Goal: Task Accomplishment & Management: Complete application form

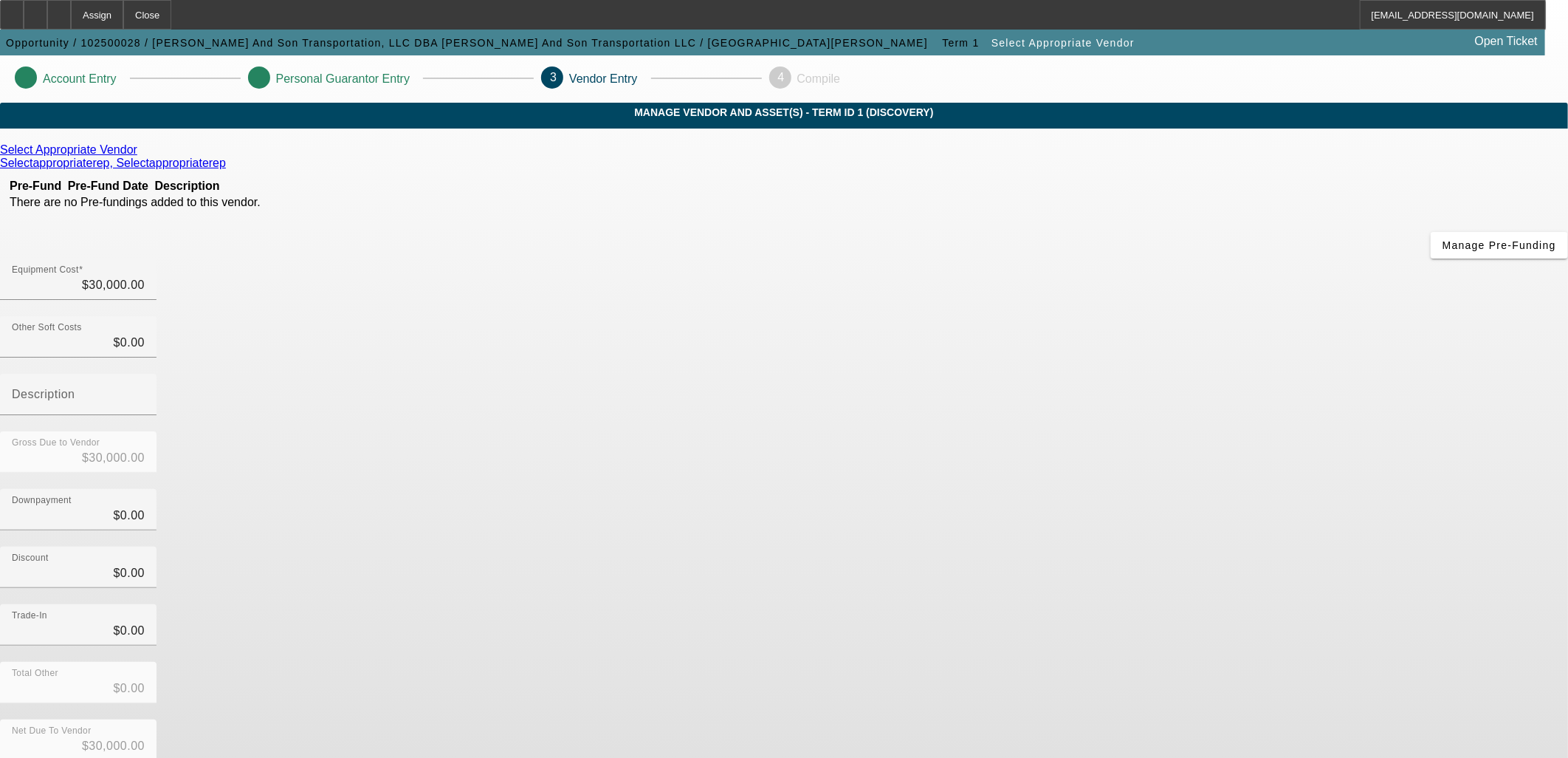
click at [141, 156] on icon at bounding box center [141, 149] width 0 height 12
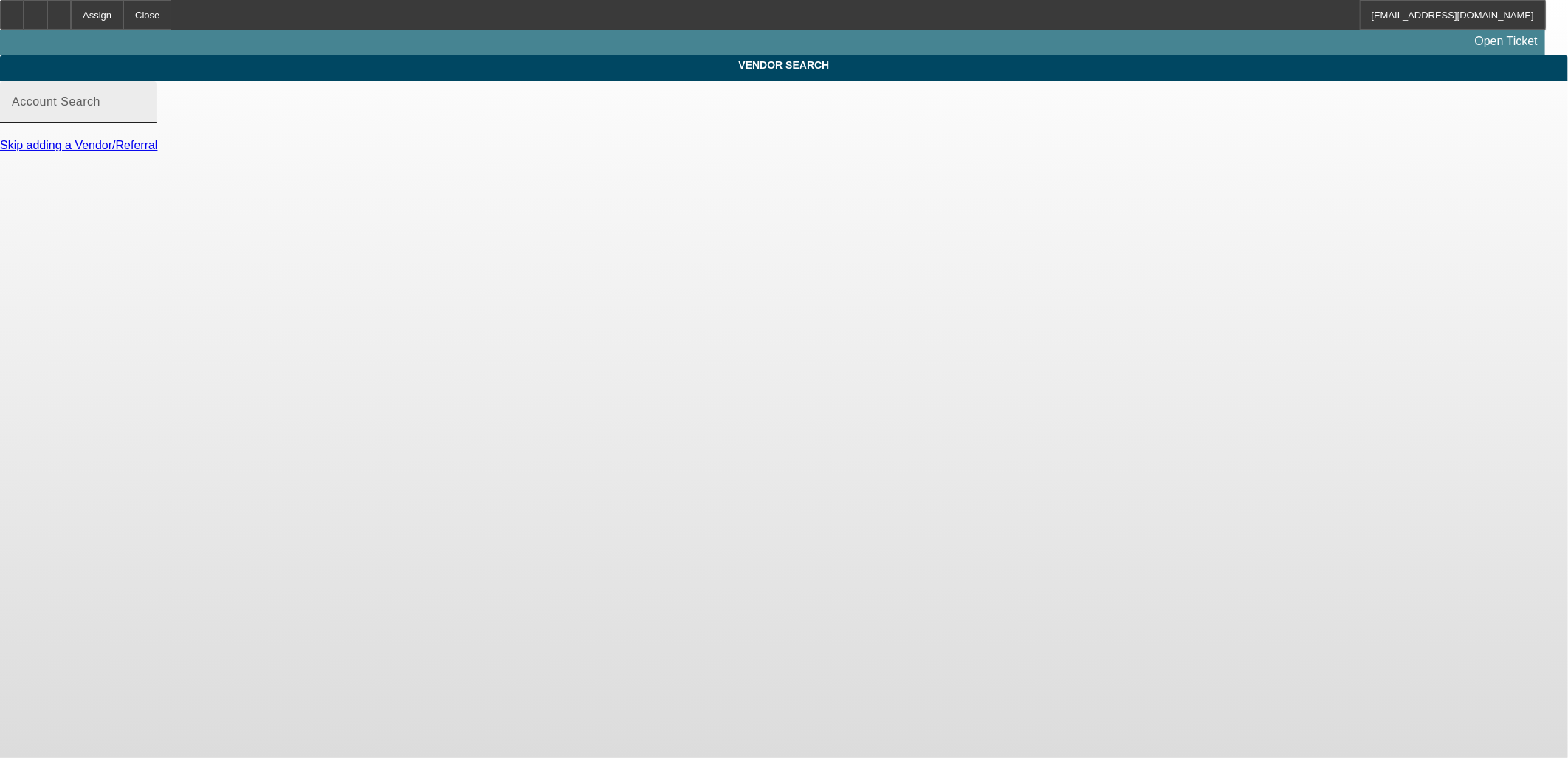
click at [145, 116] on input "Account Search" at bounding box center [78, 107] width 133 height 18
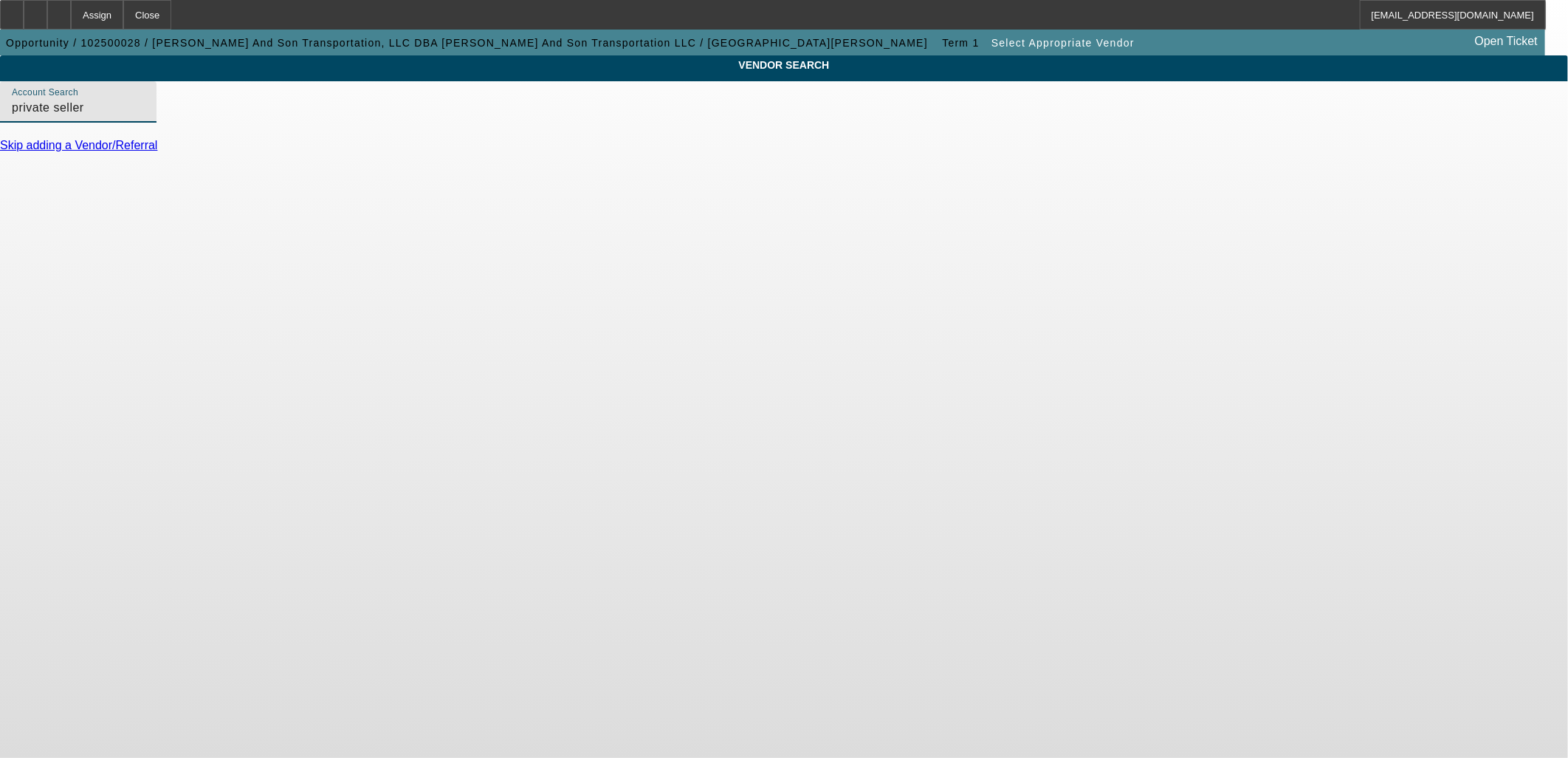
drag, startPoint x: 471, startPoint y: 123, endPoint x: 68, endPoint y: 146, distance: 403.7
click at [67, 143] on div "VENDOR SEARCH Account Search private seller Skip adding a Vendor/Referral" at bounding box center [784, 110] width 1568 height 110
type input "third party"
drag, startPoint x: 450, startPoint y: 128, endPoint x: 267, endPoint y: 103, distance: 184.7
click at [264, 114] on div "VENDOR SEARCH Account Search third party Skip adding a Vendor/Referral" at bounding box center [784, 110] width 1568 height 110
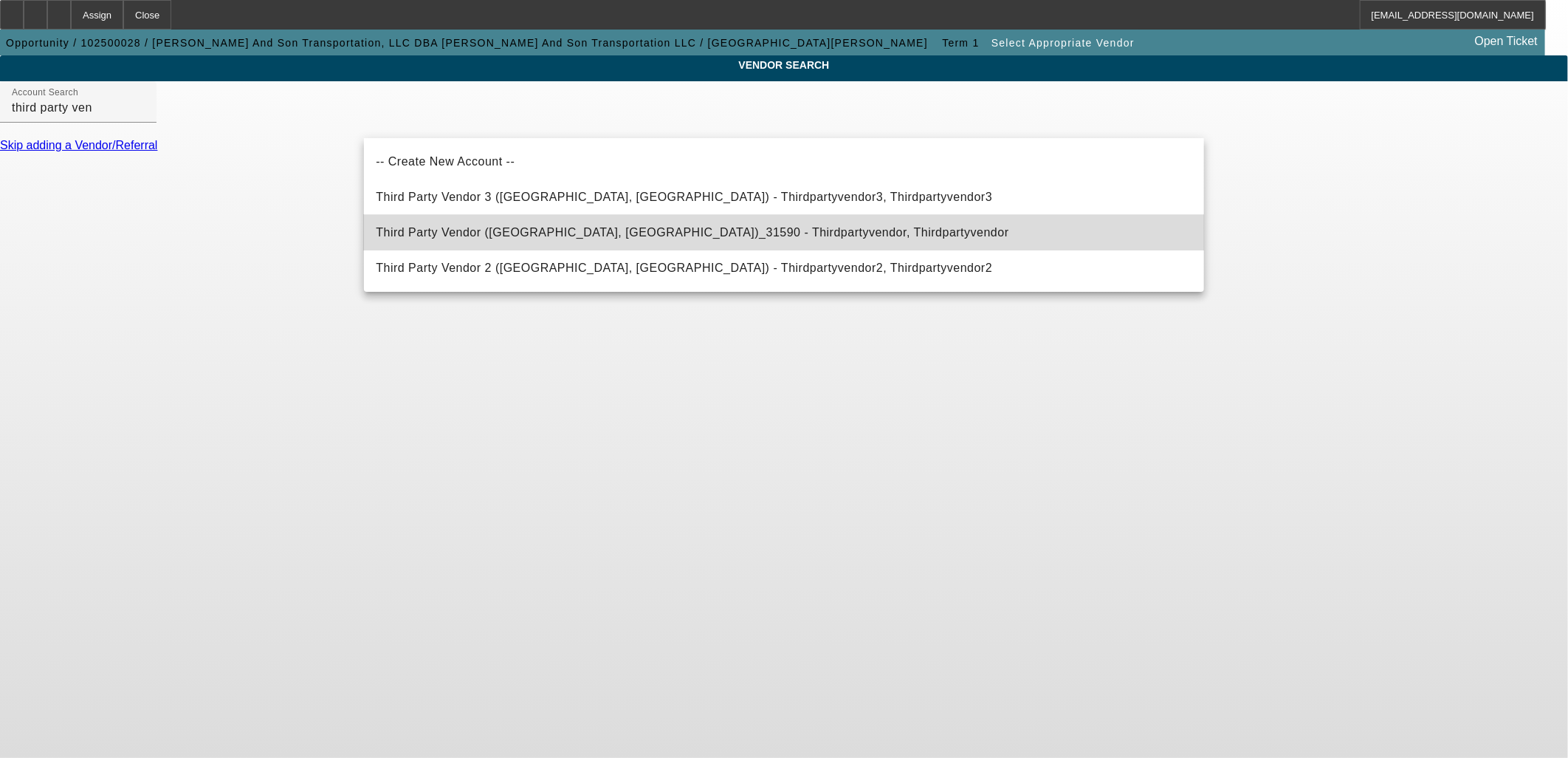
click at [416, 237] on span "Third Party Vendor (Northbrook, IL)_31590 - Thirdpartyvendor, Thirdpartyvendor" at bounding box center [692, 232] width 633 height 12
type input "Third Party Vendor (Northbrook, IL)_31590 - Thirdpartyvendor, Thirdpartyvendor"
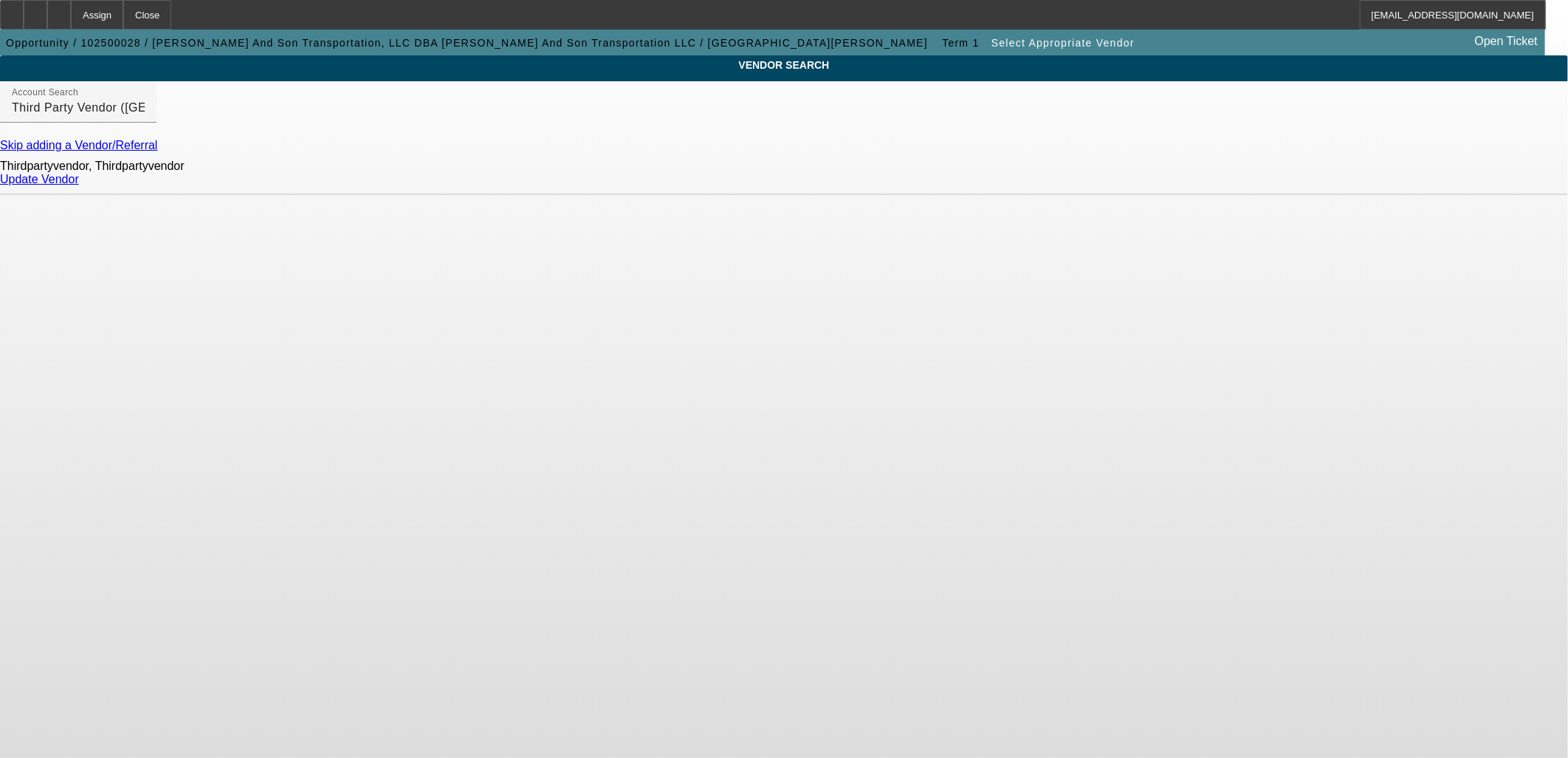
click at [79, 185] on link "Update Vendor" at bounding box center [39, 179] width 79 height 12
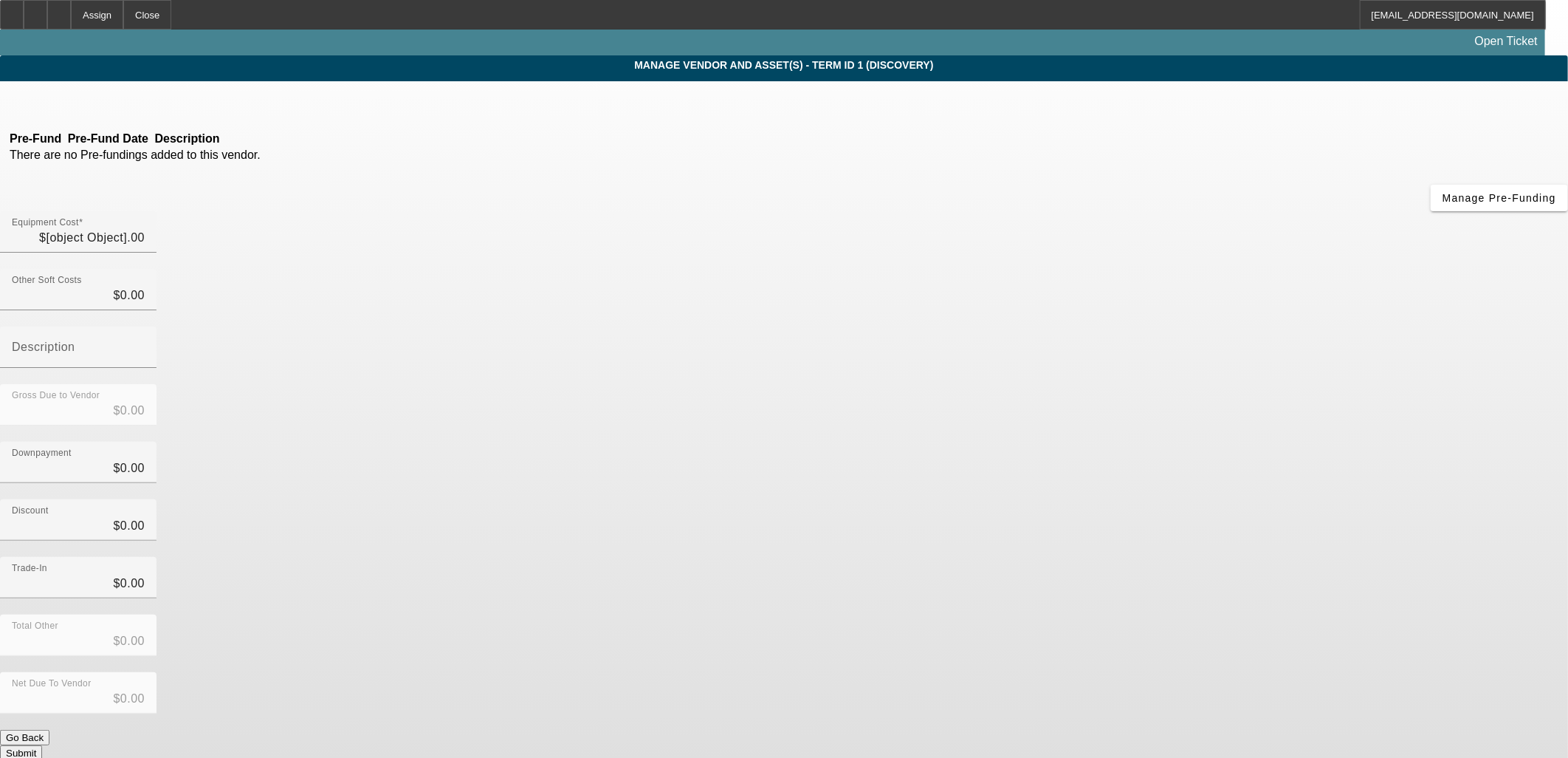
type input "$30,000.00"
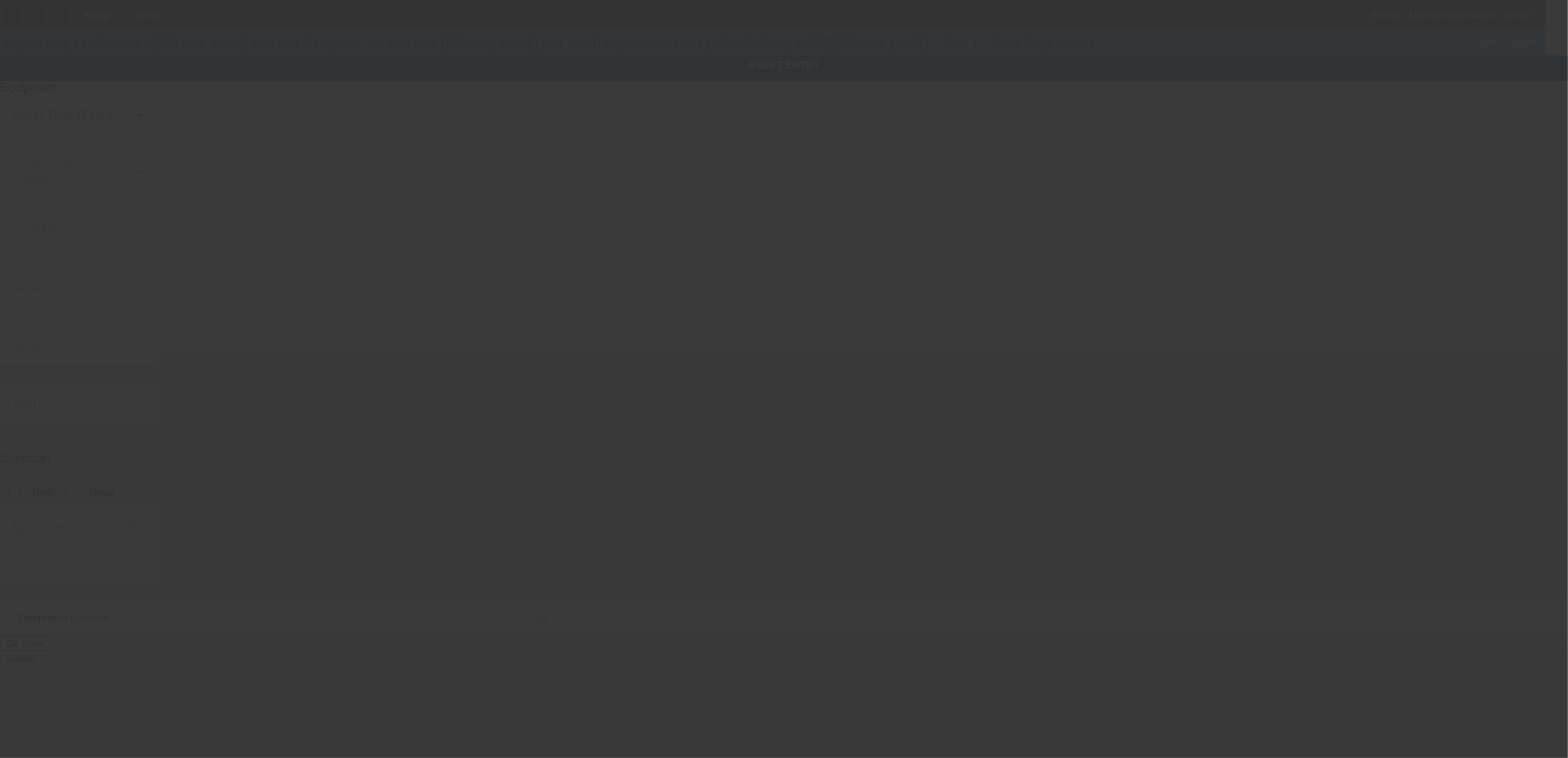
type textarea "53 foot full aluminum stepdeck; Make: Doonan; Model: 53' stepdeck full aluminum"
type input "21644 N 9th Ave"
type input "Ste 200"
type input "Phoenix"
type input "85027"
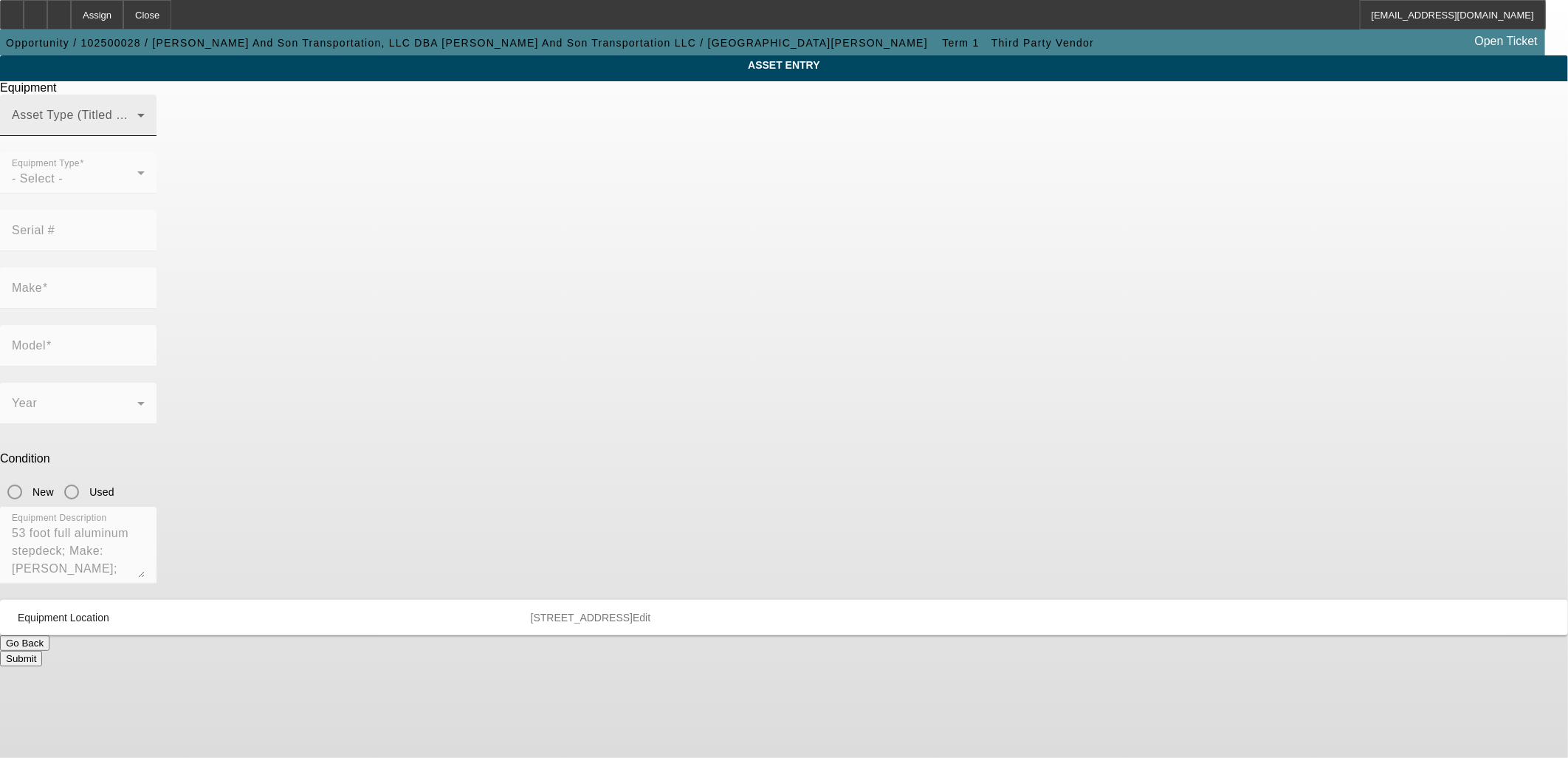
click at [193, 121] on mat-label "Asset Type (Titled or Non-Titled)" at bounding box center [102, 115] width 181 height 12
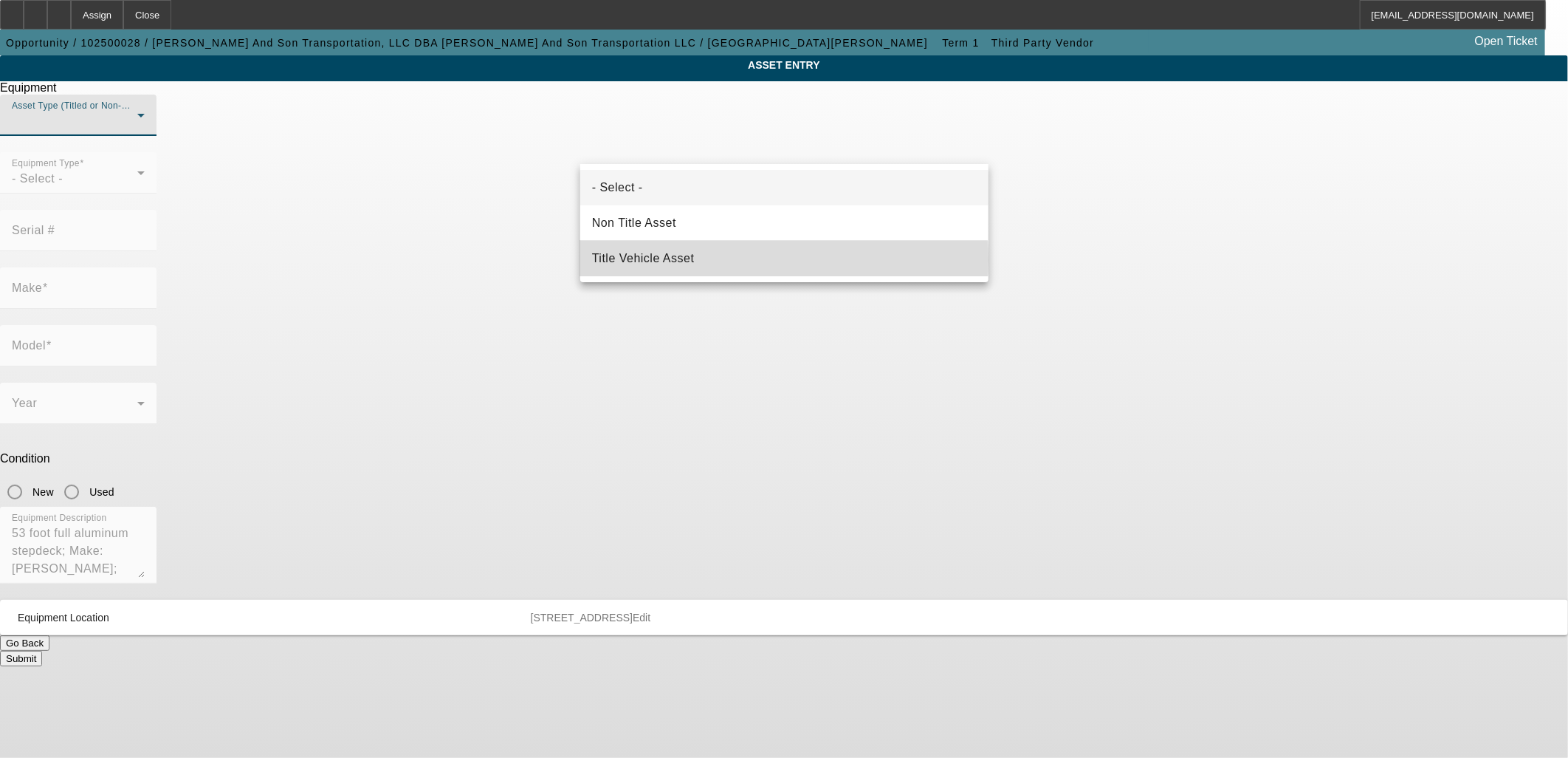
click at [682, 260] on span "Title Vehicle Asset" at bounding box center [644, 258] width 103 height 18
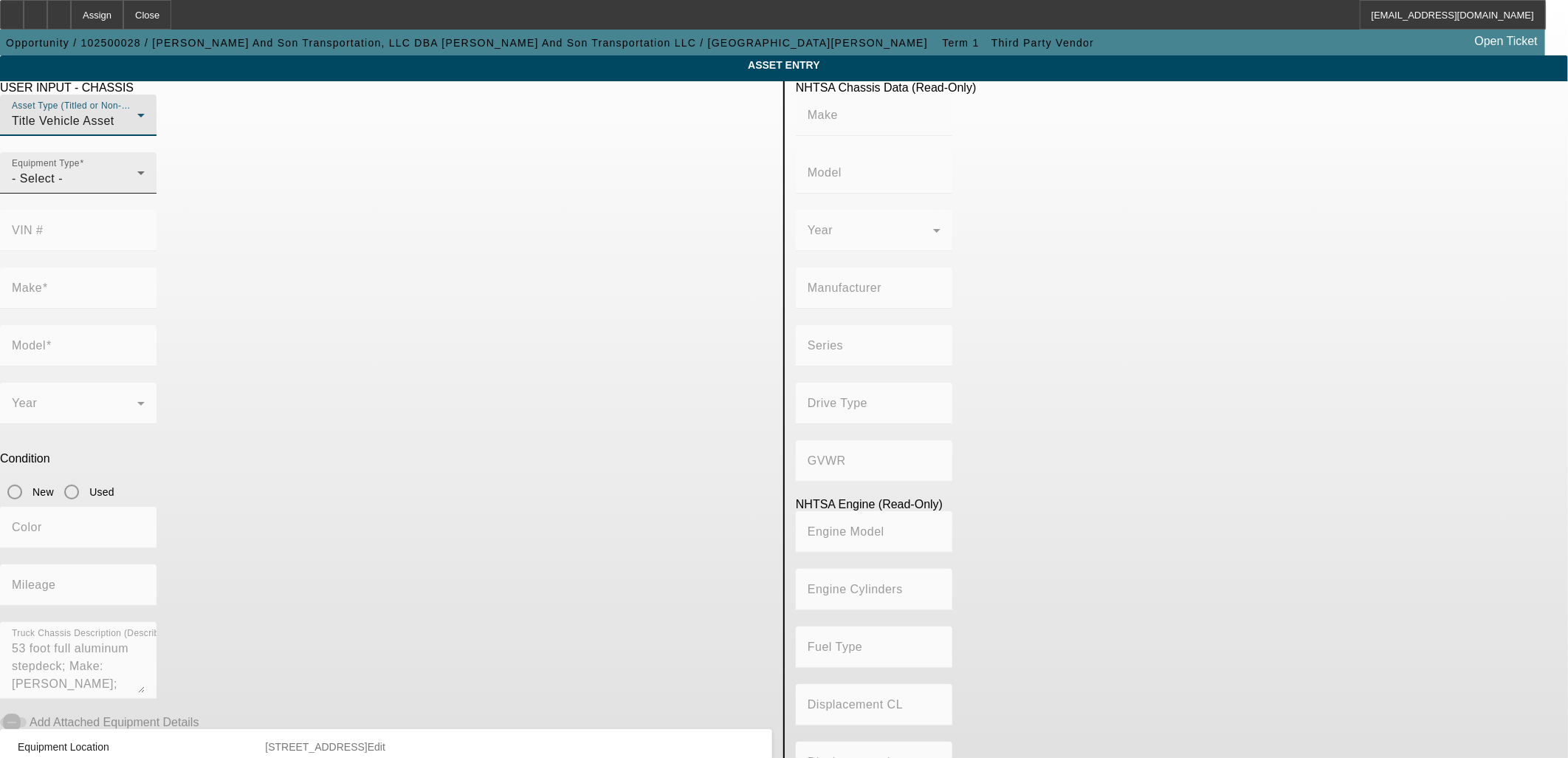
click at [145, 192] on div "Equipment Type - Select -" at bounding box center [78, 173] width 133 height 41
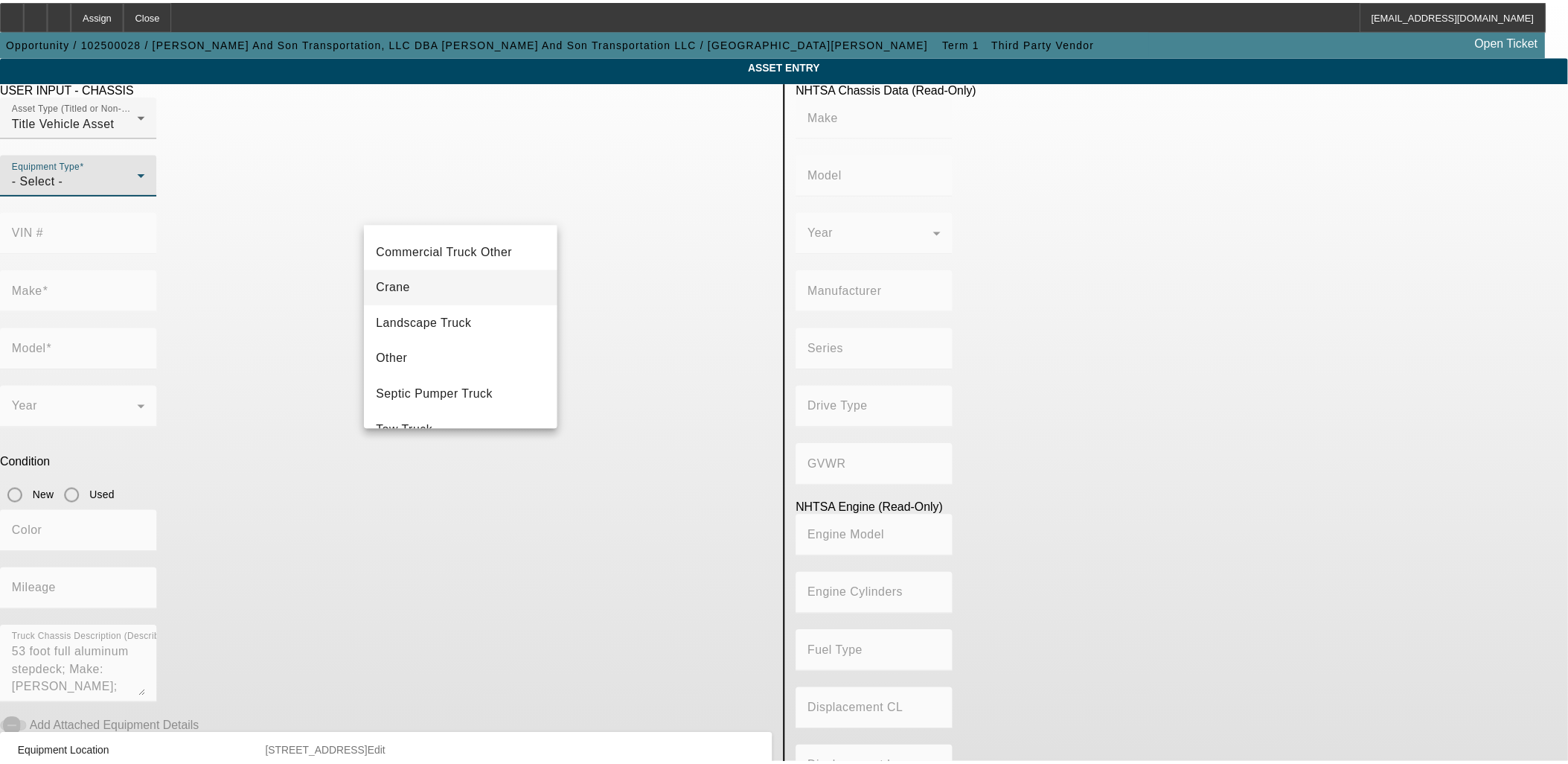
scroll to position [164, 0]
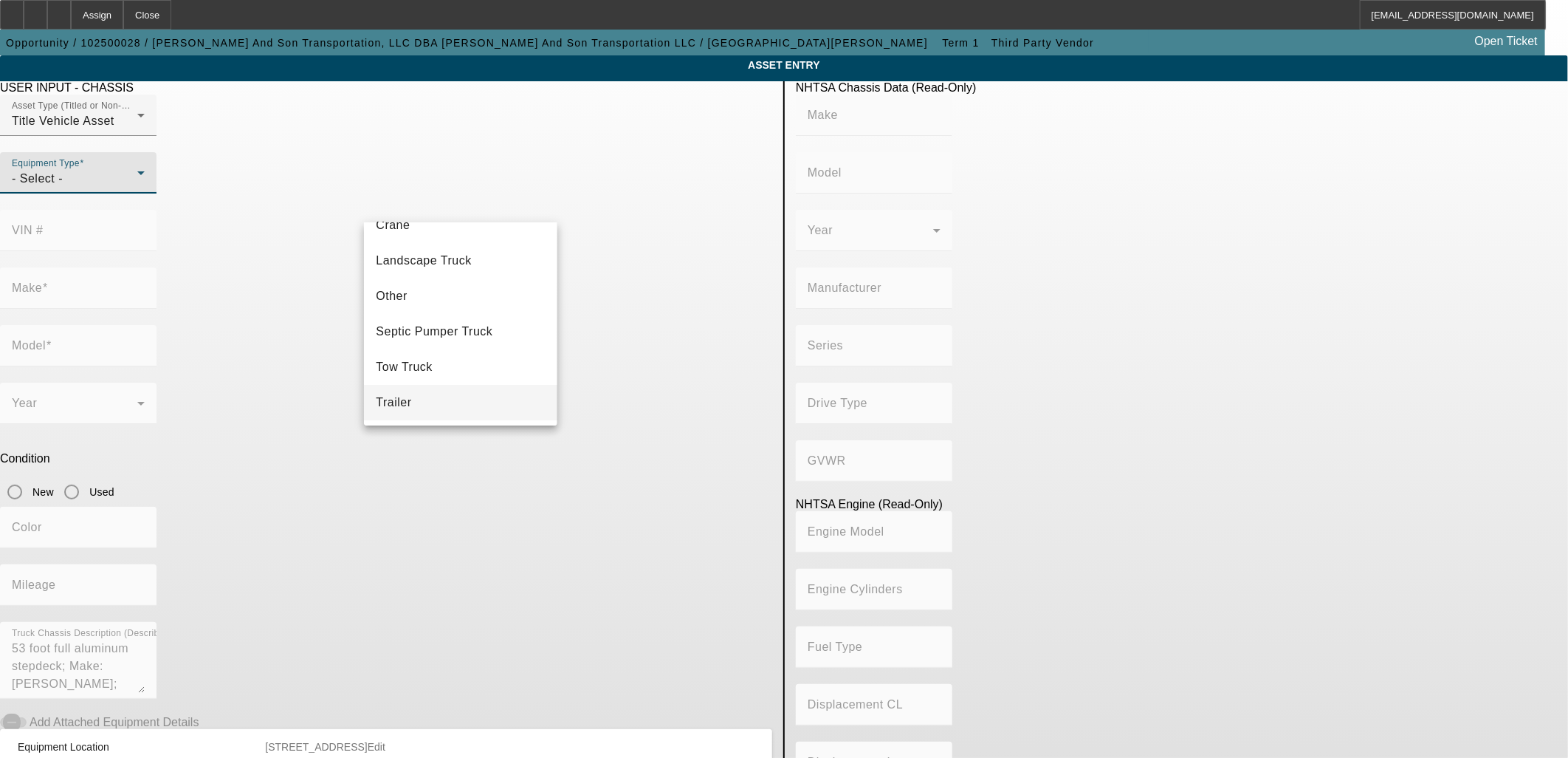
click at [468, 391] on mat-option "Trailer" at bounding box center [460, 402] width 193 height 35
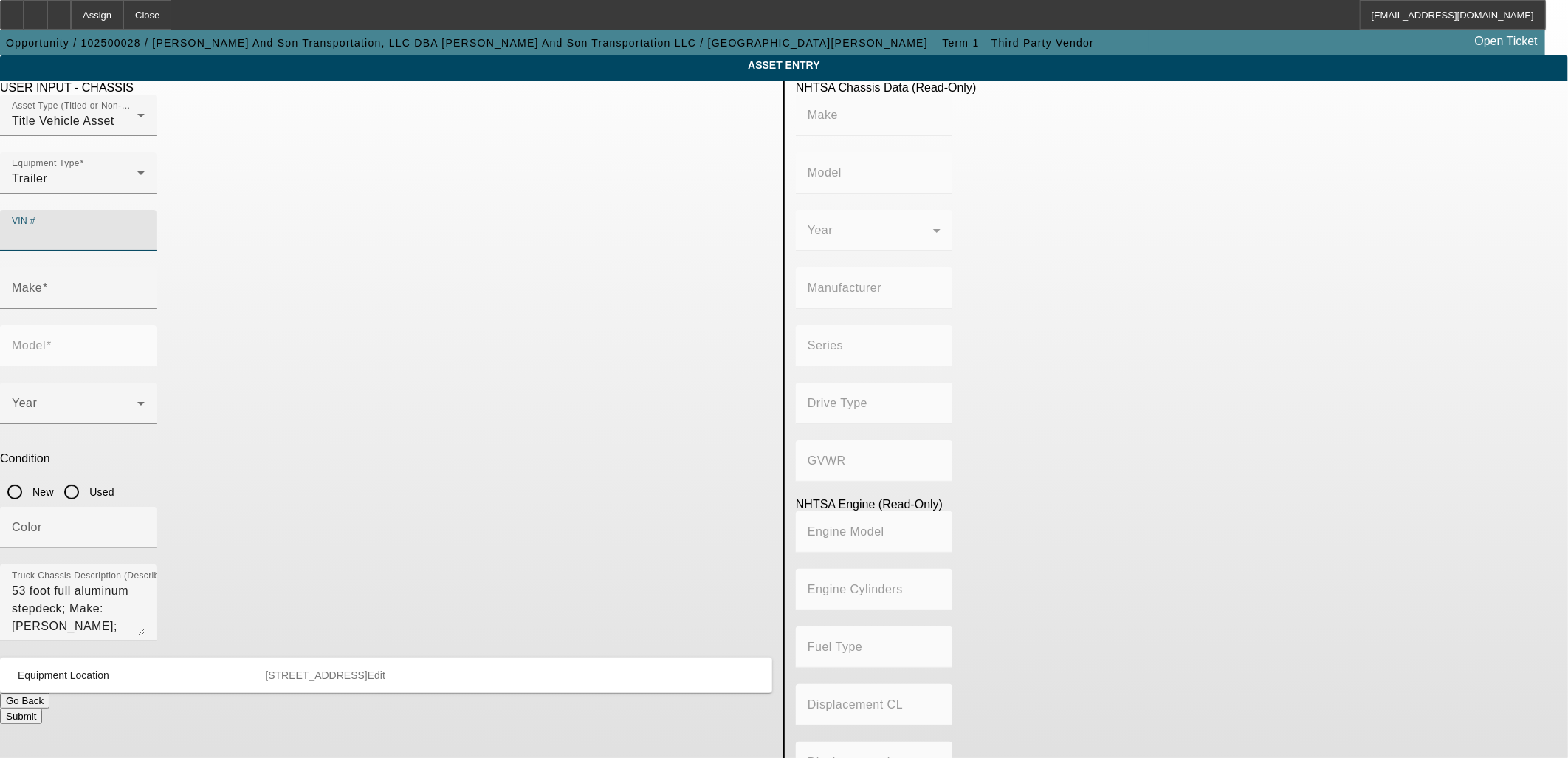
click at [145, 227] on input "VIN #" at bounding box center [78, 236] width 133 height 18
paste input "1D9BG5325E1609291"
type input "1D9BG5325E1609291"
type input "DOONAN SPECIALIZED TRAILER"
type input "Doonan Specialized Trailer"
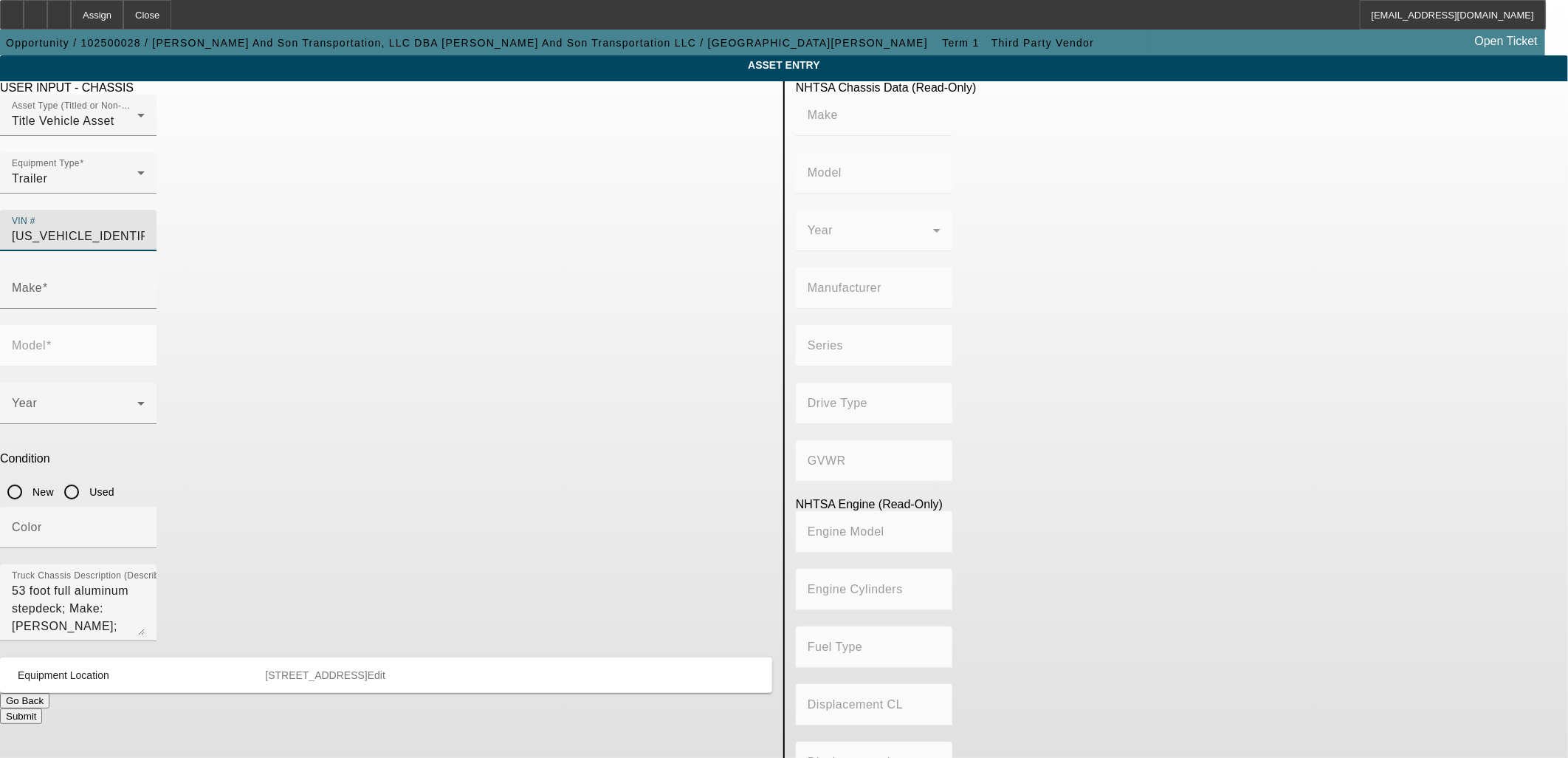
type input "DOONAN SPECIALIZED TRAILER, LLC"
type input "Not Applicable"
type input "DOONAN SPECIALIZED TRAILER"
type input "Doonan Specialized Trailer"
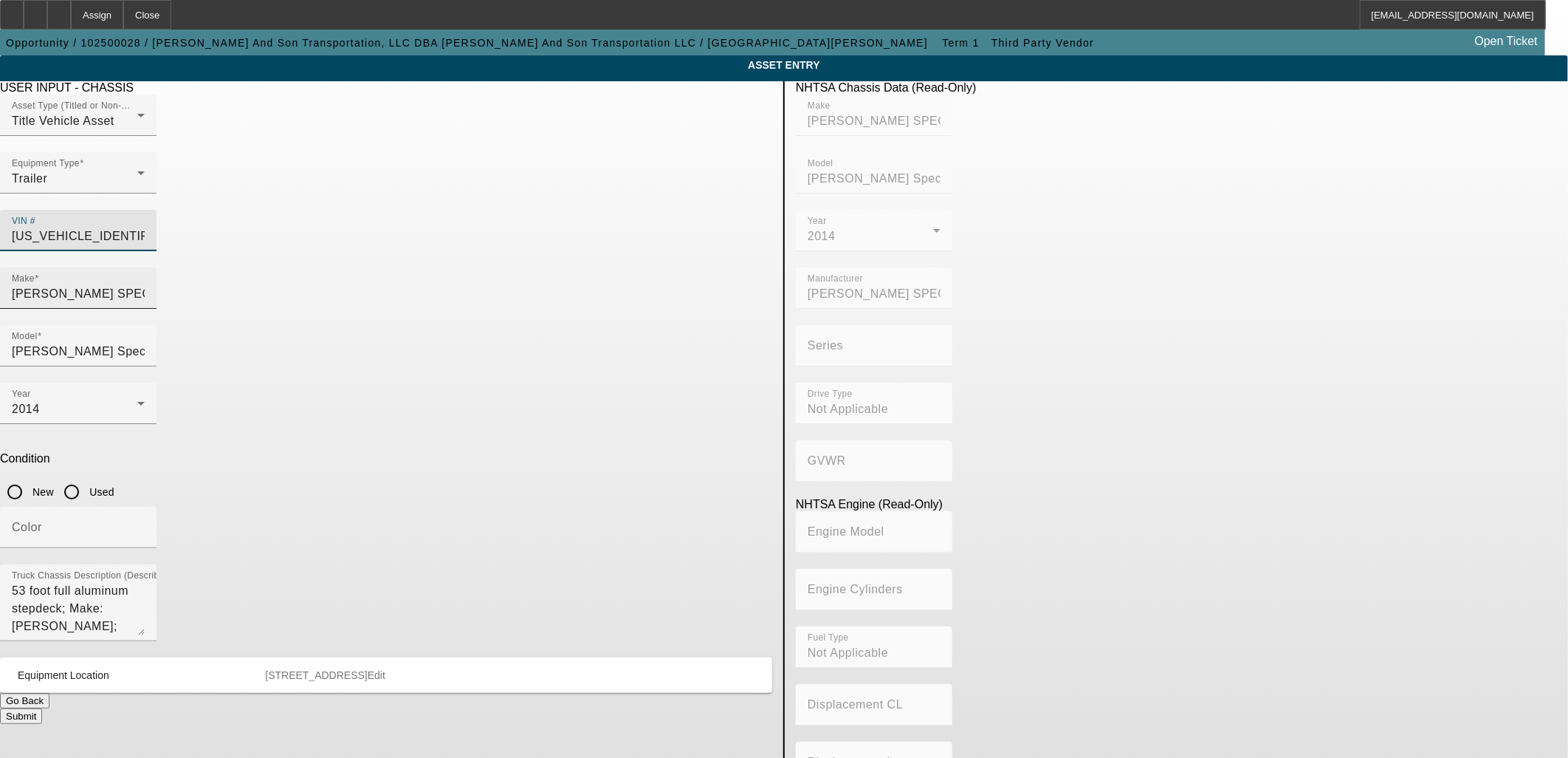
type input "1D9BG5325E1609291"
click at [145, 285] on input "DOONAN SPECIALIZED TRAILER" at bounding box center [78, 293] width 133 height 18
type input "DOONAN SPECIALIZED TRAILER"
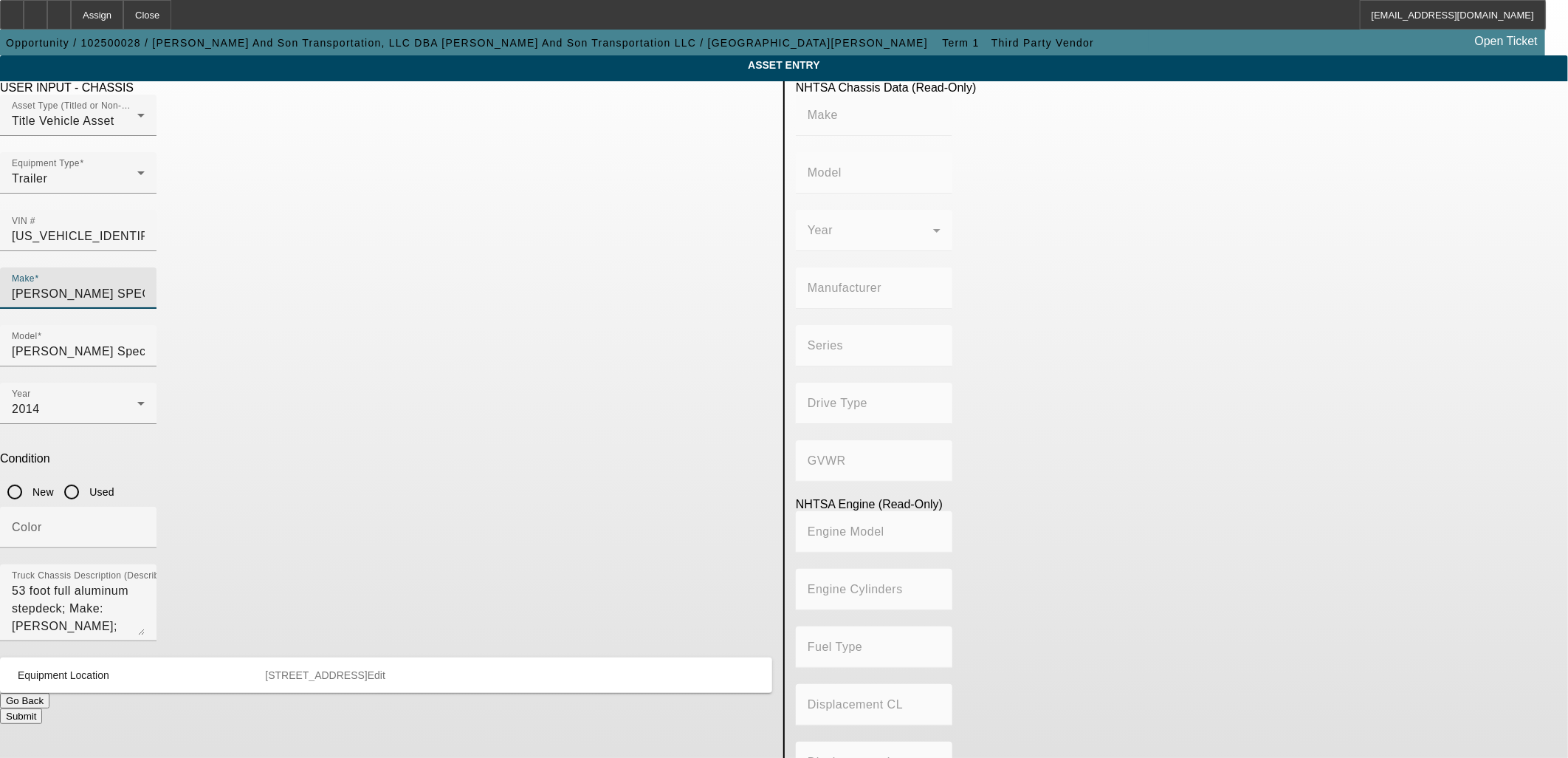
type input "Doonan Specialized Trailer"
type input "DOONAN SPECIALIZED TRAILER, LLC"
type input "Not Applicable"
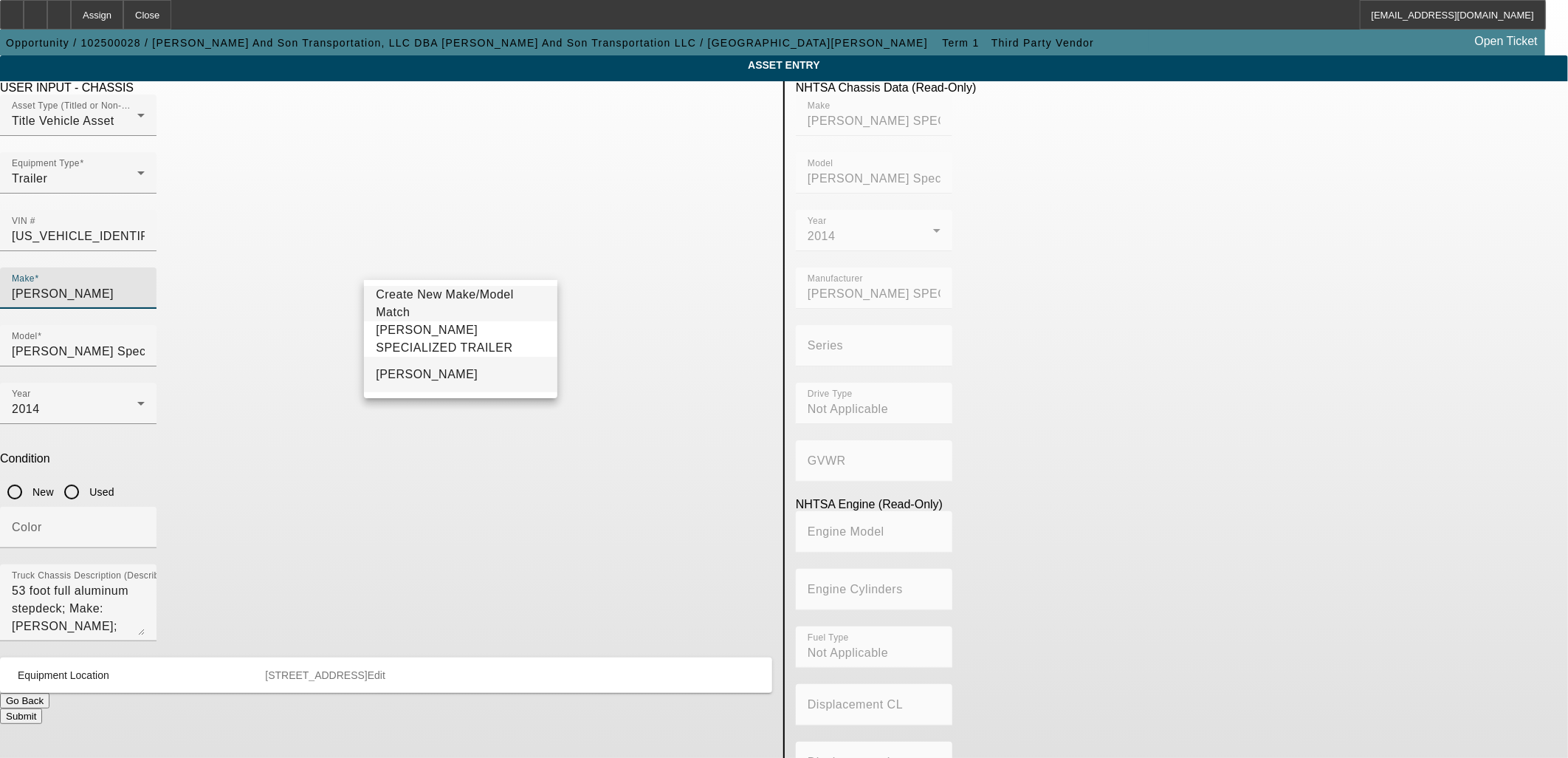
type input "Doonan"
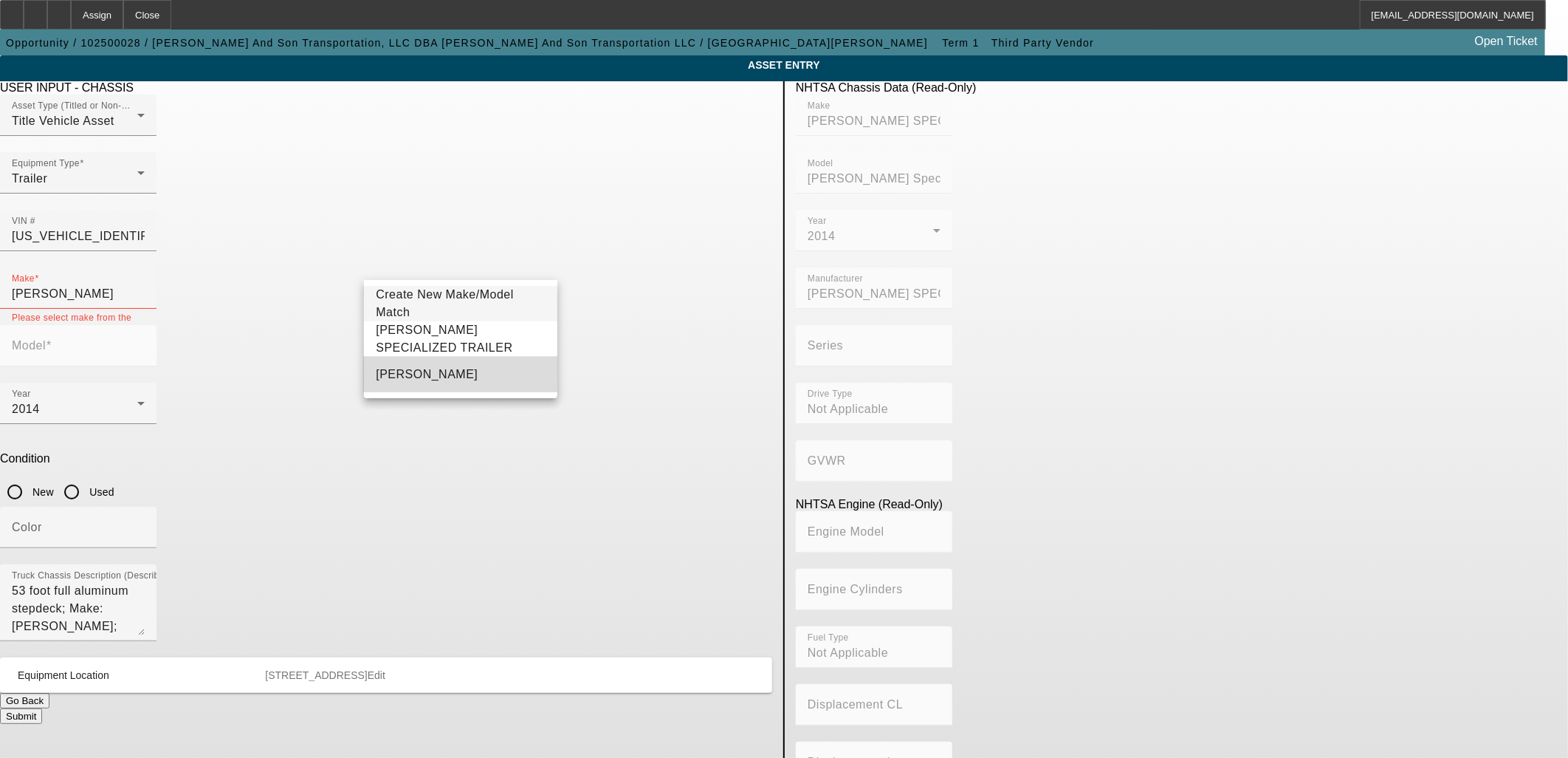
click at [410, 370] on mat-option "Doonan" at bounding box center [460, 374] width 193 height 35
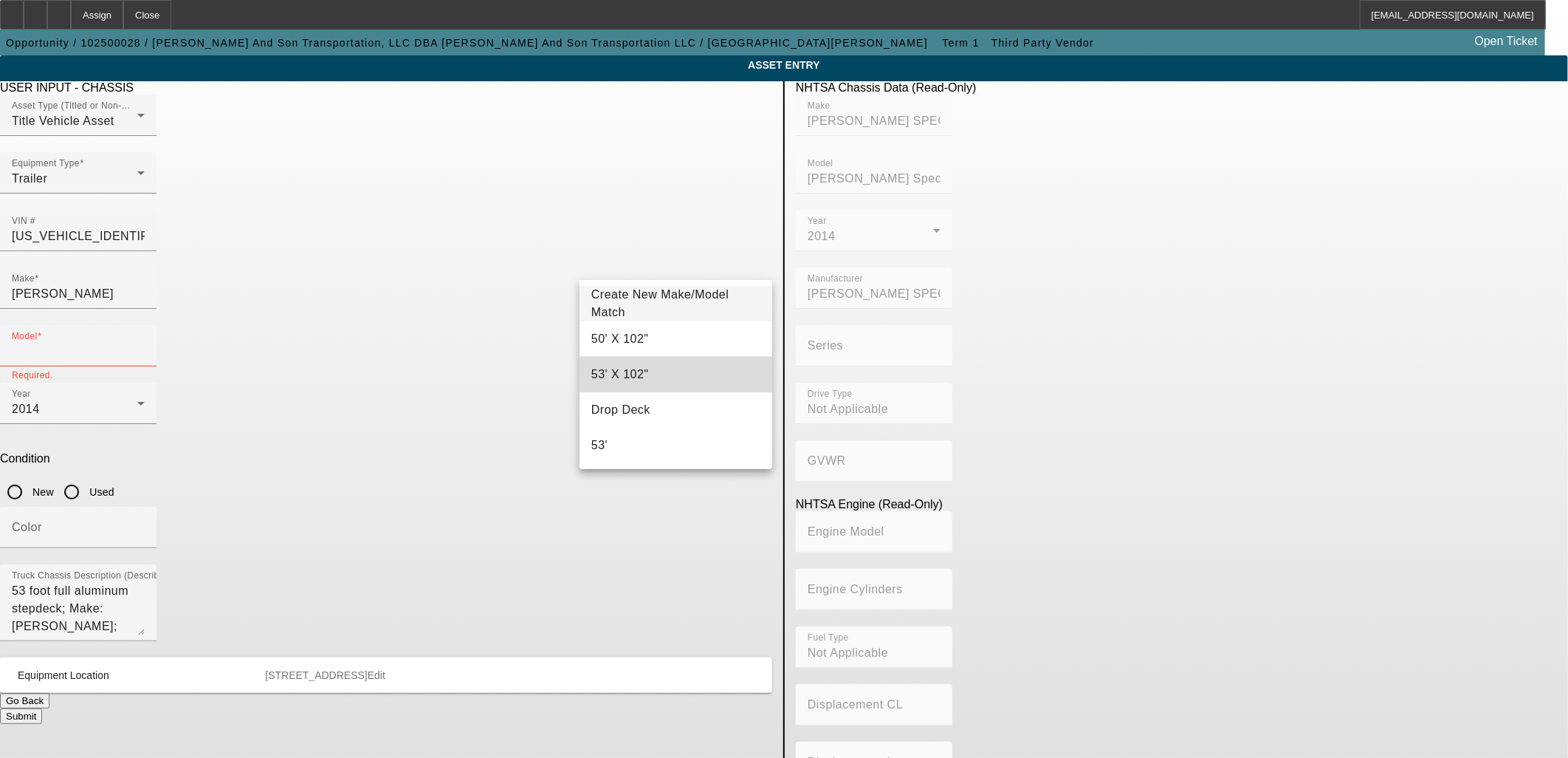
click at [680, 374] on mat-option "53' X 102"" at bounding box center [676, 374] width 193 height 35
type input "53' X 102""
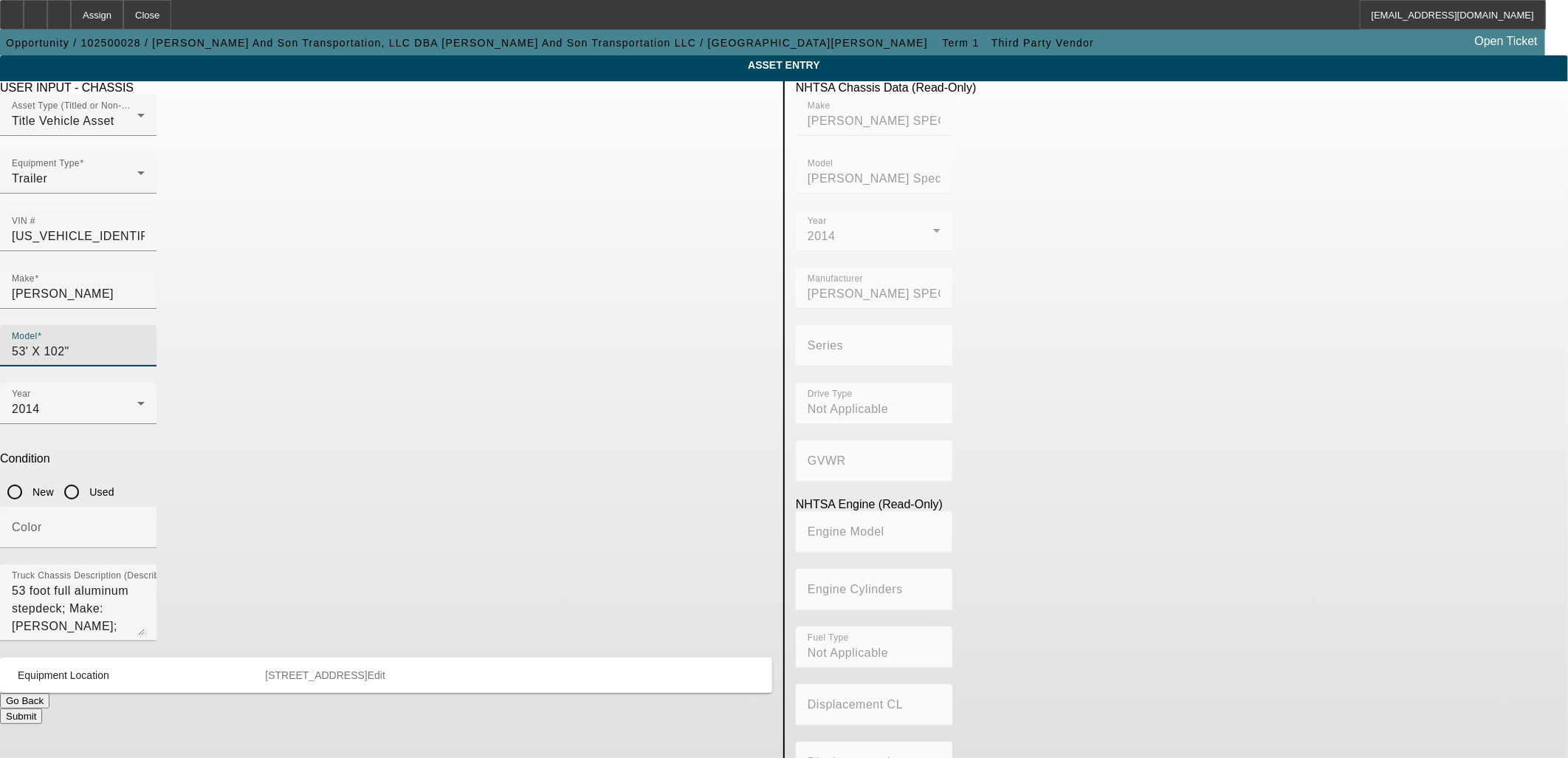
click at [86, 477] on input "Used" at bounding box center [71, 492] width 30 height 30
radio input "true"
click at [145, 524] on input "Color" at bounding box center [78, 533] width 133 height 18
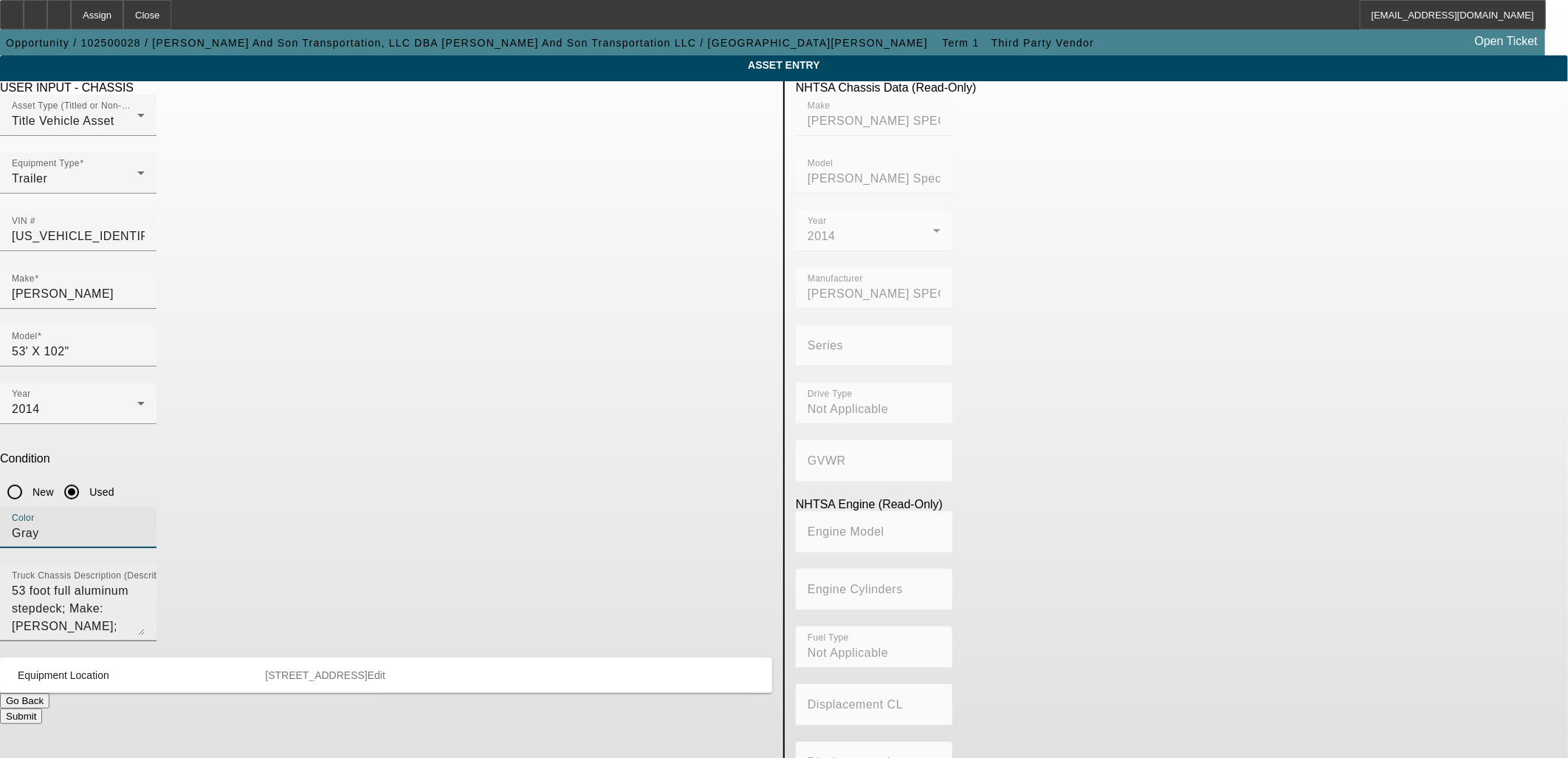
type input "Gray"
drag, startPoint x: 732, startPoint y: 446, endPoint x: 653, endPoint y: 443, distance: 79.1
click at [145, 582] on textarea "53 foot full aluminum stepdeck; Make: Doonan; Model: 53' stepdeck full aluminum" at bounding box center [78, 608] width 133 height 53
drag, startPoint x: 613, startPoint y: 441, endPoint x: 332, endPoint y: 423, distance: 281.6
click at [332, 423] on app-asset-collateral-manage "ASSET ENTRY Delete asset USER INPUT - CHASSIS Asset Type (Titled or Non-Titled)…" at bounding box center [784, 465] width 1568 height 819
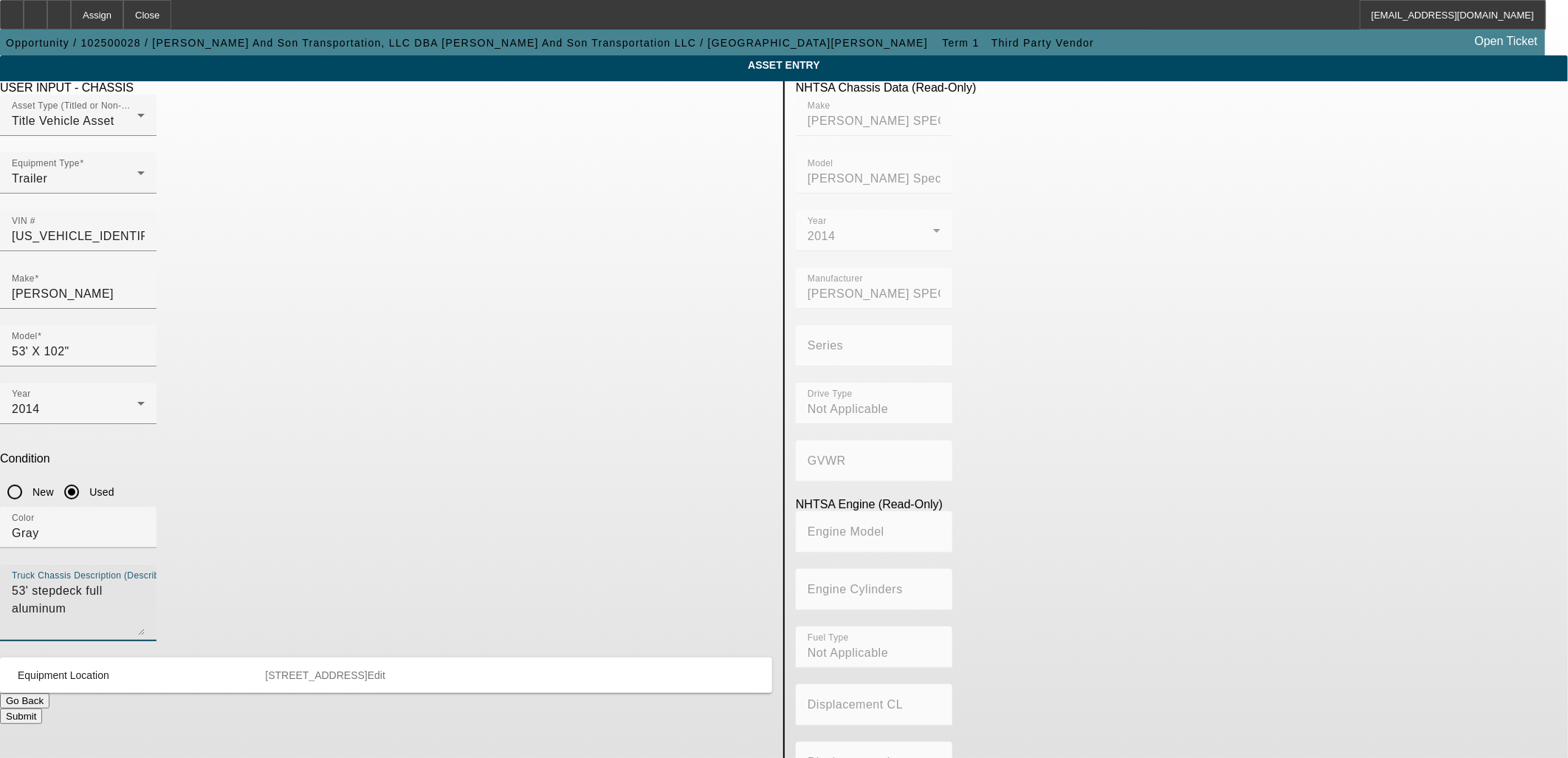
type textarea "53' stepdeck full aluminum"
click at [42, 708] on button "Submit" at bounding box center [21, 716] width 42 height 15
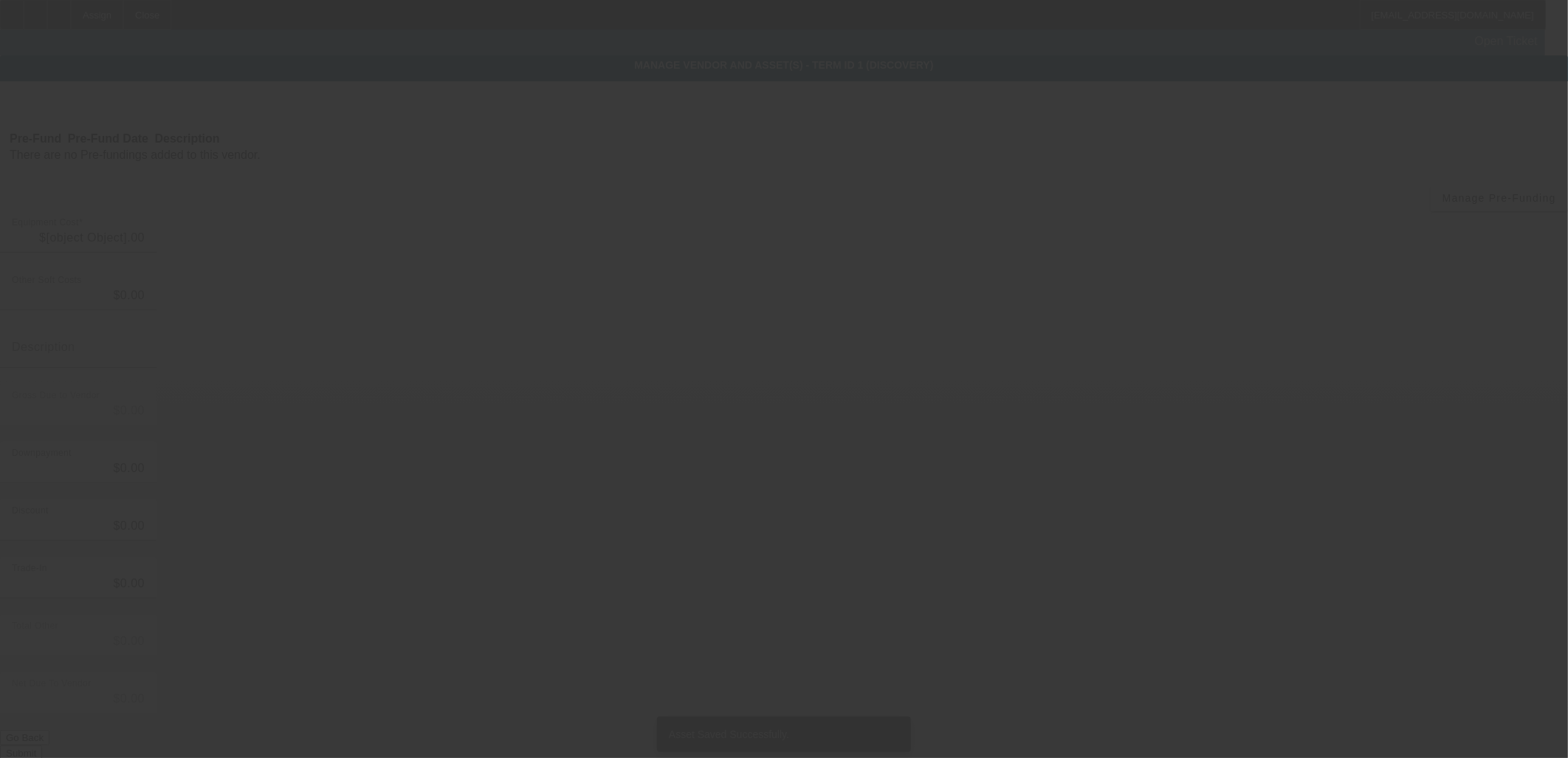
type input "$30,000.00"
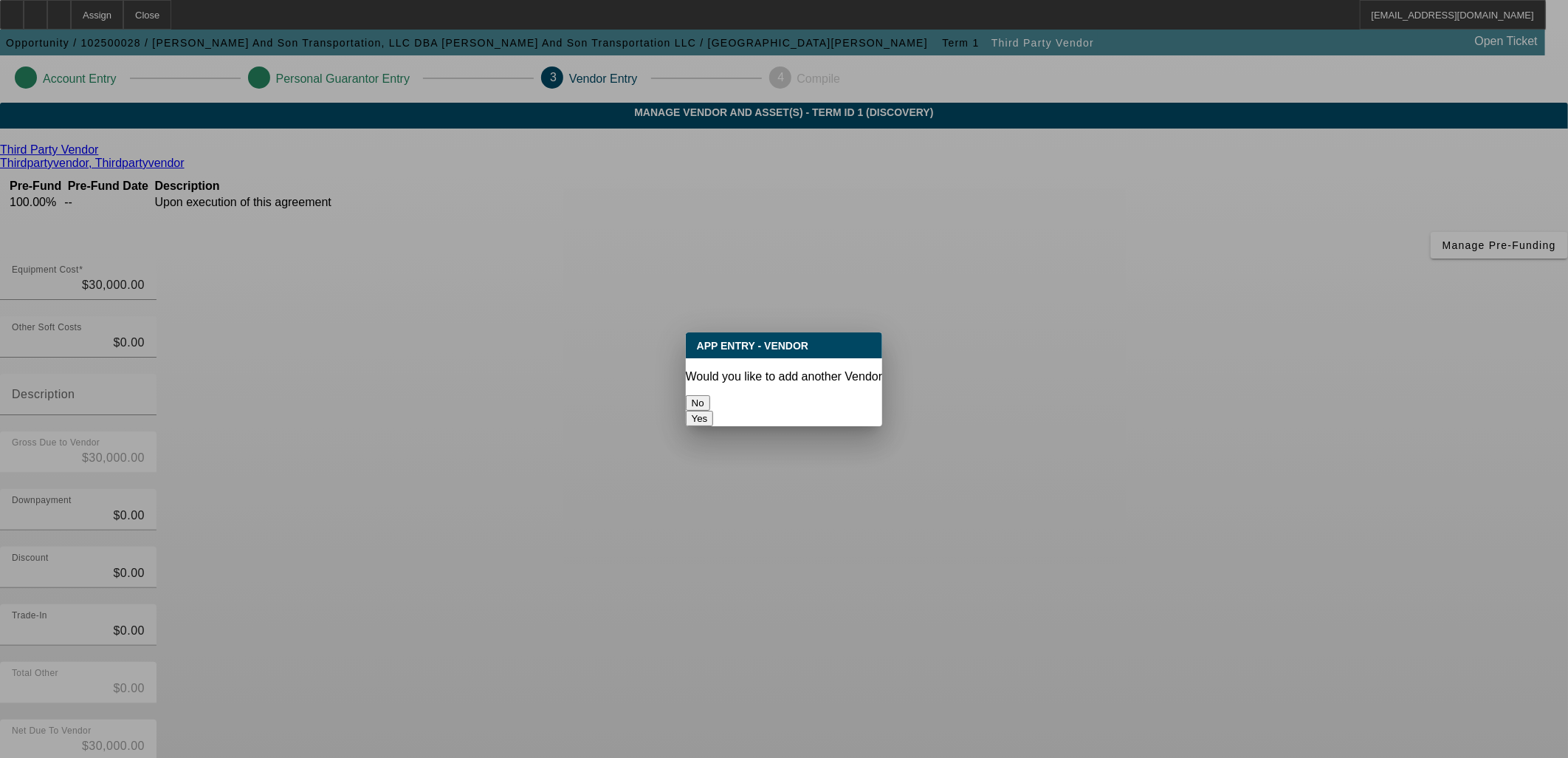
click at [710, 396] on button "No" at bounding box center [698, 403] width 24 height 15
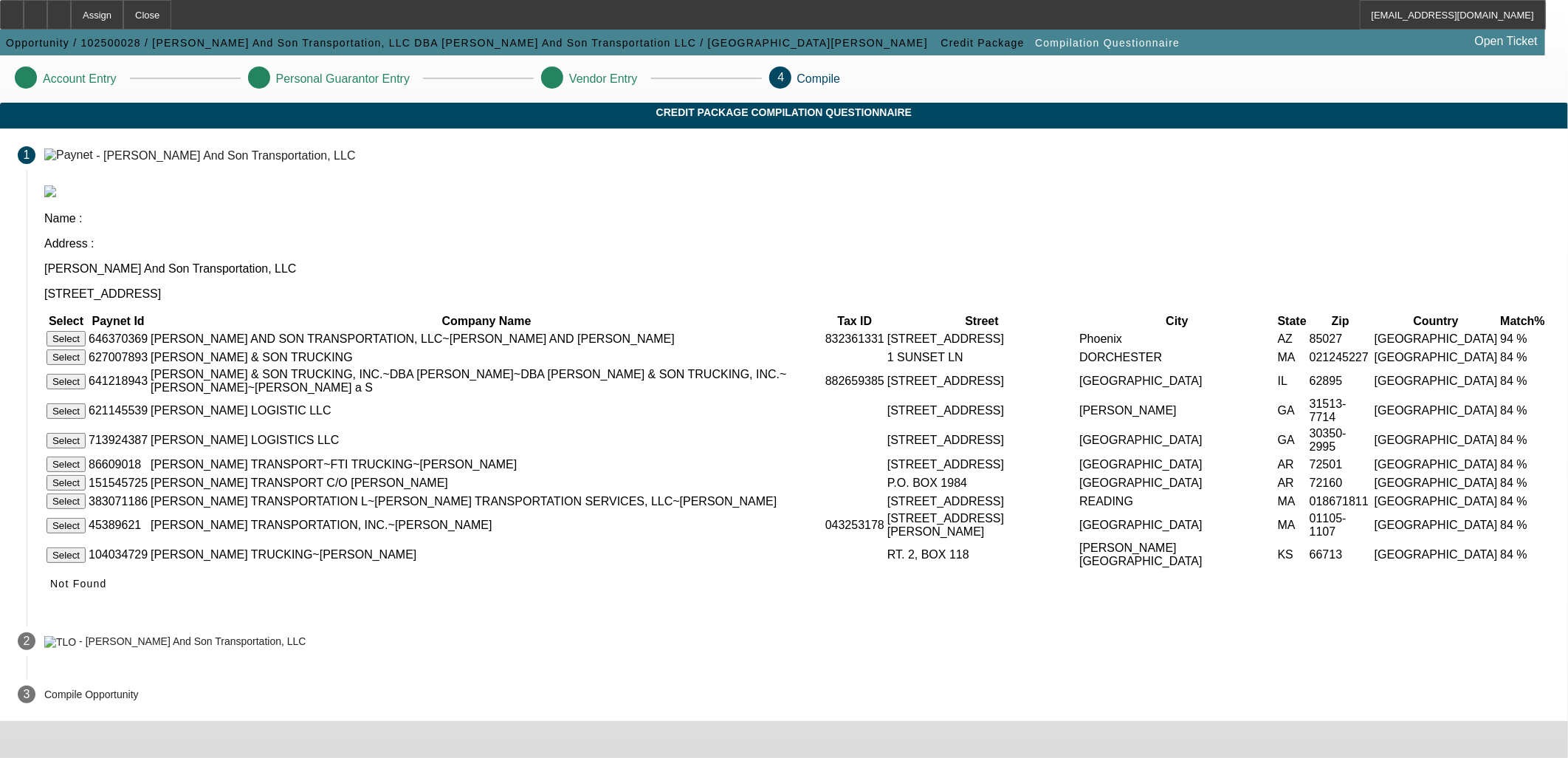
click at [86, 331] on button "Select" at bounding box center [66, 338] width 39 height 15
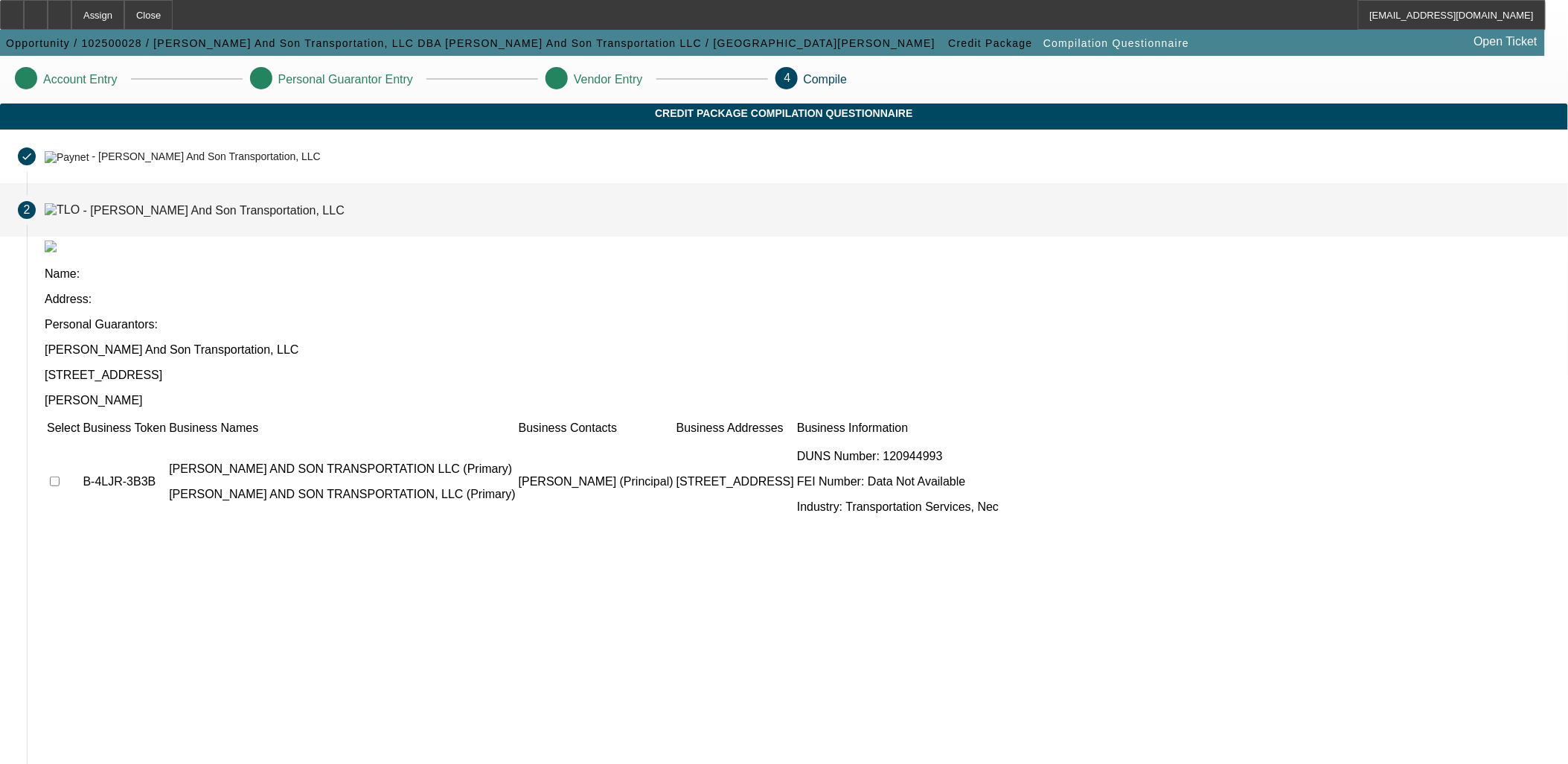
click at [59, 476] on input "checkbox" at bounding box center [55, 481] width 10 height 10
checkbox input "true"
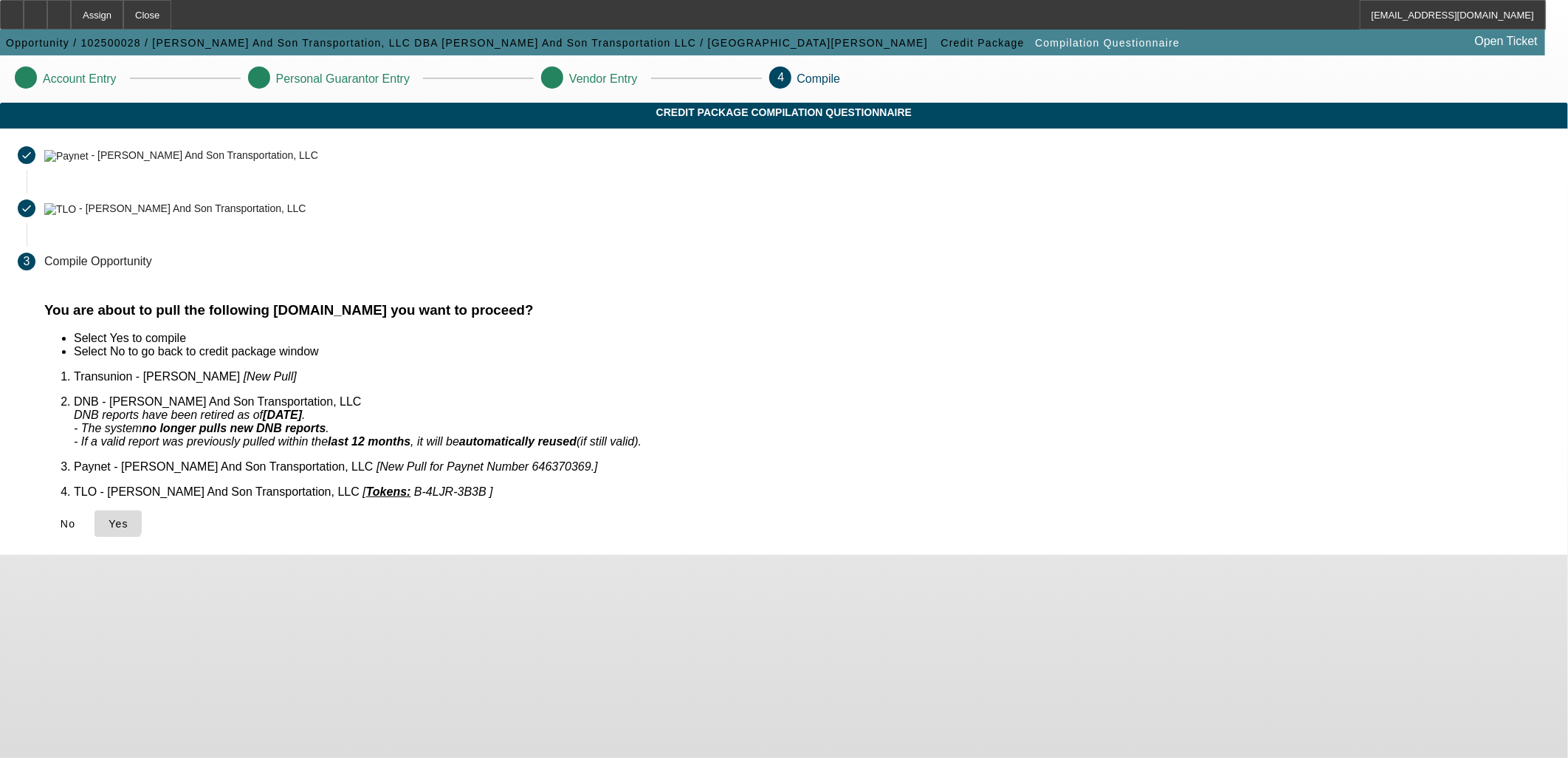
click at [109, 518] on icon at bounding box center [109, 523] width 0 height 11
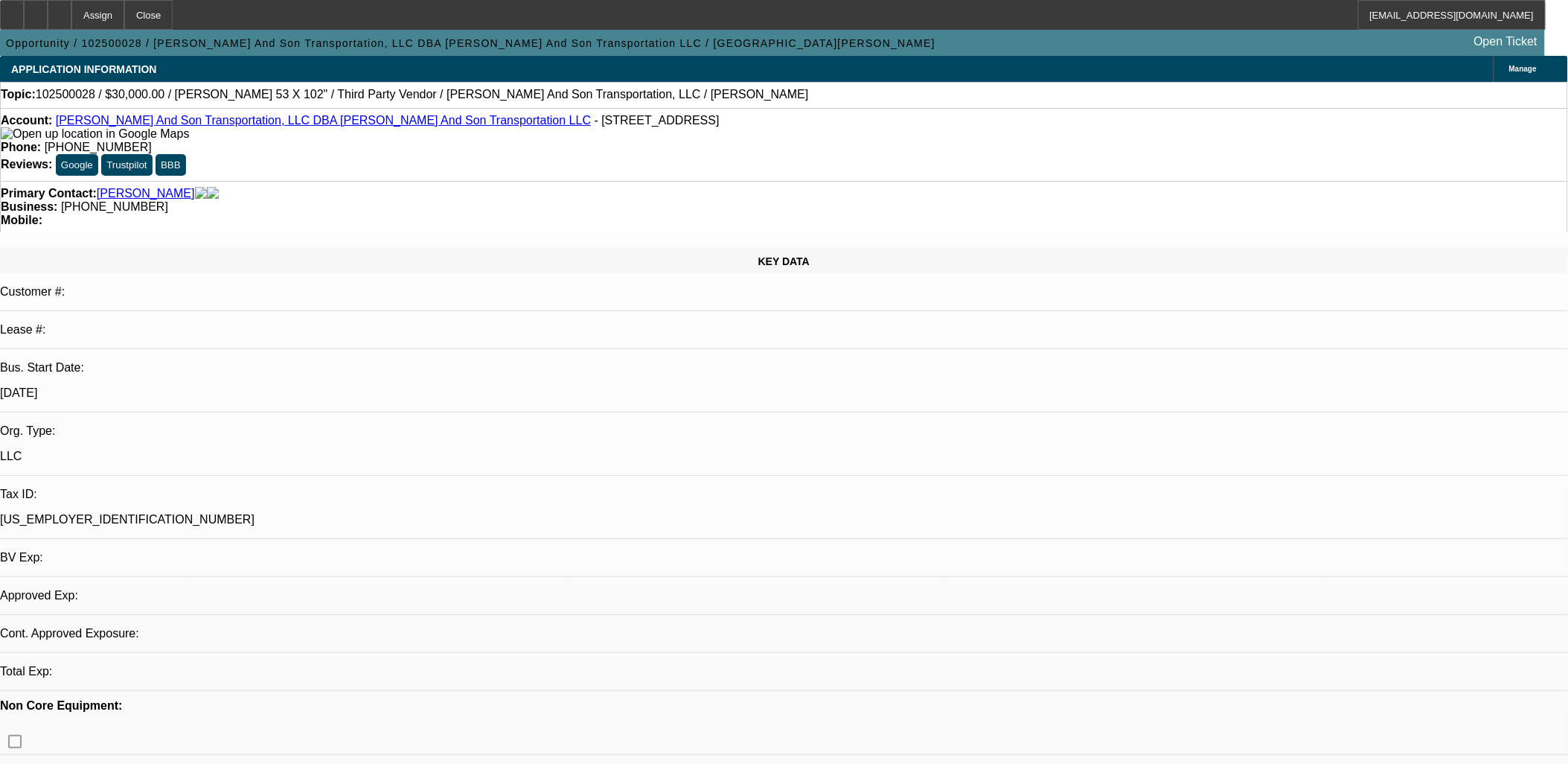
select select "0"
select select "2"
select select "0.1"
select select "1"
select select "2"
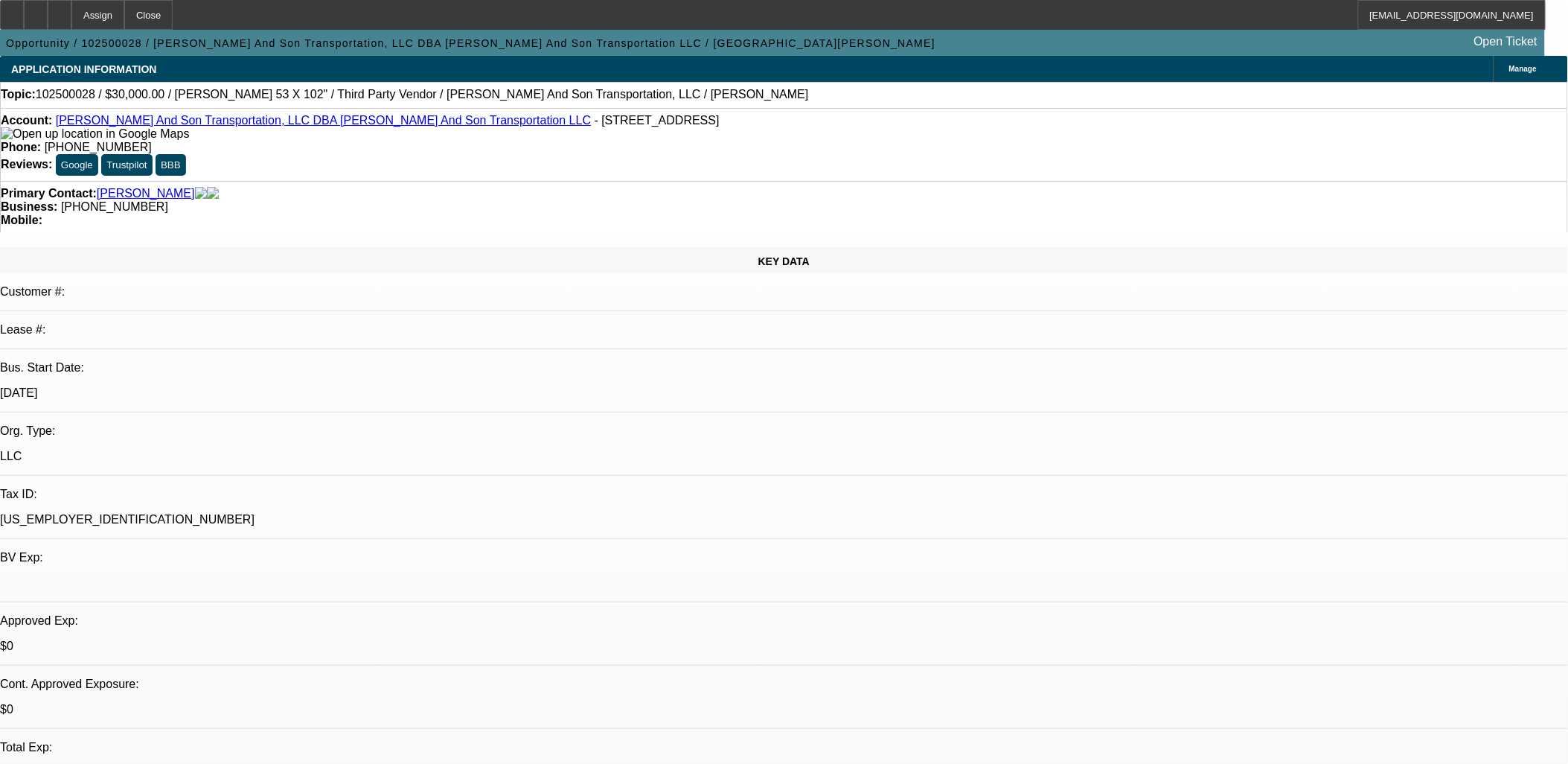
select select "4"
click at [59, 10] on icon at bounding box center [59, 10] width 0 height 0
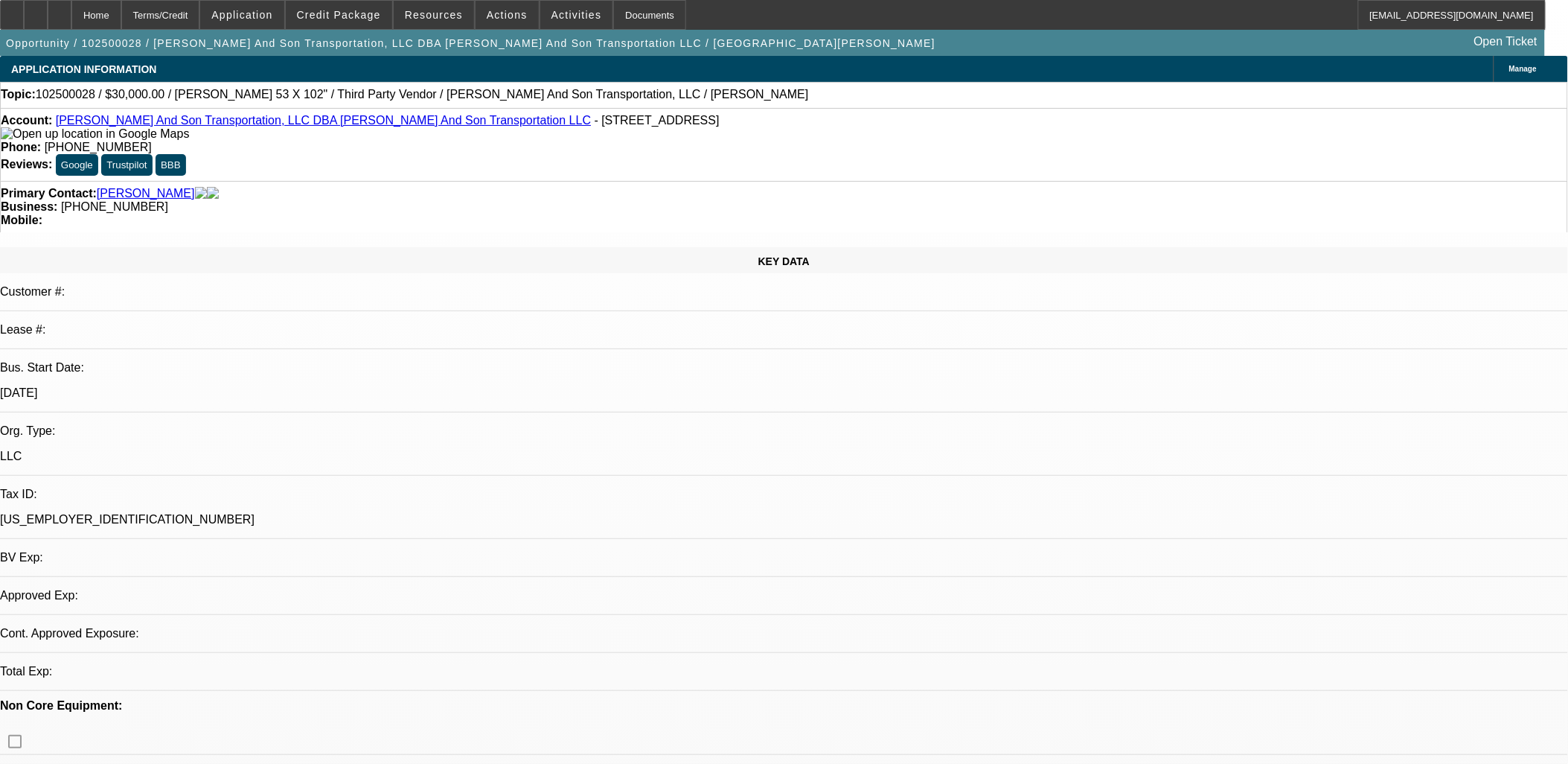
select select "0"
select select "2"
select select "0.1"
select select "1"
select select "2"
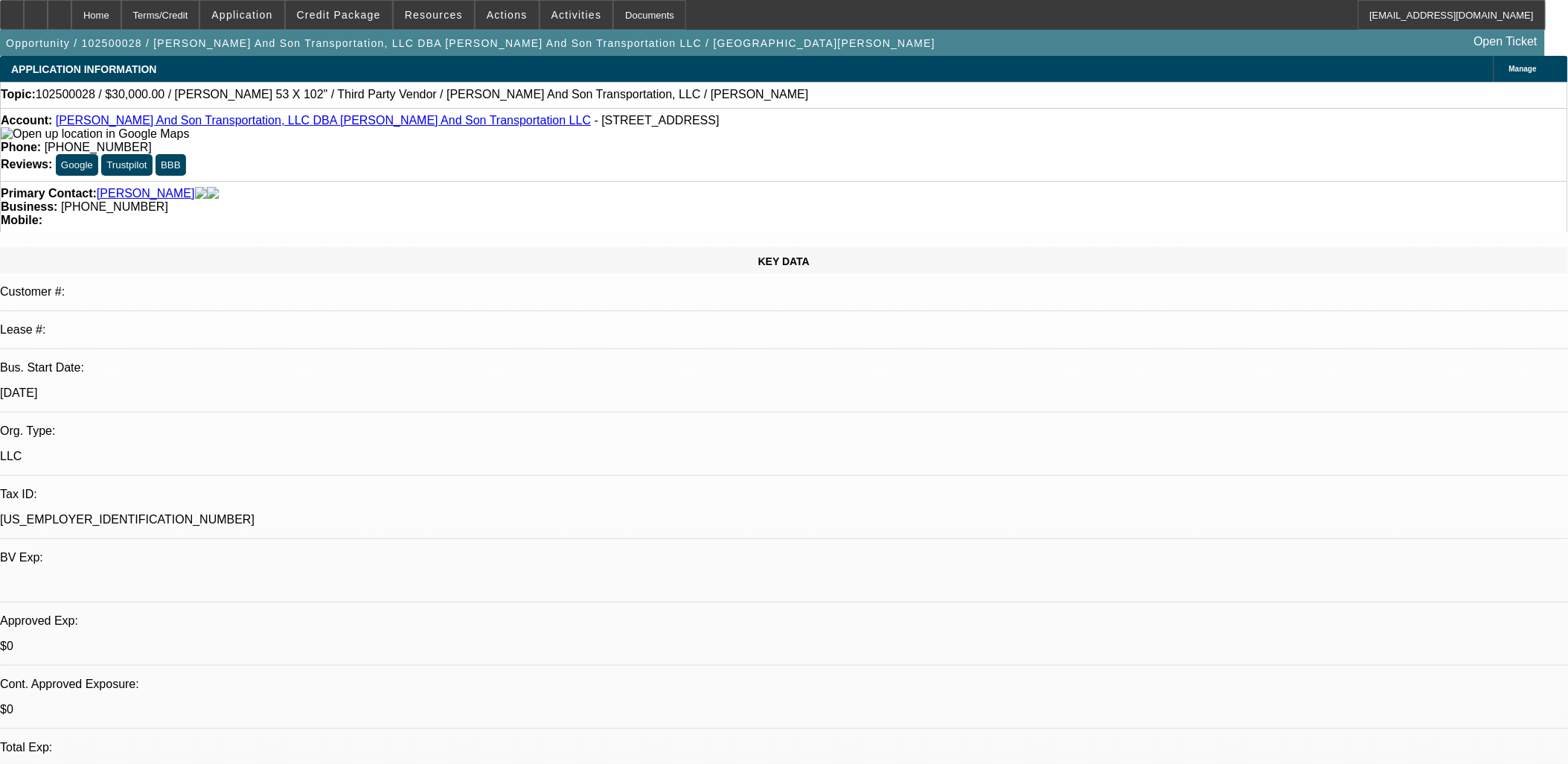
select select "4"
click at [35, 10] on icon at bounding box center [35, 10] width 0 height 0
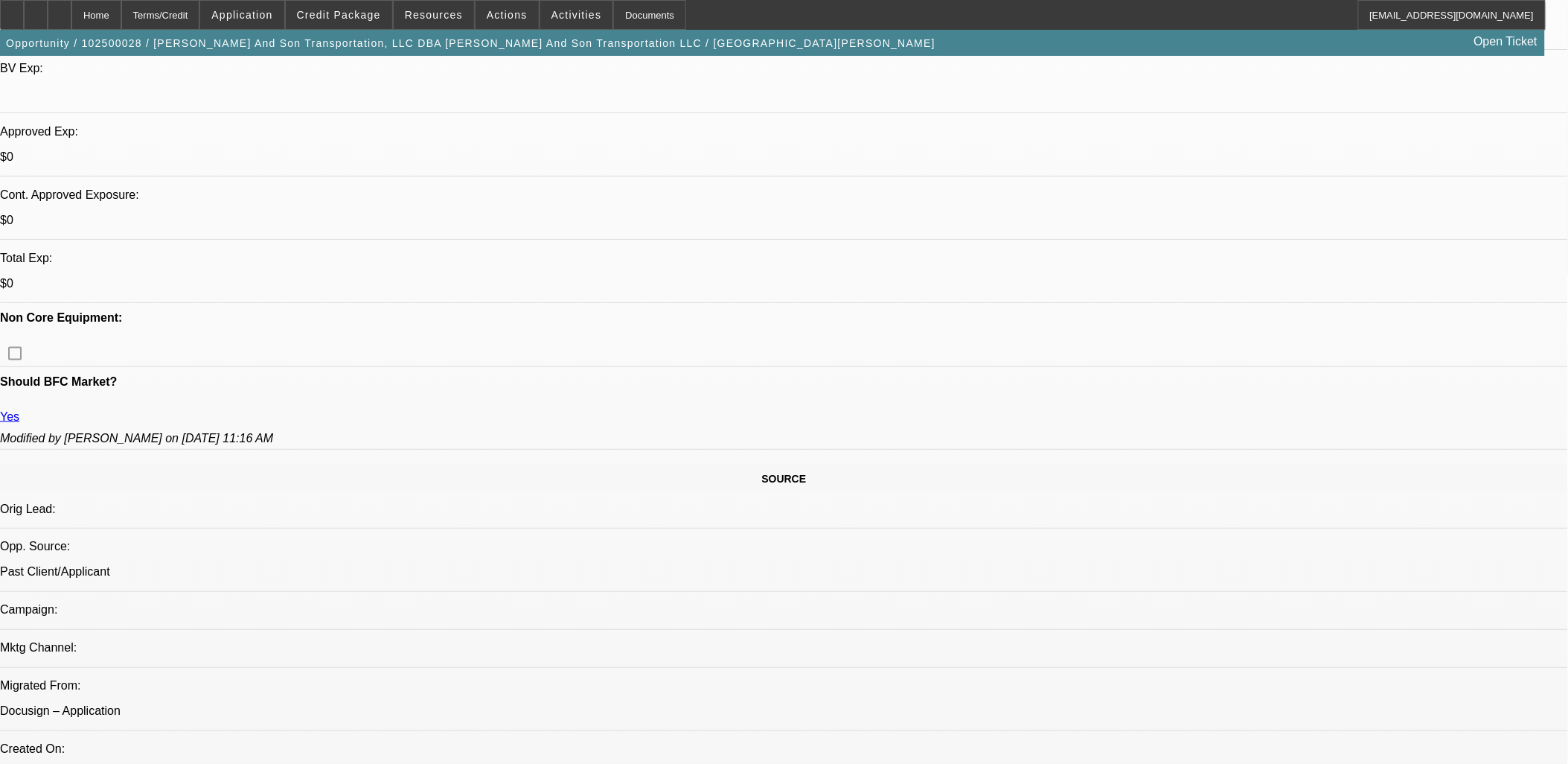
scroll to position [495, 0]
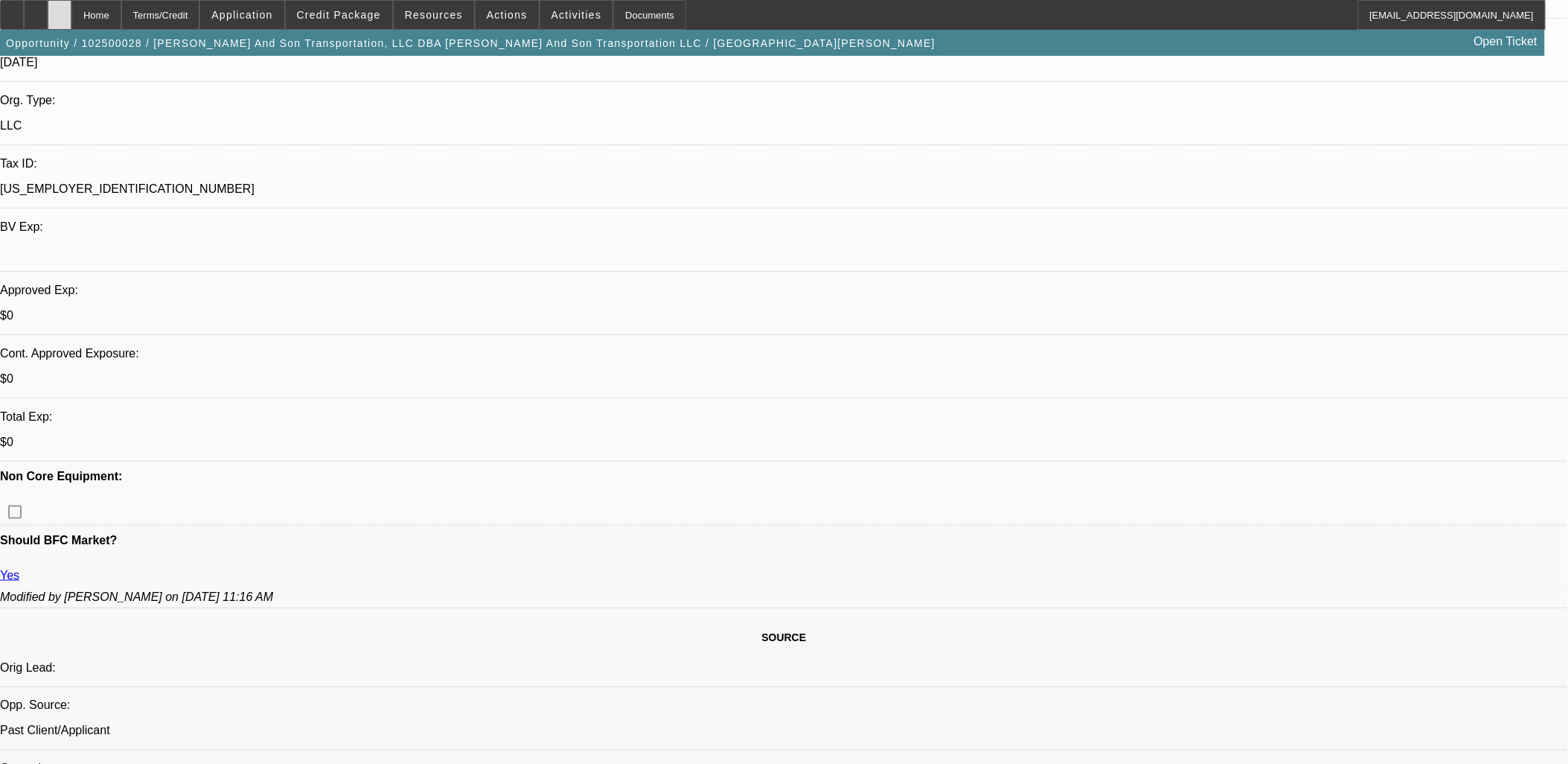
click at [72, 2] on div at bounding box center [59, 15] width 24 height 30
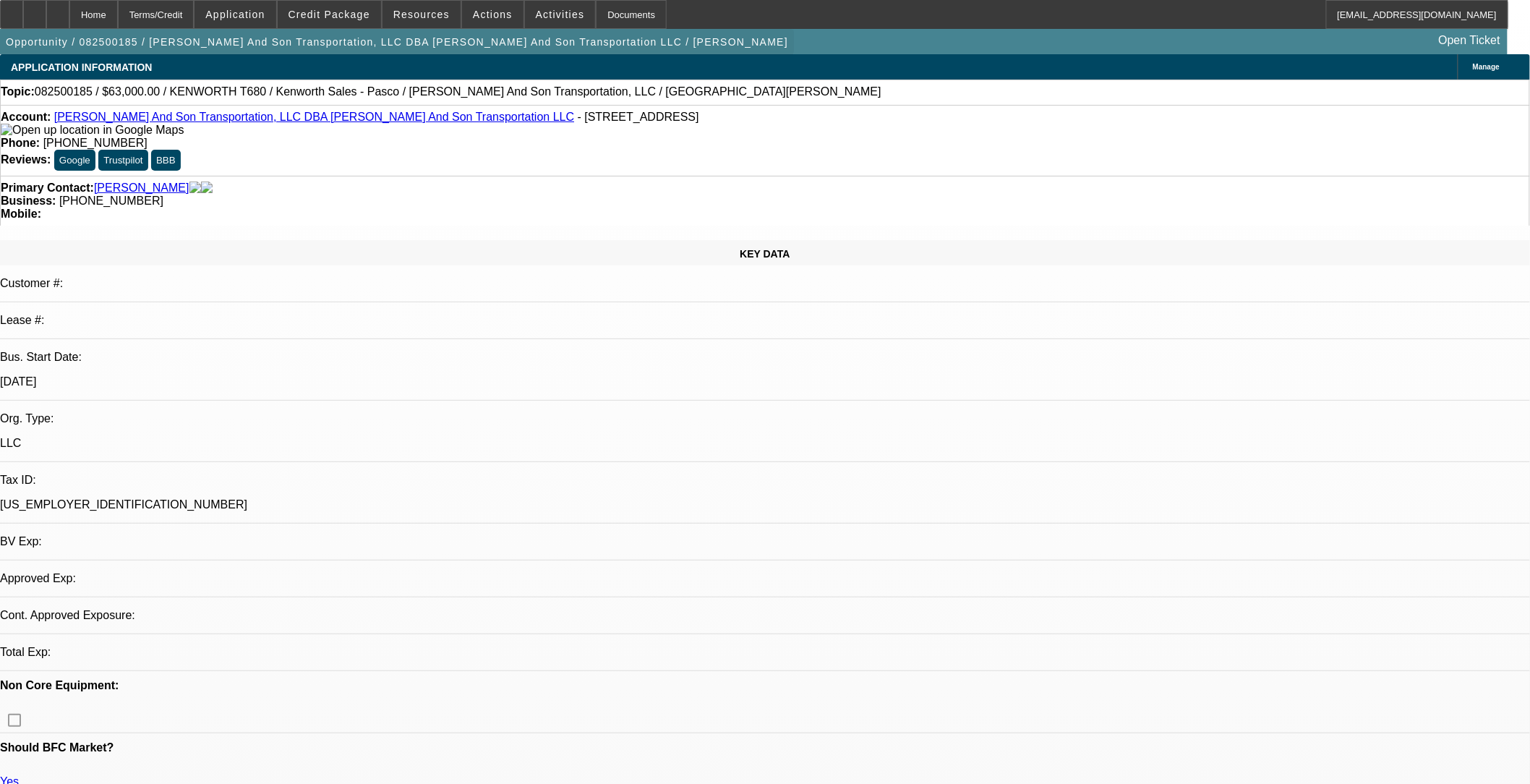
select select "0"
select select "2"
select select "0"
select select "6"
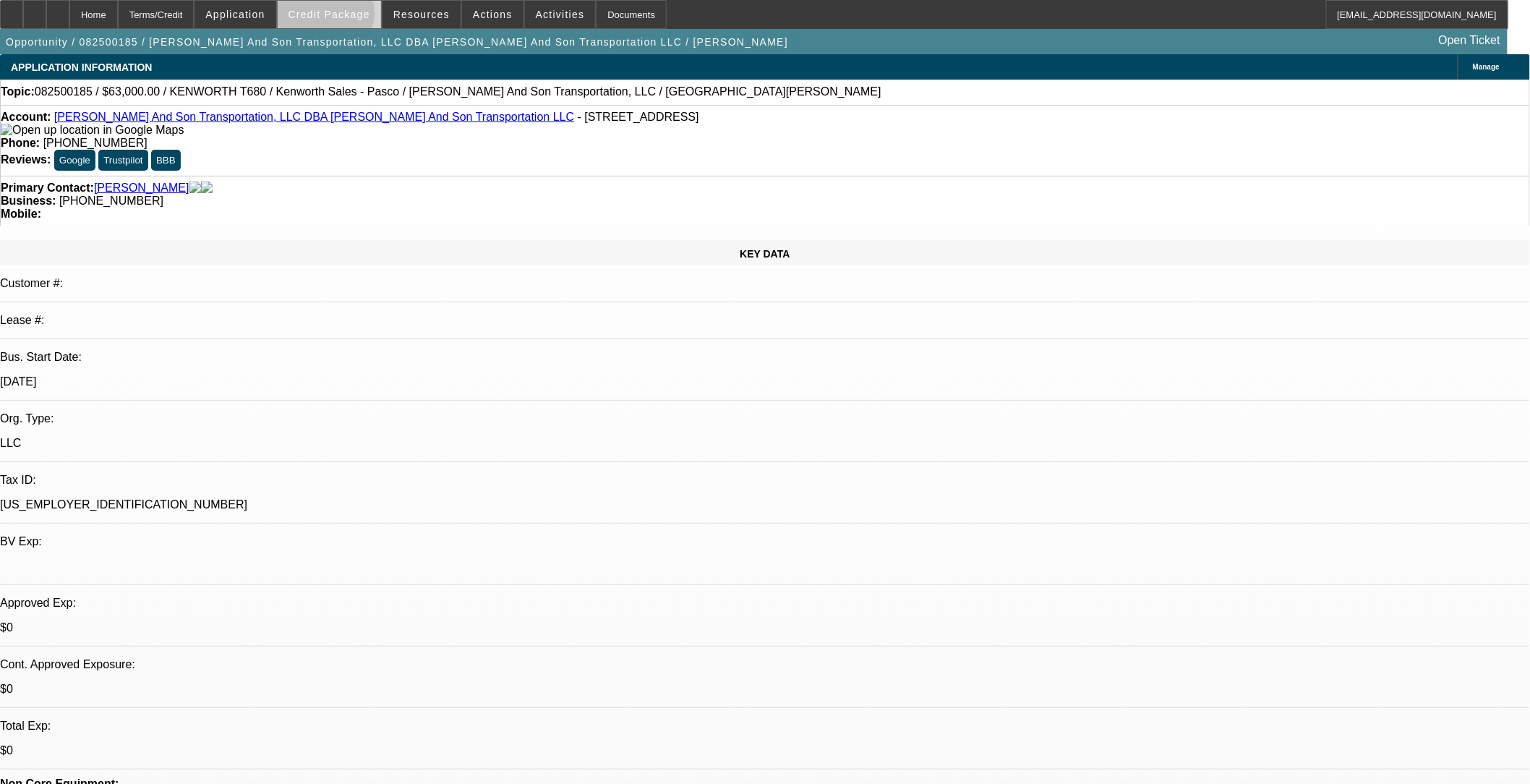
click at [349, 16] on span "Credit Package" at bounding box center [329, 14] width 82 height 11
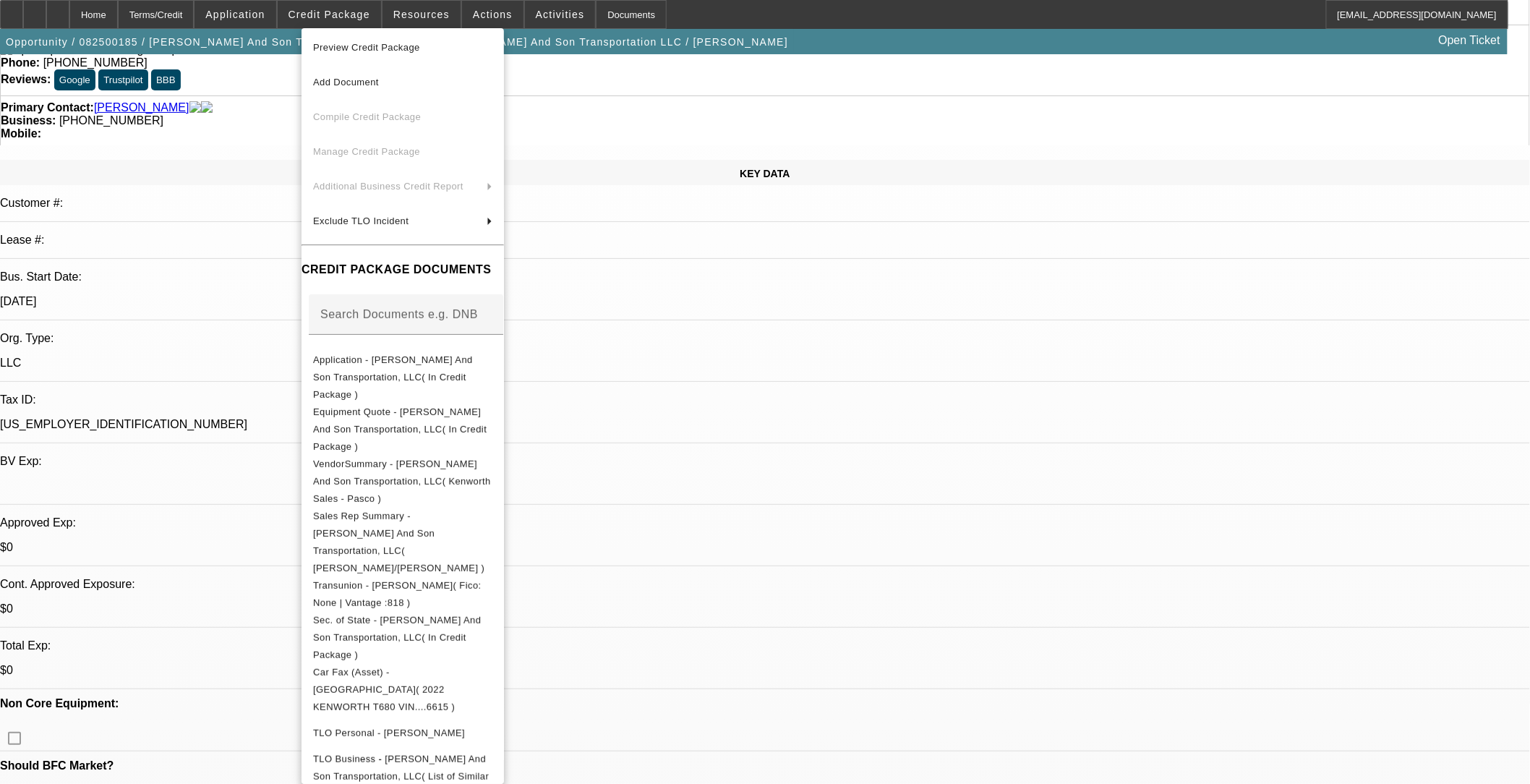
scroll to position [4, 0]
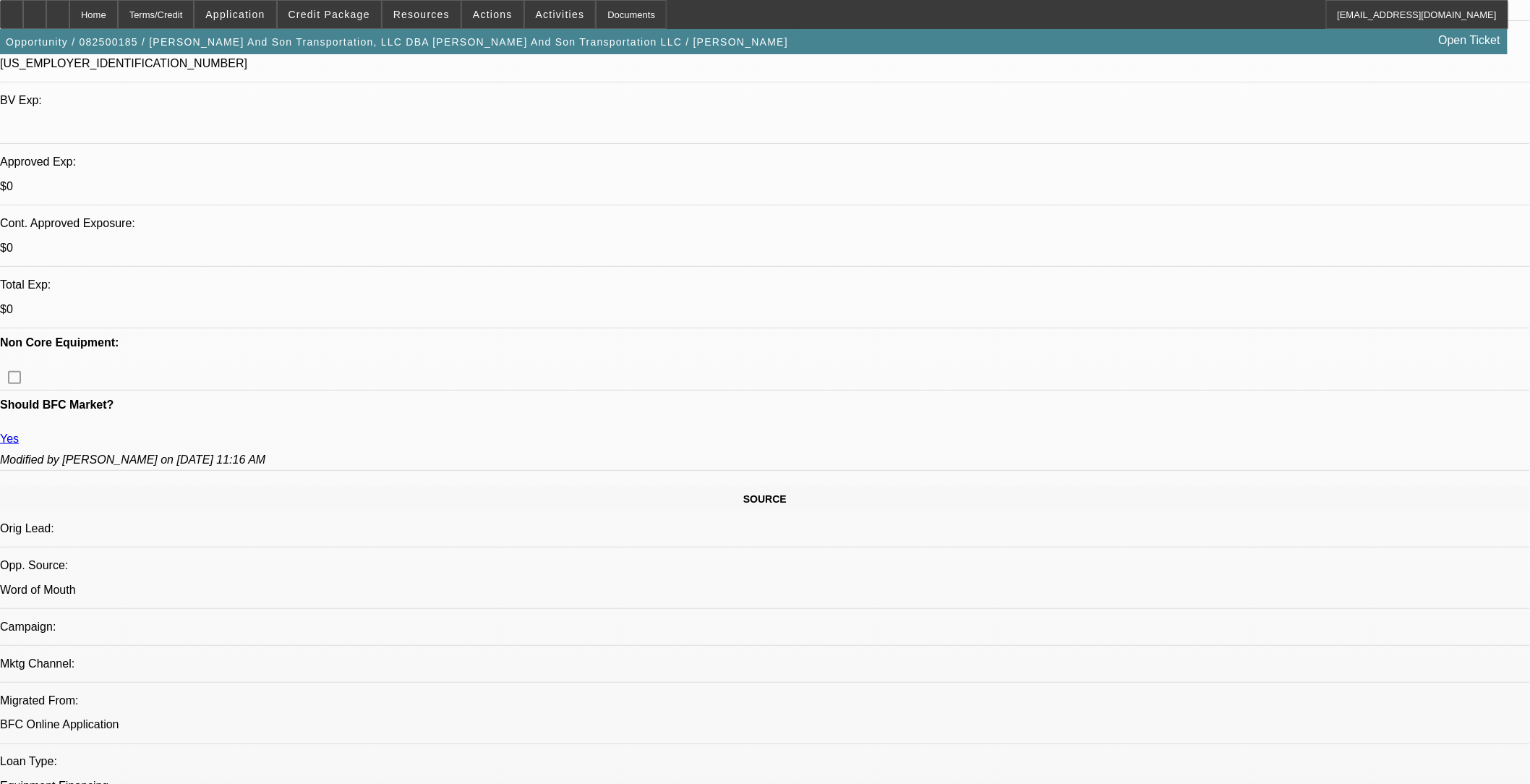
scroll to position [803, 0]
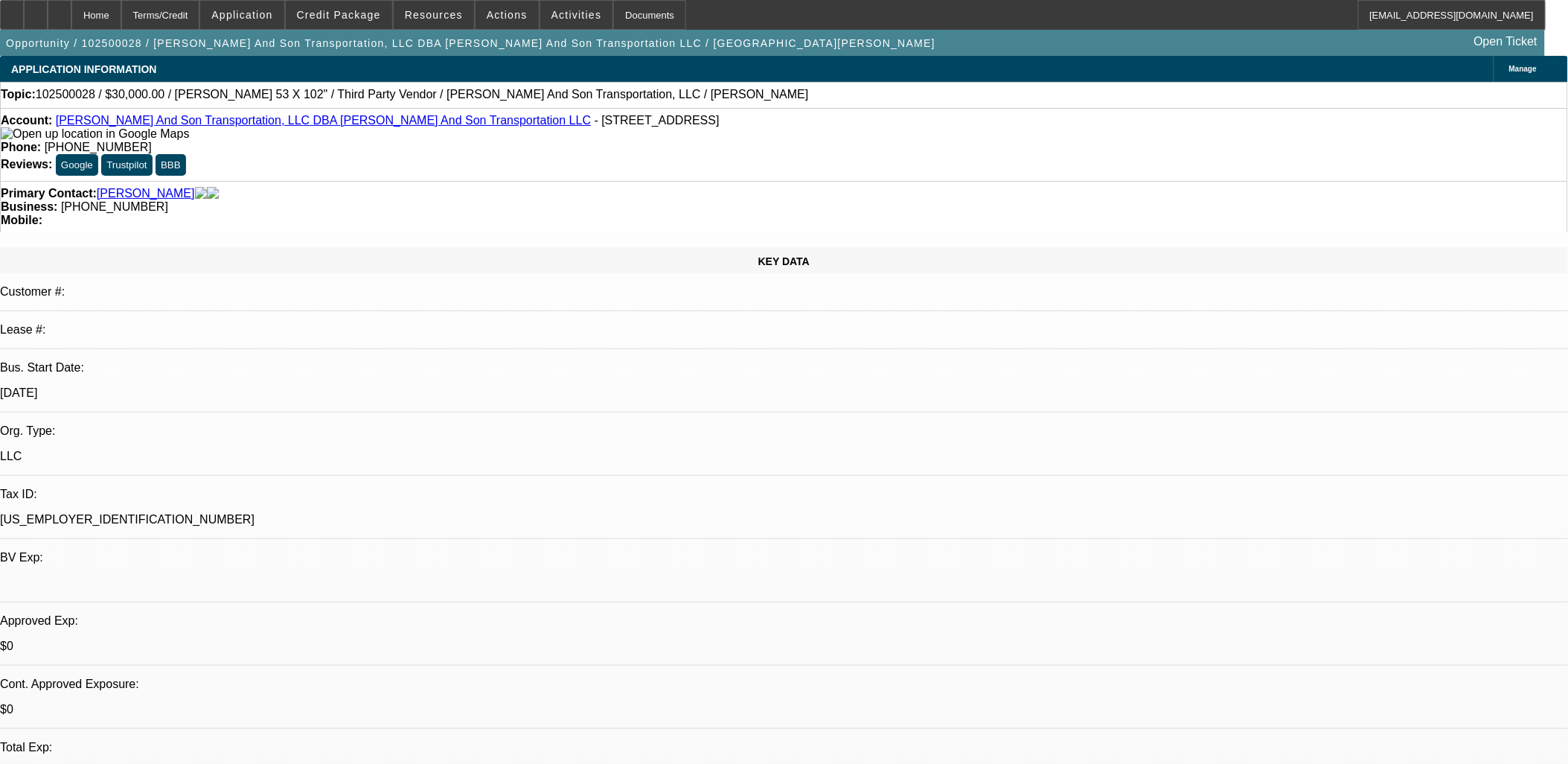
select select "0"
select select "2"
select select "0.1"
select select "4"
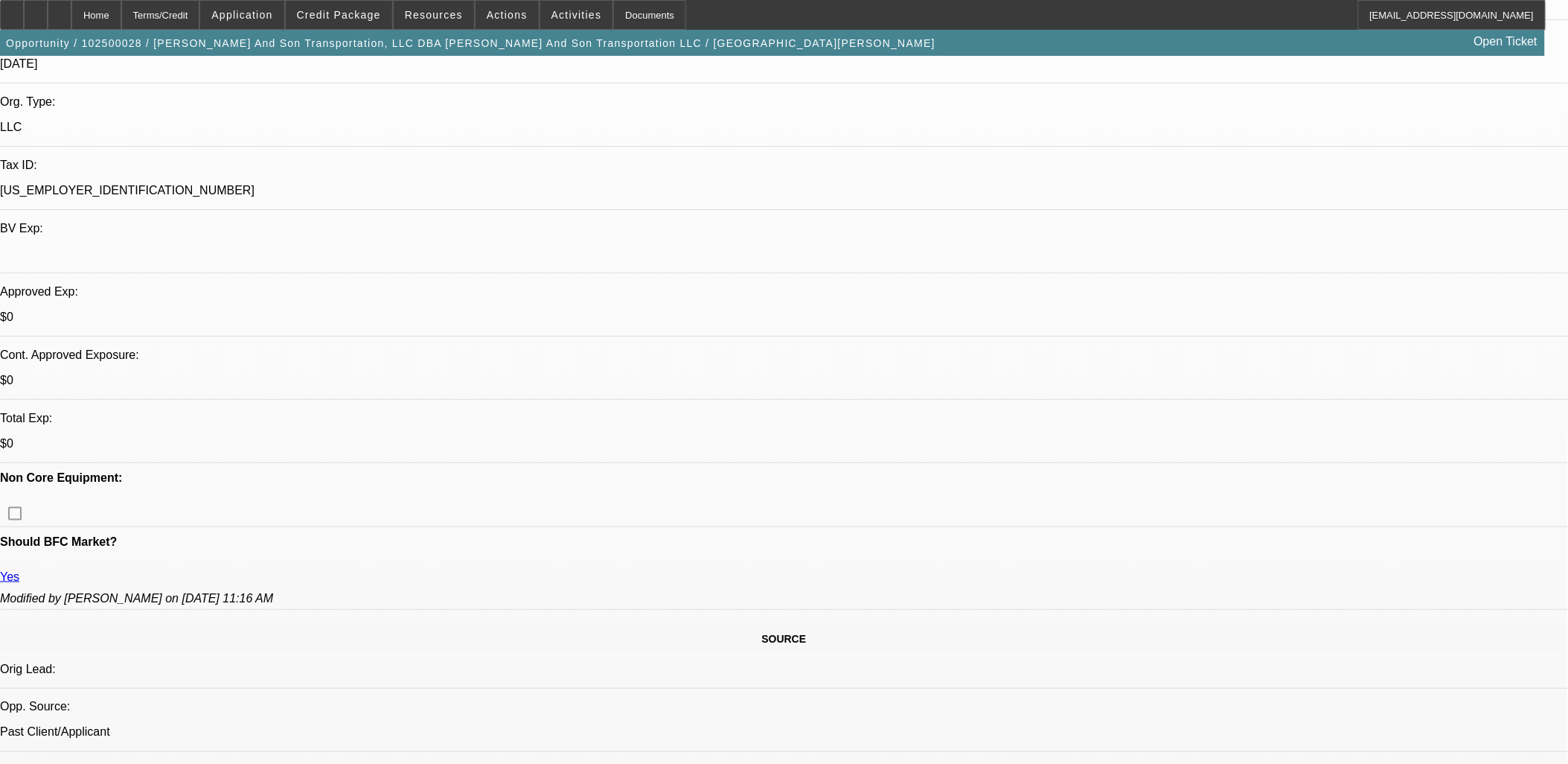
scroll to position [330, 0]
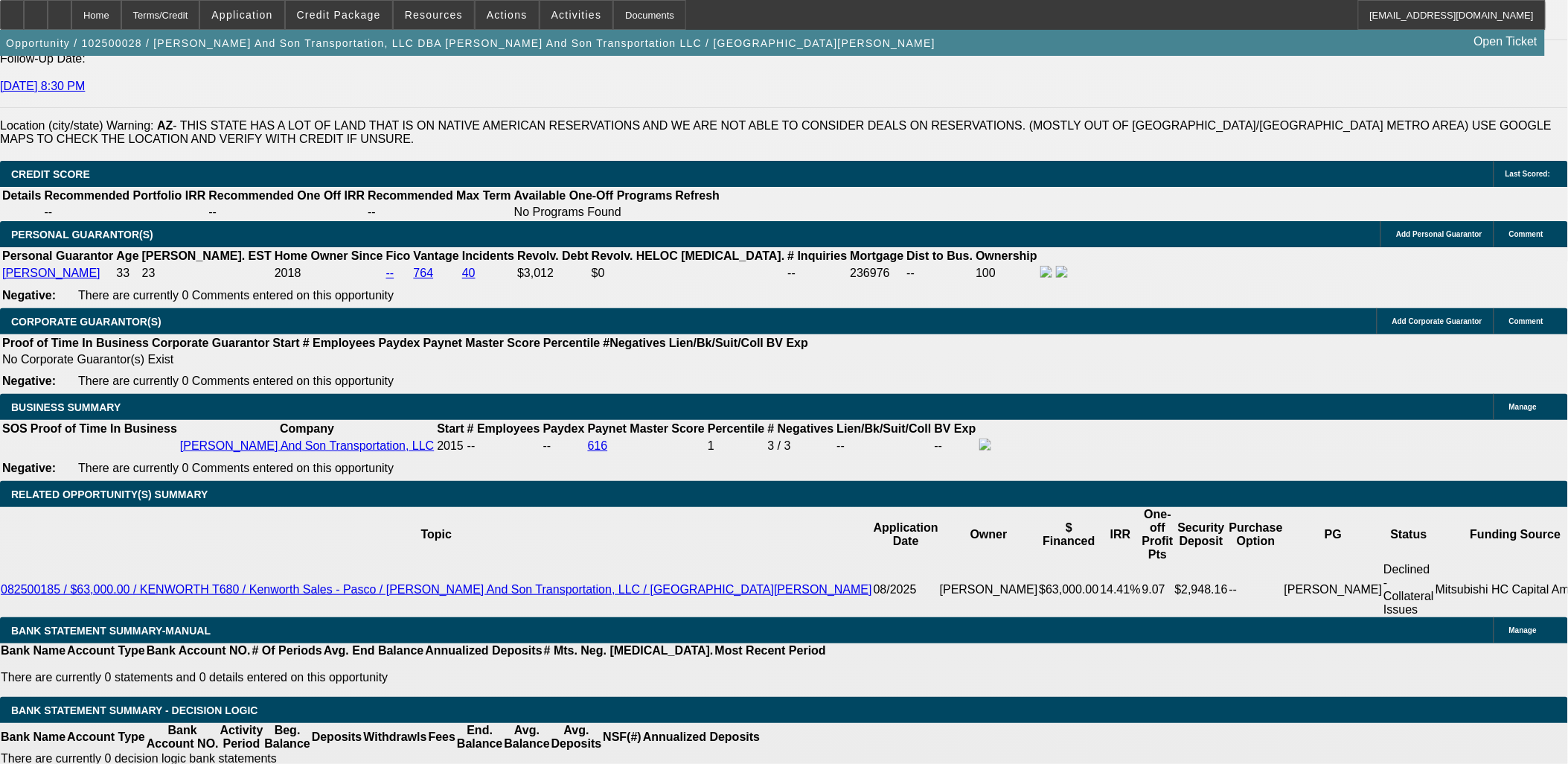
scroll to position [2233, 0]
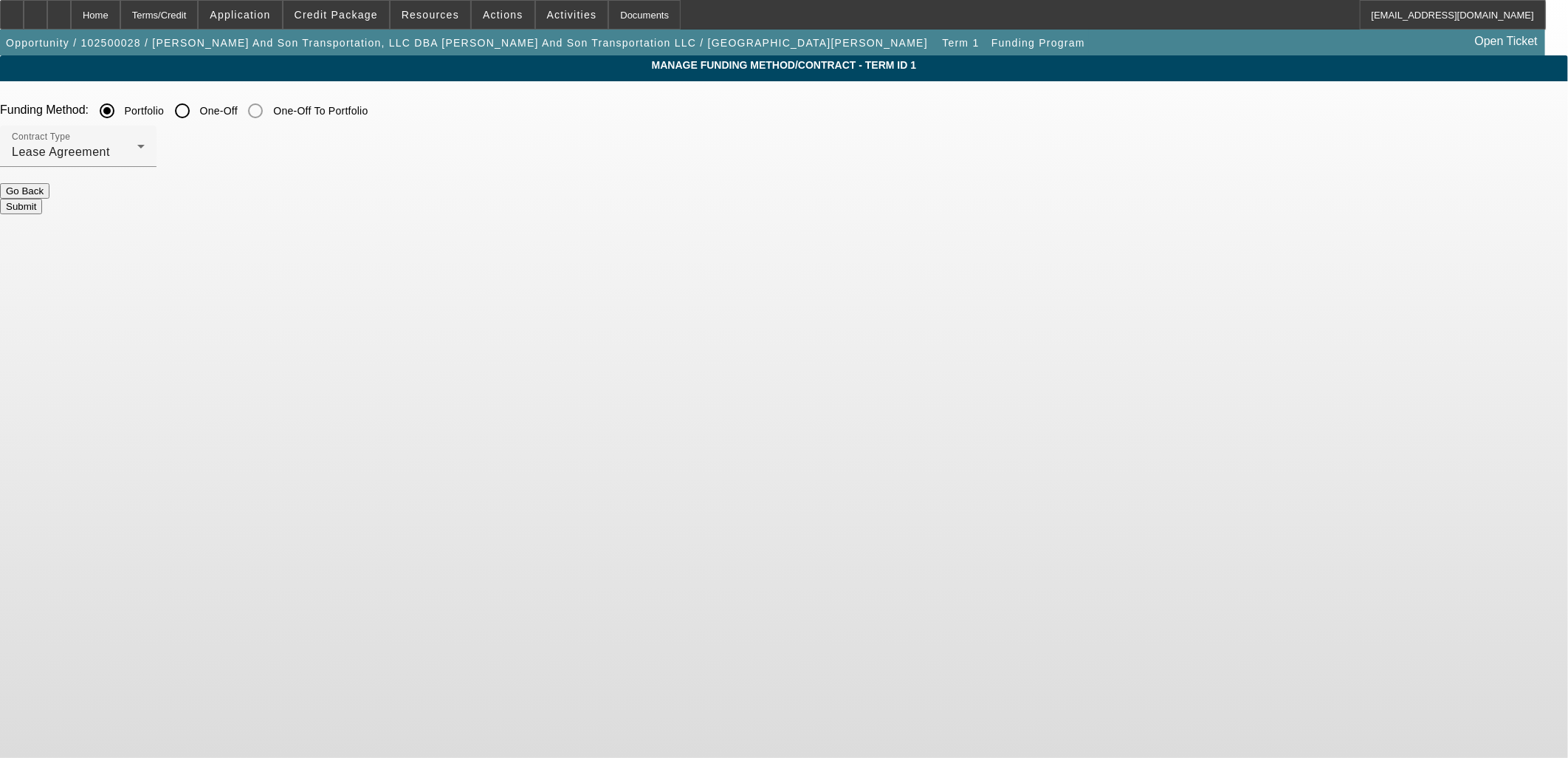
click at [197, 119] on input "One-Off" at bounding box center [182, 110] width 30 height 30
radio input "true"
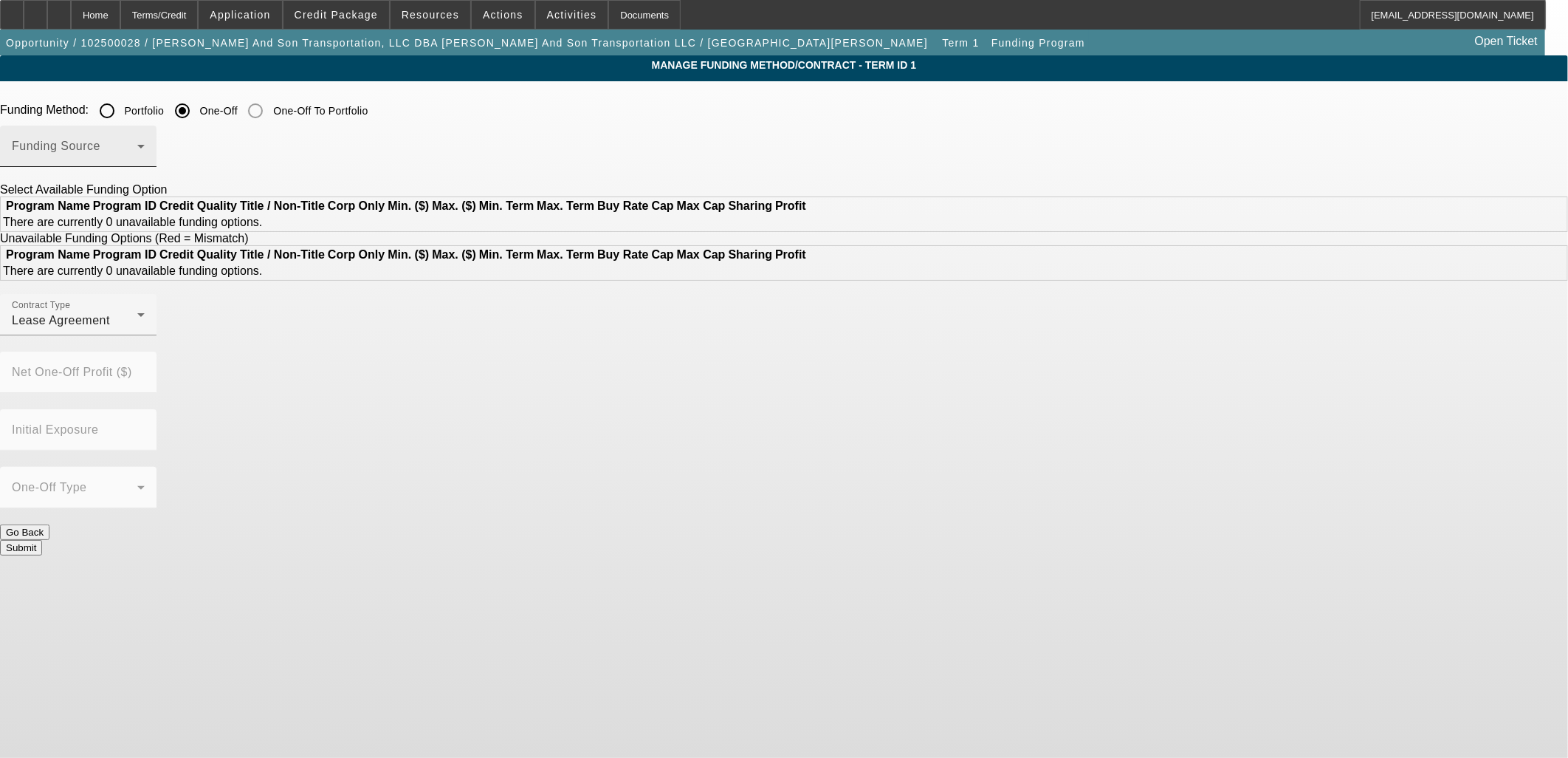
click at [137, 144] on span at bounding box center [74, 152] width 126 height 18
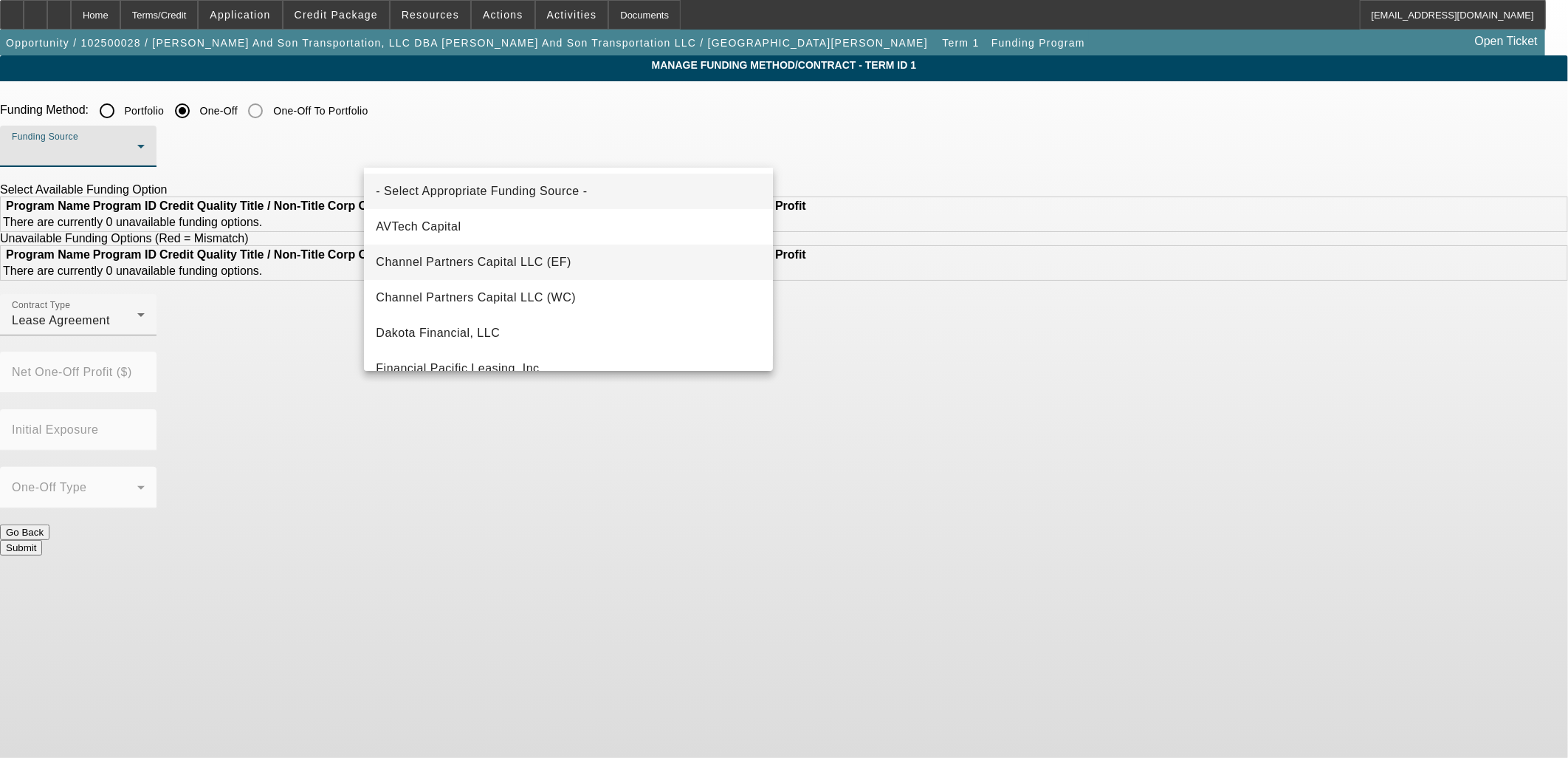
click at [498, 256] on span "Channel Partners Capital LLC (EF)" at bounding box center [474, 262] width 196 height 18
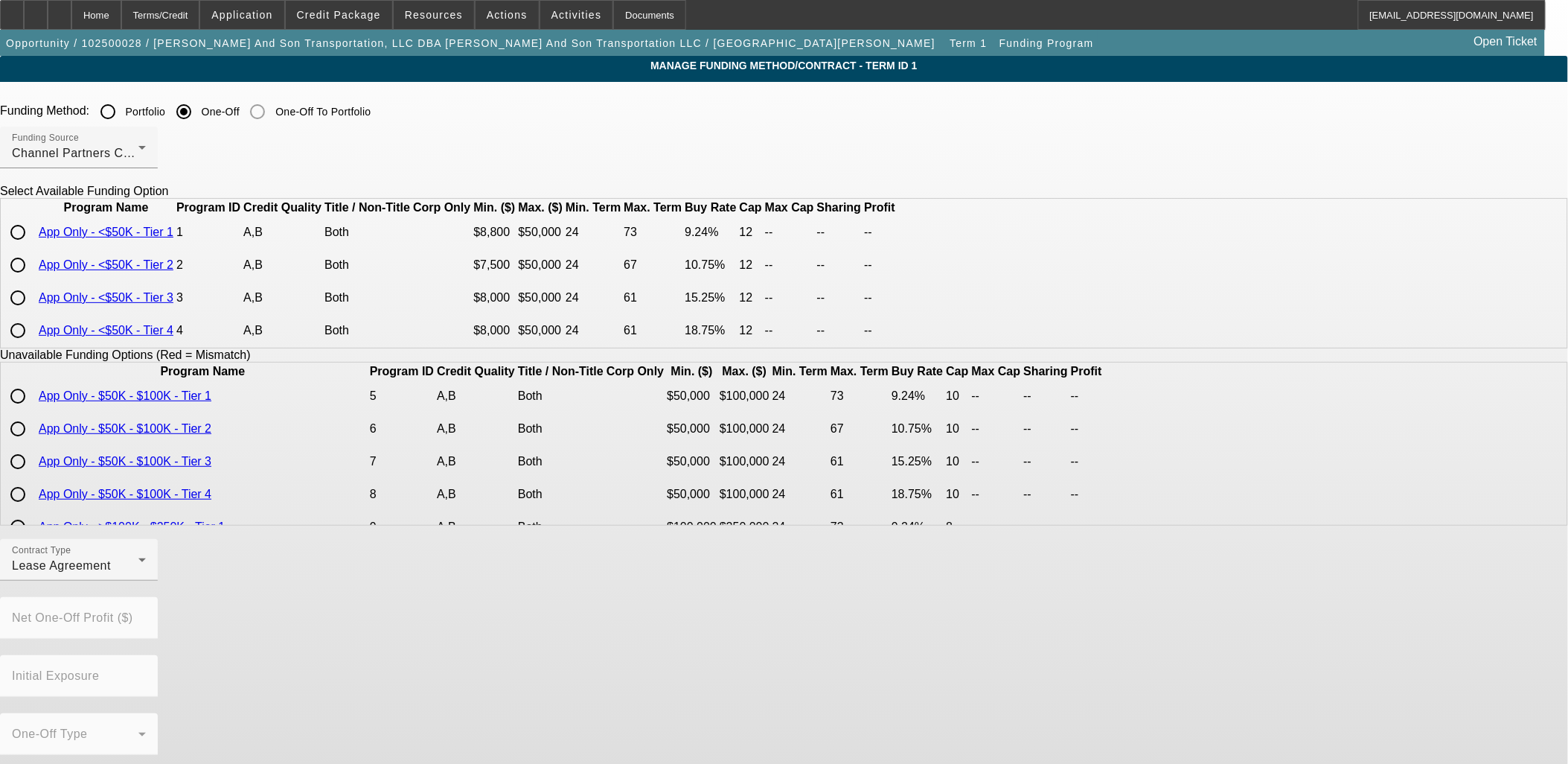
click at [36, 313] on td at bounding box center [19, 298] width 34 height 32
click at [32, 313] on input "radio" at bounding box center [18, 298] width 30 height 30
radio input "true"
click at [32, 280] on input "radio" at bounding box center [18, 265] width 30 height 30
radio input "true"
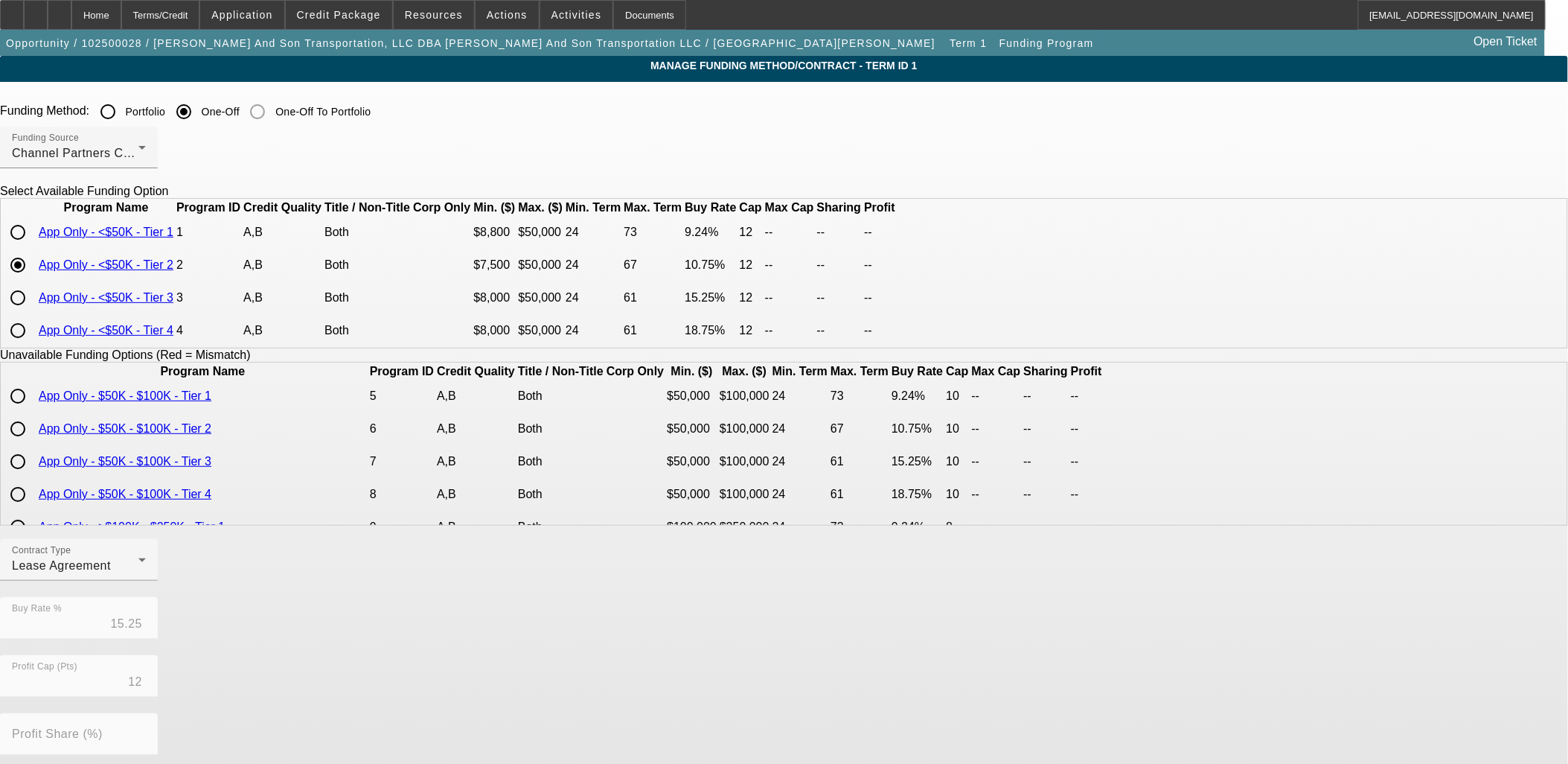
type input "10.75"
click at [138, 575] on div "Lease Agreement" at bounding box center [75, 565] width 127 height 18
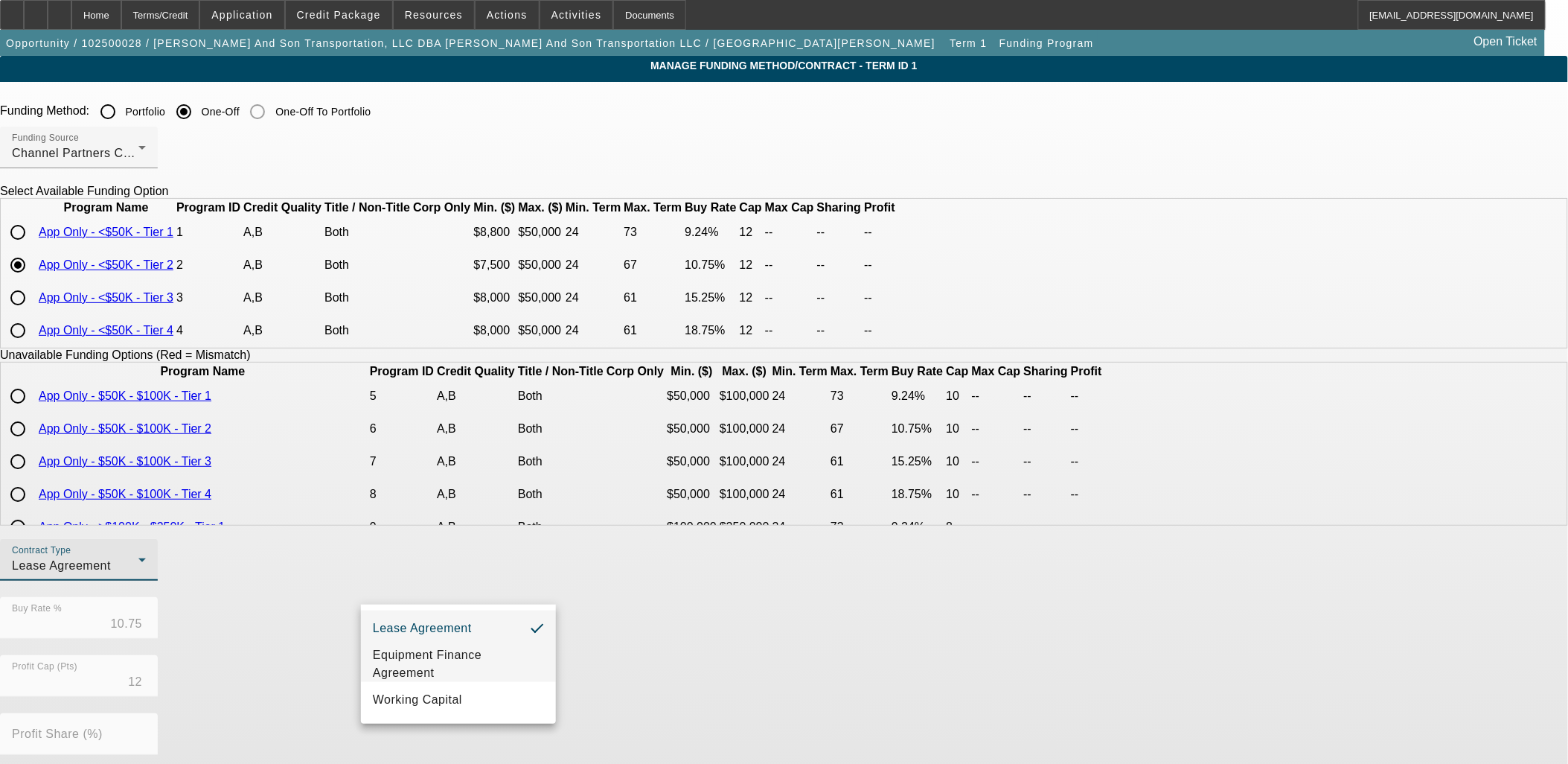
click at [466, 661] on span "Equipment Finance Agreement" at bounding box center [458, 664] width 171 height 35
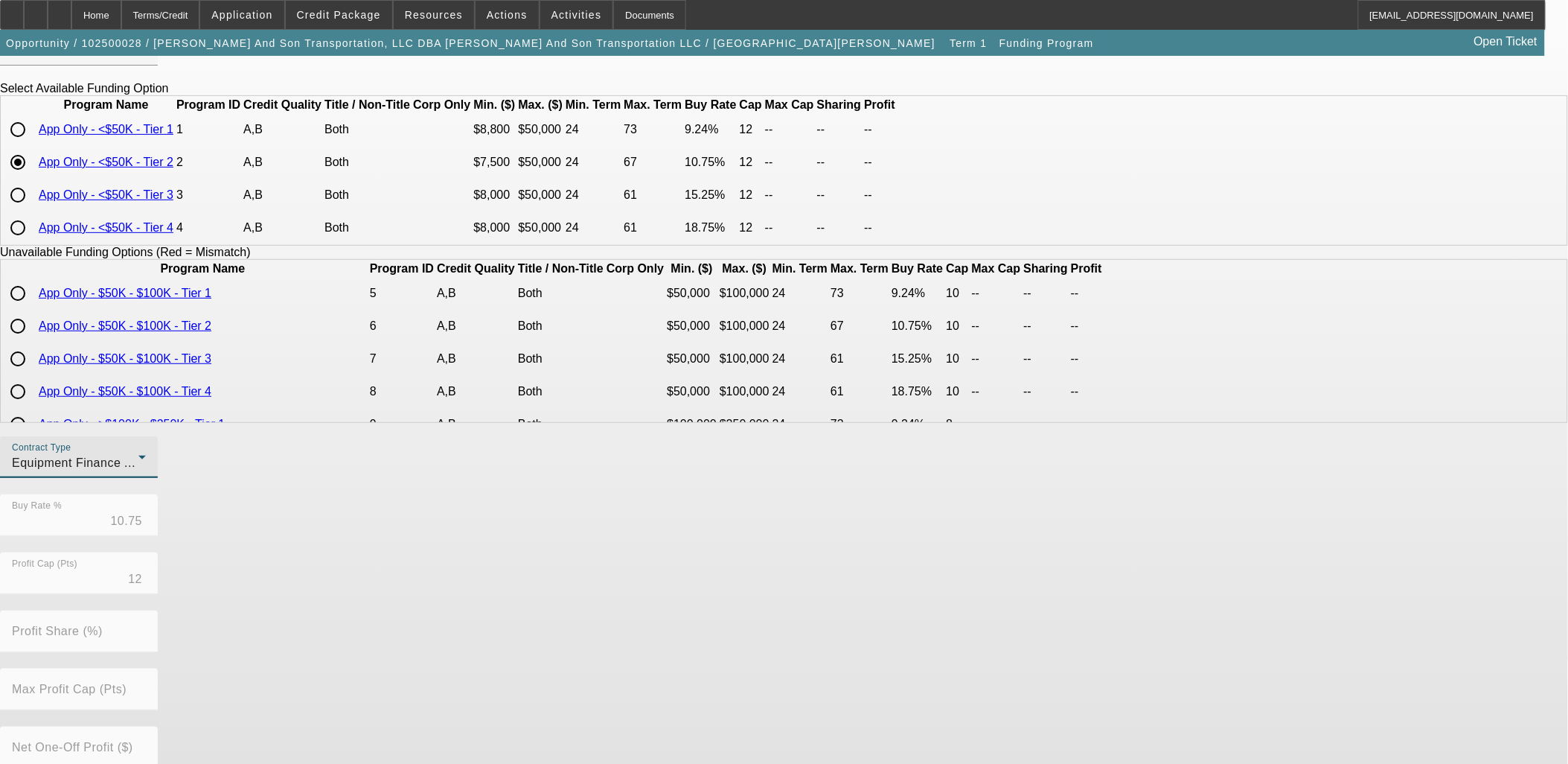
scroll to position [248, 0]
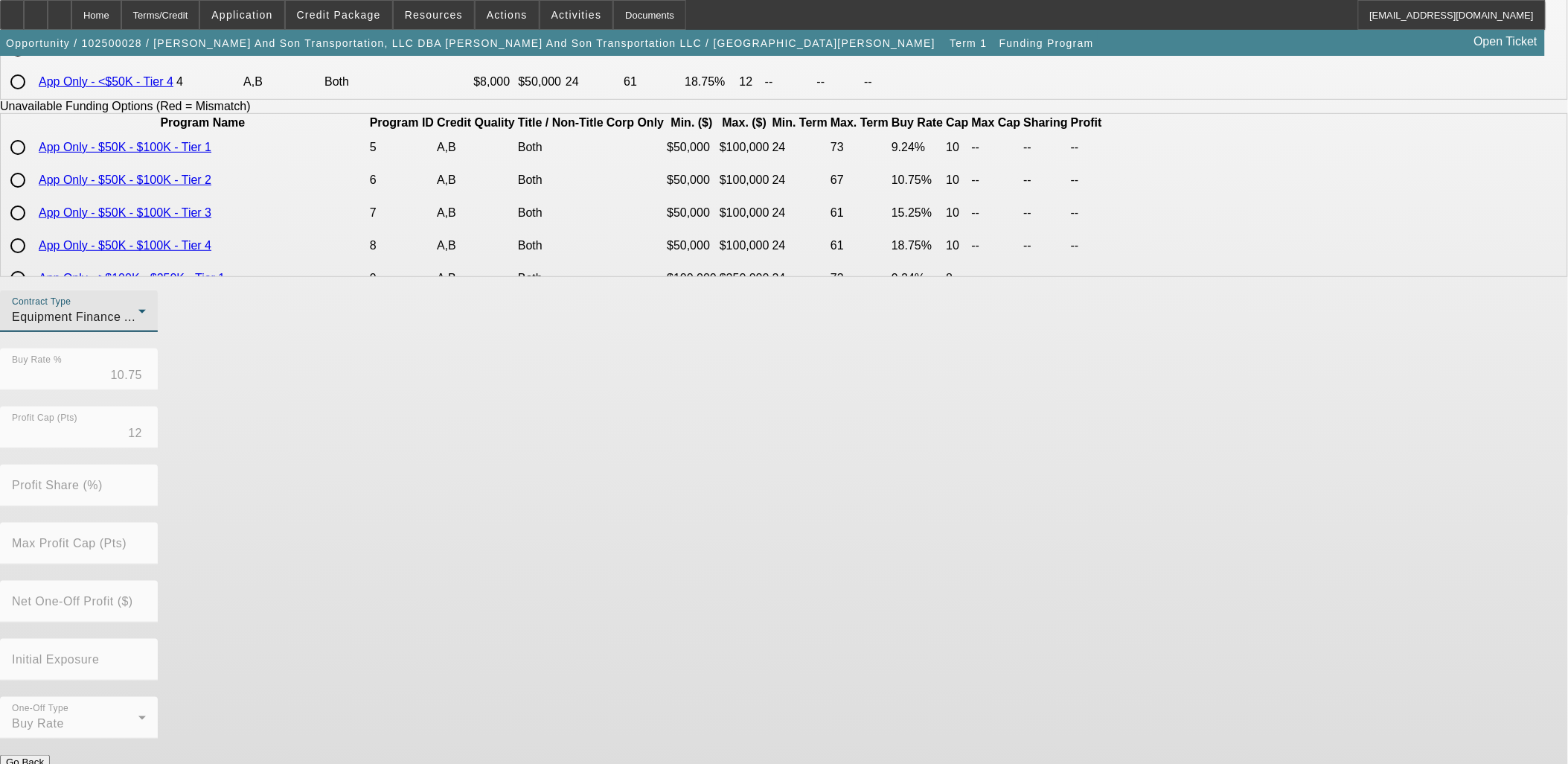
click at [42, 763] on button "Submit" at bounding box center [21, 778] width 42 height 15
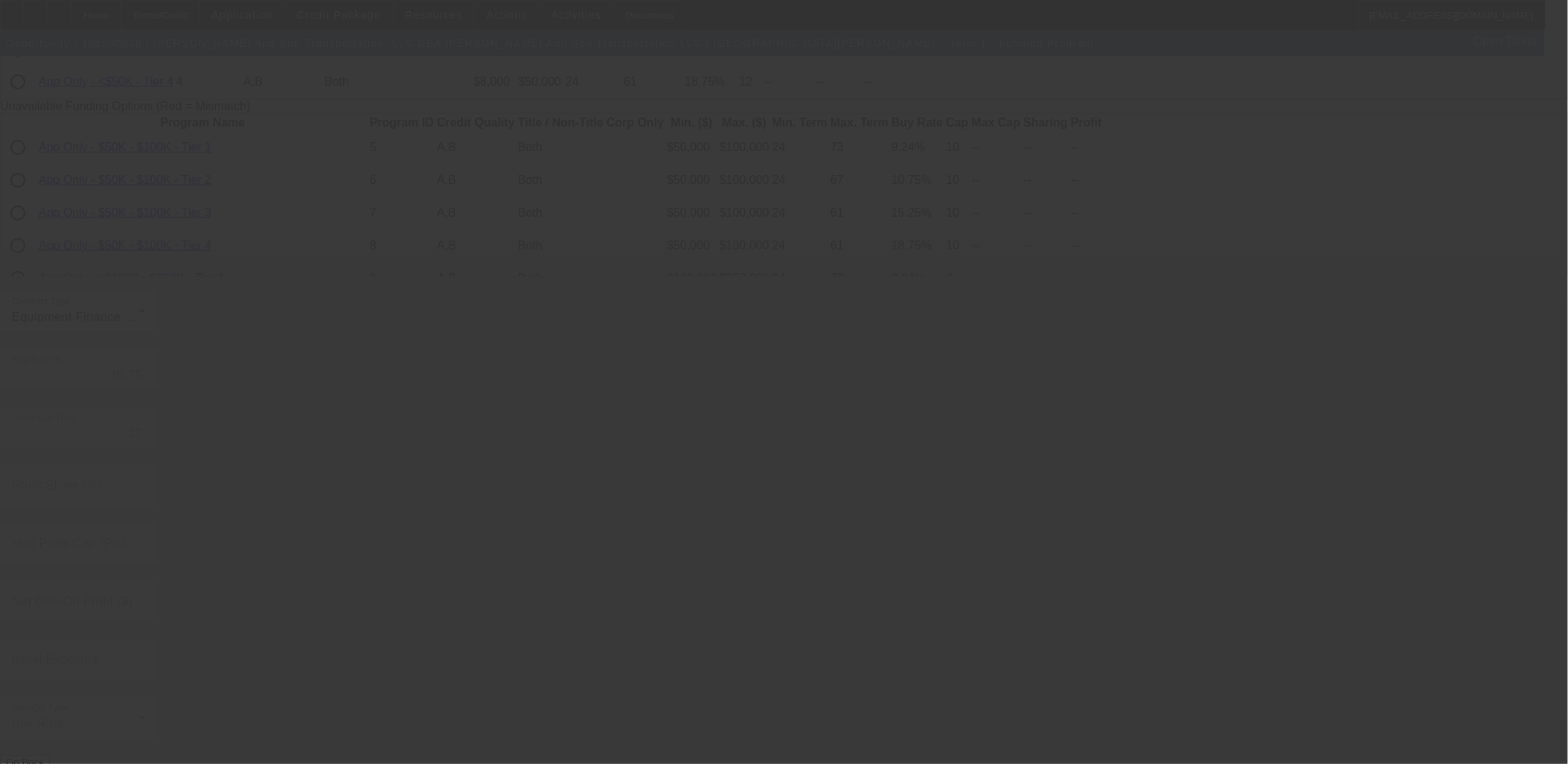
radio input "true"
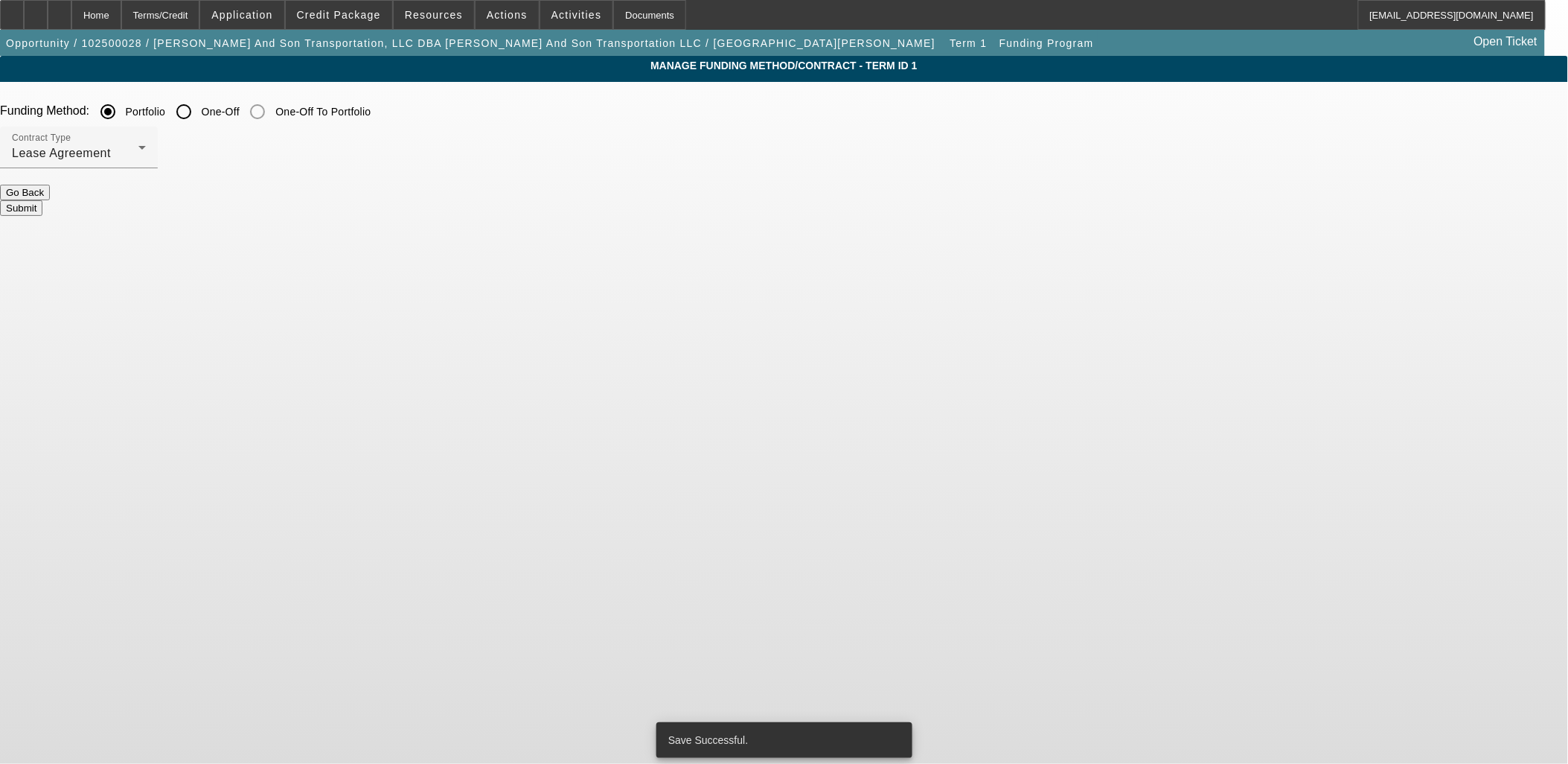
scroll to position [0, 0]
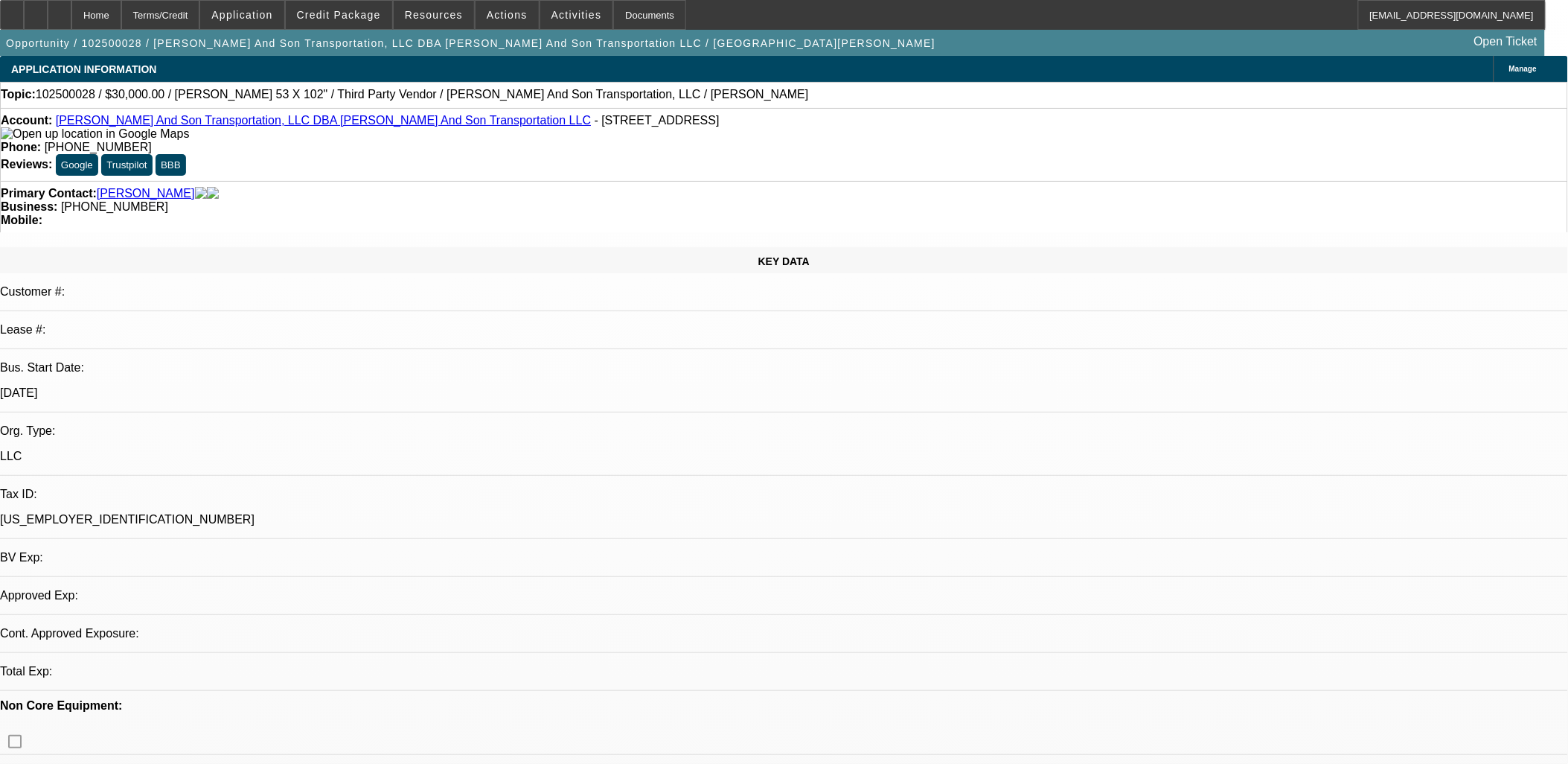
select select "0"
select select "2"
select select "0"
select select "6"
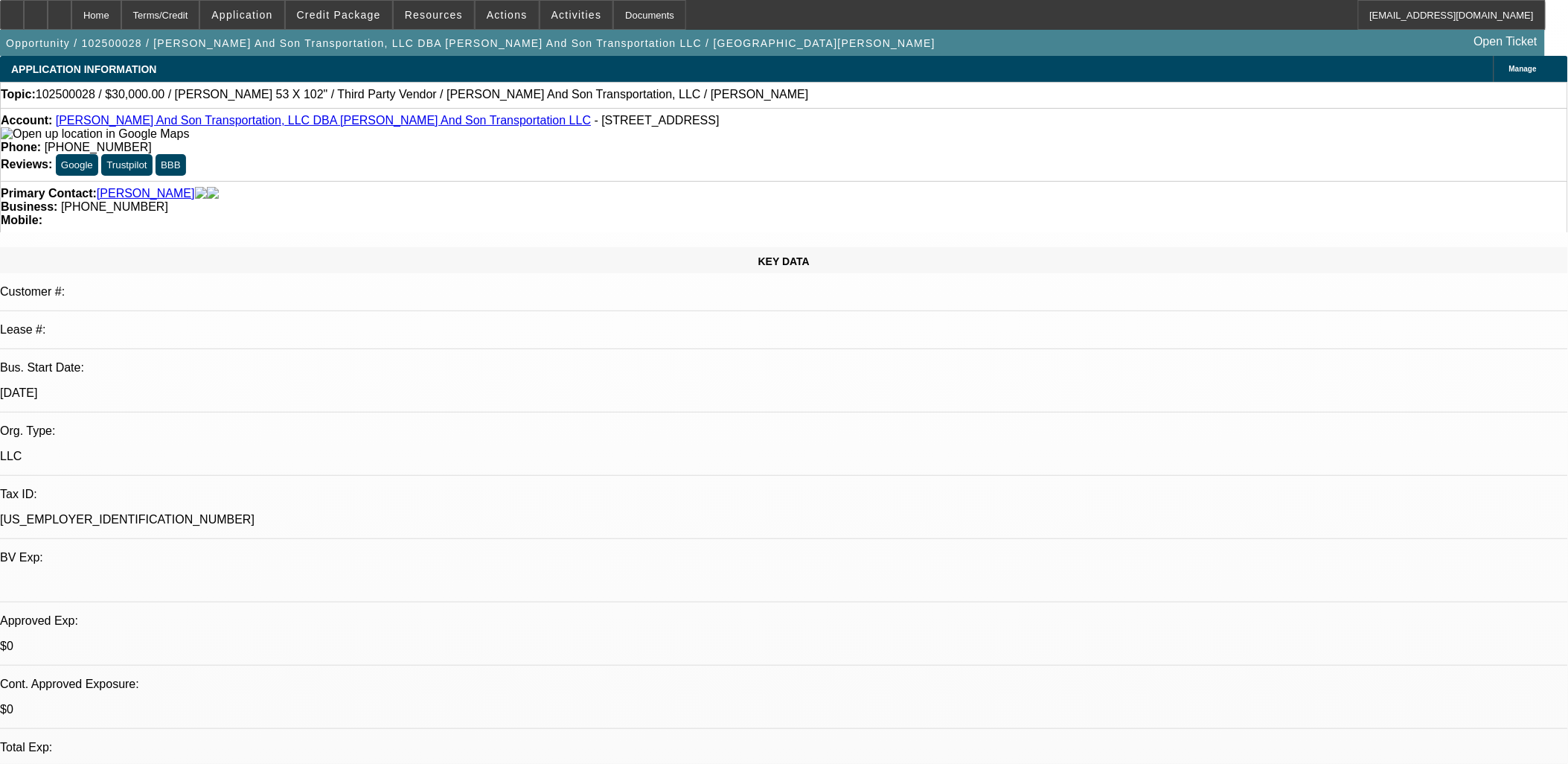
radio input "true"
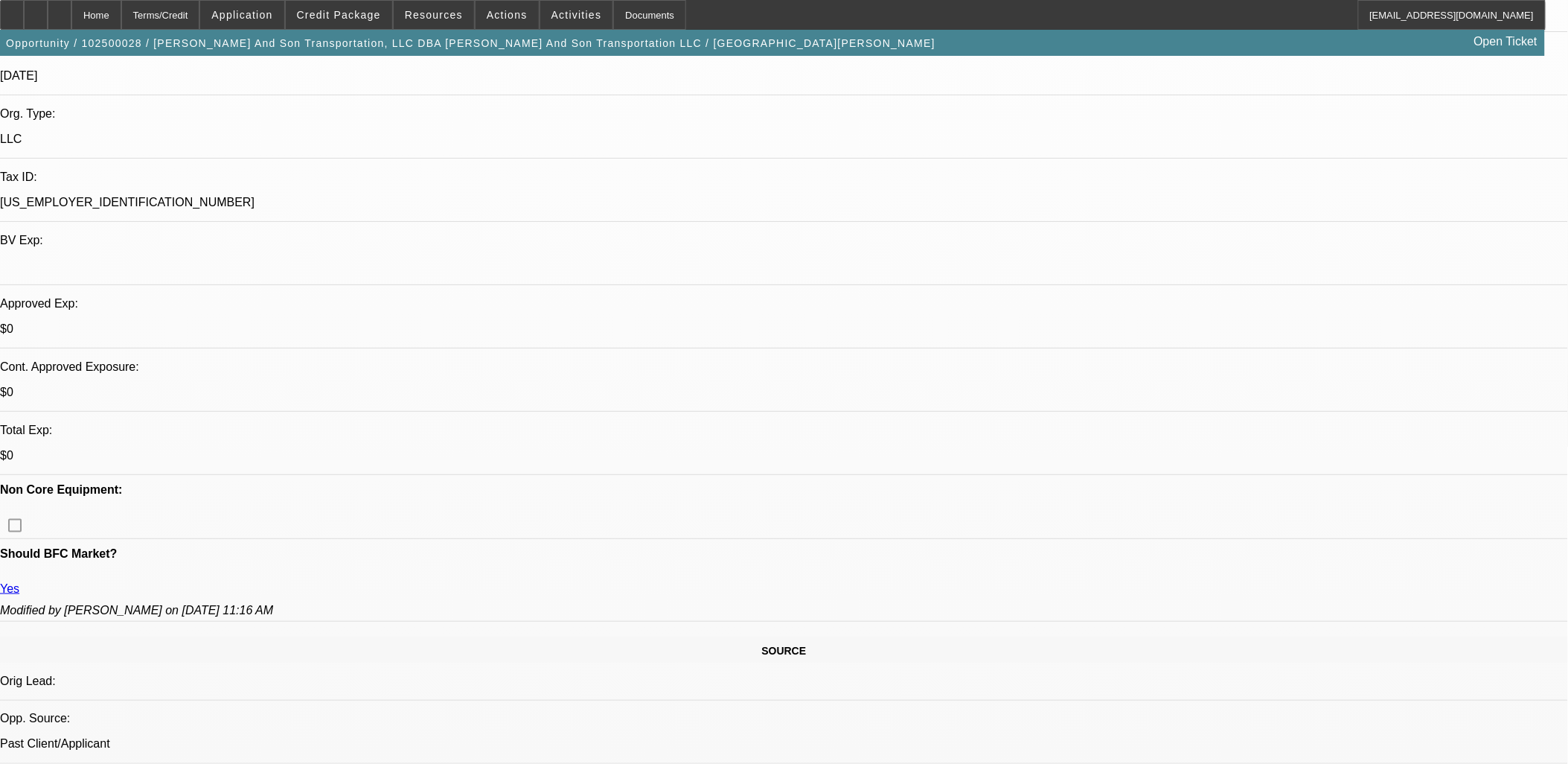
scroll to position [165, 0]
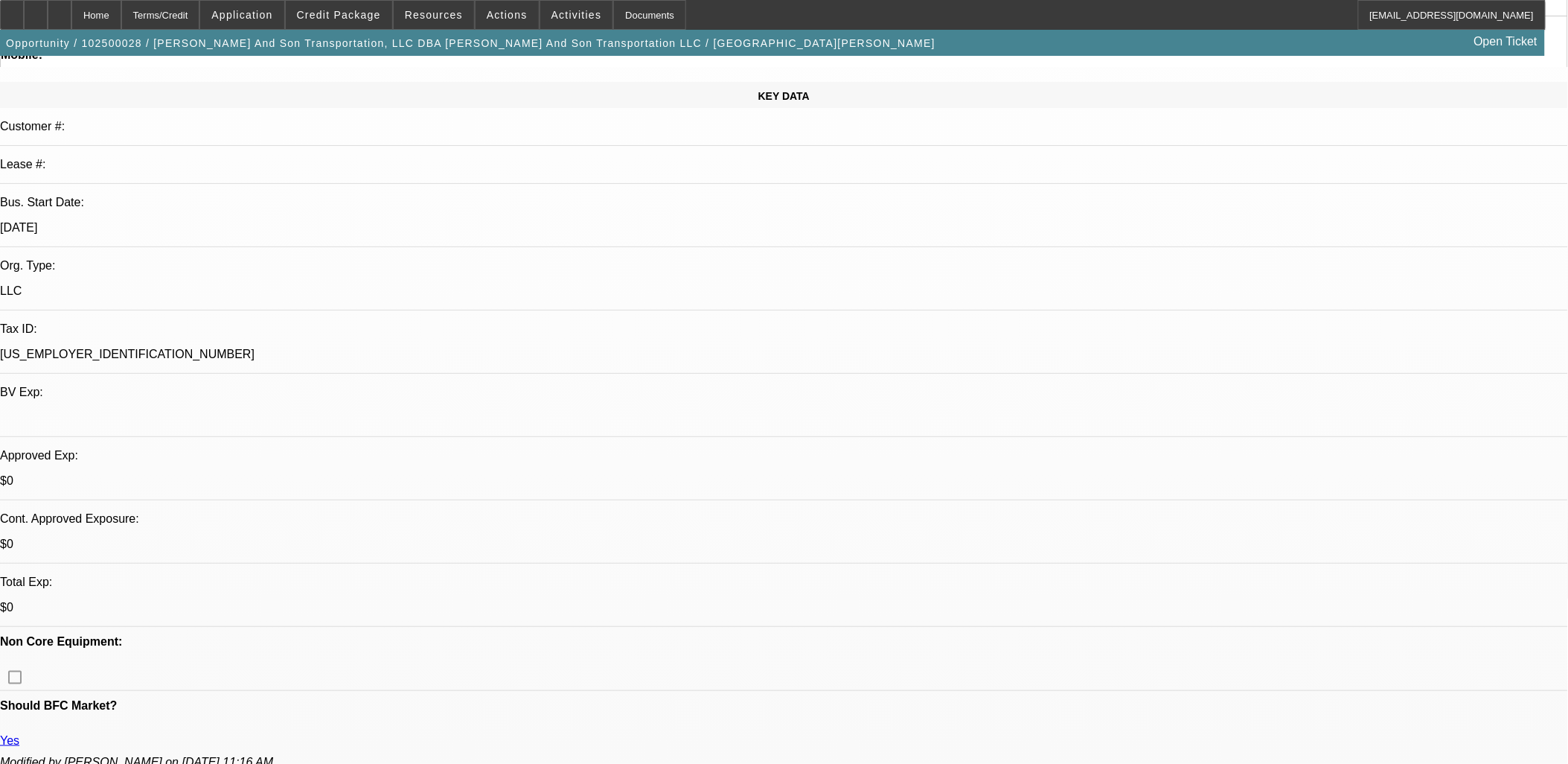
scroll to position [18, 0]
type textarea "Thomas Foley wants to add this $30k trailer to his hauling business. While his …"
radio input "true"
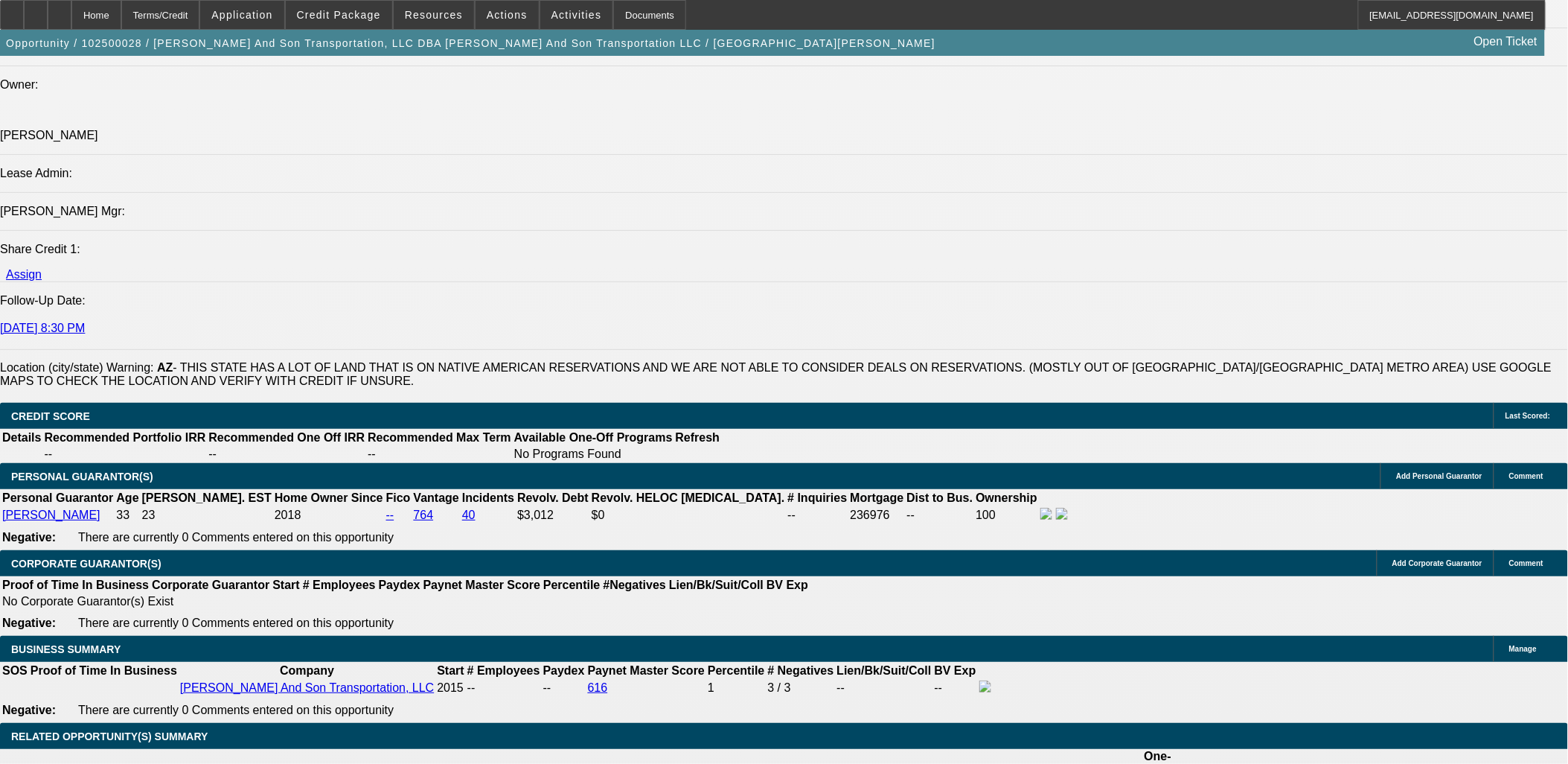
scroll to position [2149, 0]
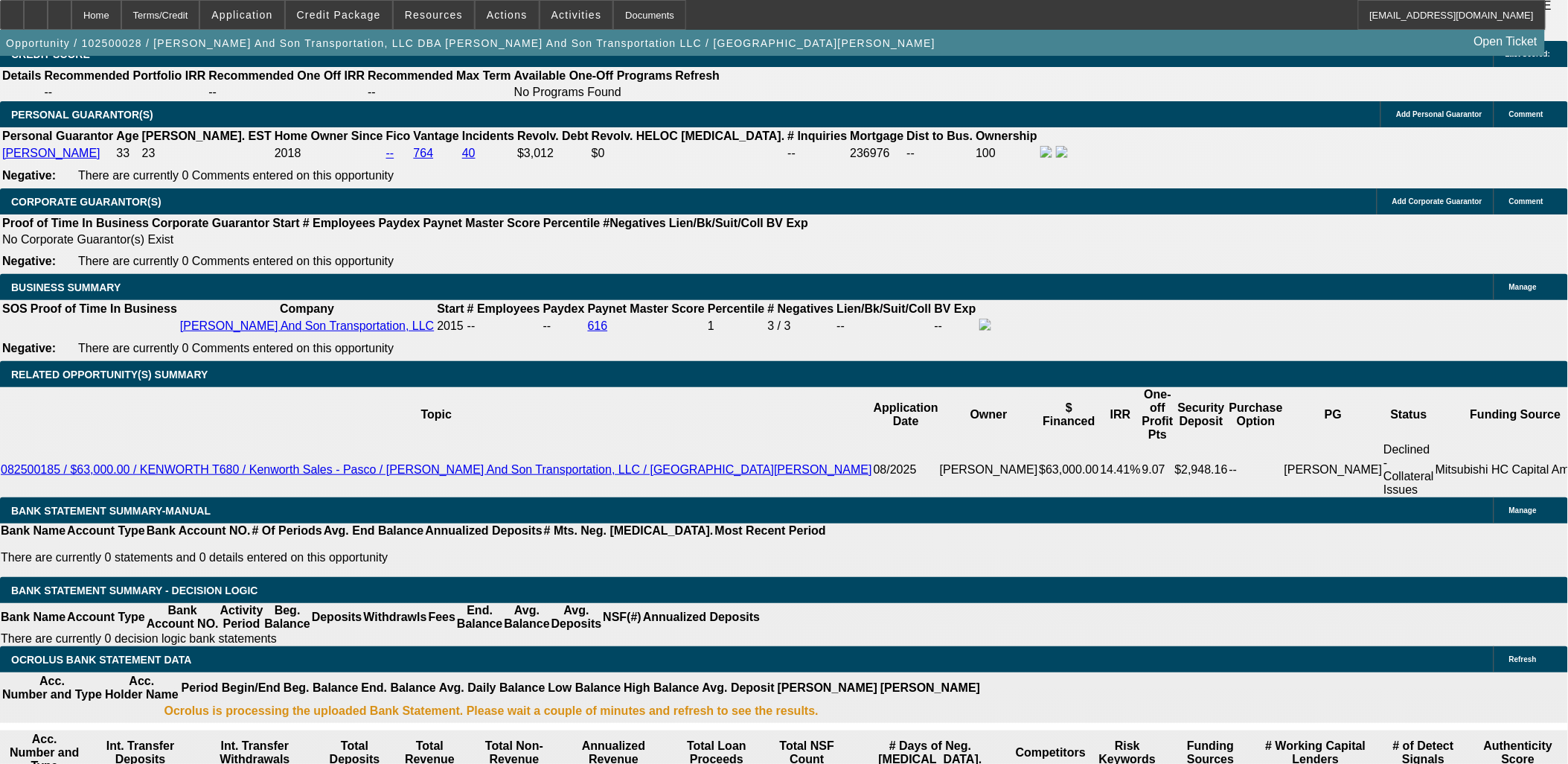
drag, startPoint x: 311, startPoint y: 442, endPoint x: 473, endPoint y: 431, distance: 162.4
type input "UNKNOWN"
type input "60"
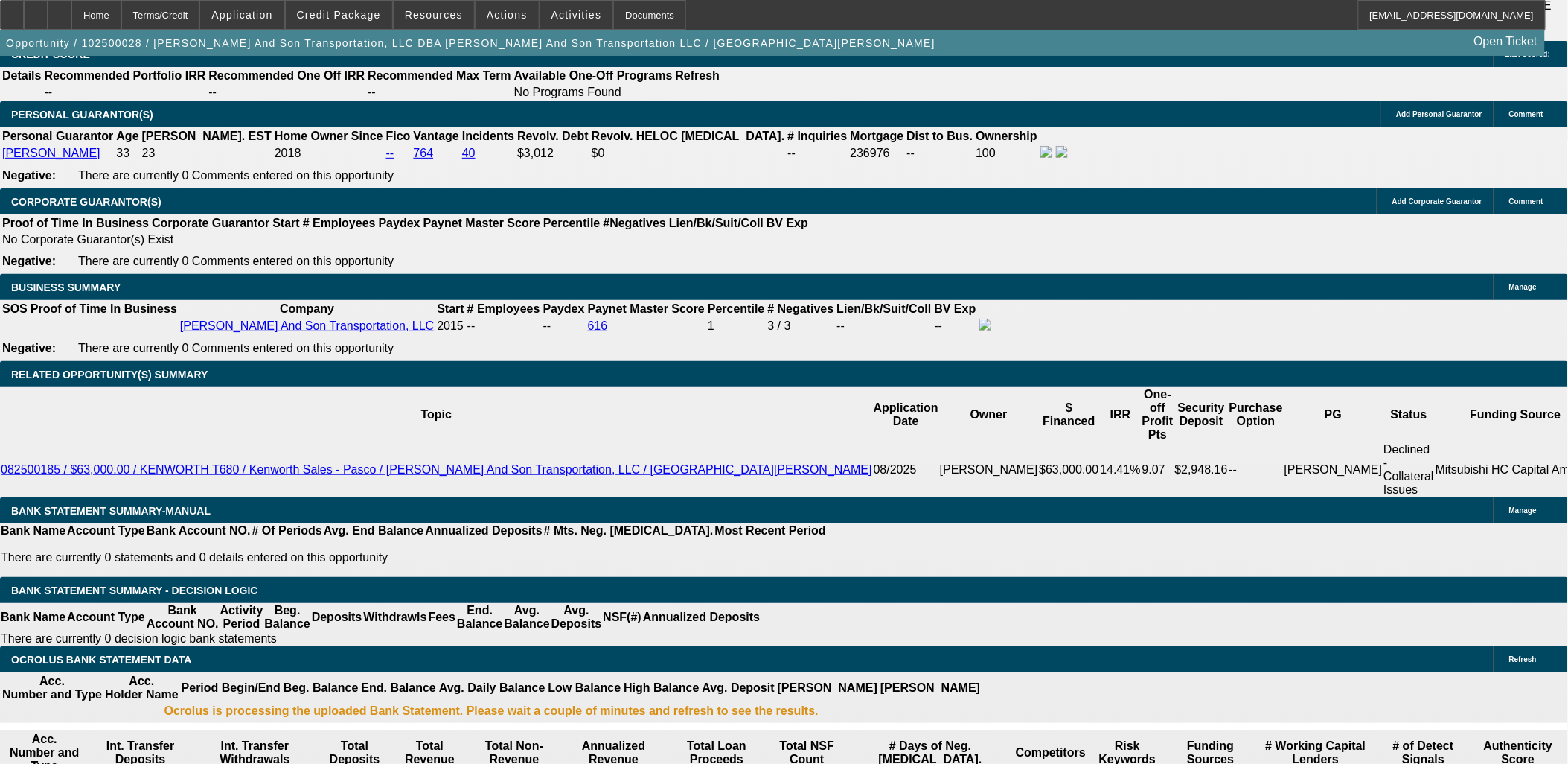
type input "15"
type input "$1,025.62"
type input "$512.81"
type input "$1,427.40"
type input "$713.70"
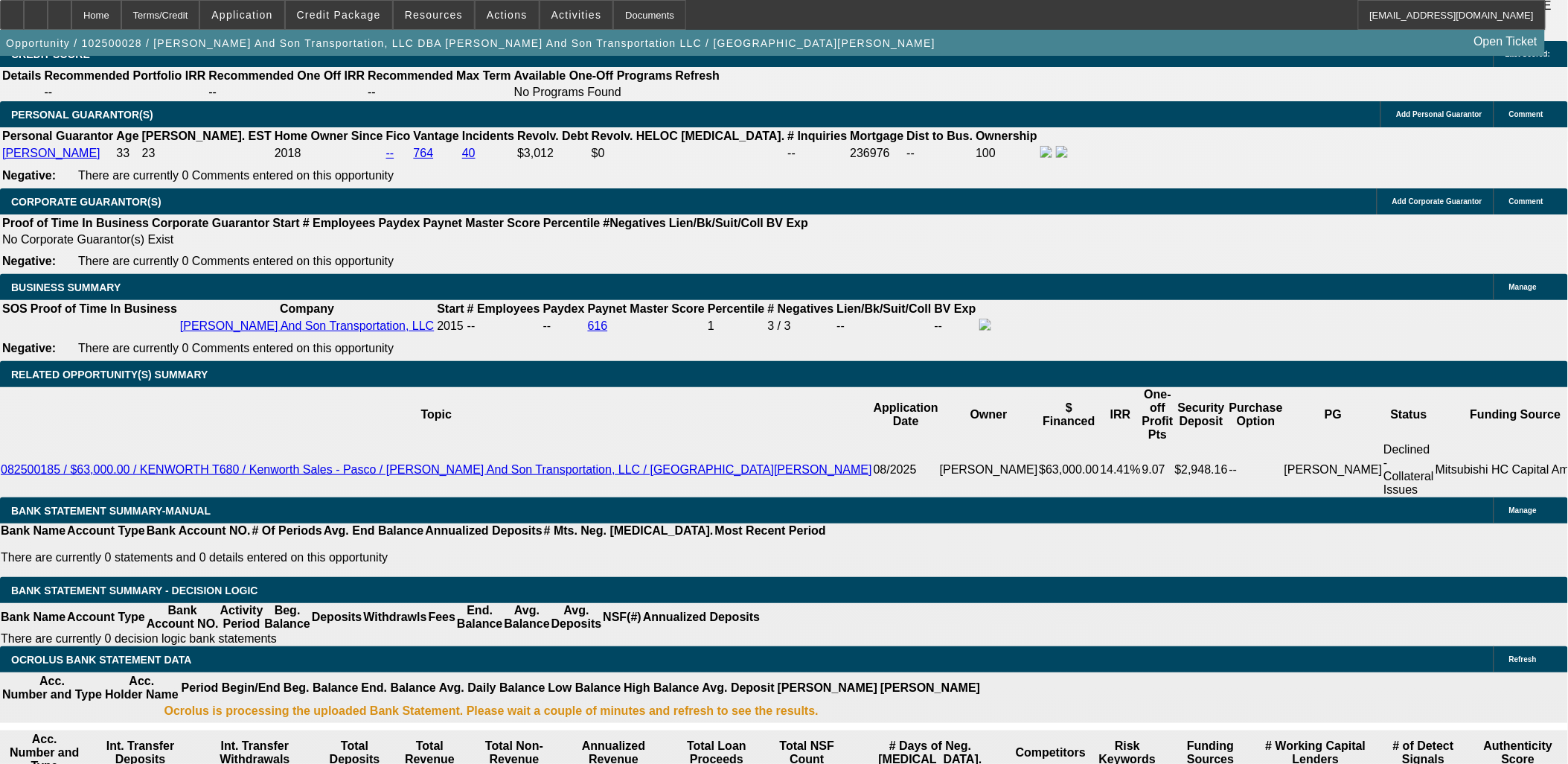
type input "15"
drag, startPoint x: 308, startPoint y: 447, endPoint x: 395, endPoint y: 445, distance: 87.0
type input "48"
type input "$15,471.66"
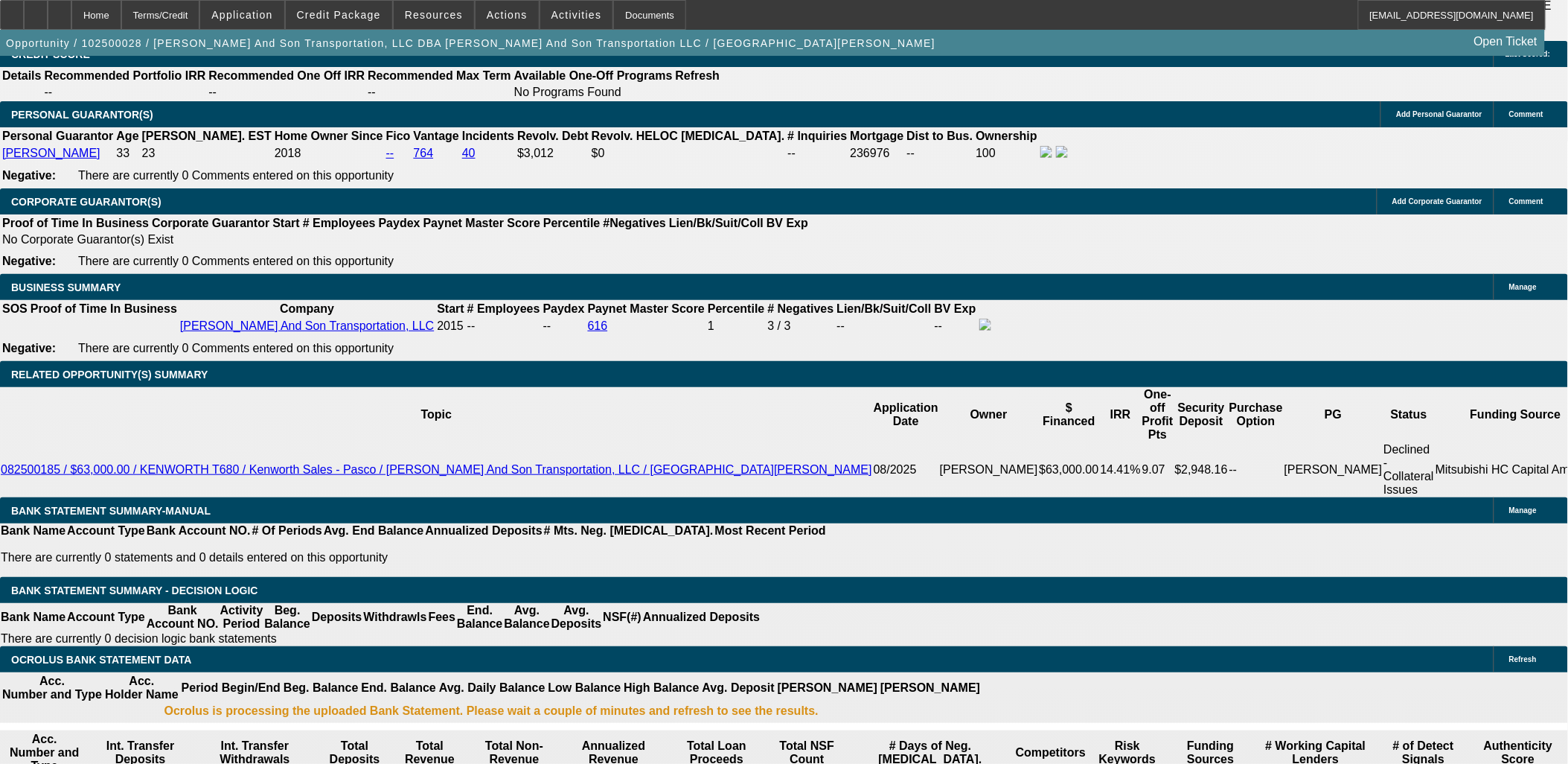
type input "$7,735.83"
type input "$1,669.84"
type input "$834.92"
type input "48"
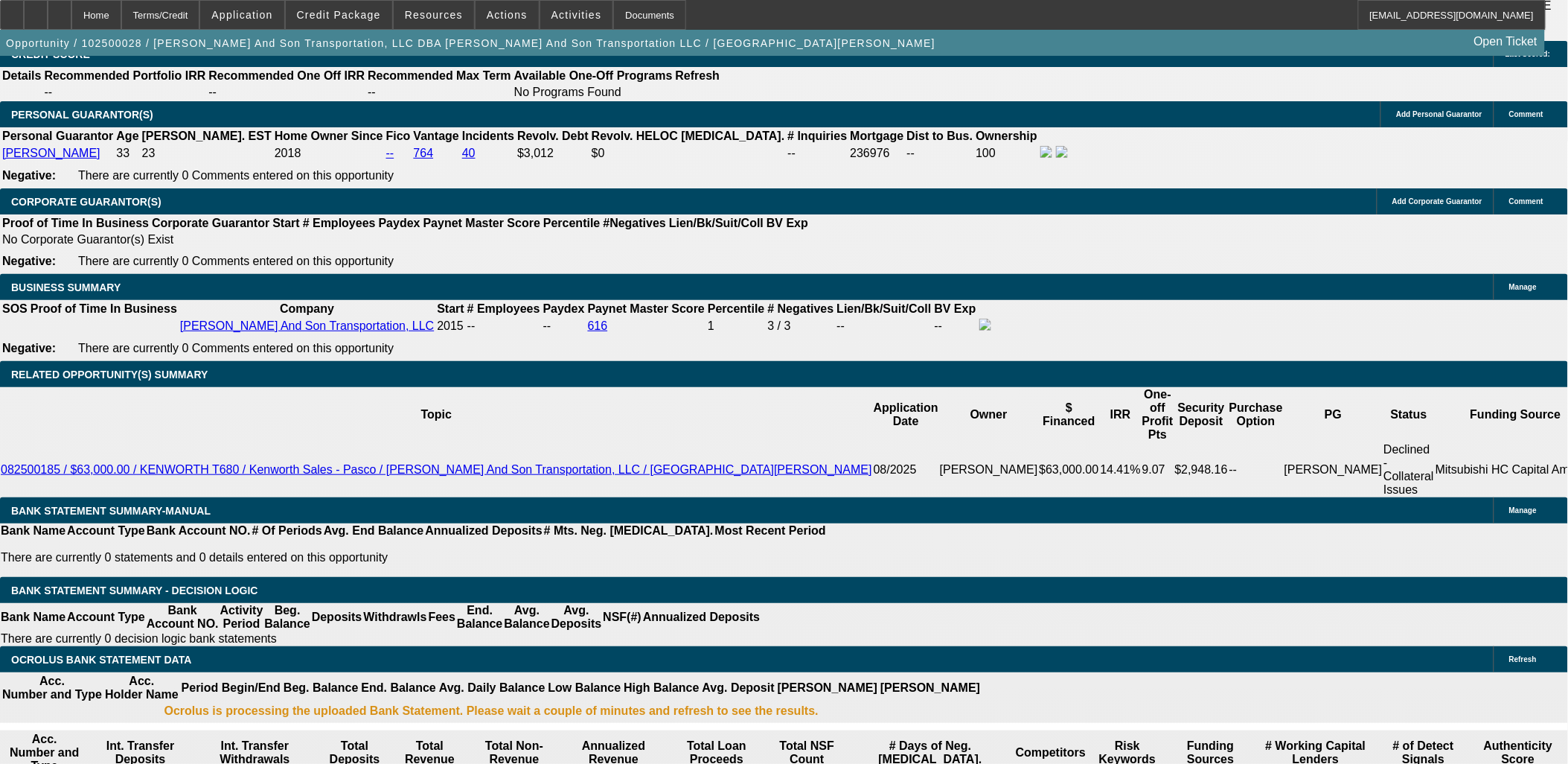
type input "8"
type input "$16.00"
type input "835"
type input "$1,670.00"
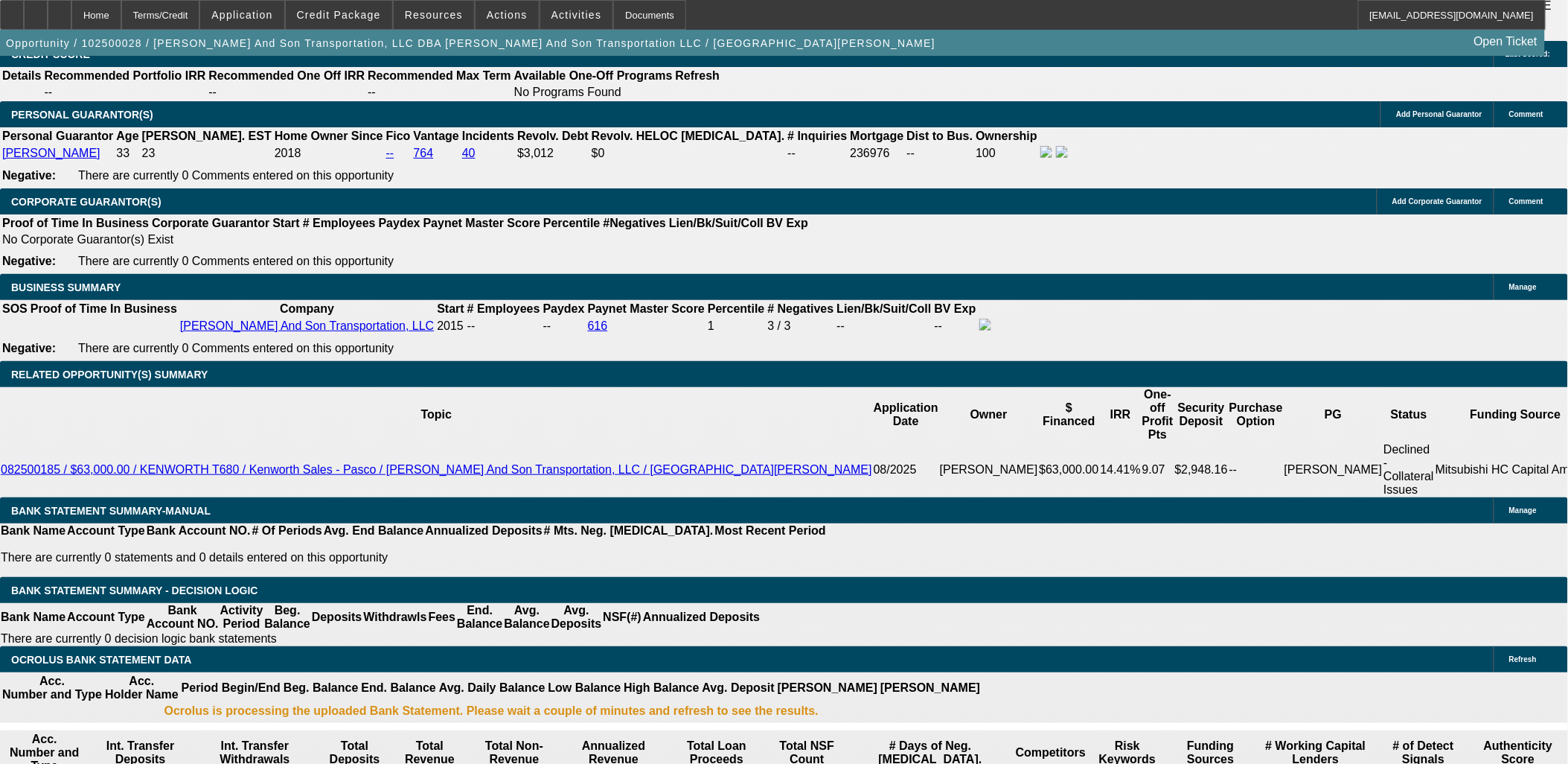
type input "15"
type input "835"
type input "1670"
type input "$835.00"
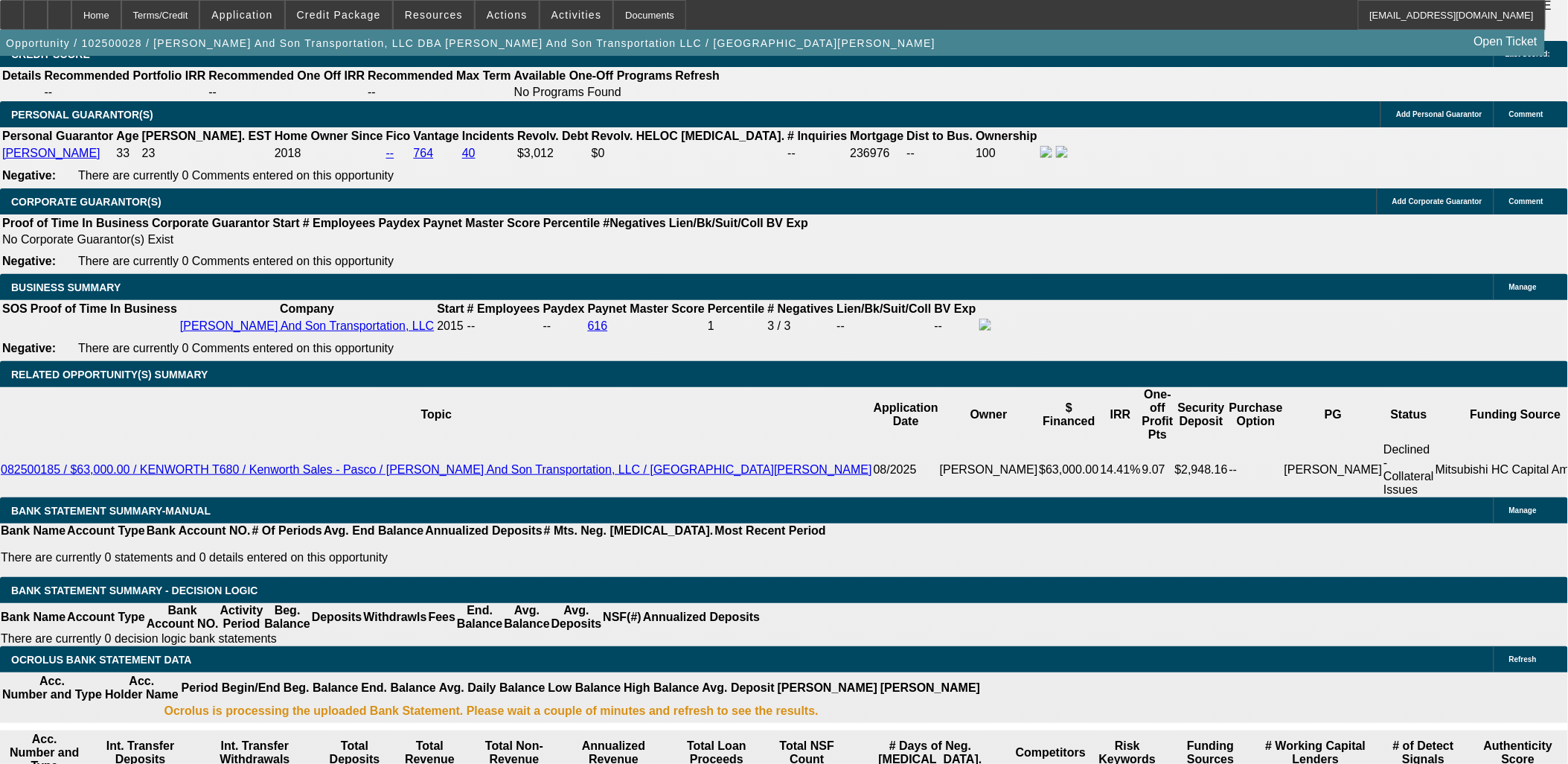
type input "$0.00"
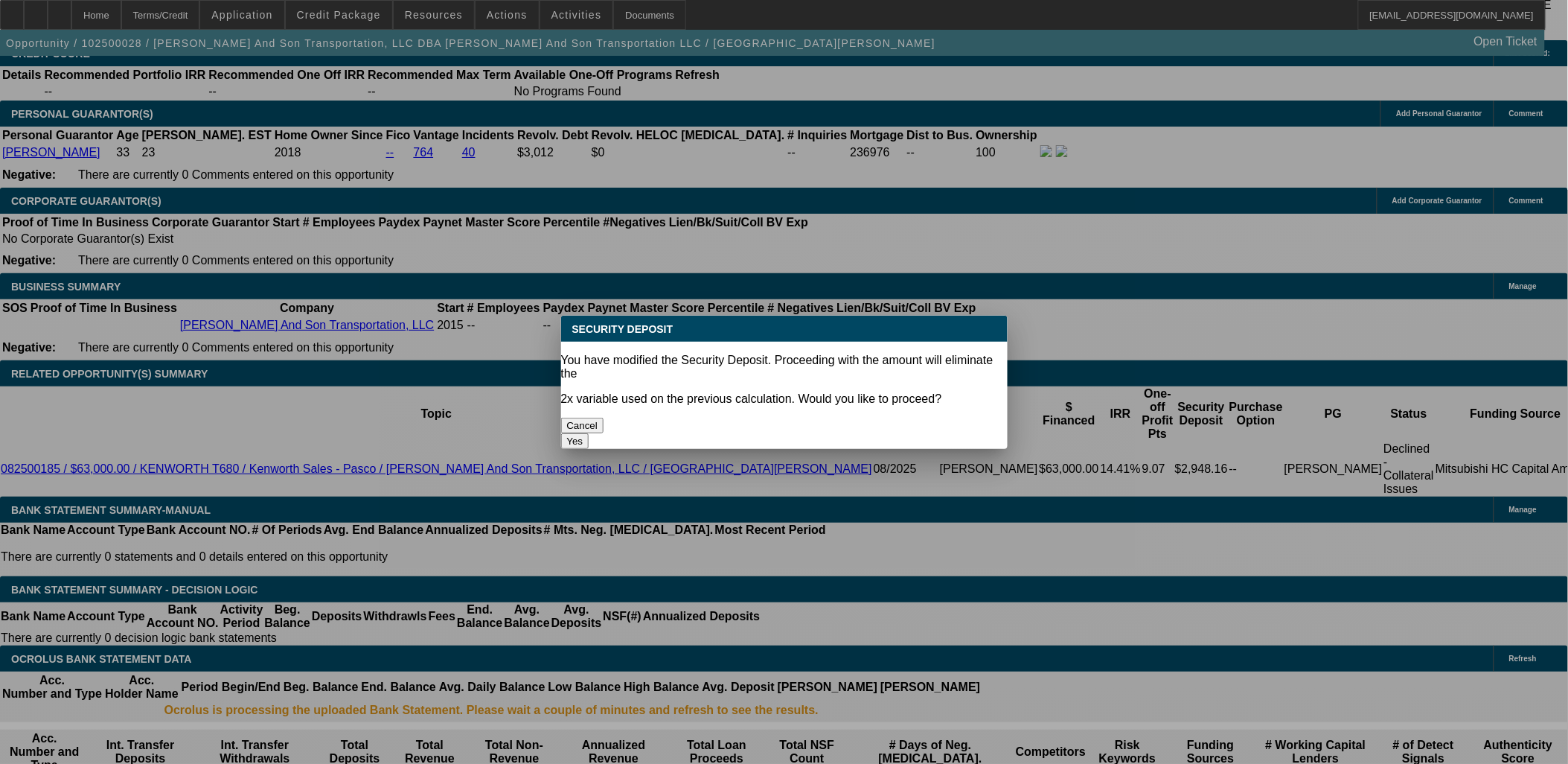
scroll to position [0, 0]
click at [710, 424] on body "Home Terms/Credit Application Credit Package Resources Actions Activities Docum…" at bounding box center [784, 597] width 1568 height 5494
drag, startPoint x: 860, startPoint y: 408, endPoint x: 816, endPoint y: 428, distance: 48.3
click at [590, 433] on button "Yes" at bounding box center [575, 441] width 29 height 15
select select "0"
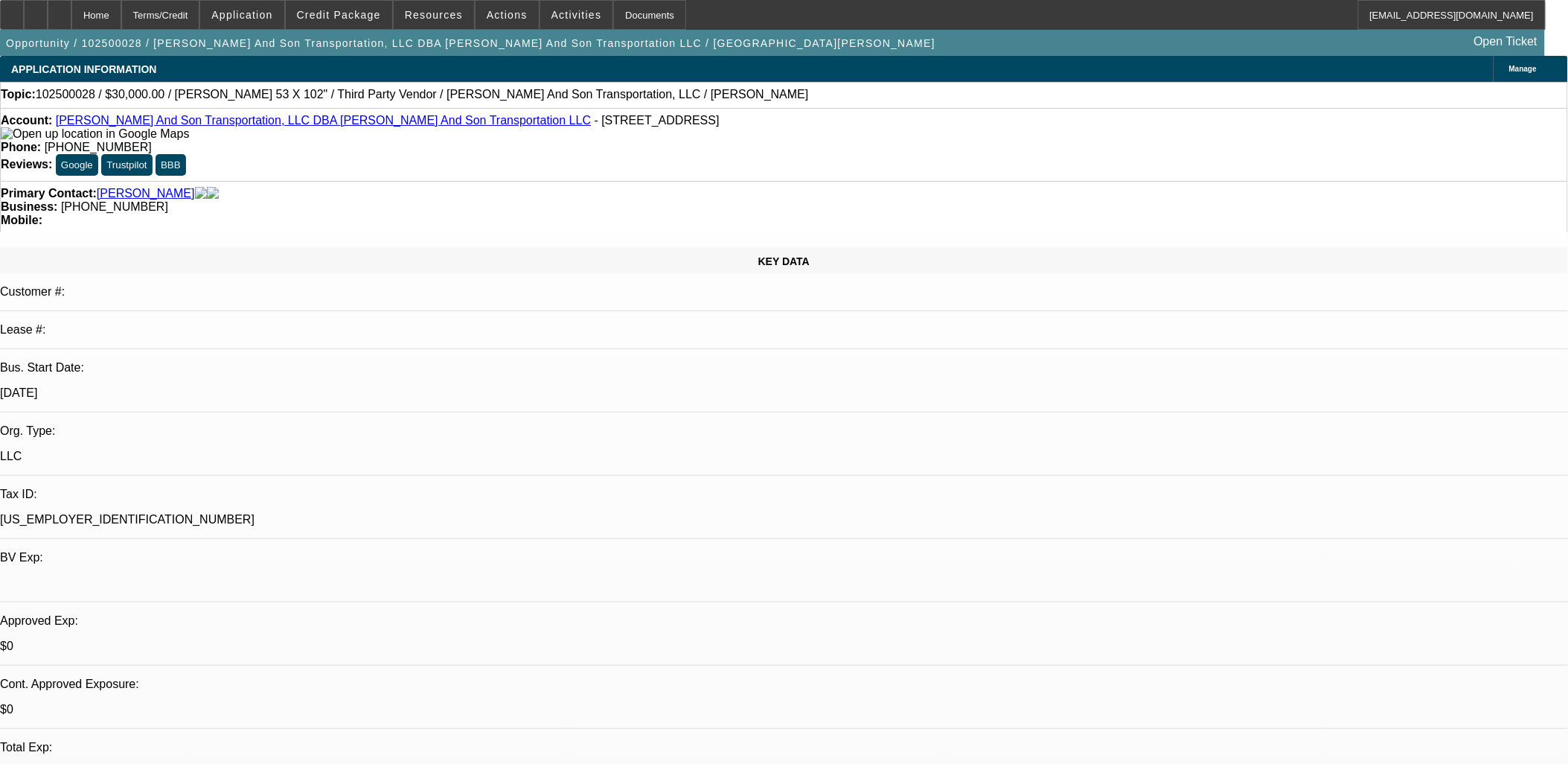
scroll to position [2149, 0]
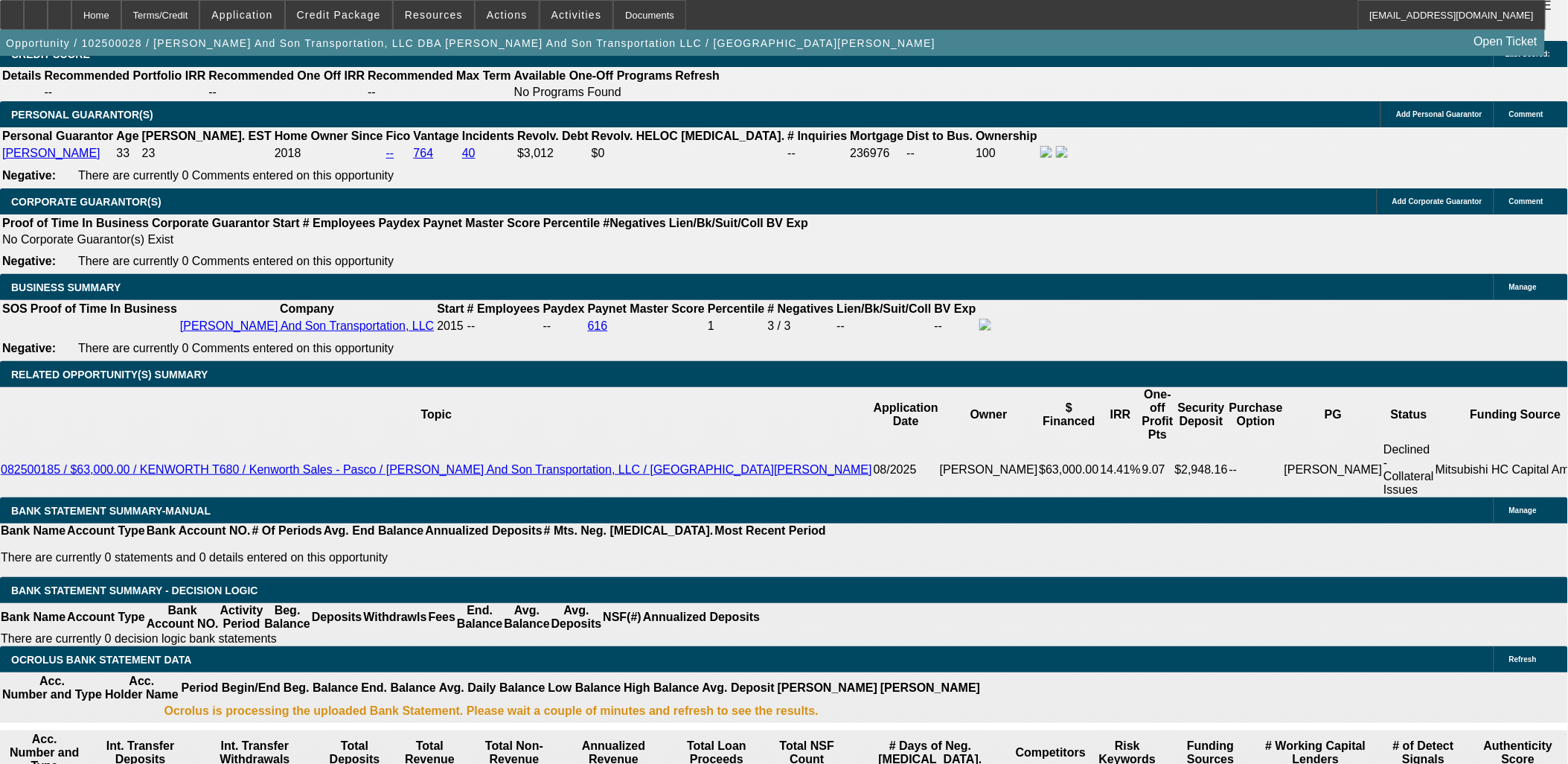
drag, startPoint x: 255, startPoint y: 465, endPoint x: 499, endPoint y: 463, distance: 244.0
type input "$3,000.00"
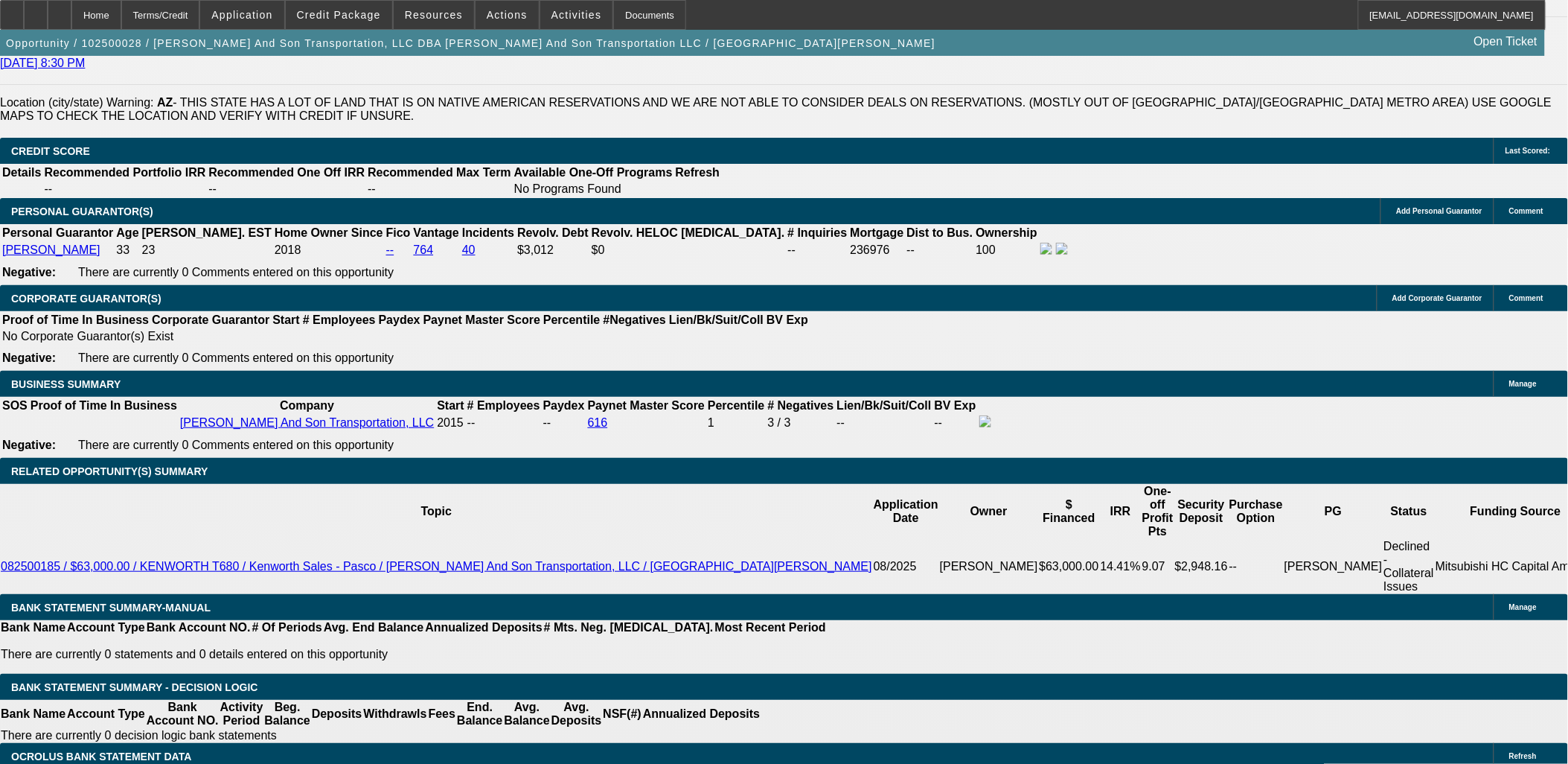
scroll to position [1902, 0]
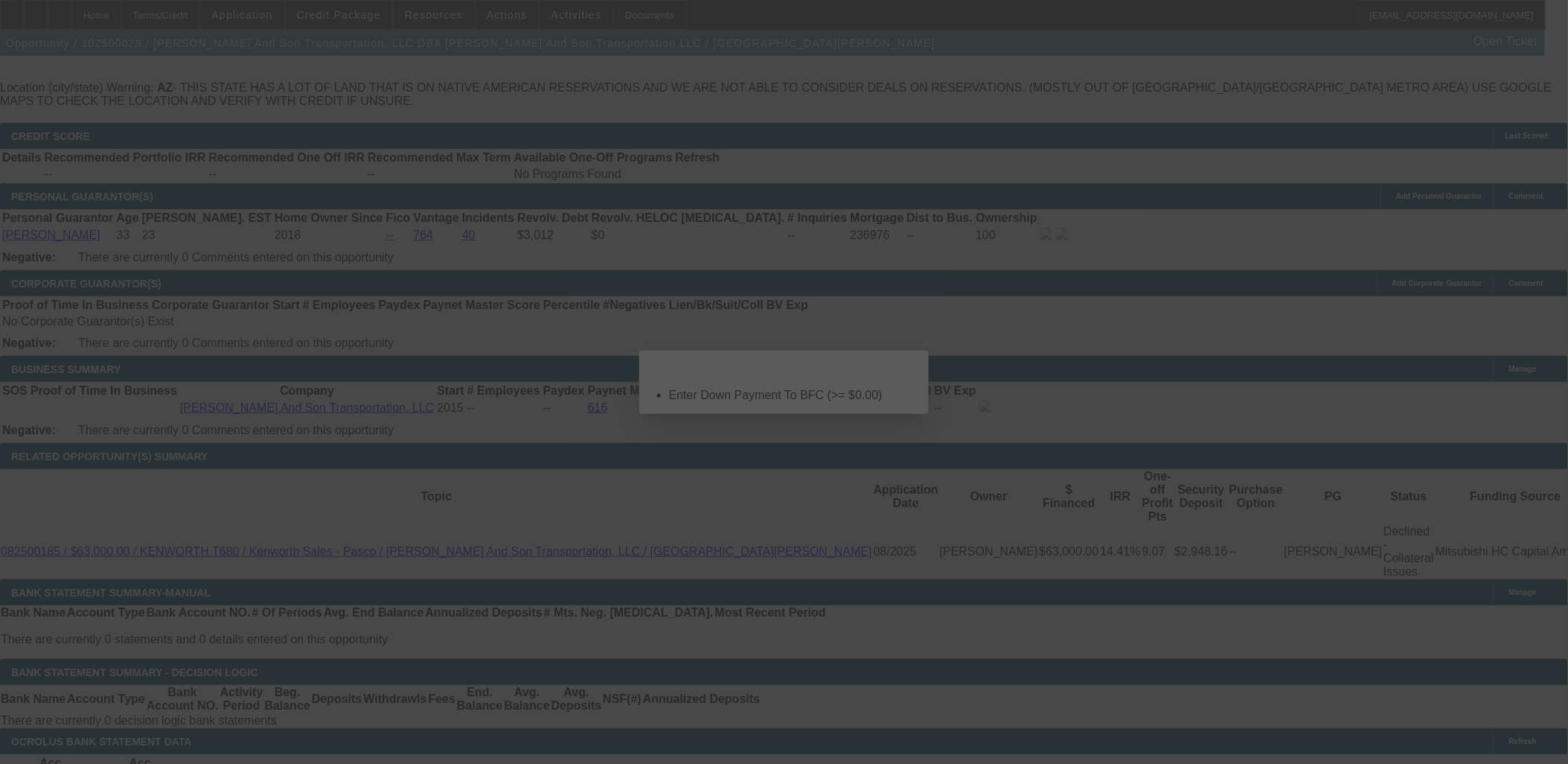
scroll to position [0, 0]
select select "0"
select select "2"
select select "0"
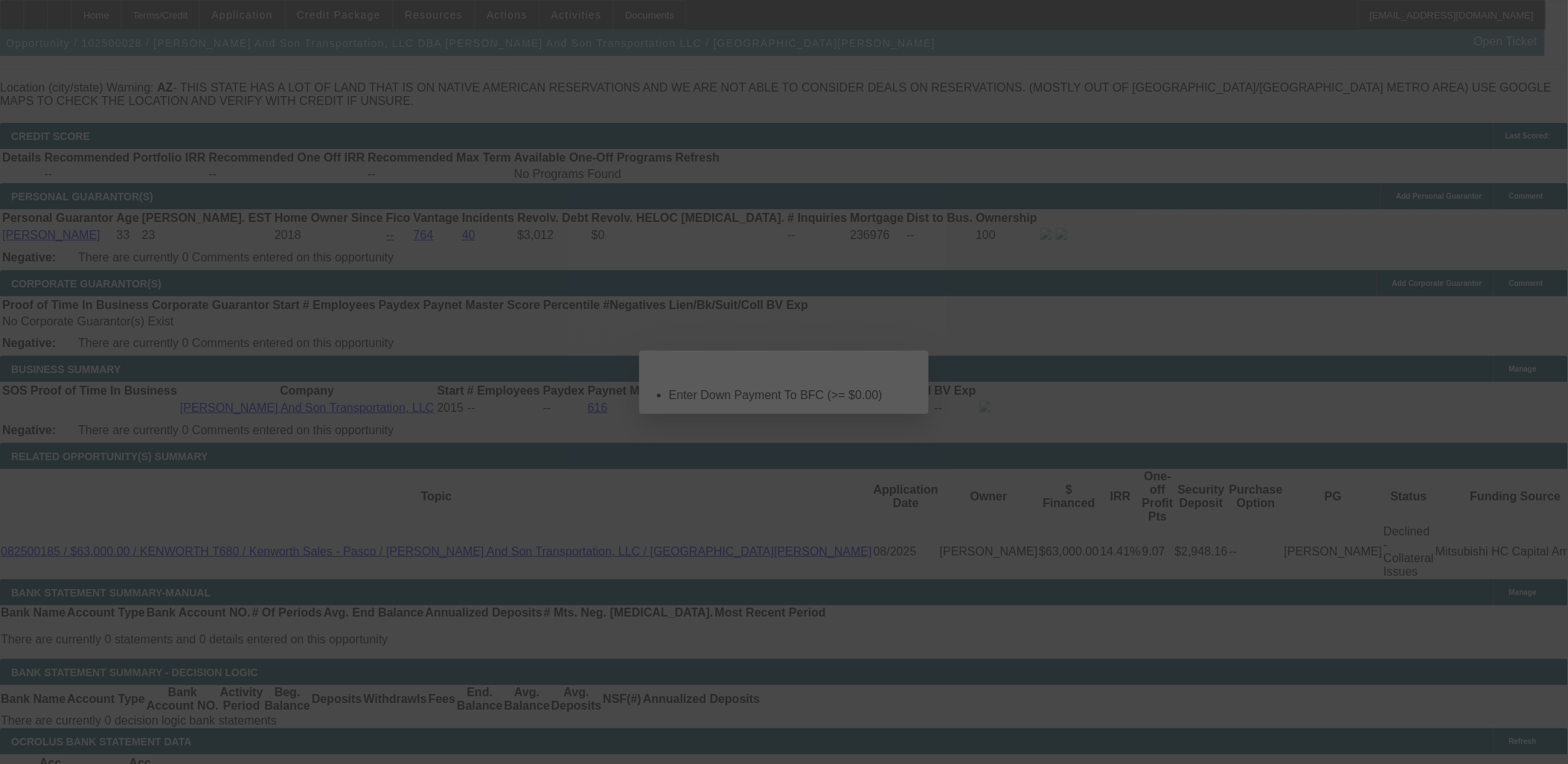
select select "6"
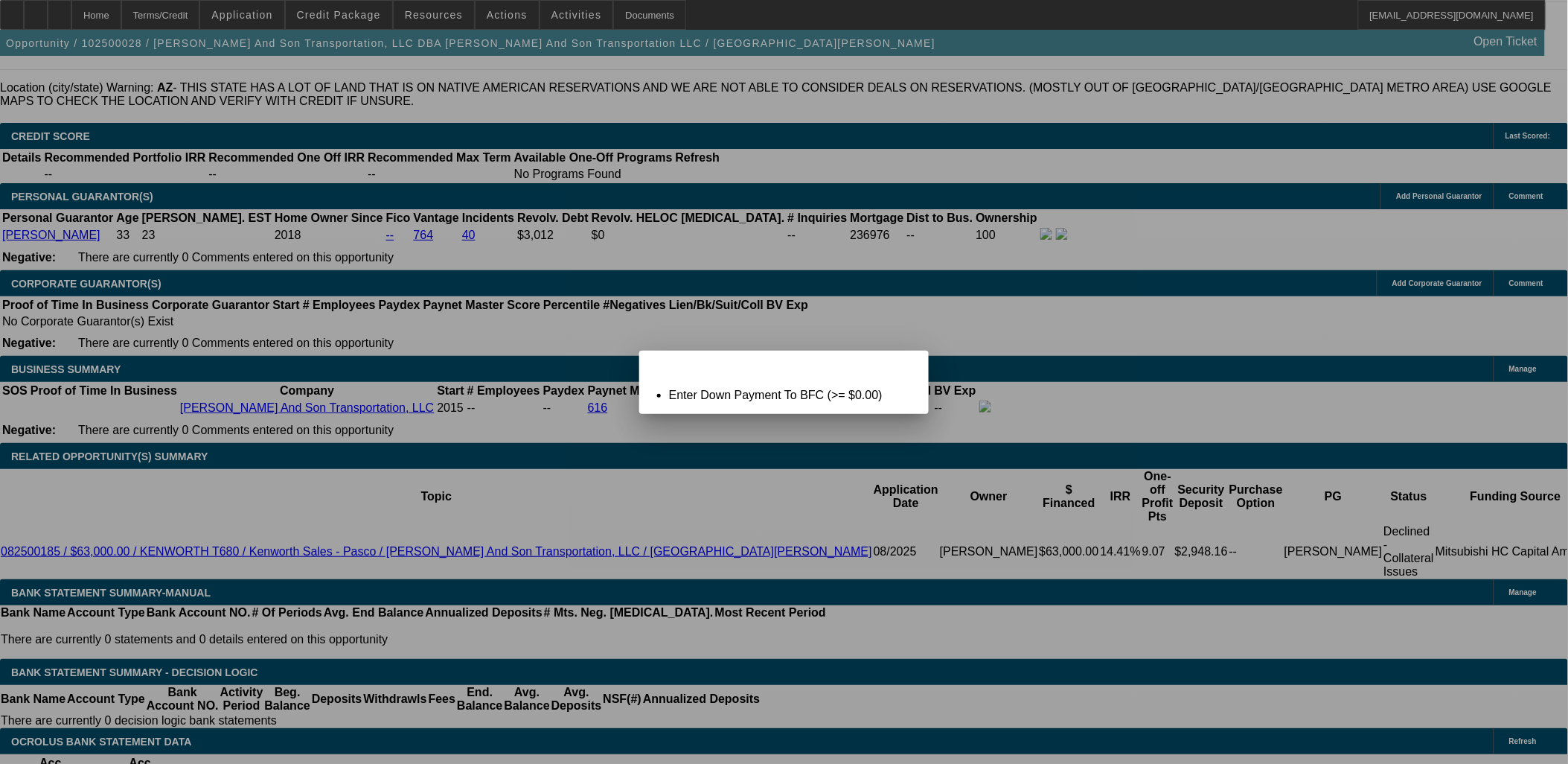
click at [901, 367] on span "Close" at bounding box center [910, 363] width 20 height 8
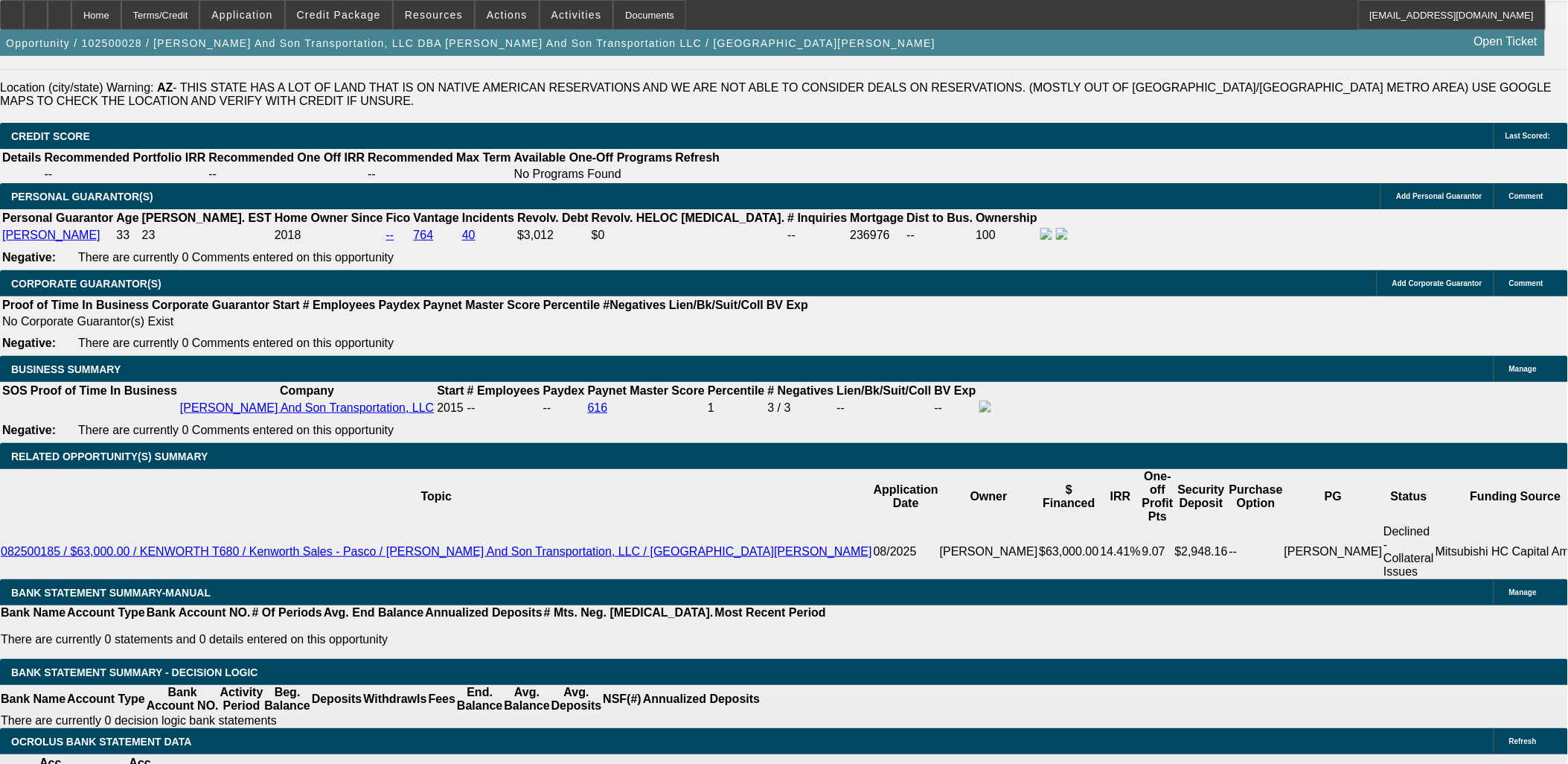
scroll to position [2067, 0]
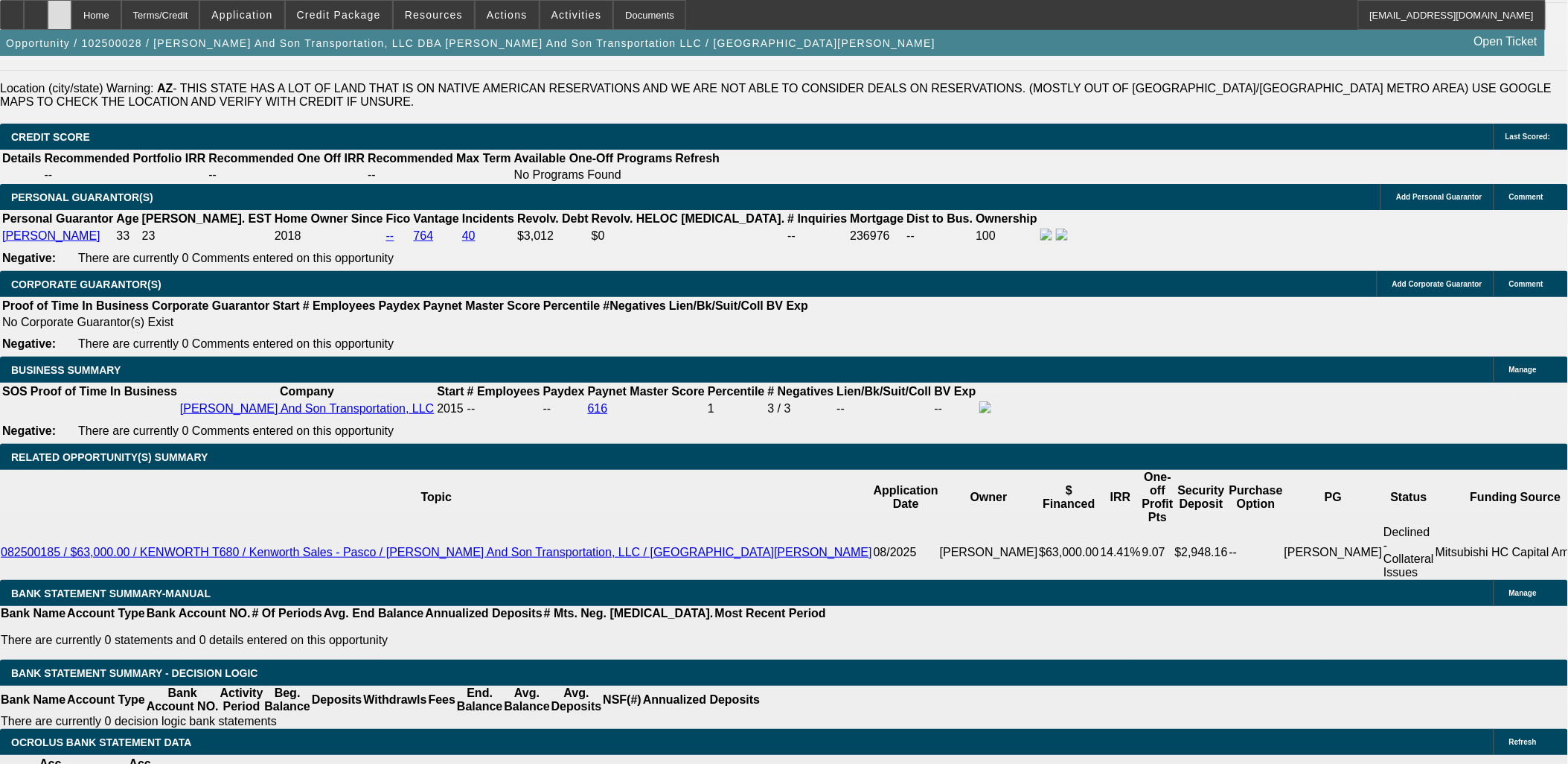
click at [72, 3] on div at bounding box center [59, 15] width 24 height 30
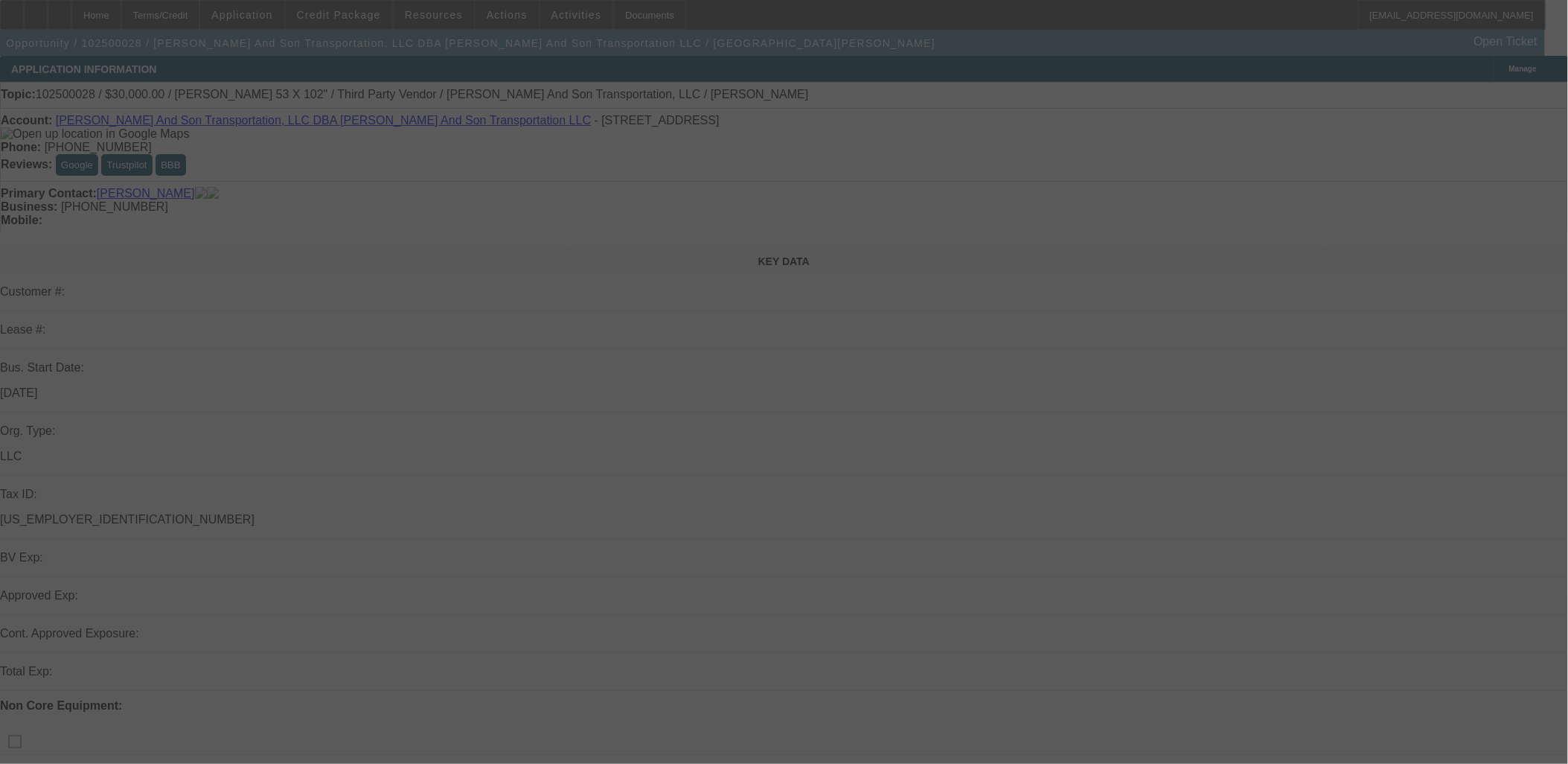
select select "0"
select select "2"
select select "0"
select select "6"
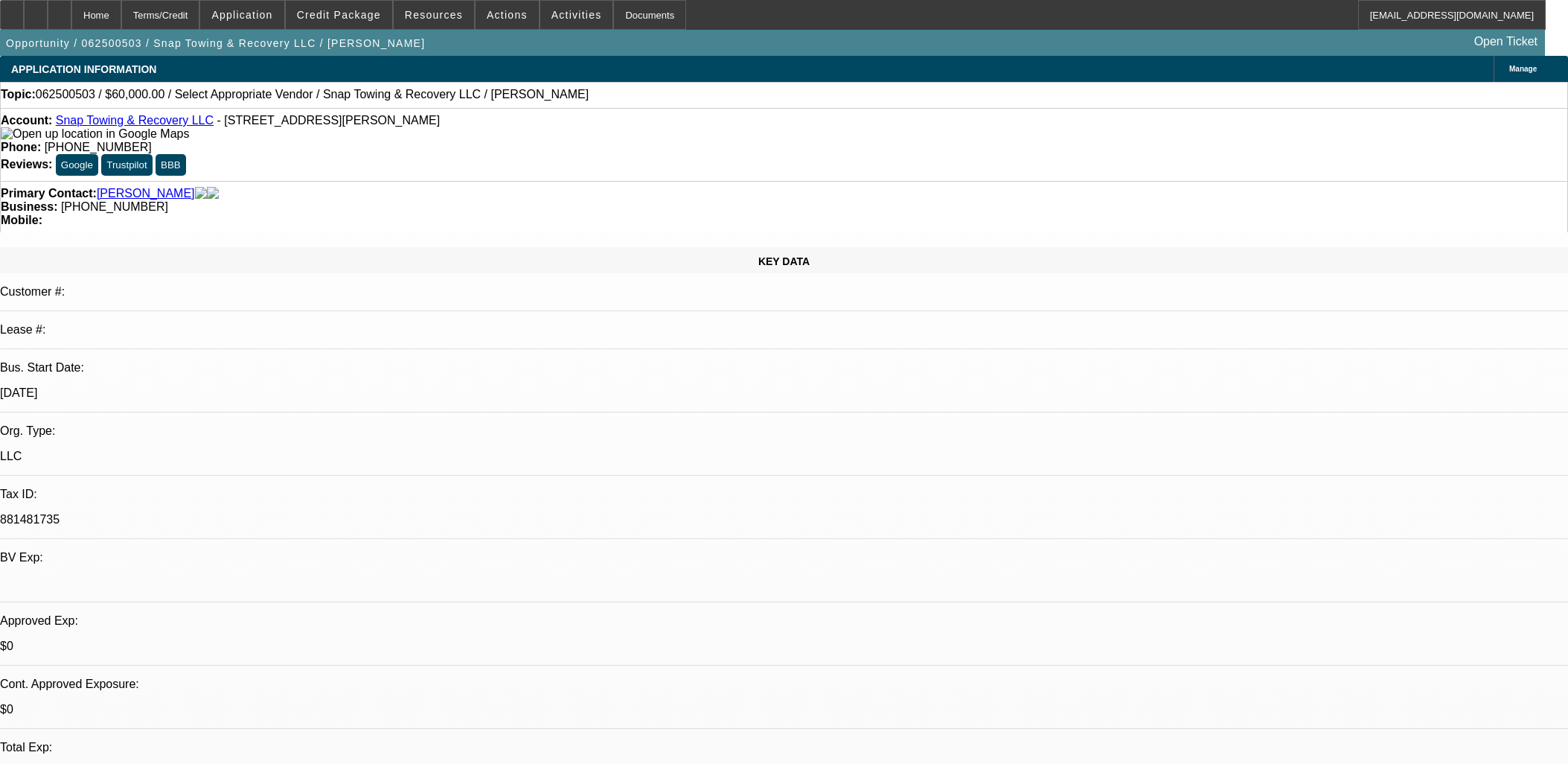
select select "0"
select select "2"
select select "0.1"
select select "4"
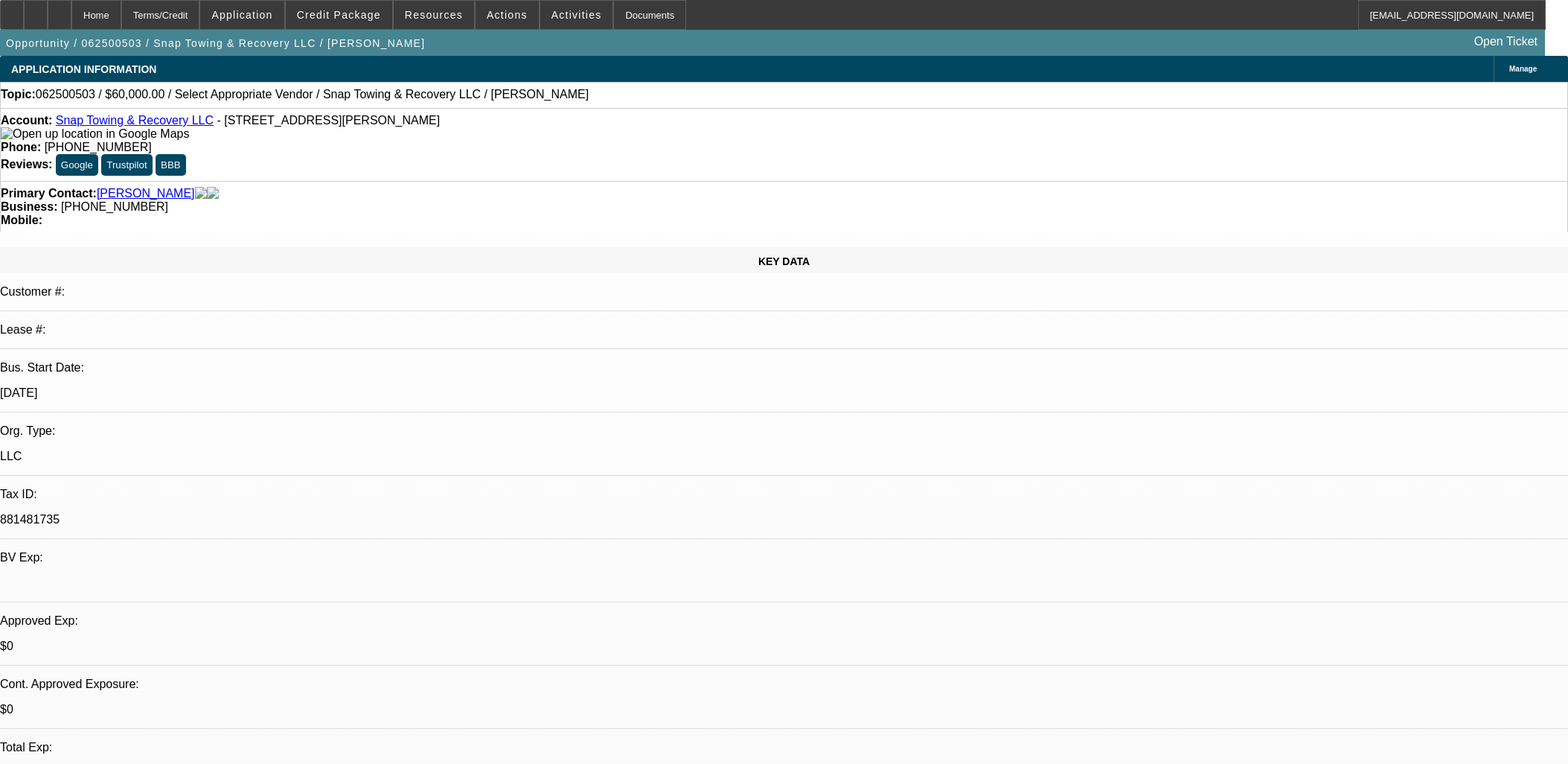
scroll to position [248, 0]
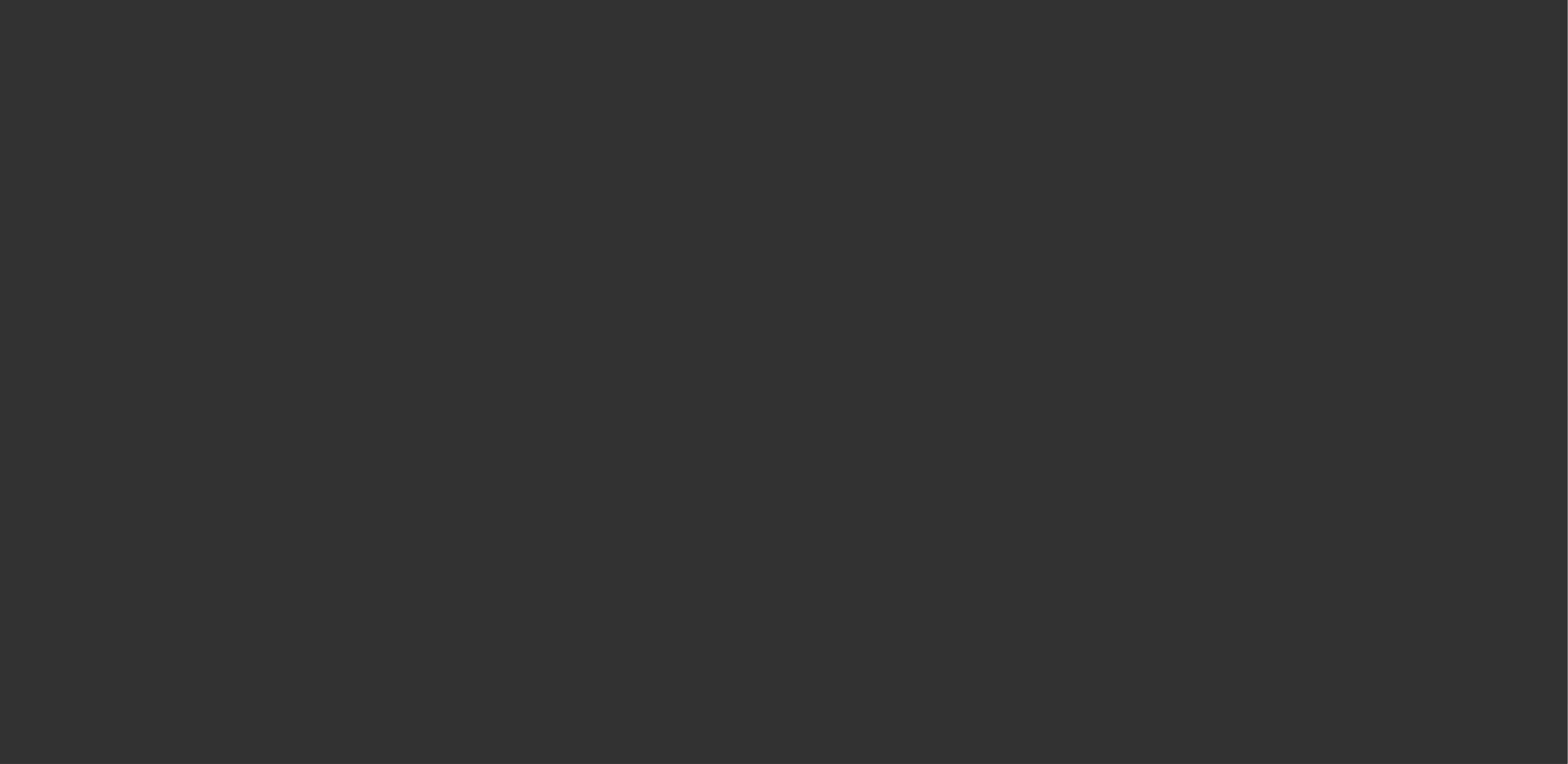
select select "0"
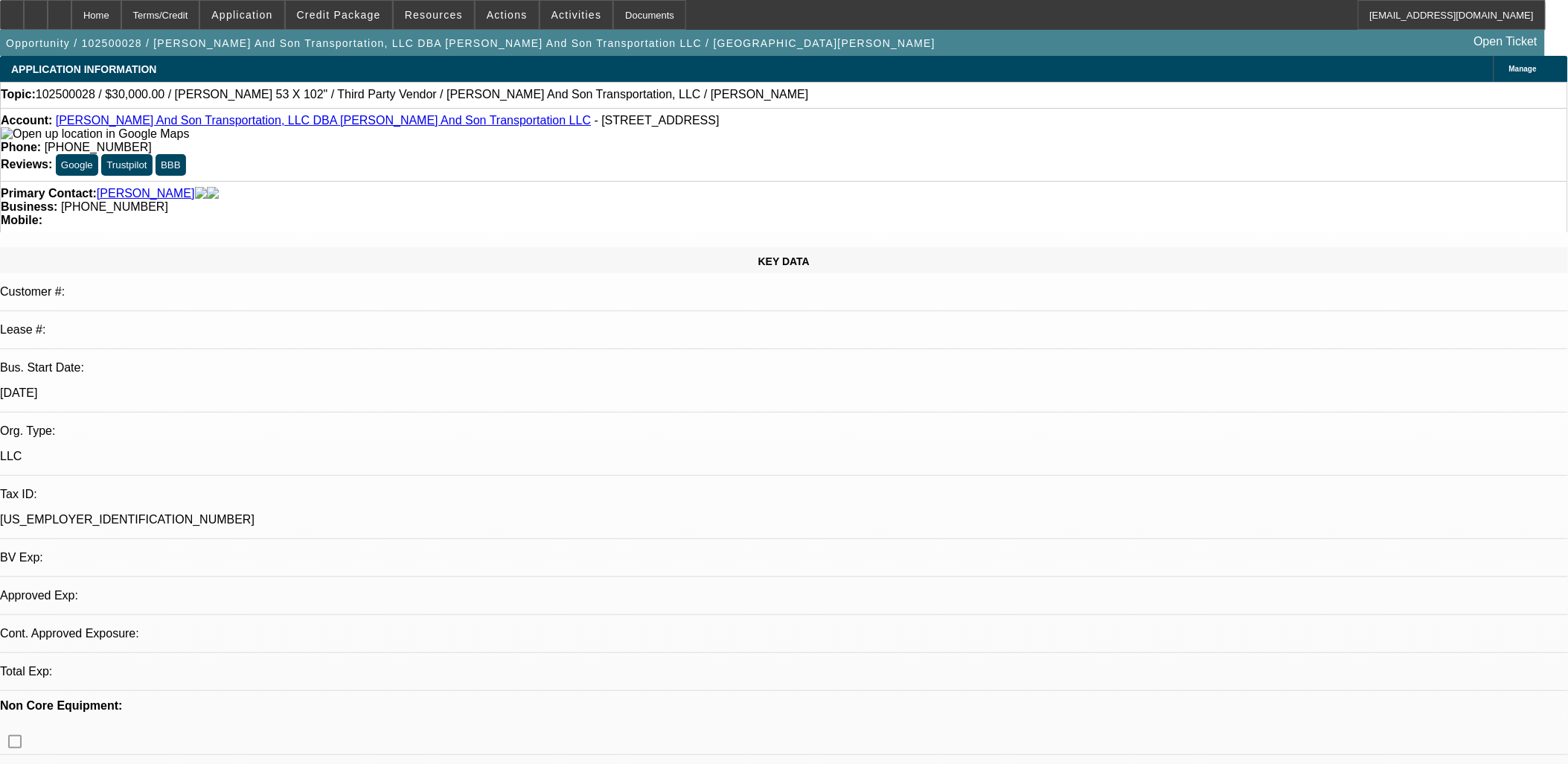
select select "1"
select select "2"
select select "6"
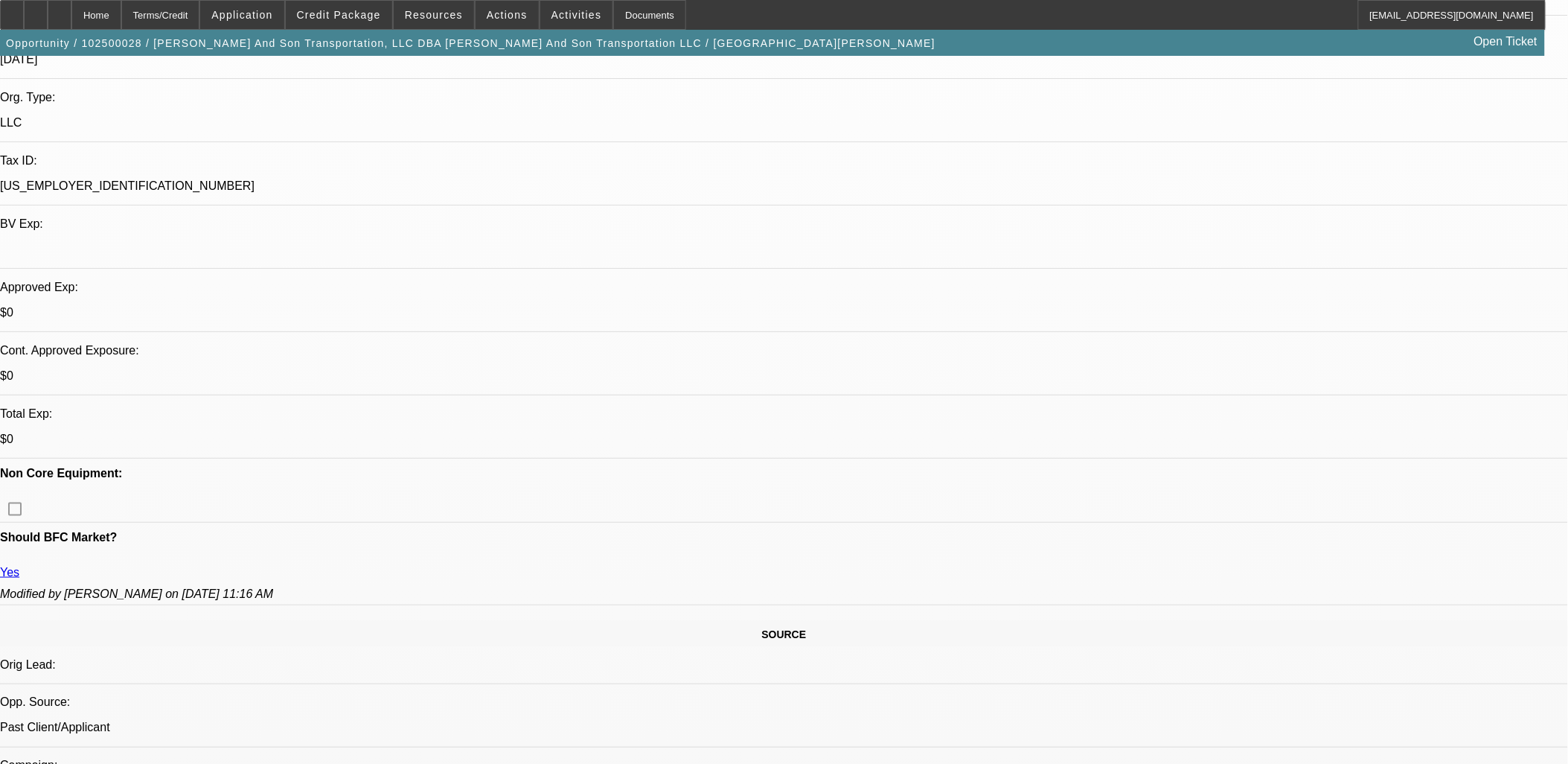
scroll to position [330, 0]
click at [366, 25] on span at bounding box center [339, 15] width 106 height 35
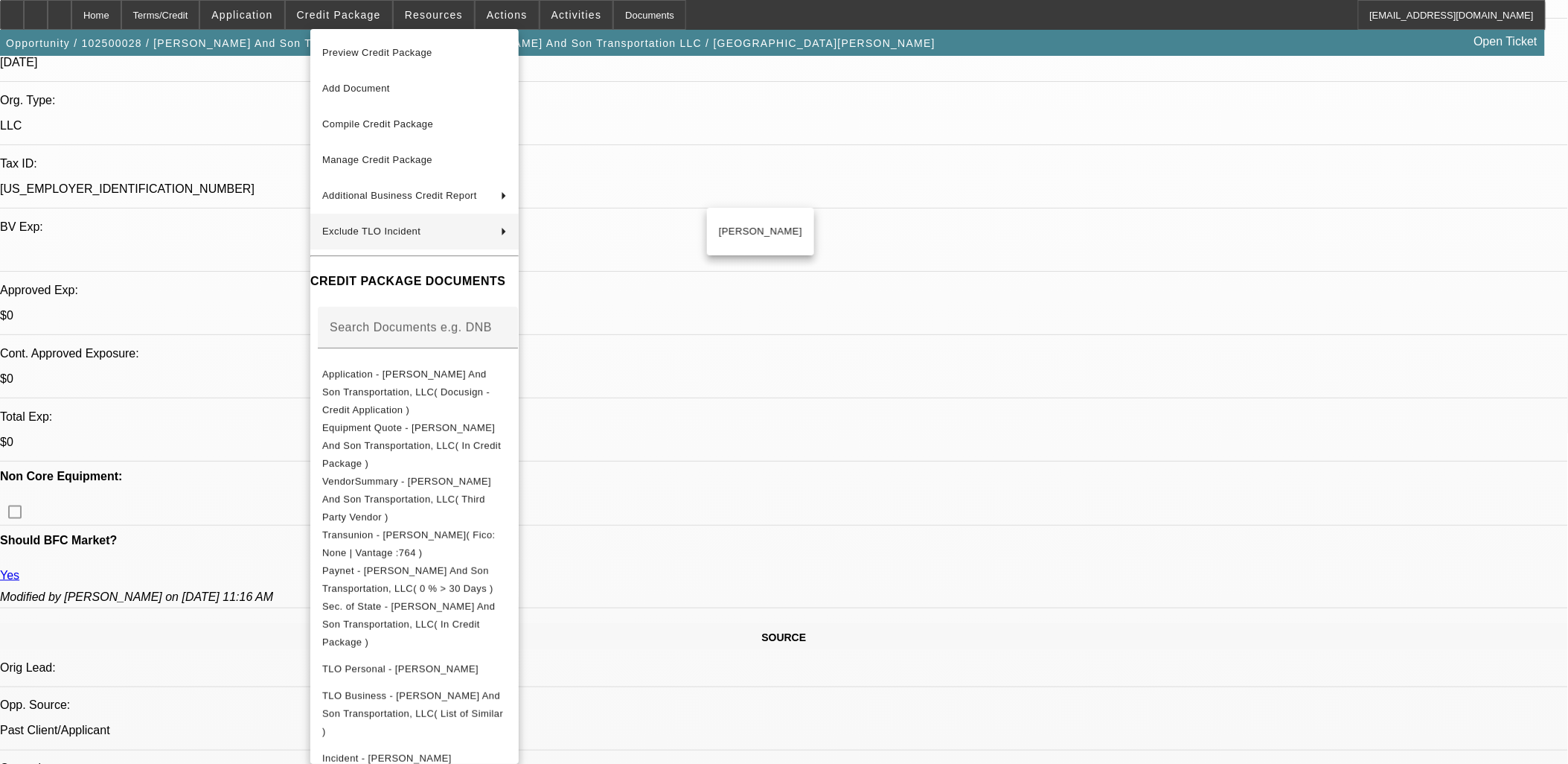
click at [1251, 546] on div at bounding box center [784, 382] width 1568 height 764
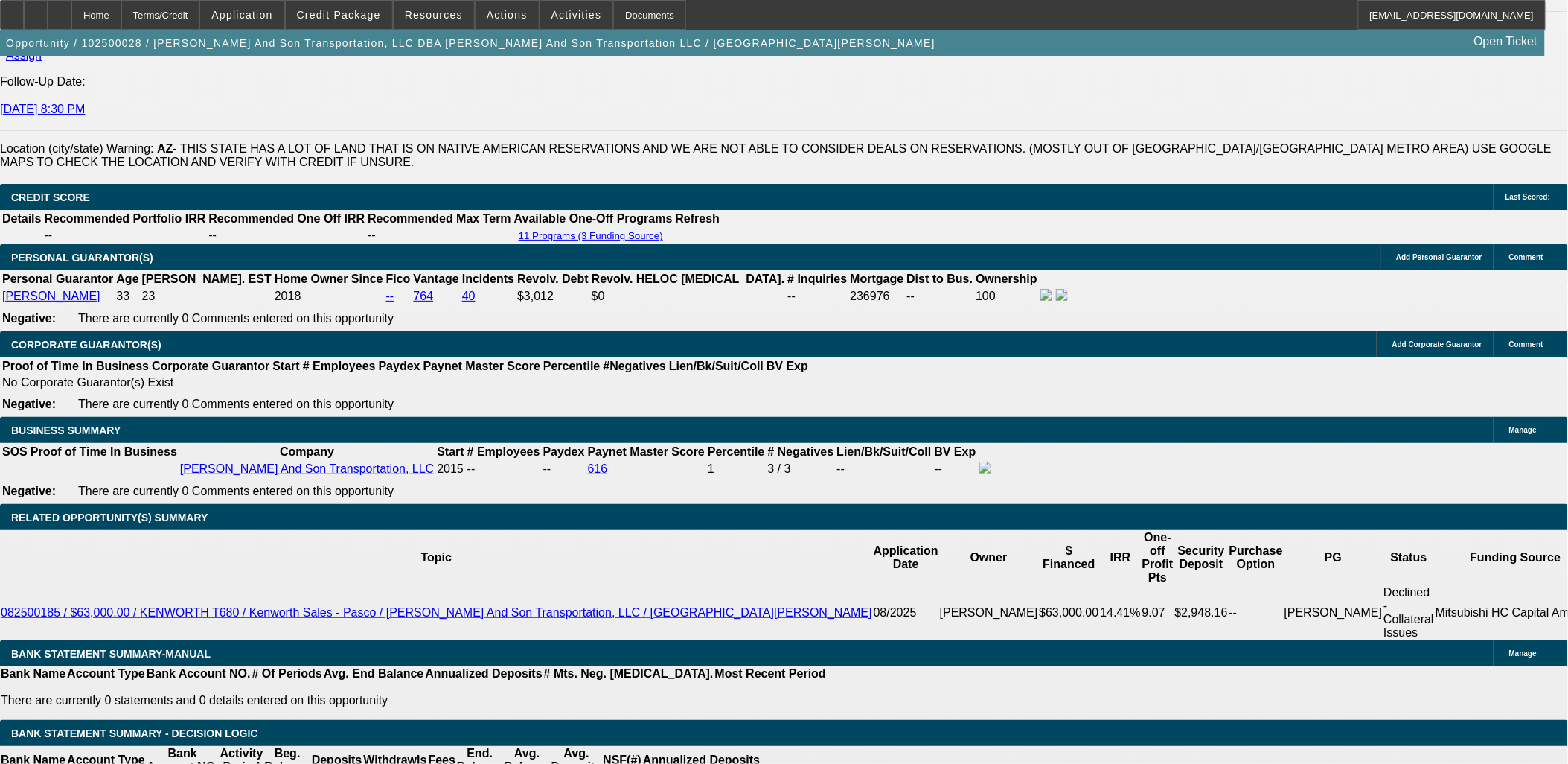
scroll to position [2233, 0]
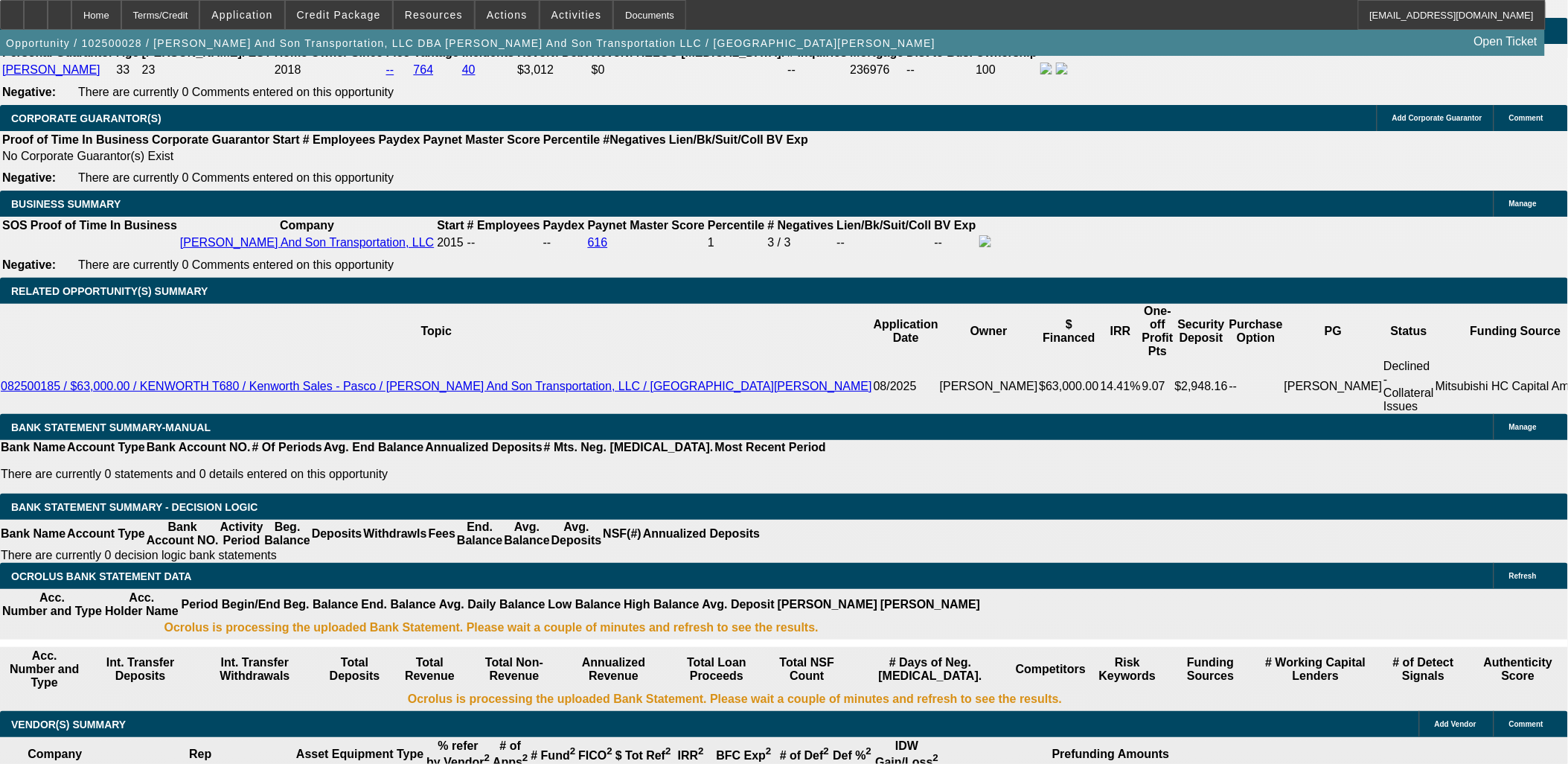
type input "$0.00"
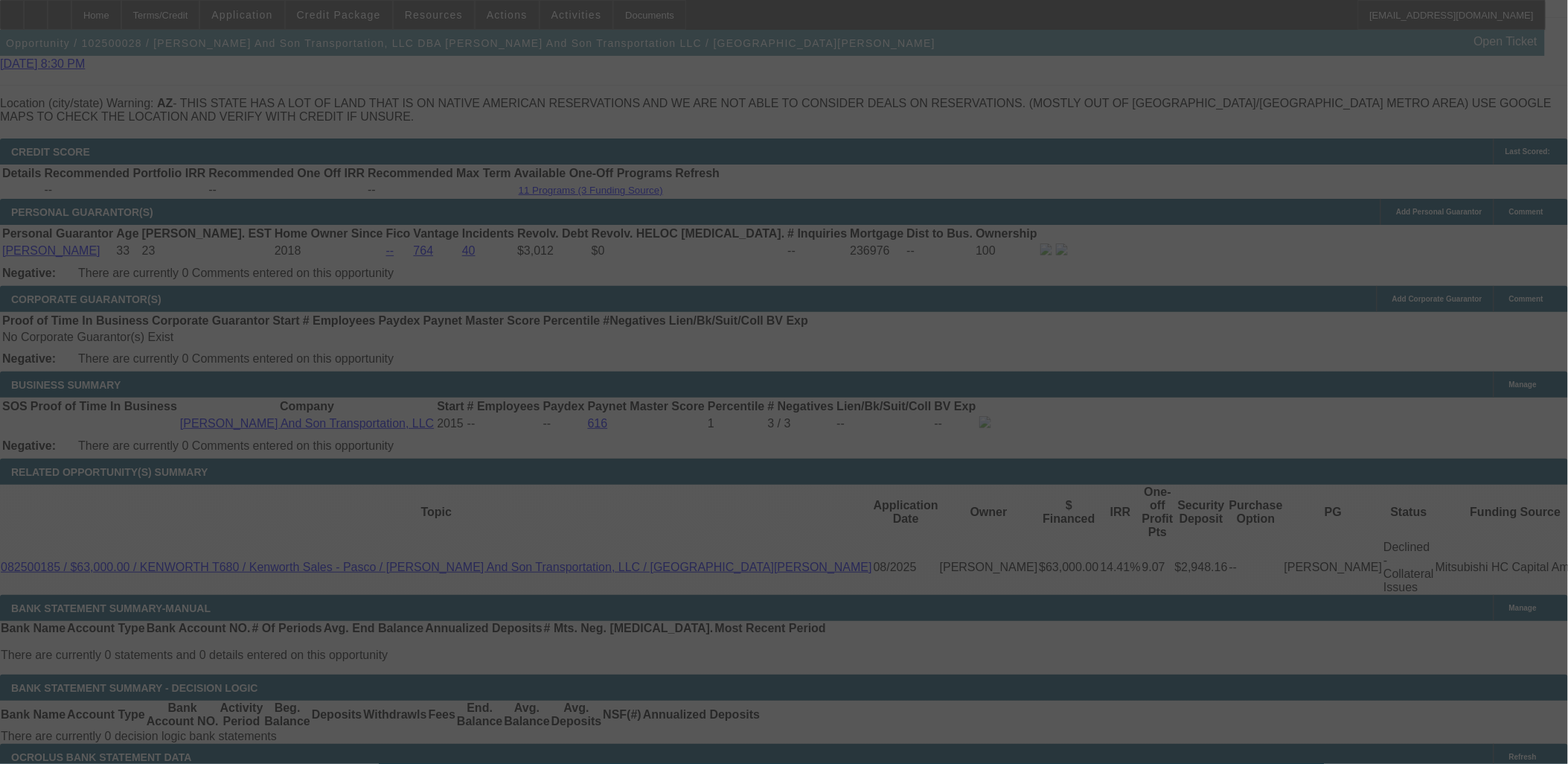
scroll to position [2233, 0]
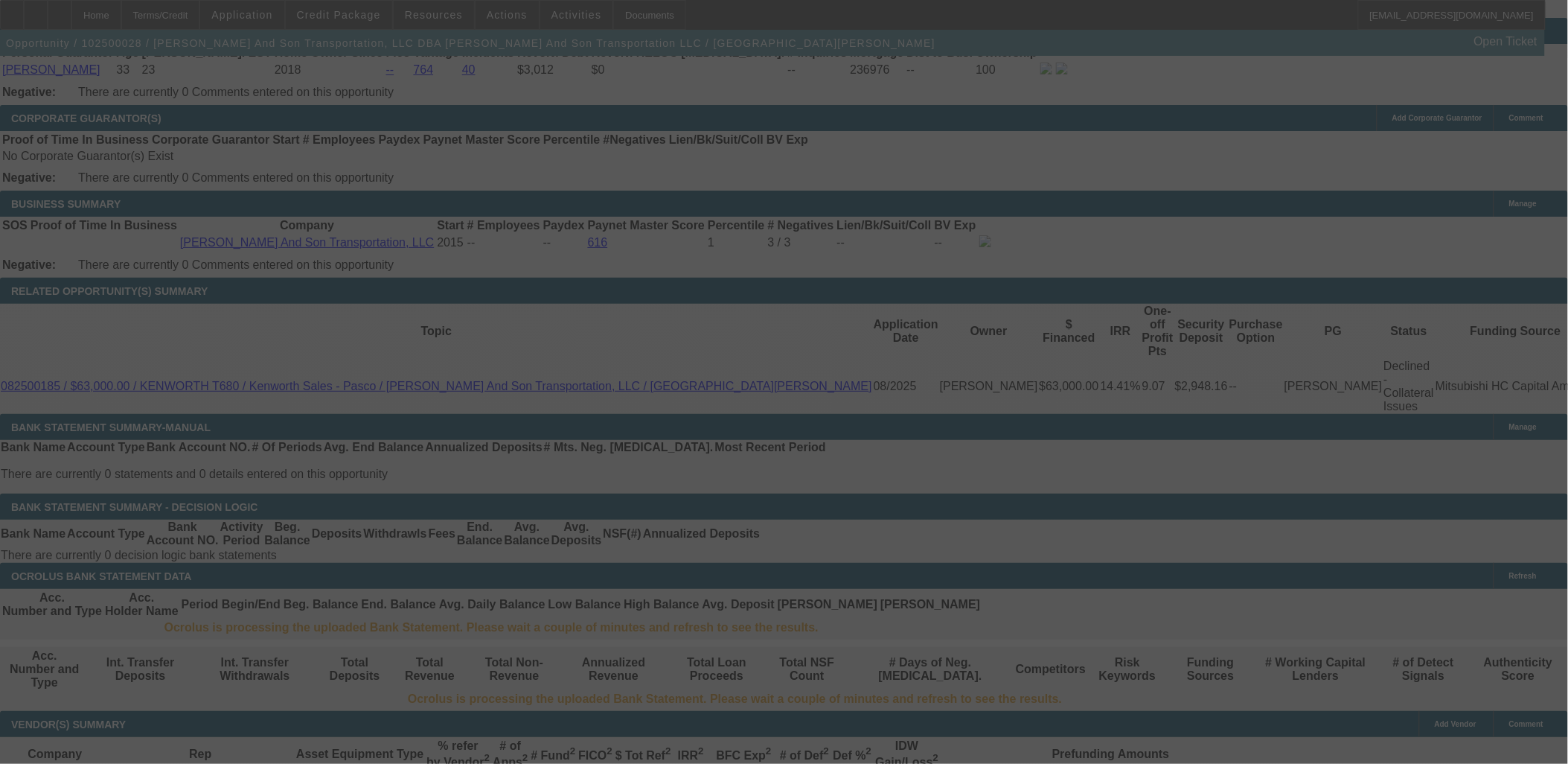
select select "0"
select select "2"
select select "0"
select select "6"
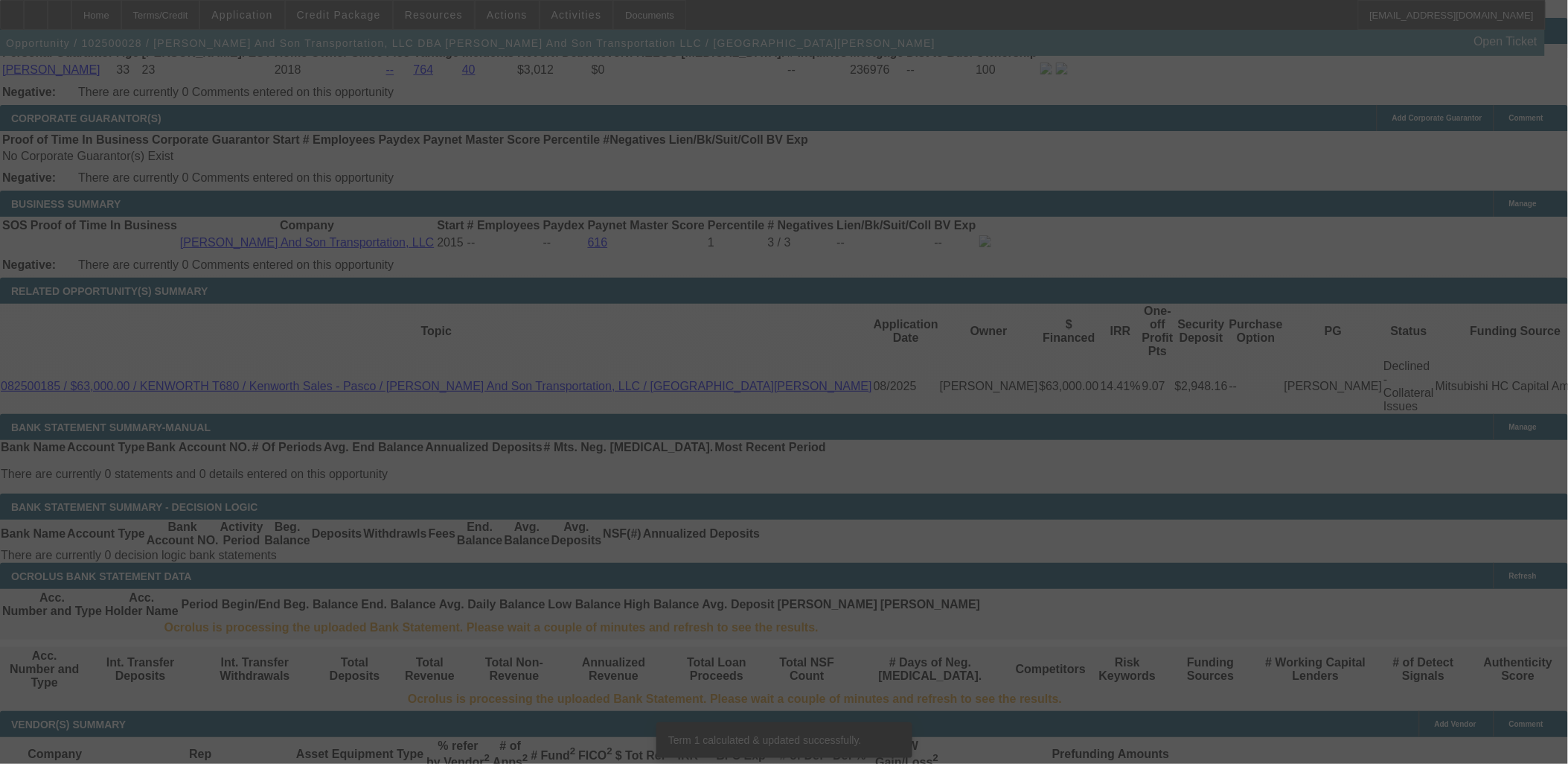
scroll to position [2215, 0]
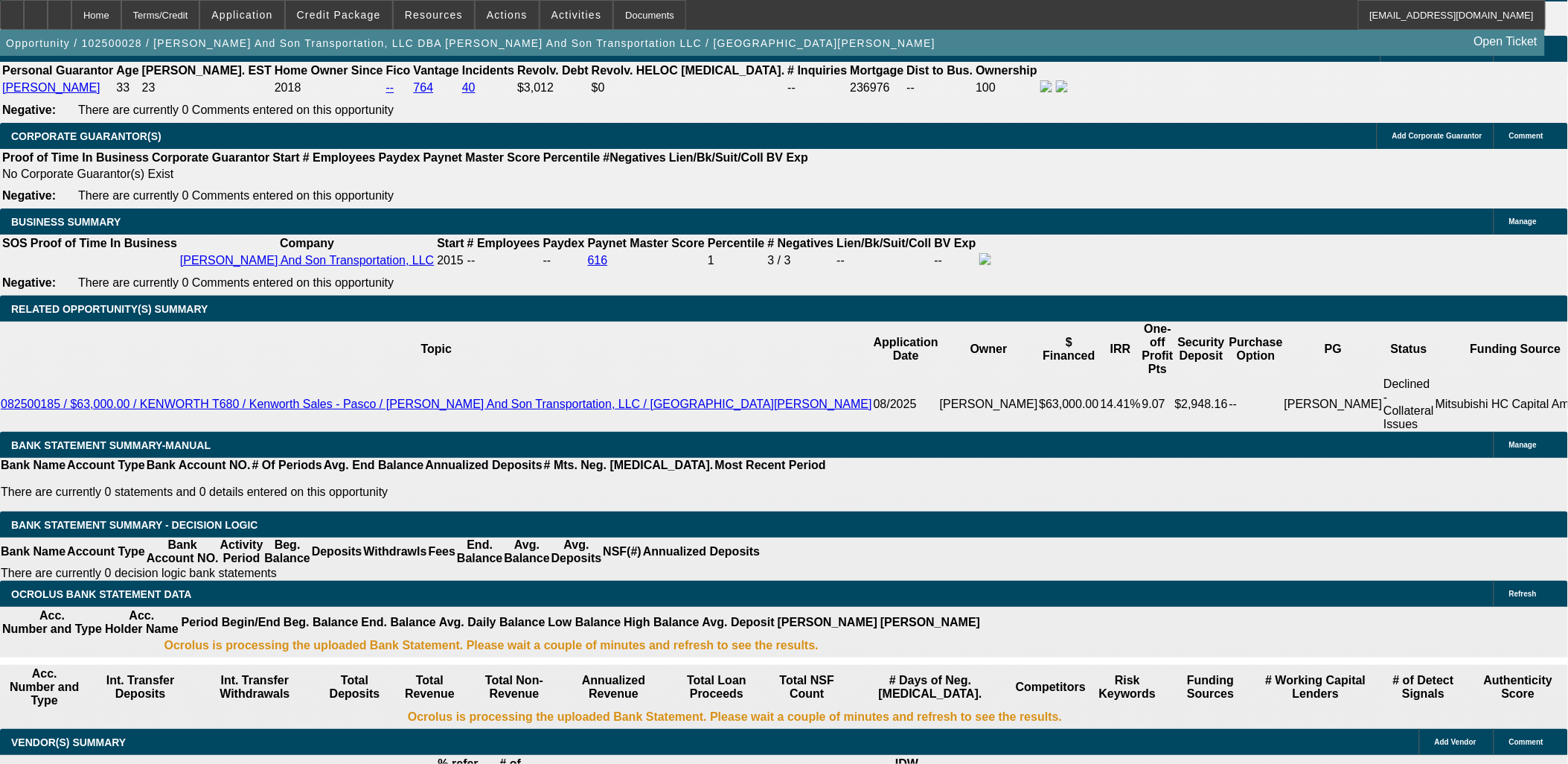
drag, startPoint x: 271, startPoint y: 207, endPoint x: 158, endPoint y: 201, distance: 113.2
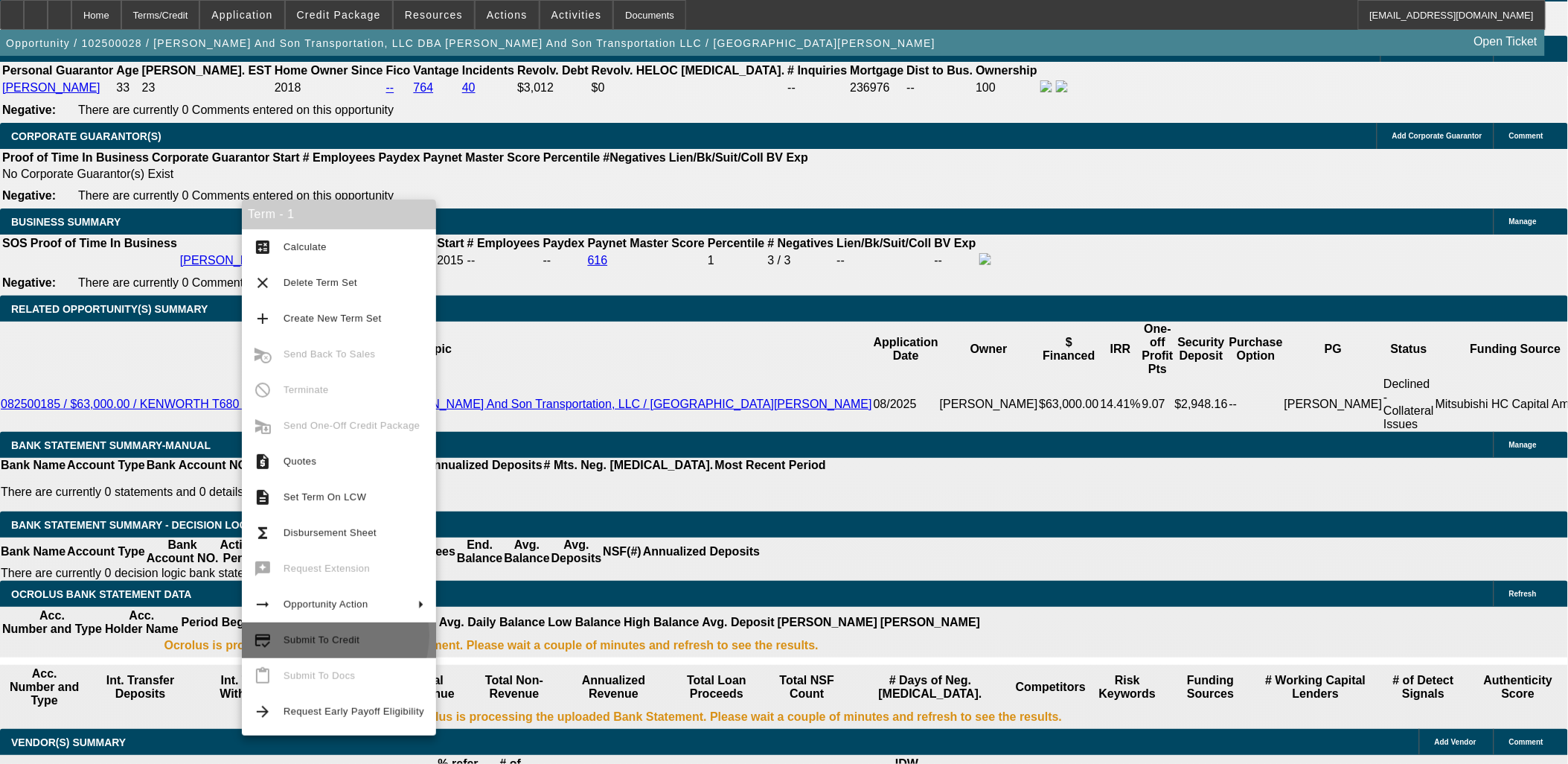
click at [331, 635] on span "Submit To Credit" at bounding box center [321, 640] width 76 height 11
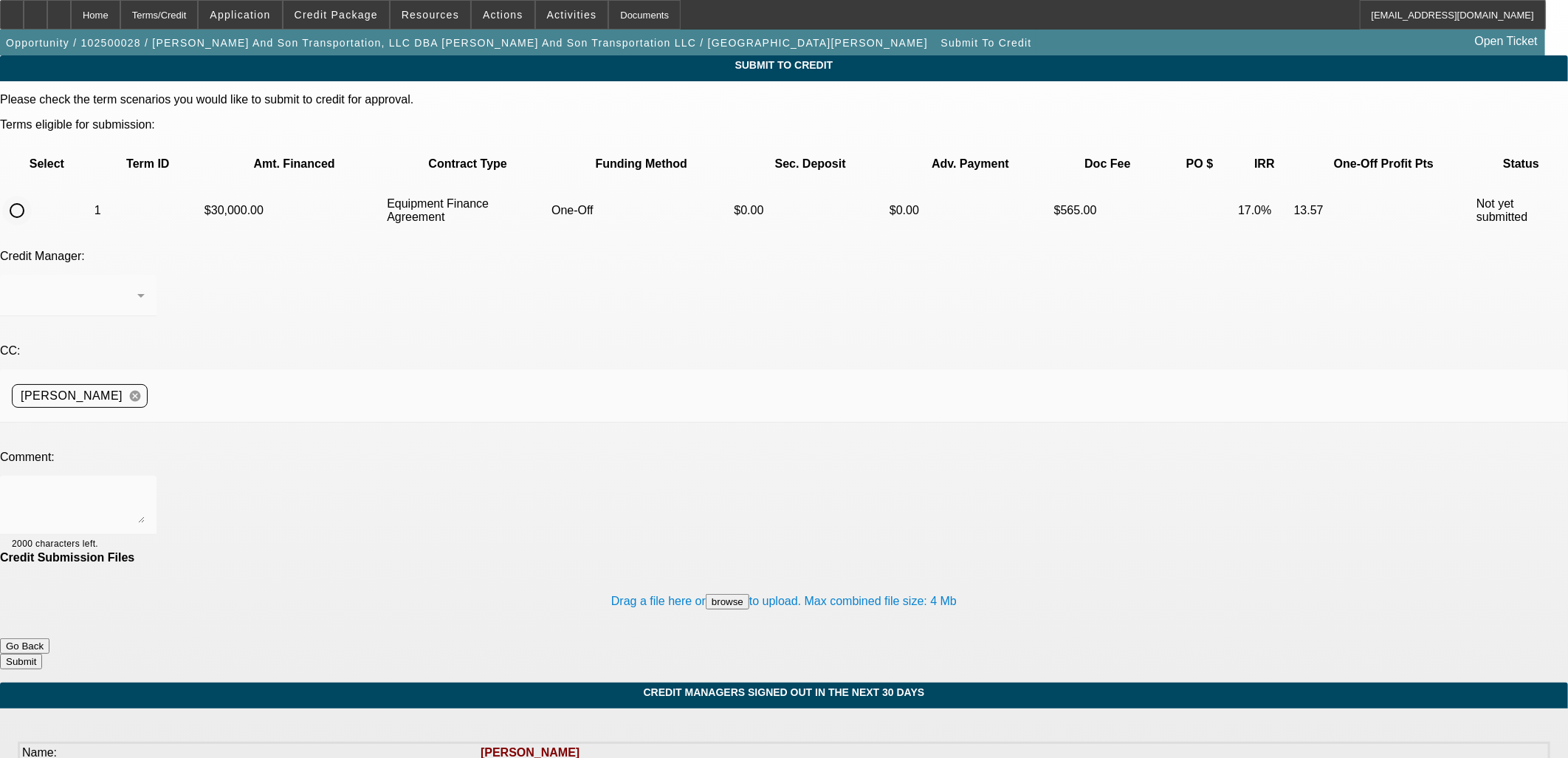
click at [31, 196] on input "radio" at bounding box center [17, 211] width 30 height 30
radio input "true"
click at [145, 488] on textarea at bounding box center [78, 505] width 133 height 35
type textarea "w/u in comments"
click at [42, 654] on button "Submit" at bounding box center [21, 662] width 42 height 15
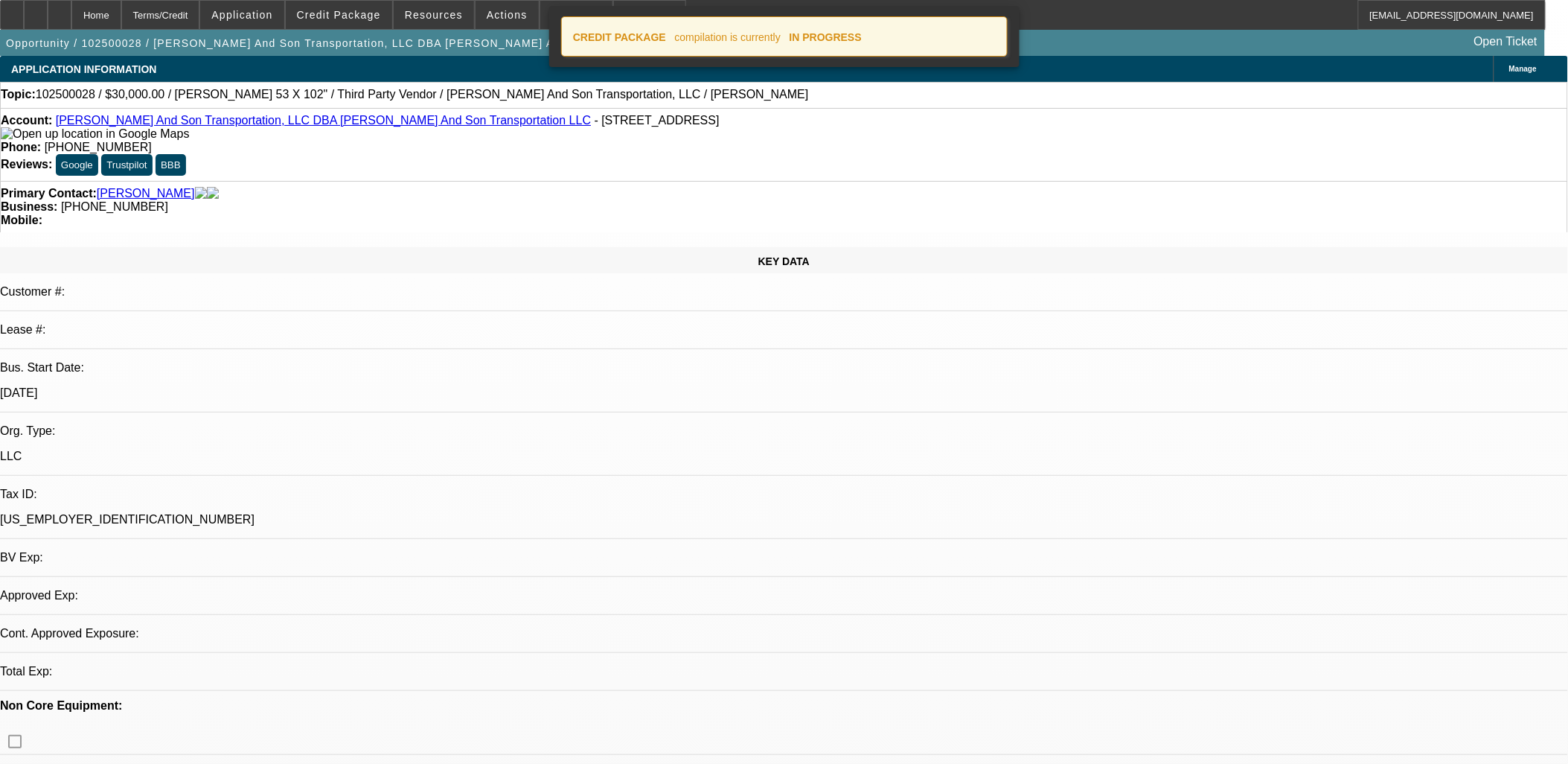
select select "0"
select select "2"
select select "0"
select select "6"
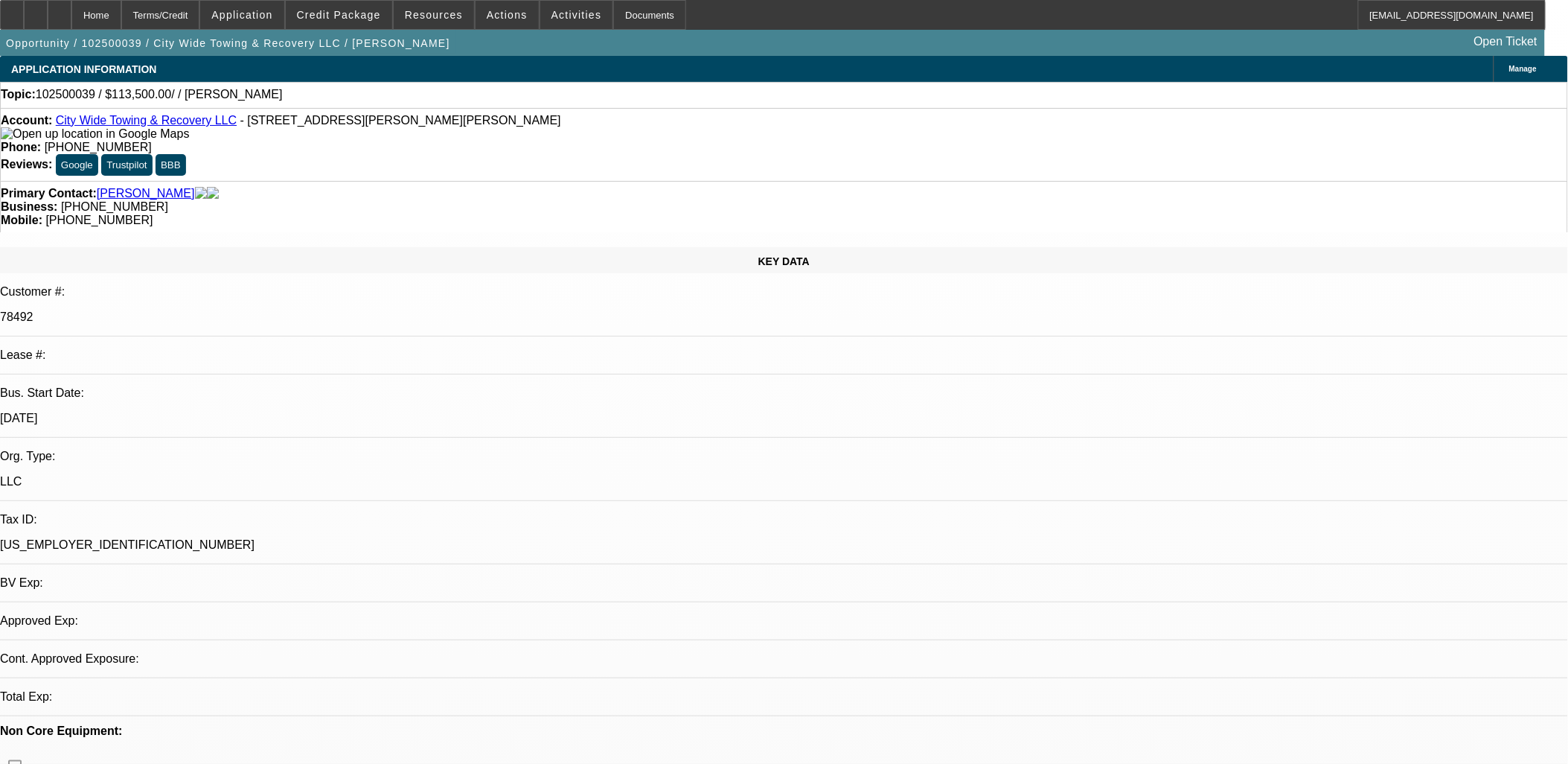
select select "0"
select select "2"
select select "0.1"
select select "1"
select select "2"
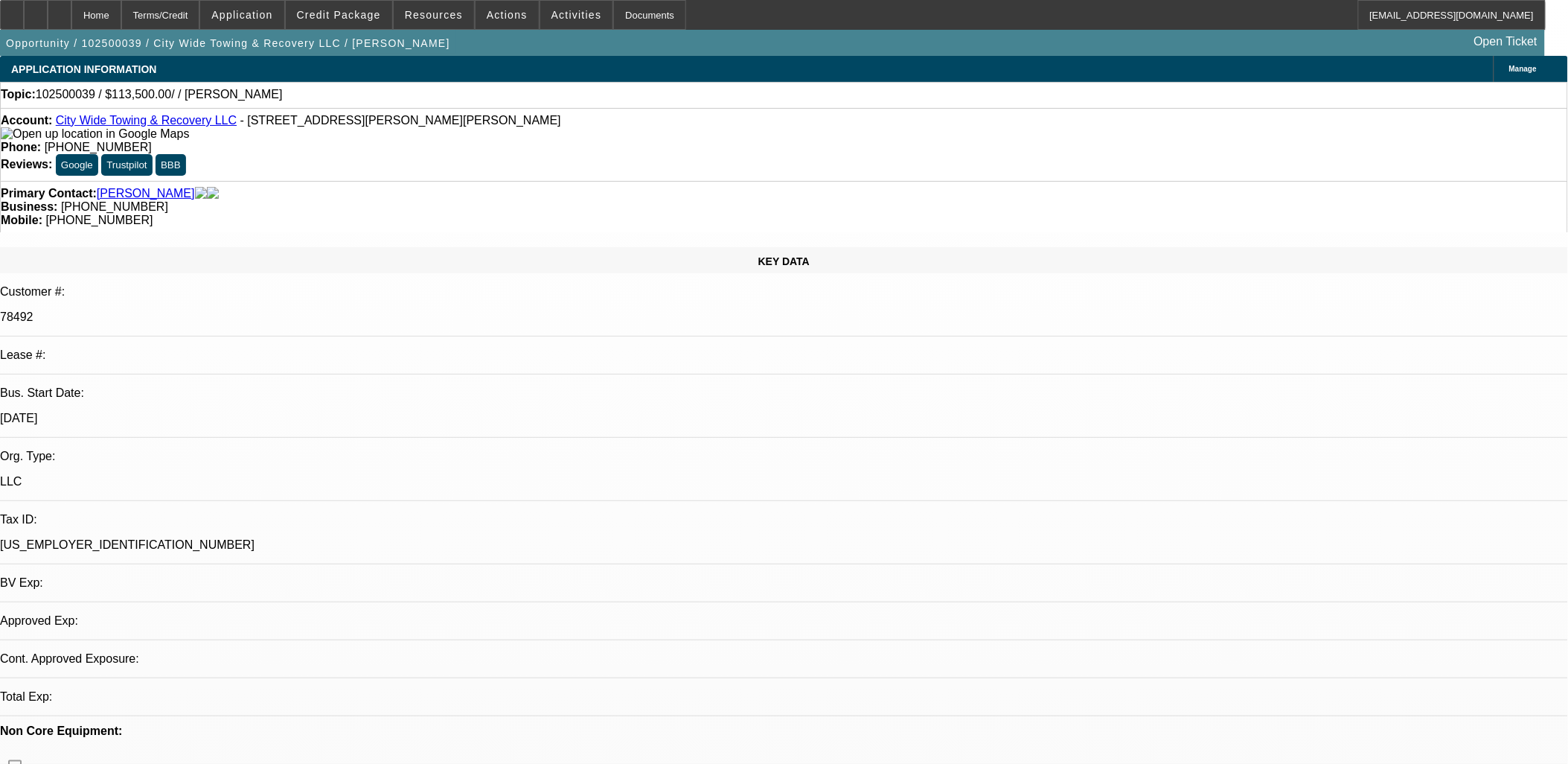
select select "4"
click at [35, 10] on icon at bounding box center [35, 10] width 0 height 0
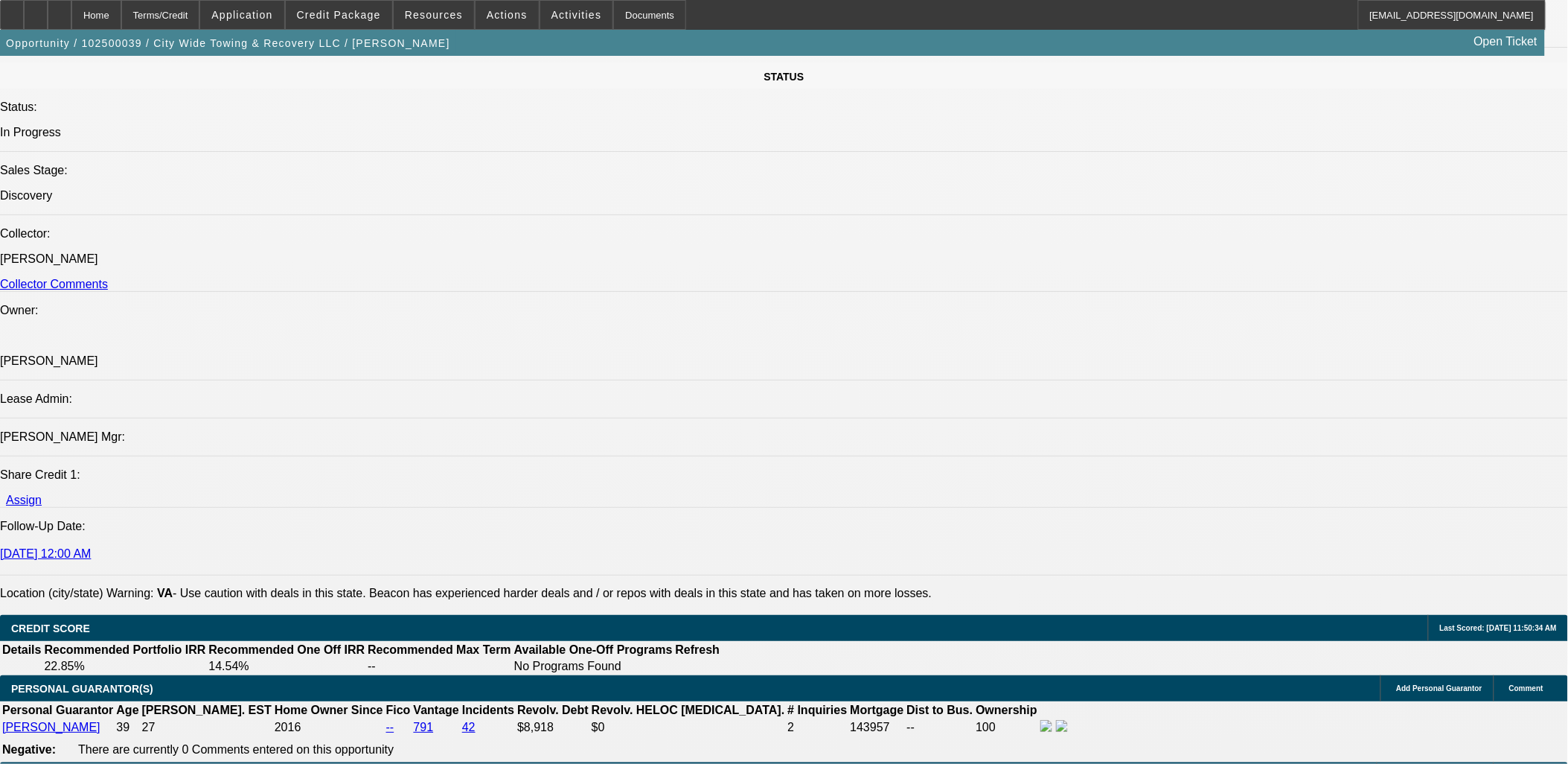
scroll to position [1984, 0]
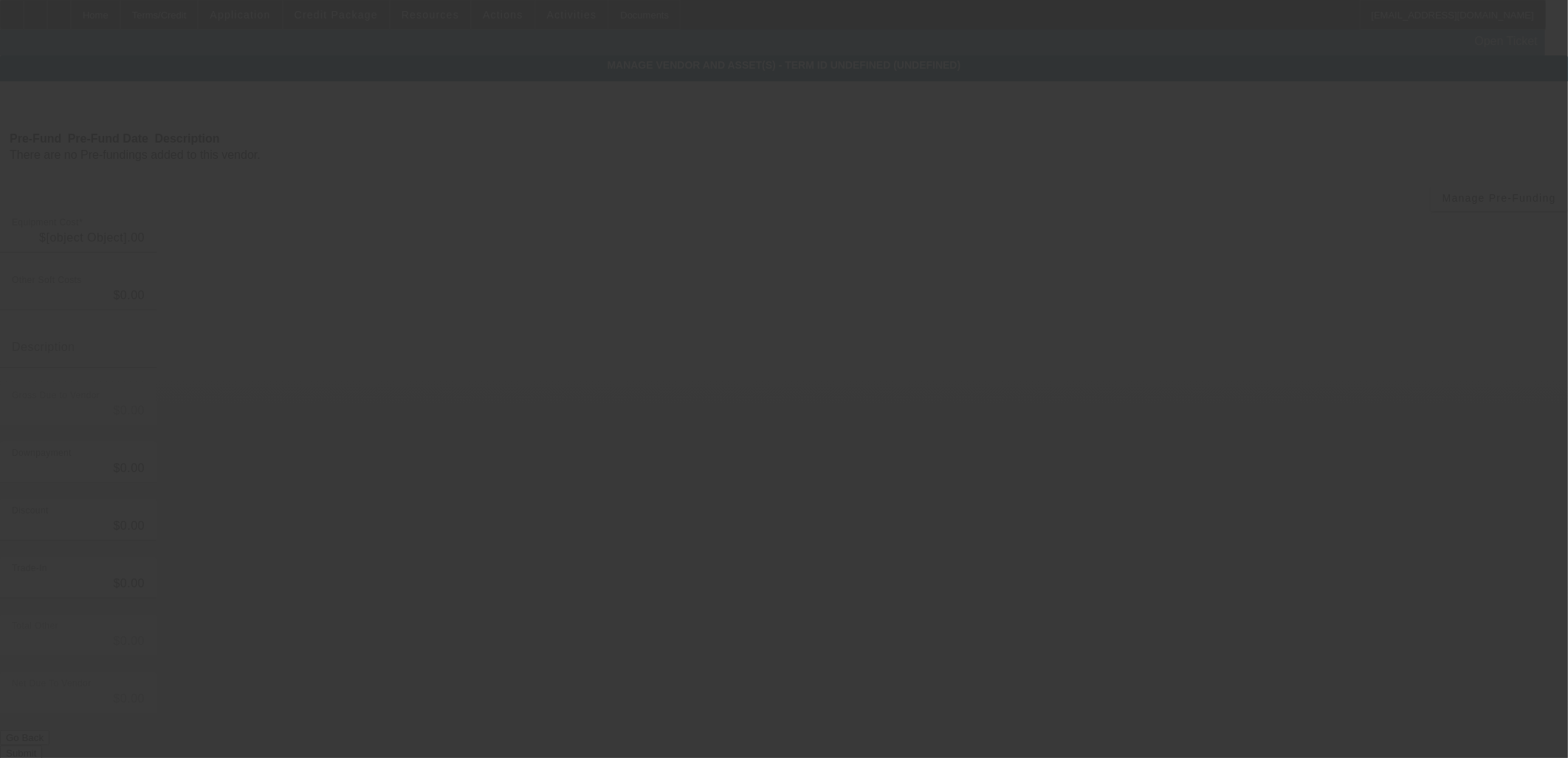
type input "$113,500.00"
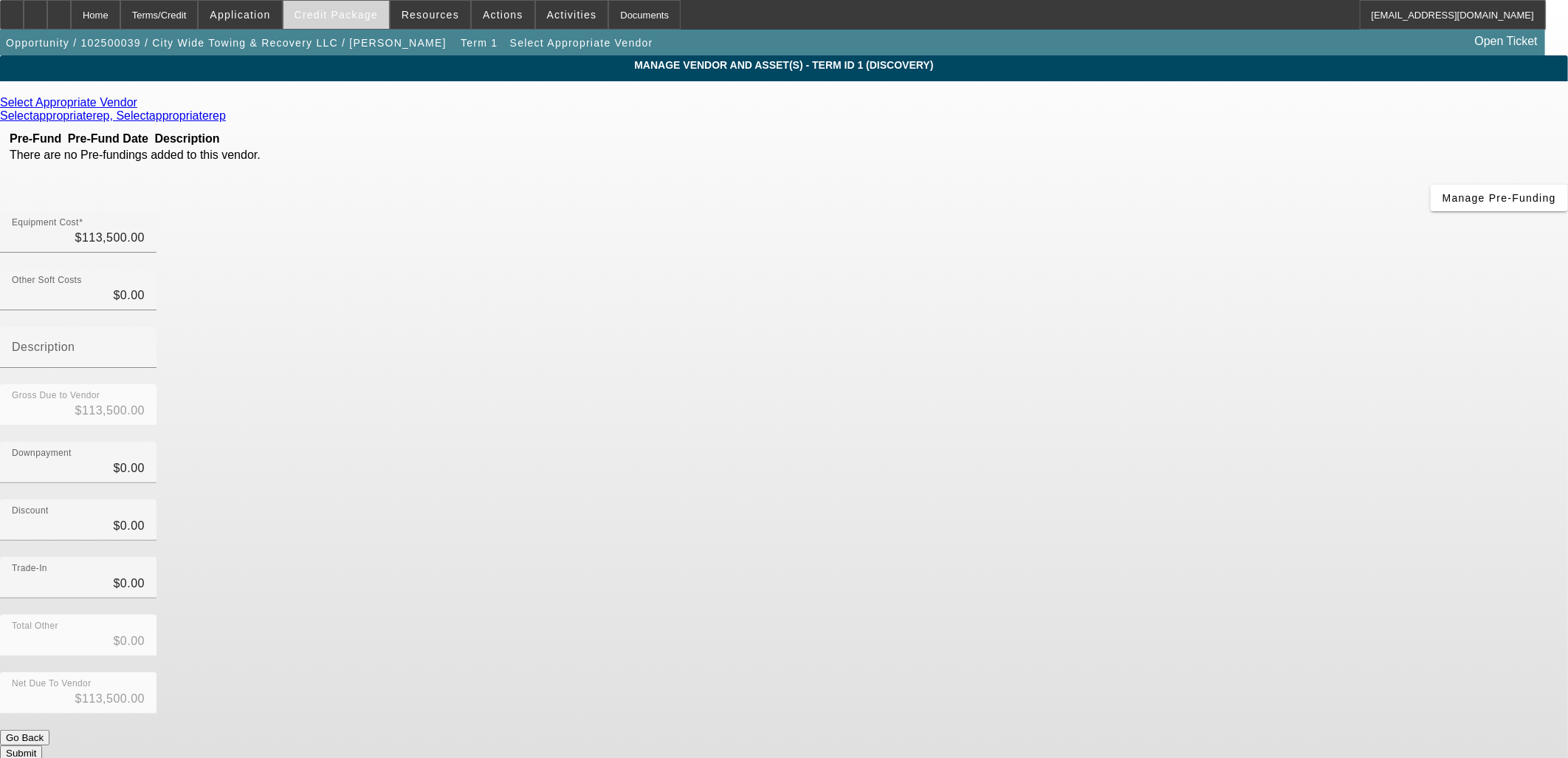
click at [357, 5] on span at bounding box center [336, 15] width 106 height 35
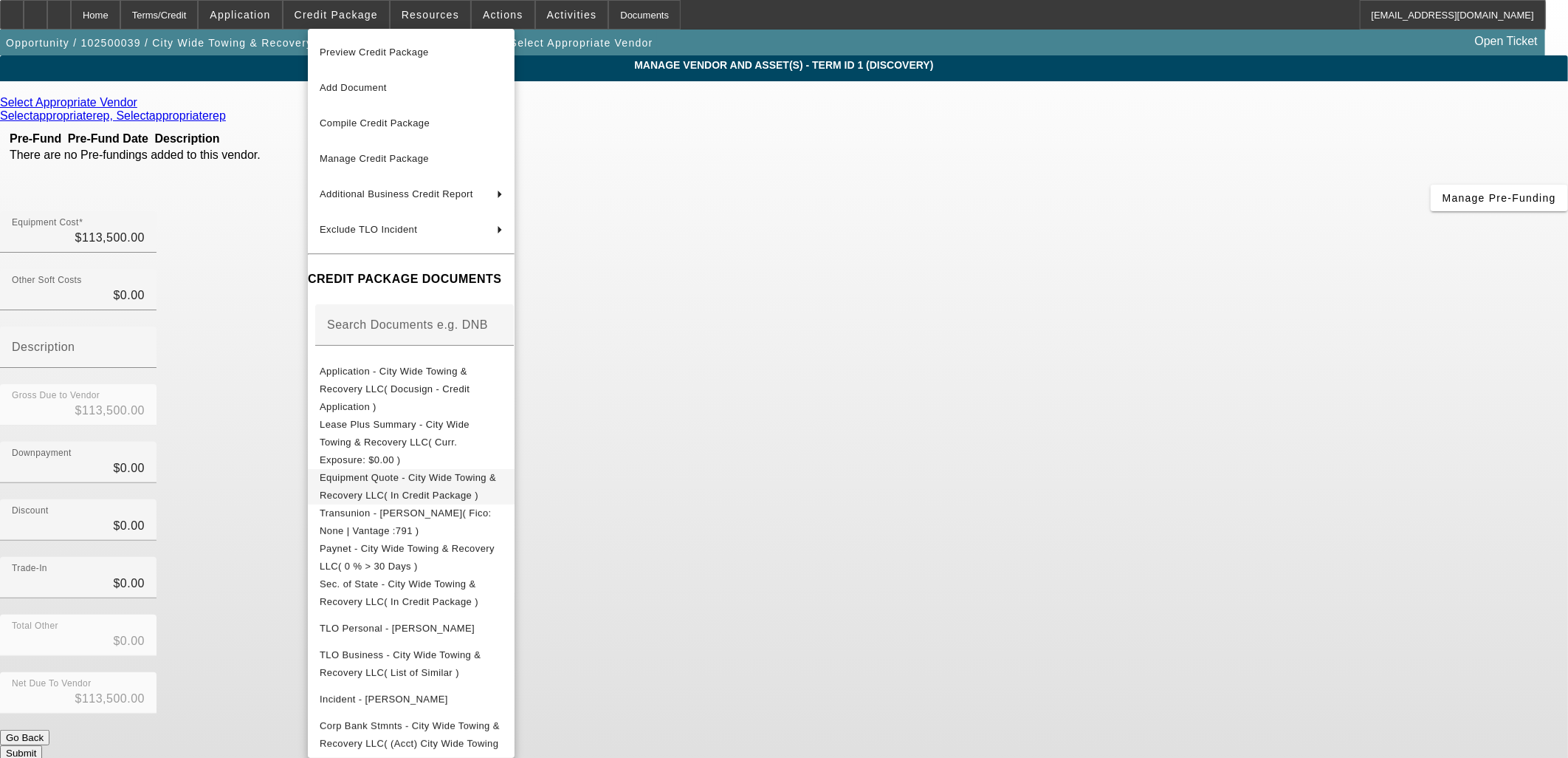
click at [396, 471] on span "Equipment Quote - City Wide Towing & Recovery LLC( In Credit Package )" at bounding box center [408, 485] width 177 height 29
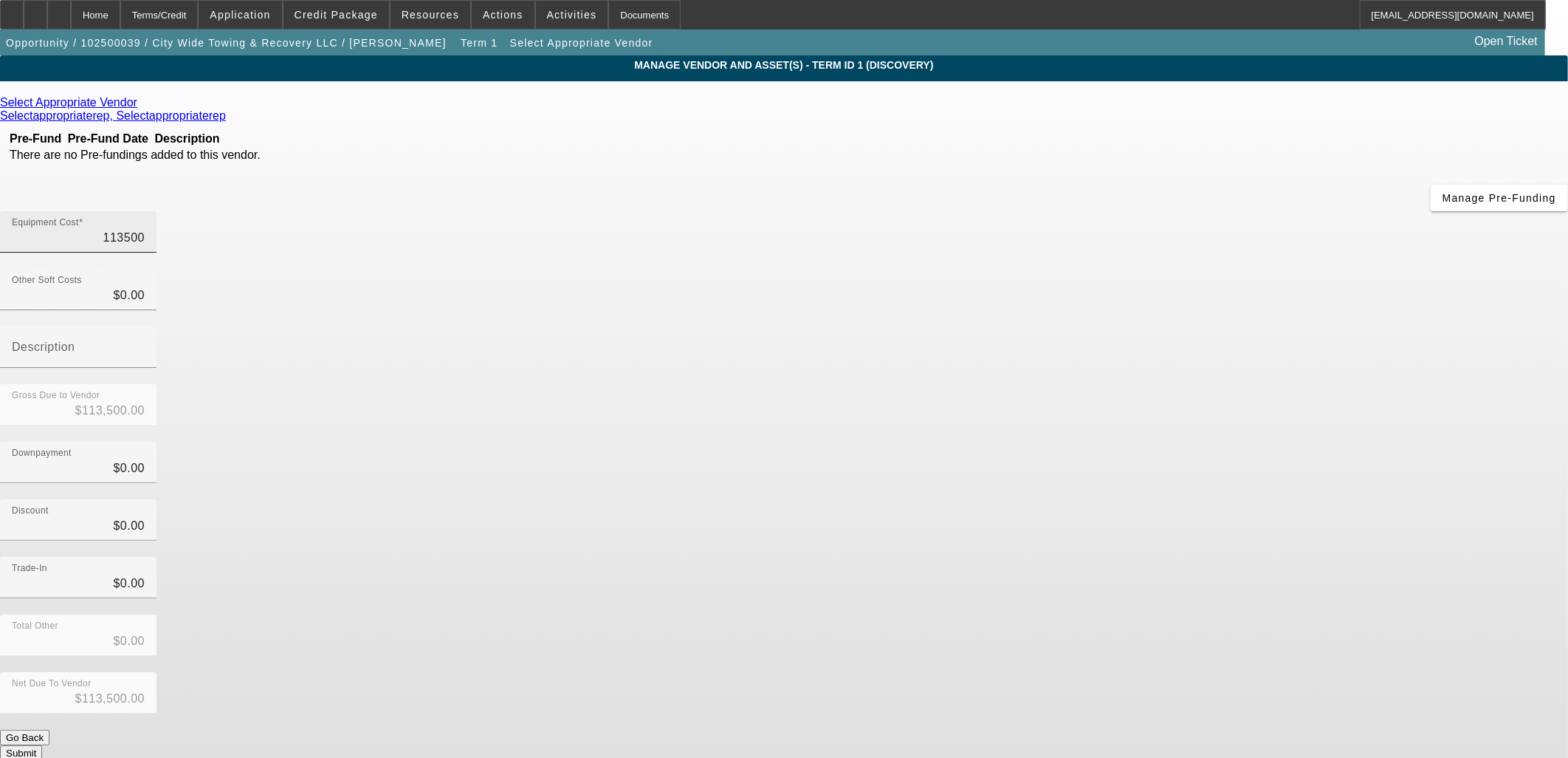
click at [145, 229] on input "113500" at bounding box center [78, 237] width 133 height 18
type input "1"
type input "$1.00"
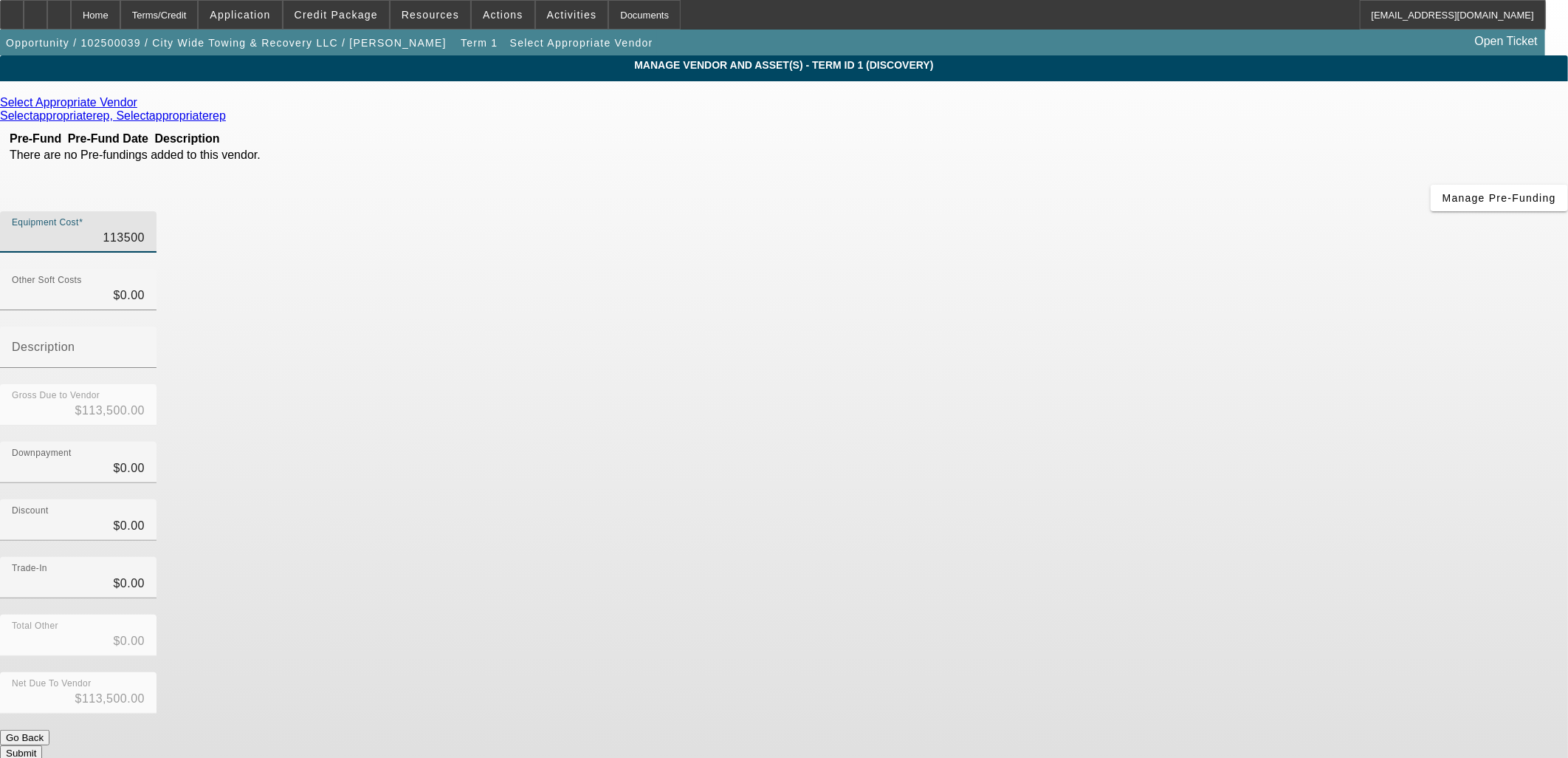
type input "$1.00"
type input "11"
type input "$11.00"
type input "113"
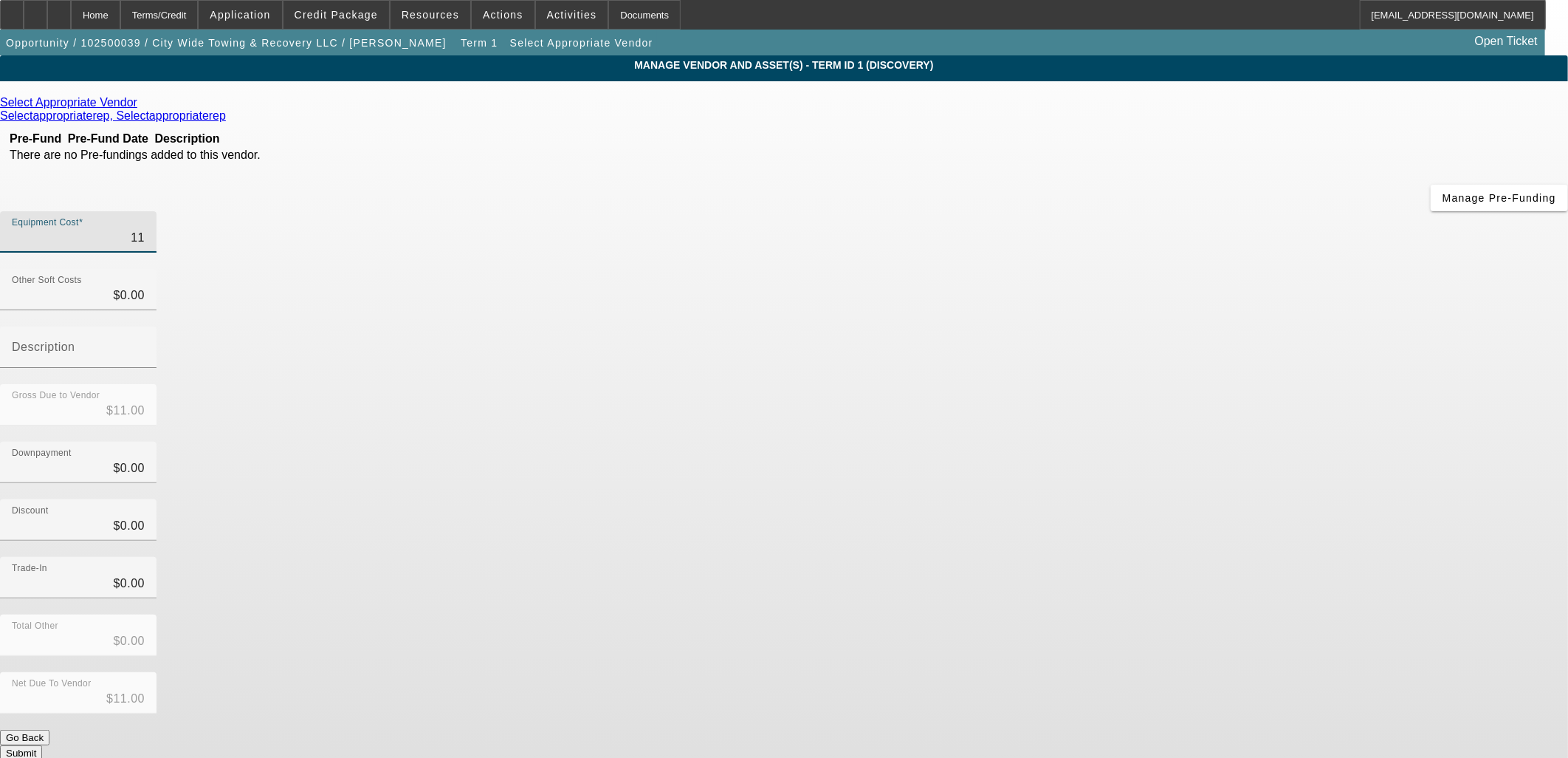
type input "$113.00"
type input "1132"
type input "$1,132.00"
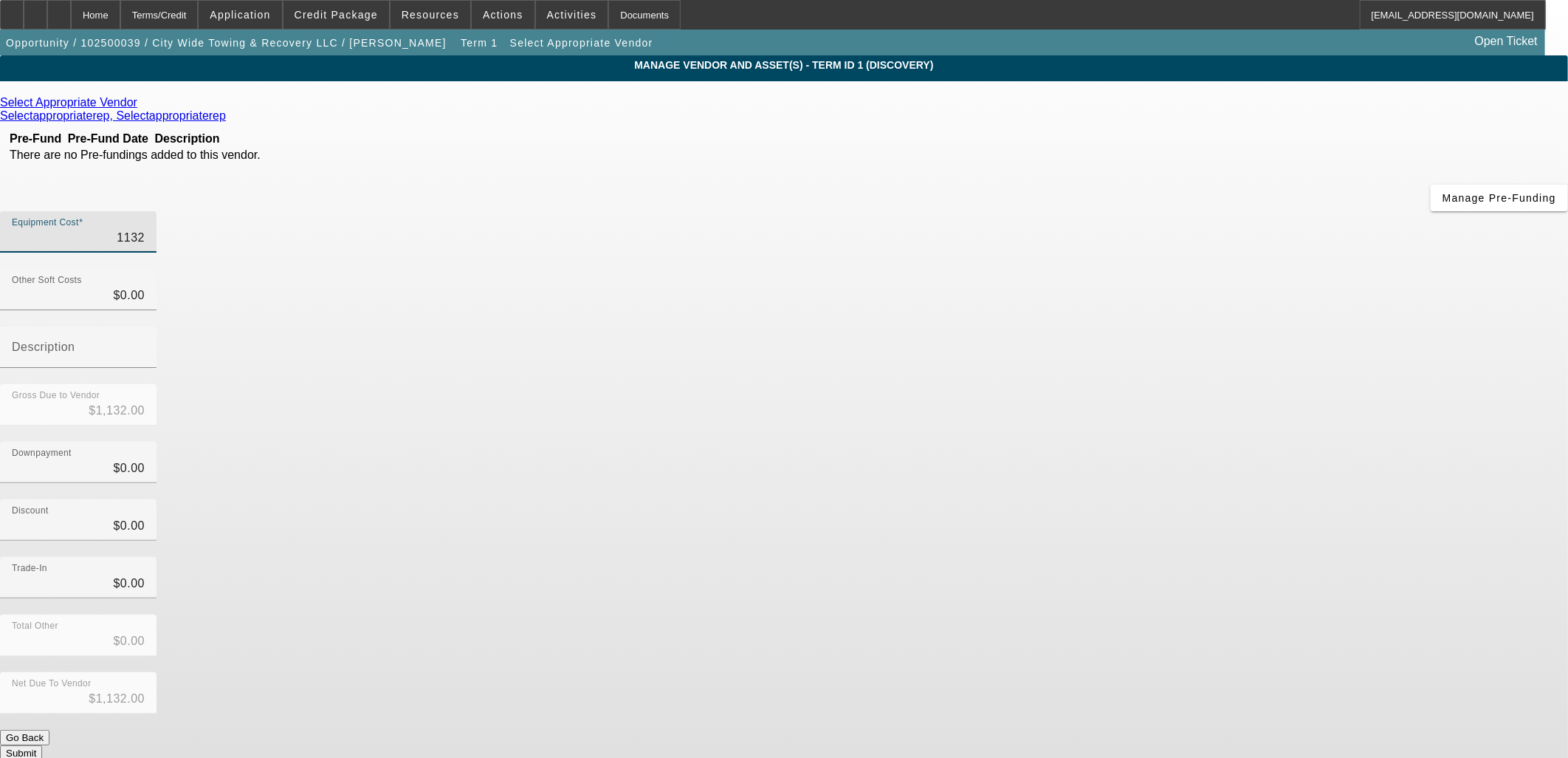
type input "11320"
type input "$11,320.00"
type input "113200"
type input "$113,200.00"
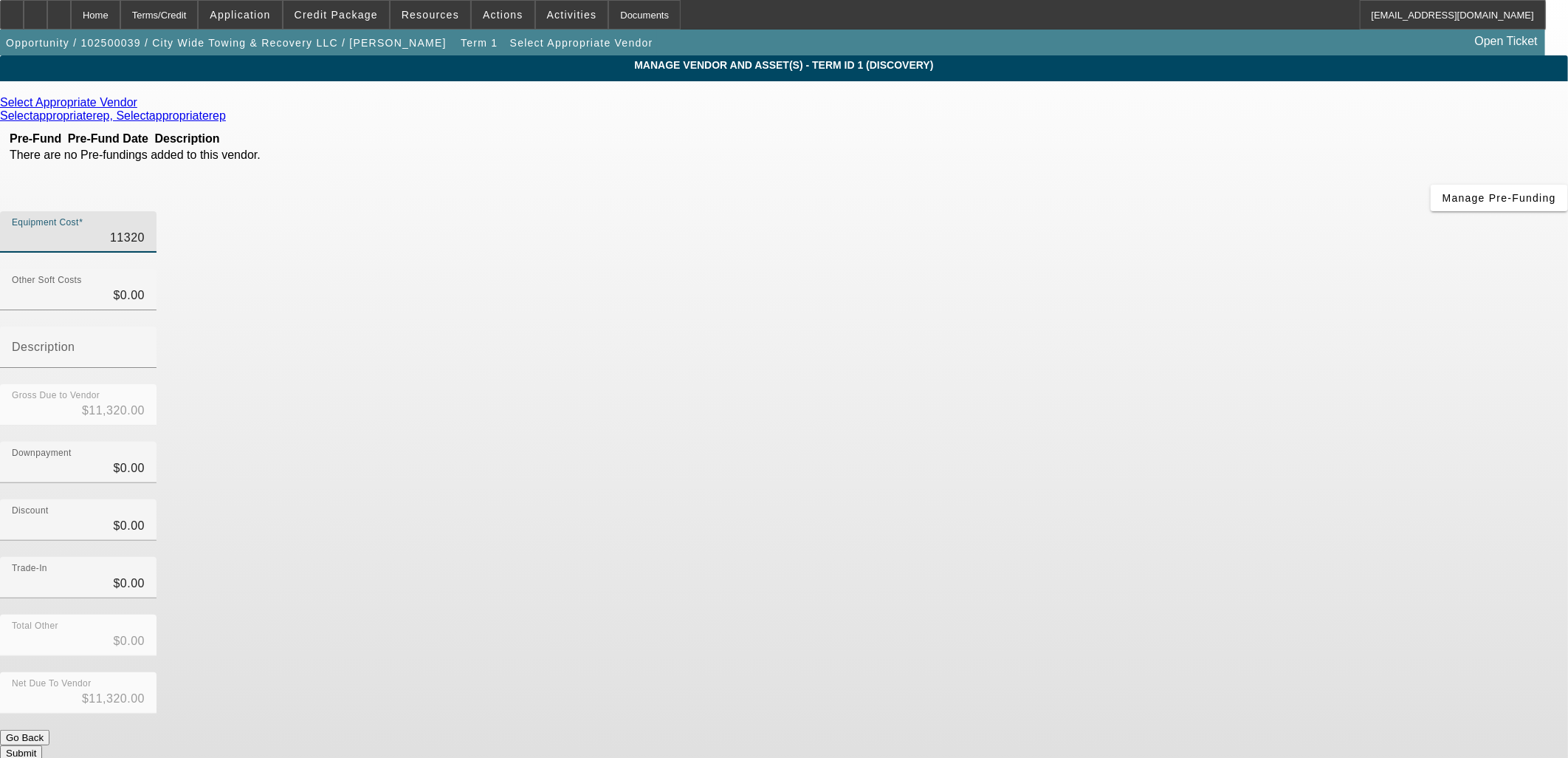
type input "$113,200.00"
click at [145, 229] on input "113200" at bounding box center [78, 237] width 133 height 18
drag, startPoint x: 956, startPoint y: 119, endPoint x: 1061, endPoint y: 122, distance: 105.0
click at [1061, 211] on div "Equipment Cost 113200" at bounding box center [784, 240] width 1568 height 57
type input "1"
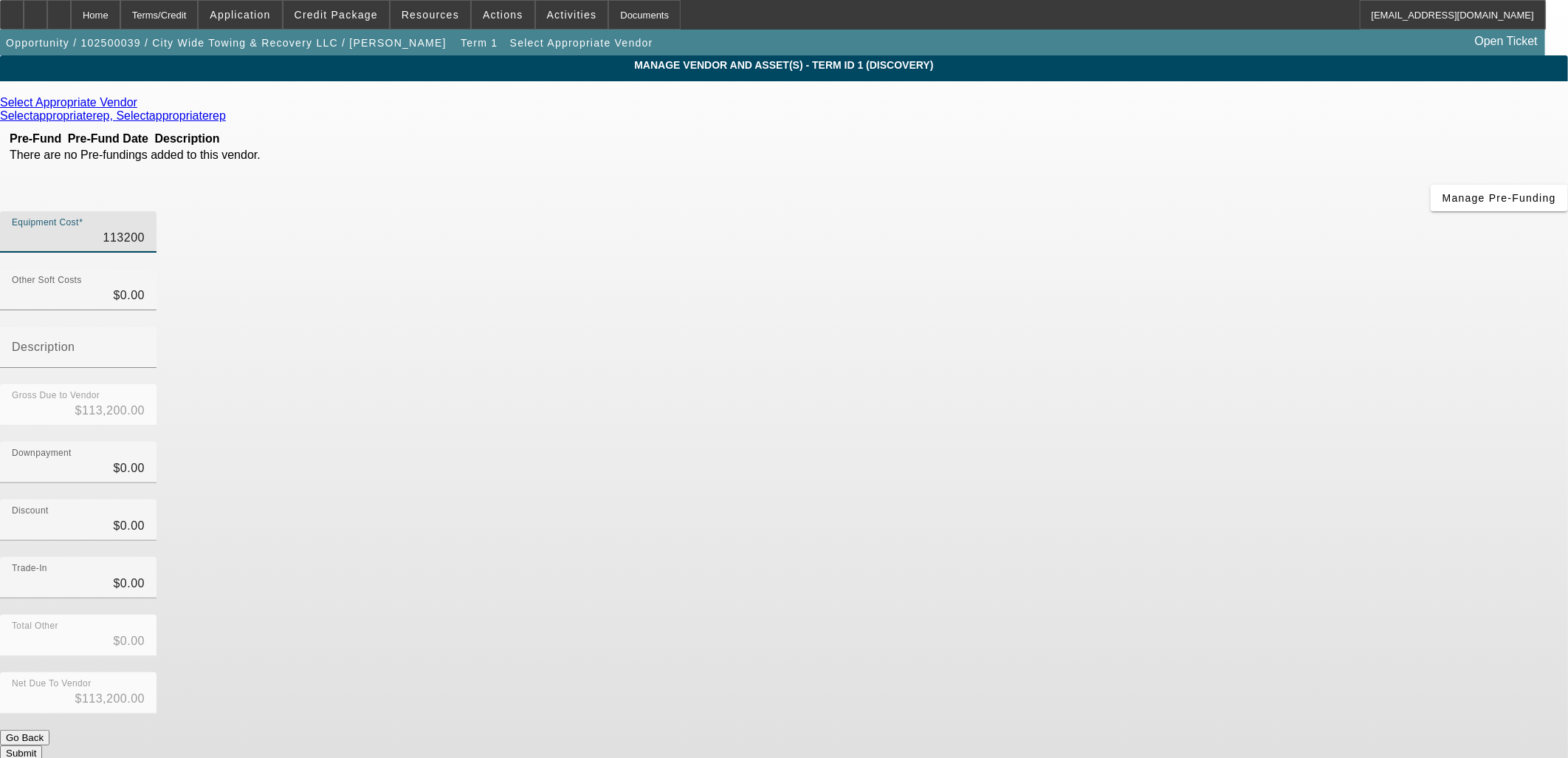
type input "$1.00"
type input "11"
type input "$11.00"
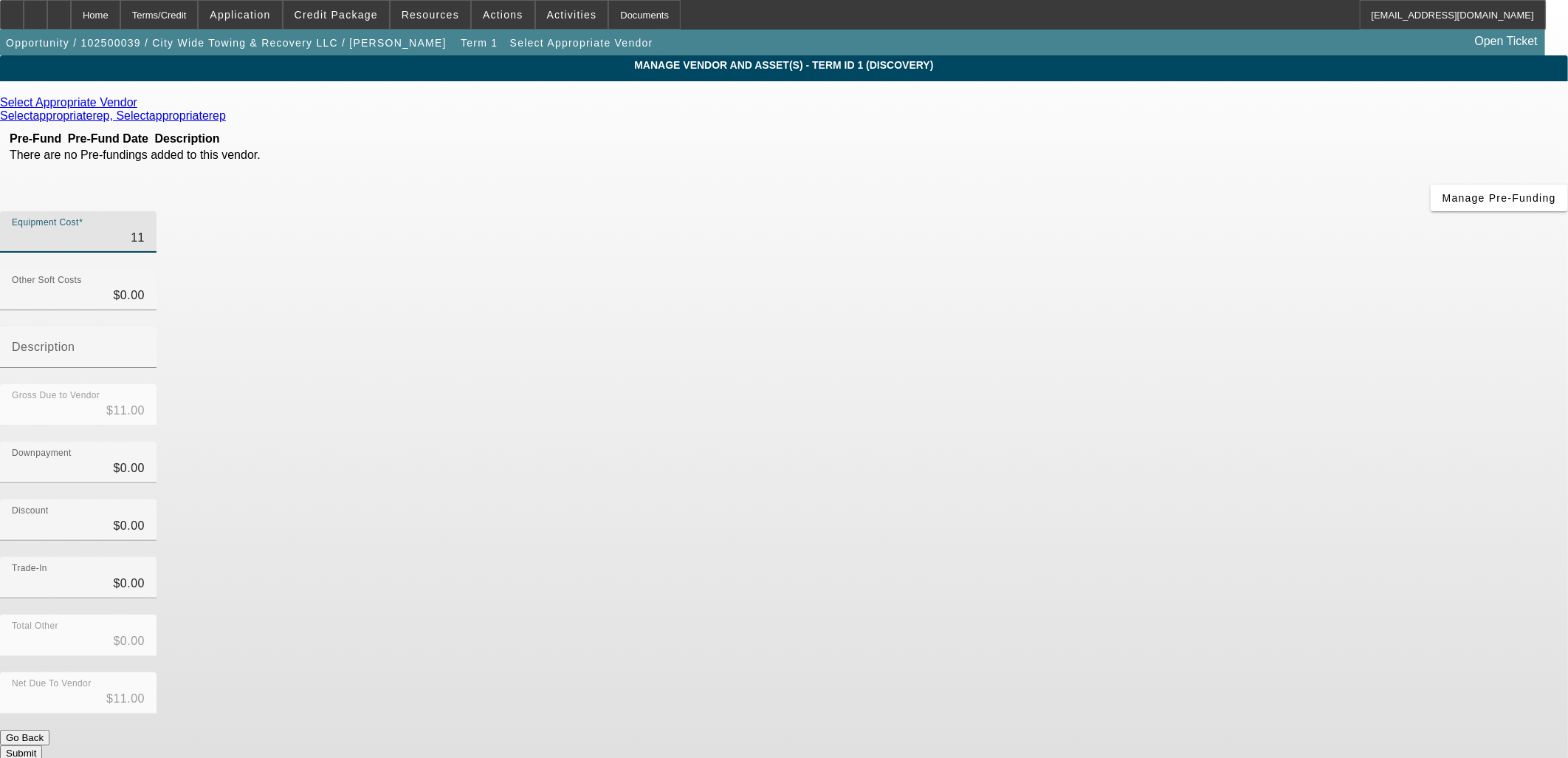
type input "116"
type input "$116.00"
type input "1160"
type input "$1,160.00"
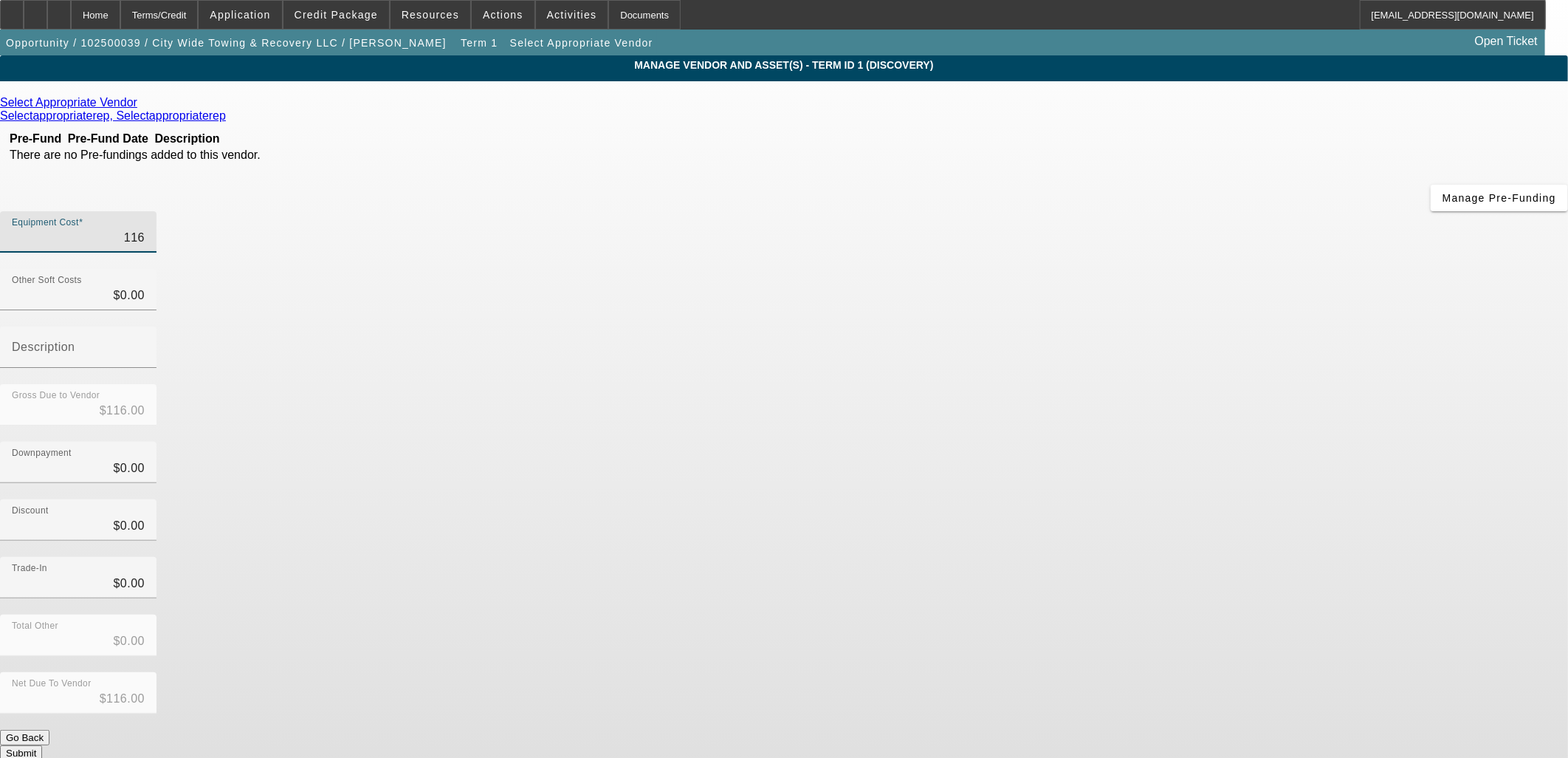
type input "$1,160.00"
type input "11600"
type input "$11,600.00"
type input "116000"
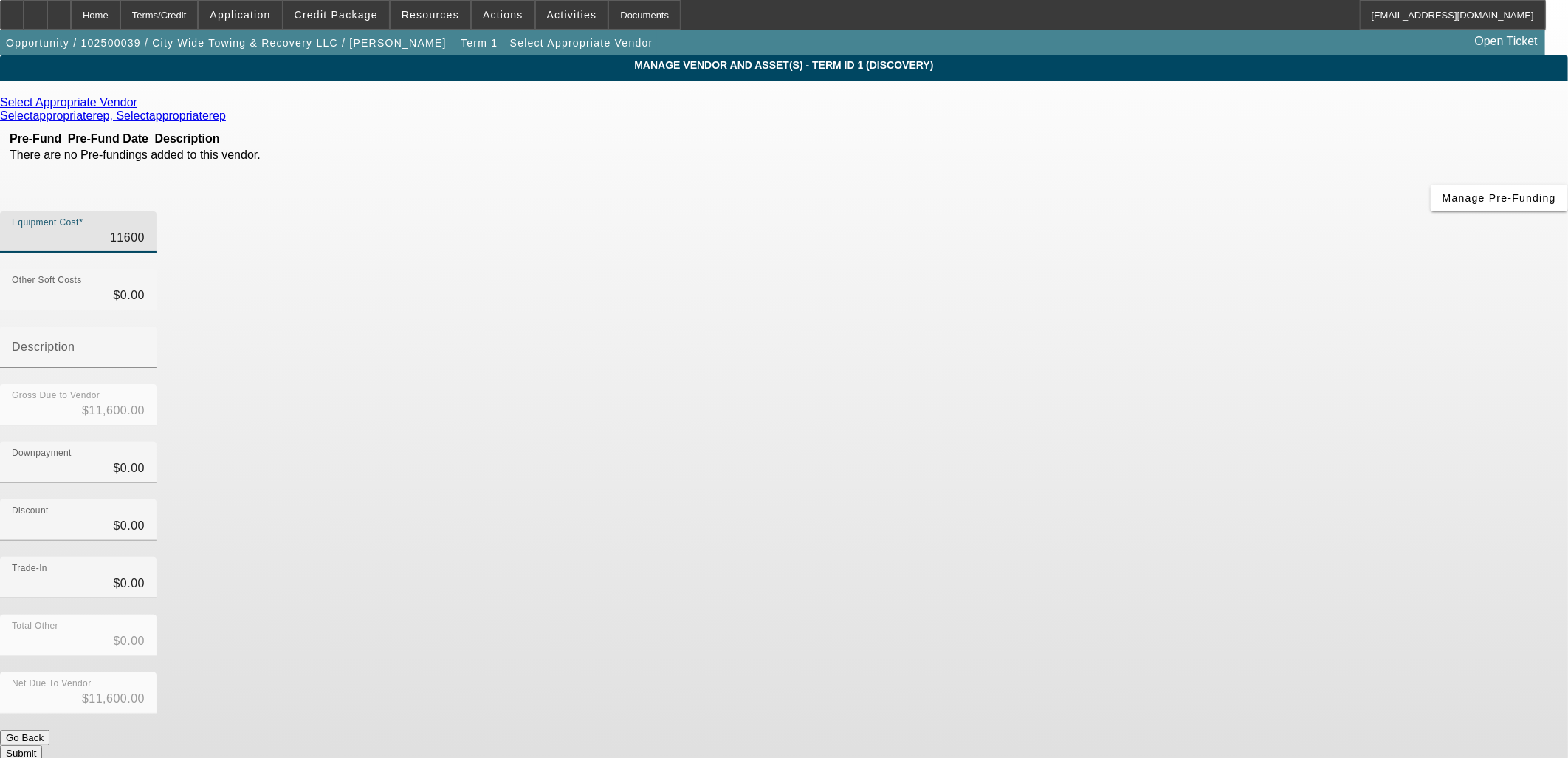
type input "$116,000.00"
click at [1162, 442] on div "Downpayment $0.00" at bounding box center [784, 470] width 1568 height 57
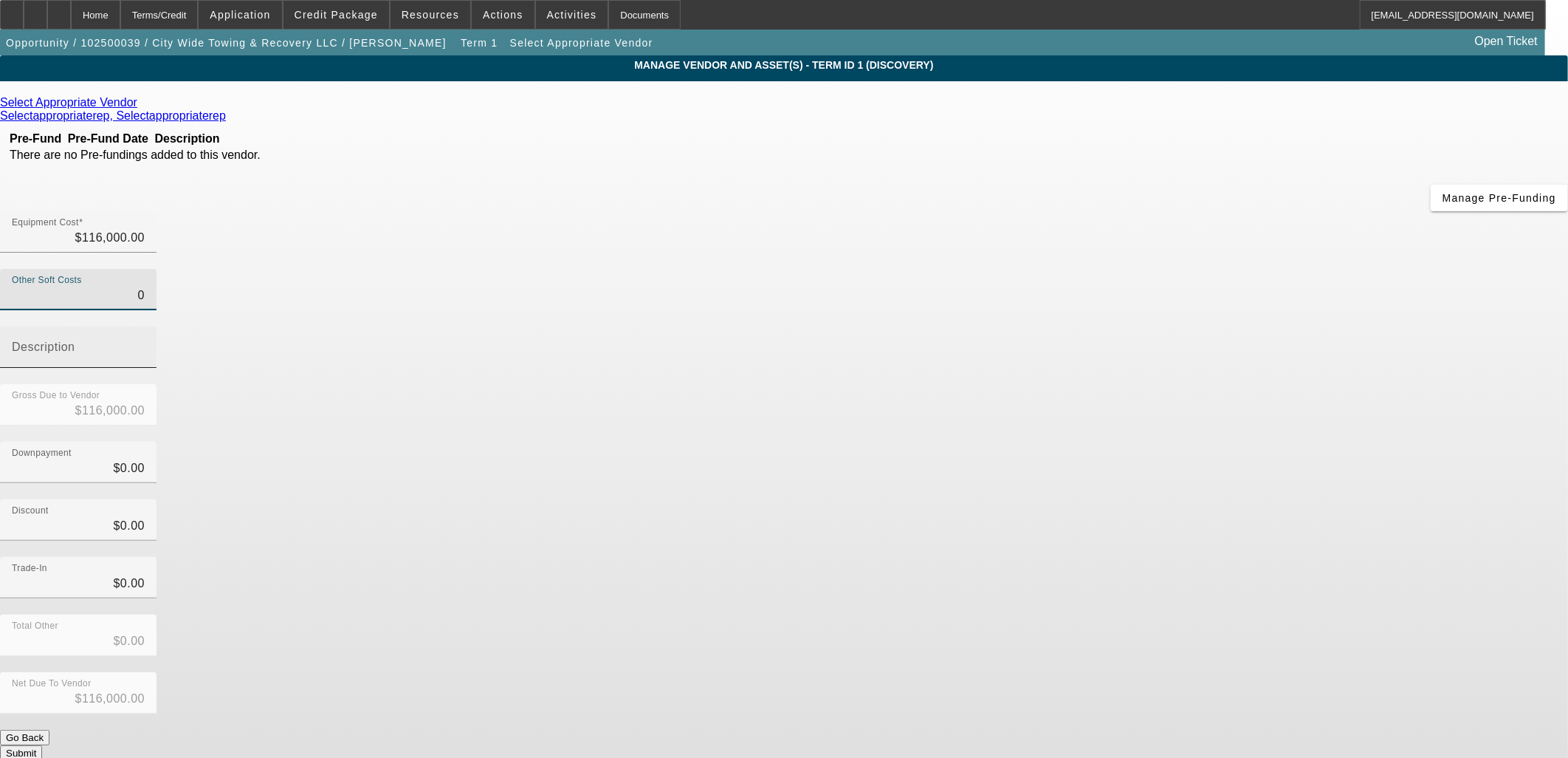
drag, startPoint x: 955, startPoint y: 182, endPoint x: 1035, endPoint y: 181, distance: 80.0
click at [1026, 269] on div "Other Soft Costs 0 Description" at bounding box center [784, 326] width 1568 height 115
type input "3"
type input "$116,003.00"
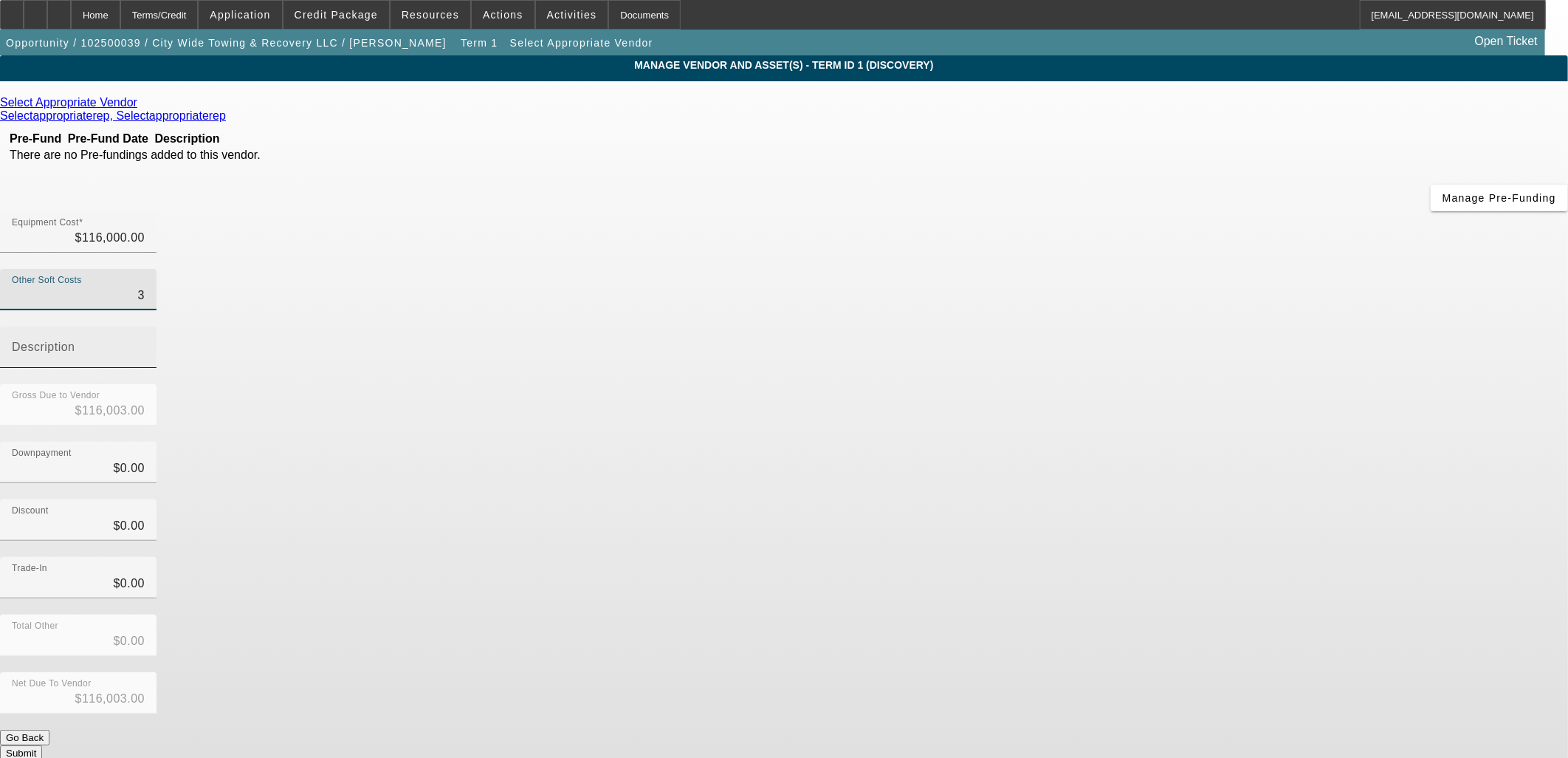
type input "30"
type input "$116,030.00"
type input "300"
type input "$116,300.00"
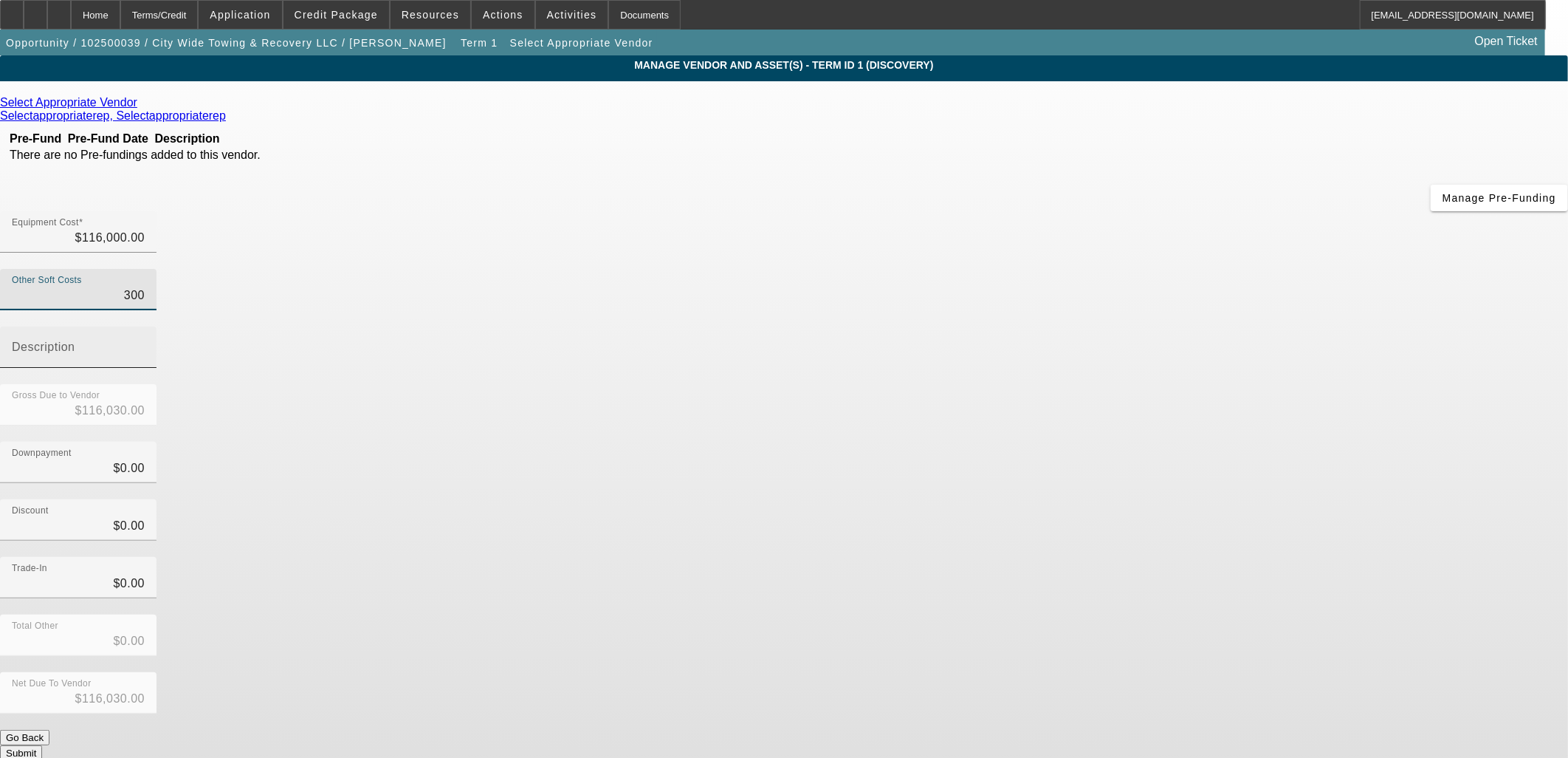
type input "$116,300.00"
type input "$300.00"
click at [75, 341] on mat-label "Description" at bounding box center [43, 347] width 64 height 12
click at [145, 344] on input "Description" at bounding box center [78, 352] width 133 height 18
type input "Dealer Doc Fee"
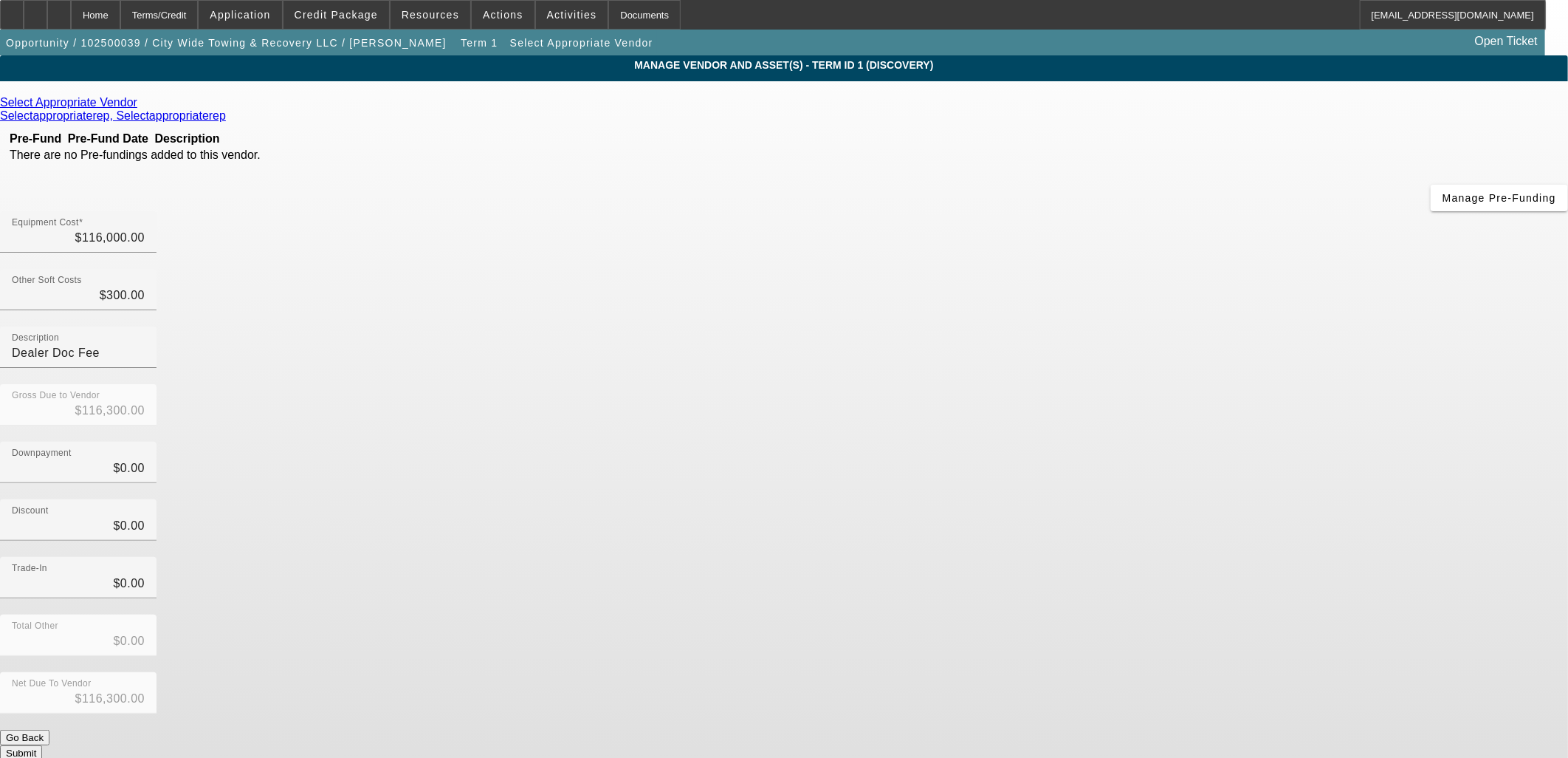
click at [141, 101] on icon at bounding box center [141, 102] width 0 height 12
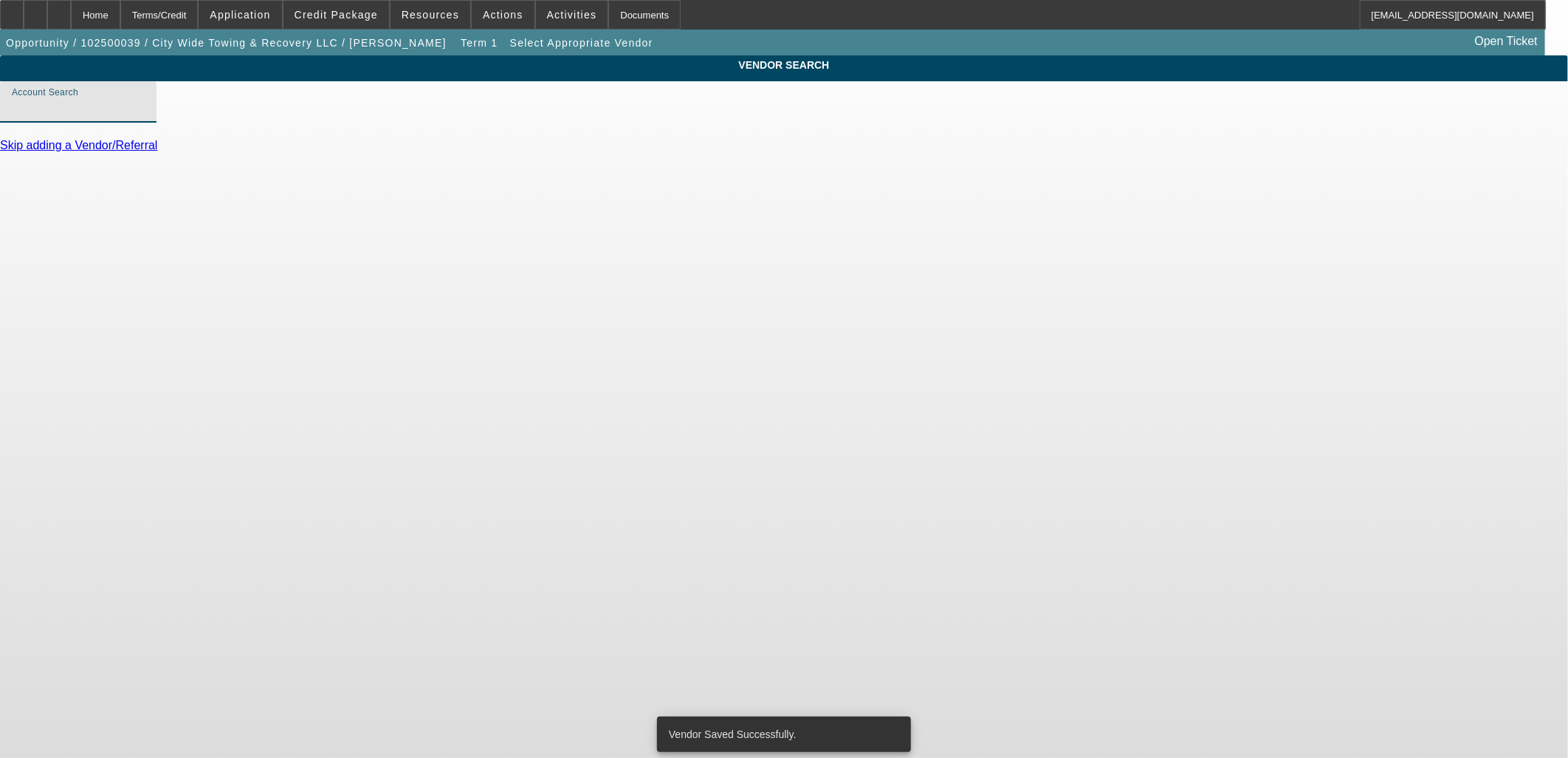
click at [145, 116] on input "Account Search" at bounding box center [78, 107] width 133 height 18
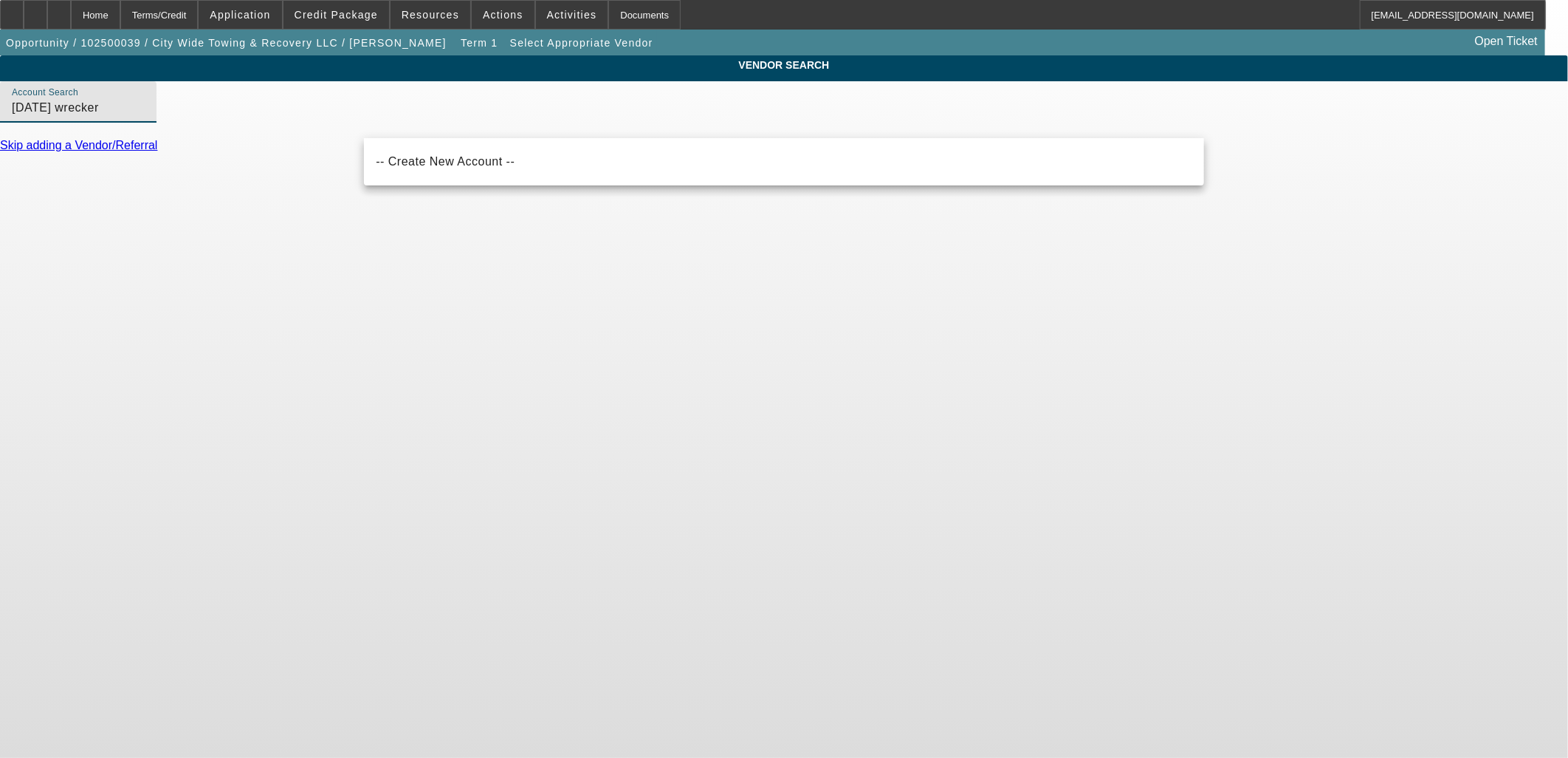
click at [145, 116] on input "easter wrecker" at bounding box center [78, 107] width 133 height 18
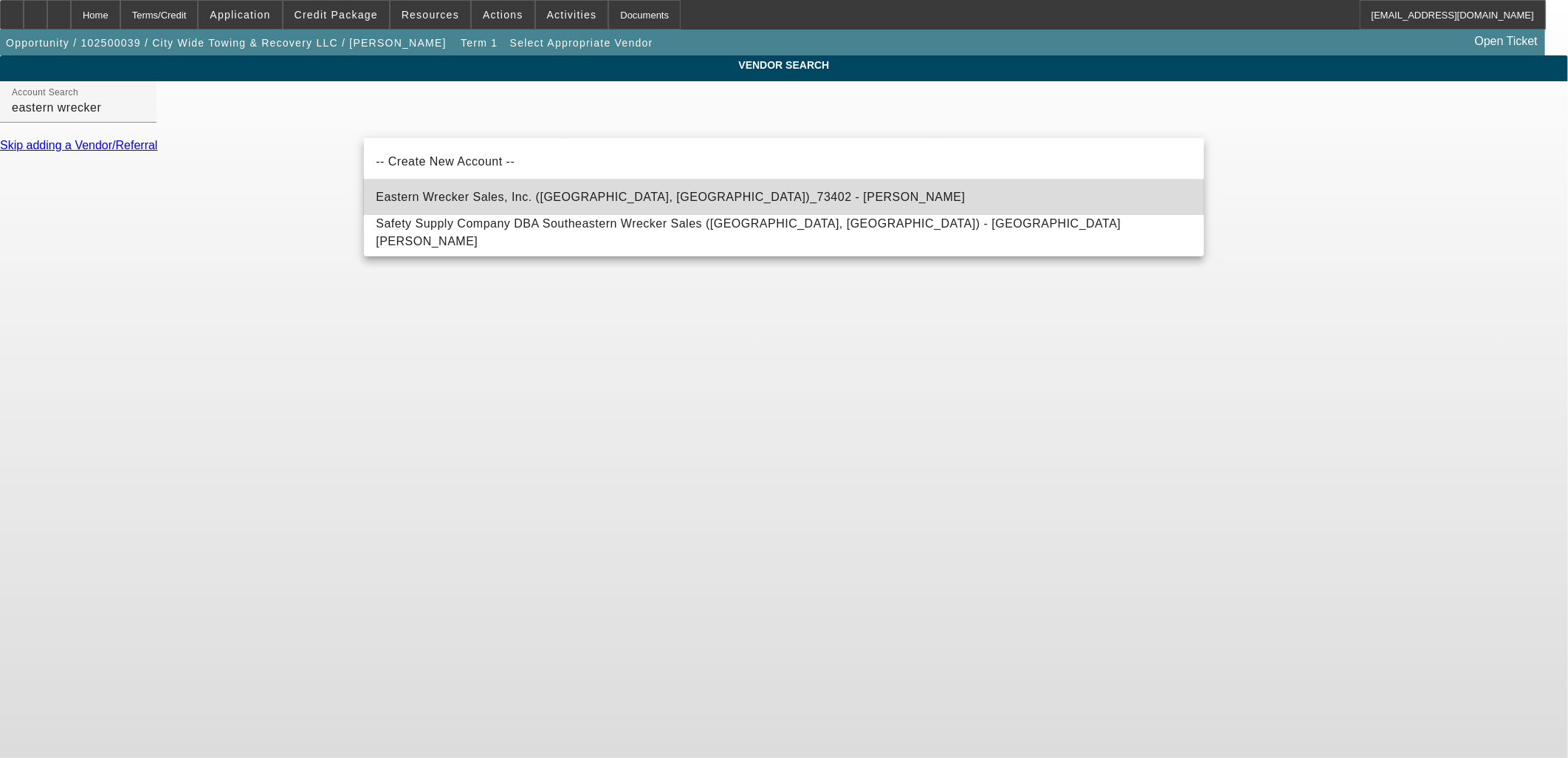
click at [475, 201] on span "Eastern Wrecker Sales, Inc. (Clayton, NC)_73402 - Kornegay, Mike" at bounding box center [670, 197] width 589 height 12
type input "Eastern Wrecker Sales, Inc. (Clayton, NC)_73402 - Kornegay, Mike"
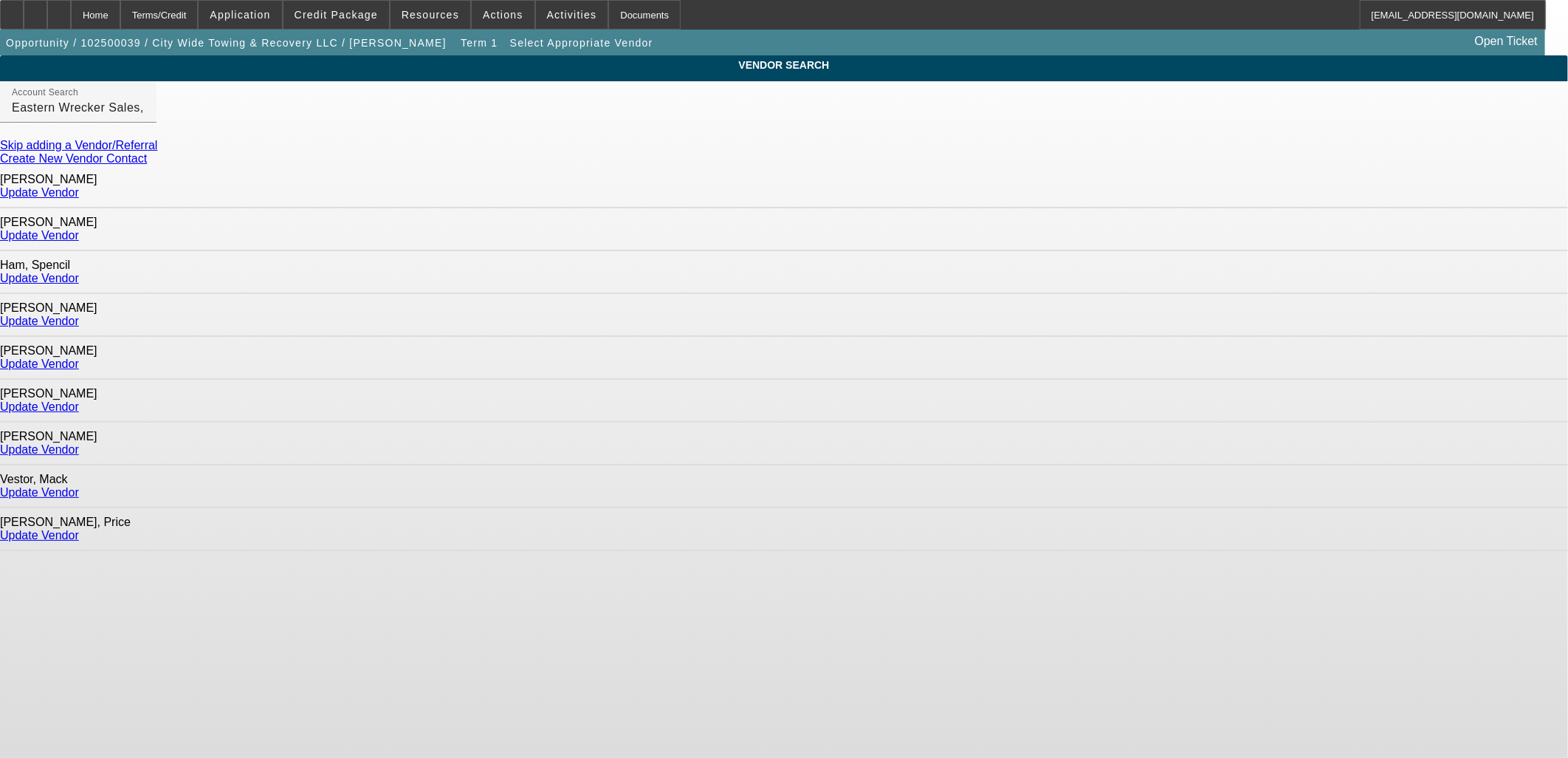
click at [79, 186] on link "Update Vendor" at bounding box center [39, 192] width 79 height 12
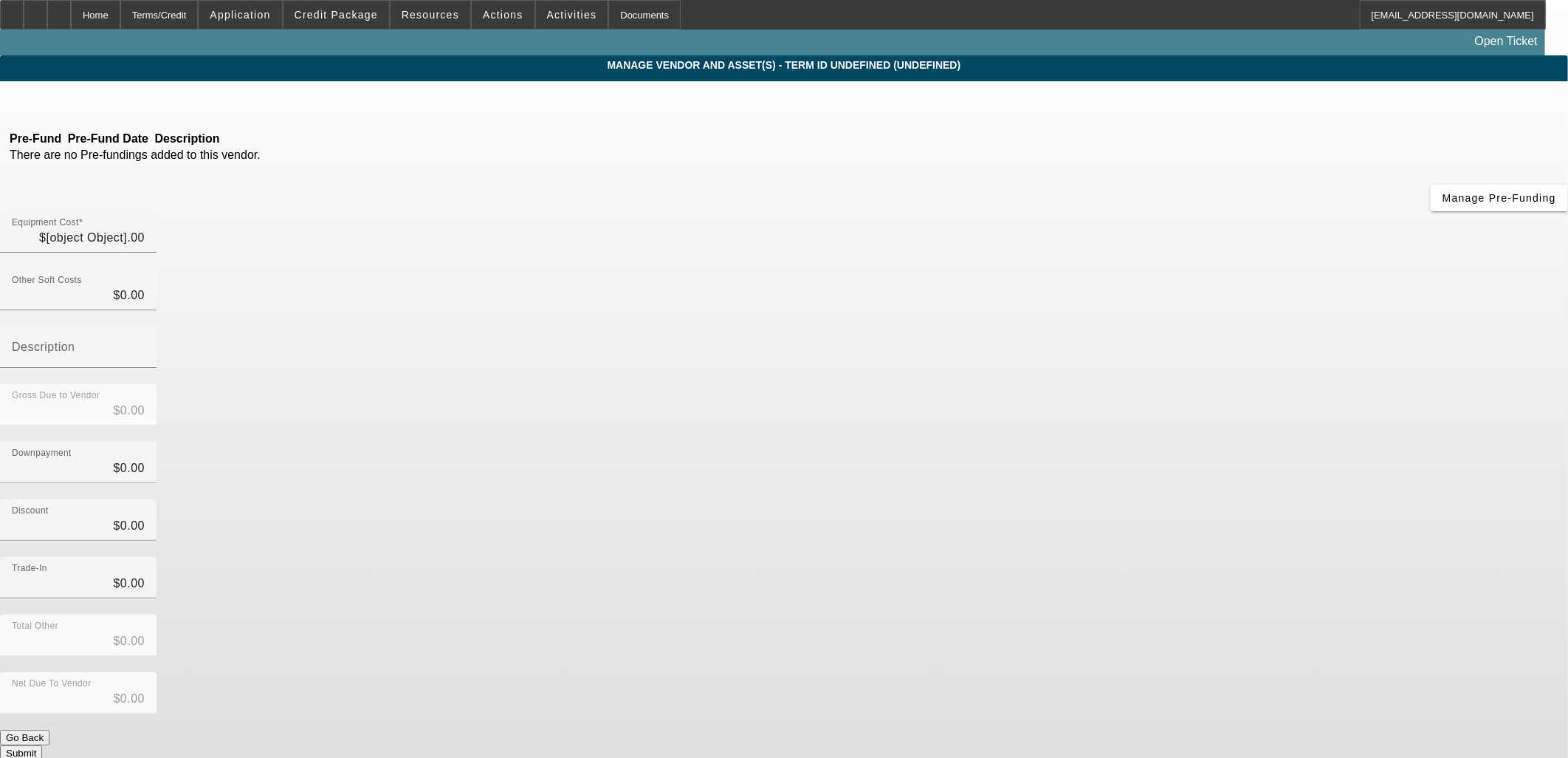
type input "$116,000.00"
type input "$300.00"
type input "Dealer Doc Fee"
type input "$116,300.00"
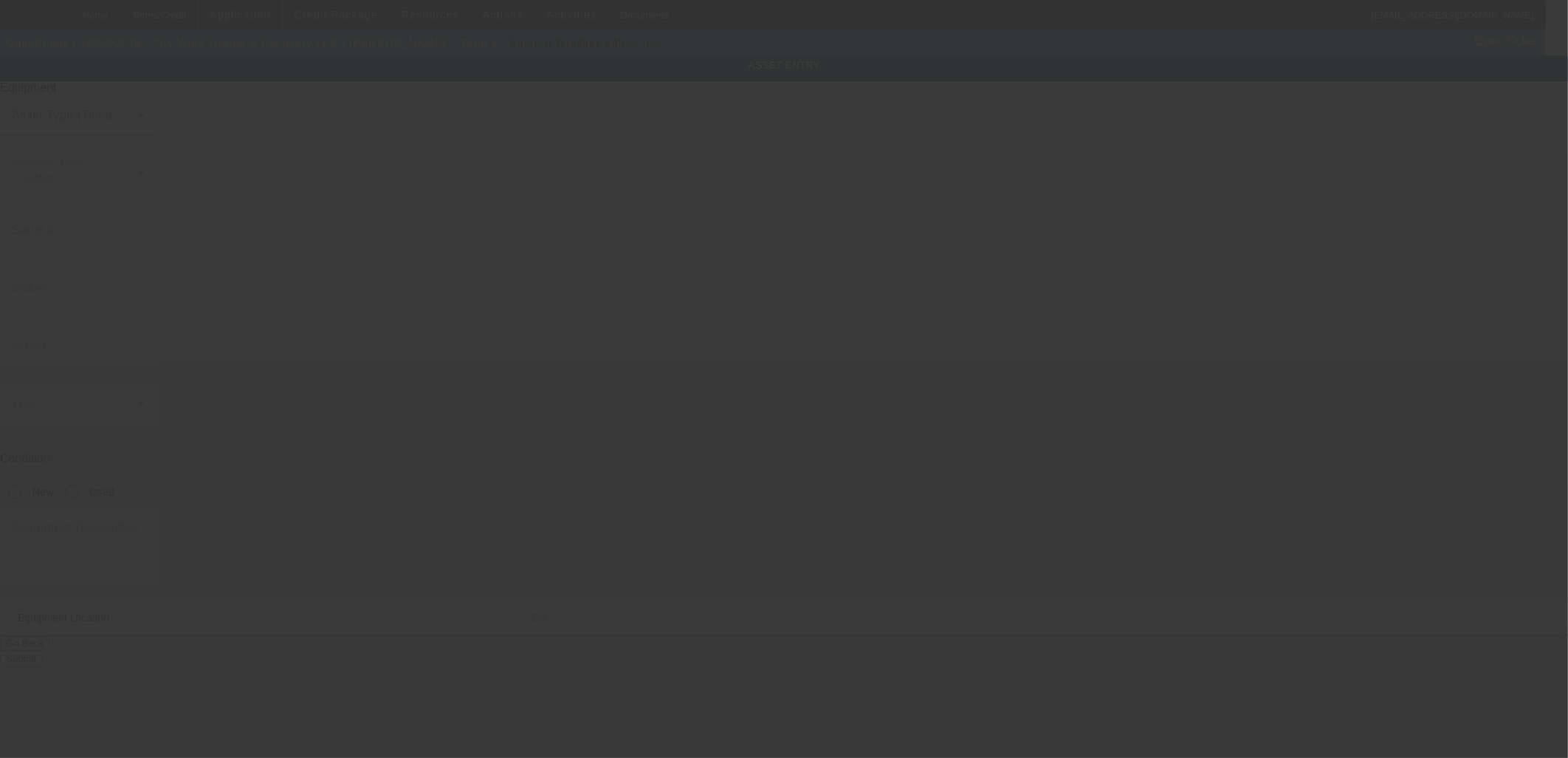
type textarea "Tow Truck"
type input "97 Nicewood Dr"
type input "Newport News"
type input "23602"
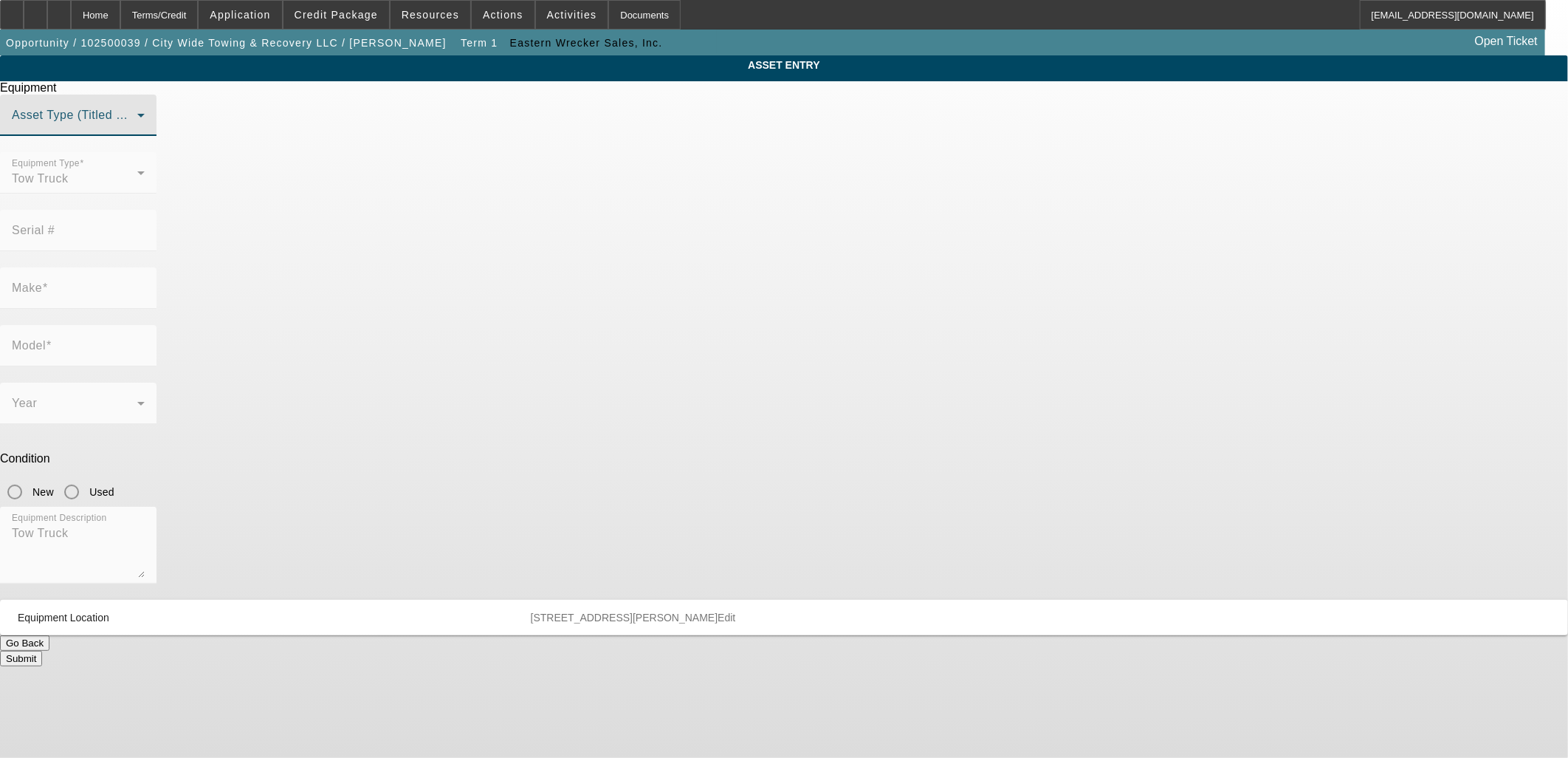
click at [137, 130] on span at bounding box center [74, 121] width 126 height 18
click at [691, 255] on span "Title Vehicle Asset" at bounding box center [644, 258] width 103 height 18
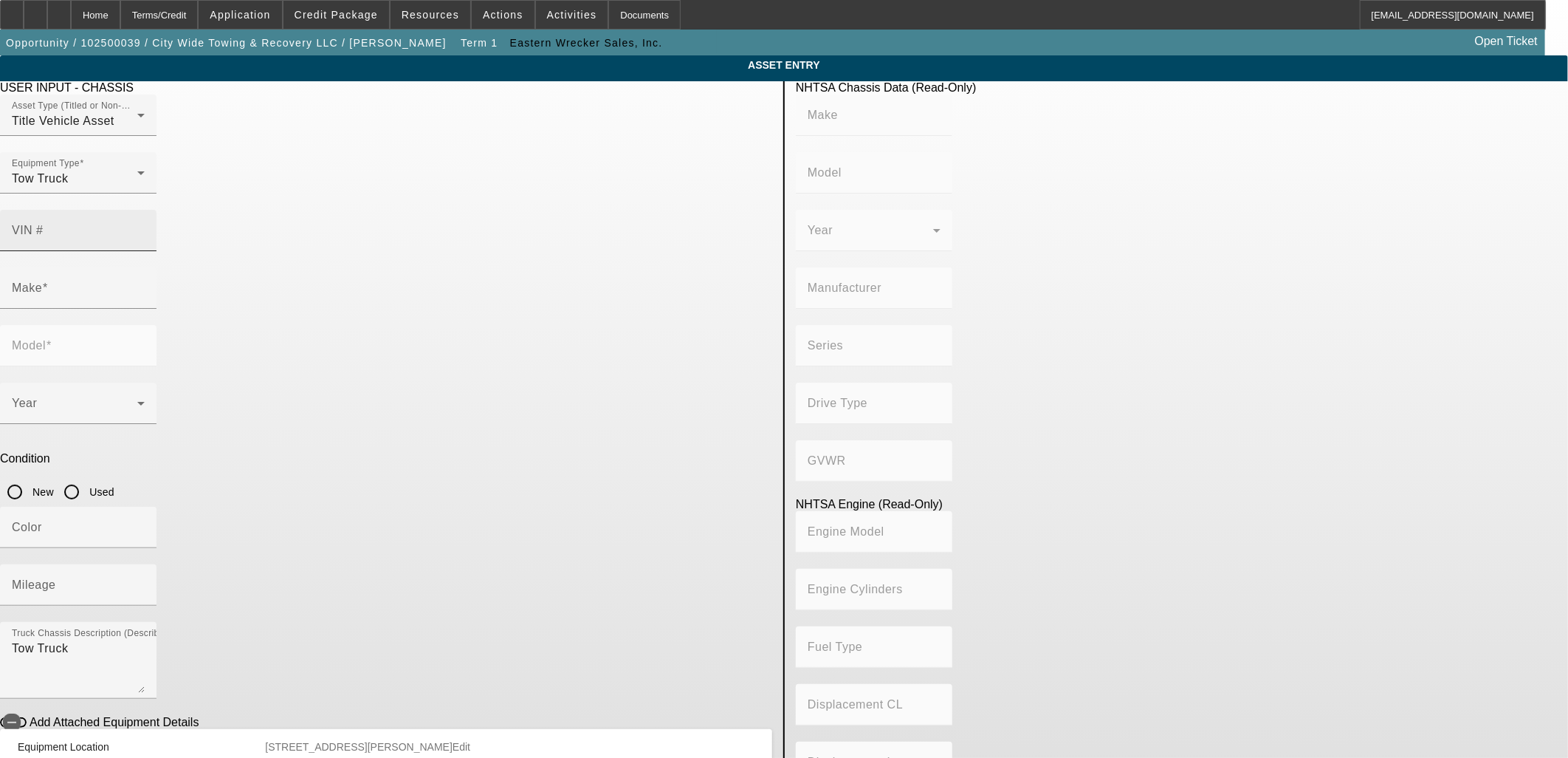
click at [44, 224] on mat-label "VIN #" at bounding box center [27, 230] width 31 height 12
click at [145, 227] on input "VIN #" at bounding box center [78, 236] width 133 height 18
type input "3c7wrlal4rg398349"
type input "RAM"
type input "4500"
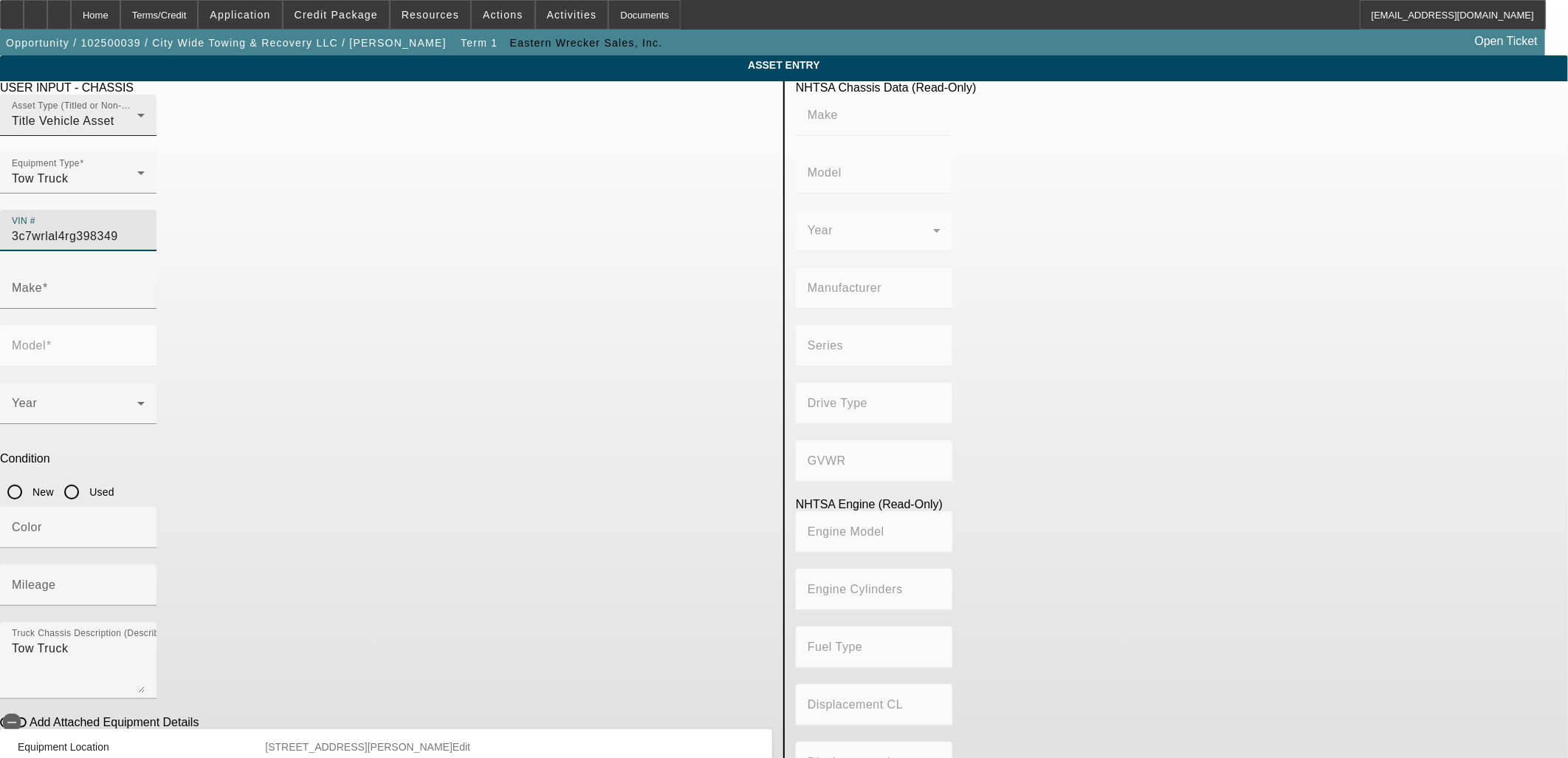
type input "CHRYSLER DE MEXICO TOLUCA"
type input "DP"
type input "4WD/4-Wheel Drive/4x4"
type input "Class 4: 14,001 - 16,000 lb (6,350 - 7,258 kg)"
type input "6"
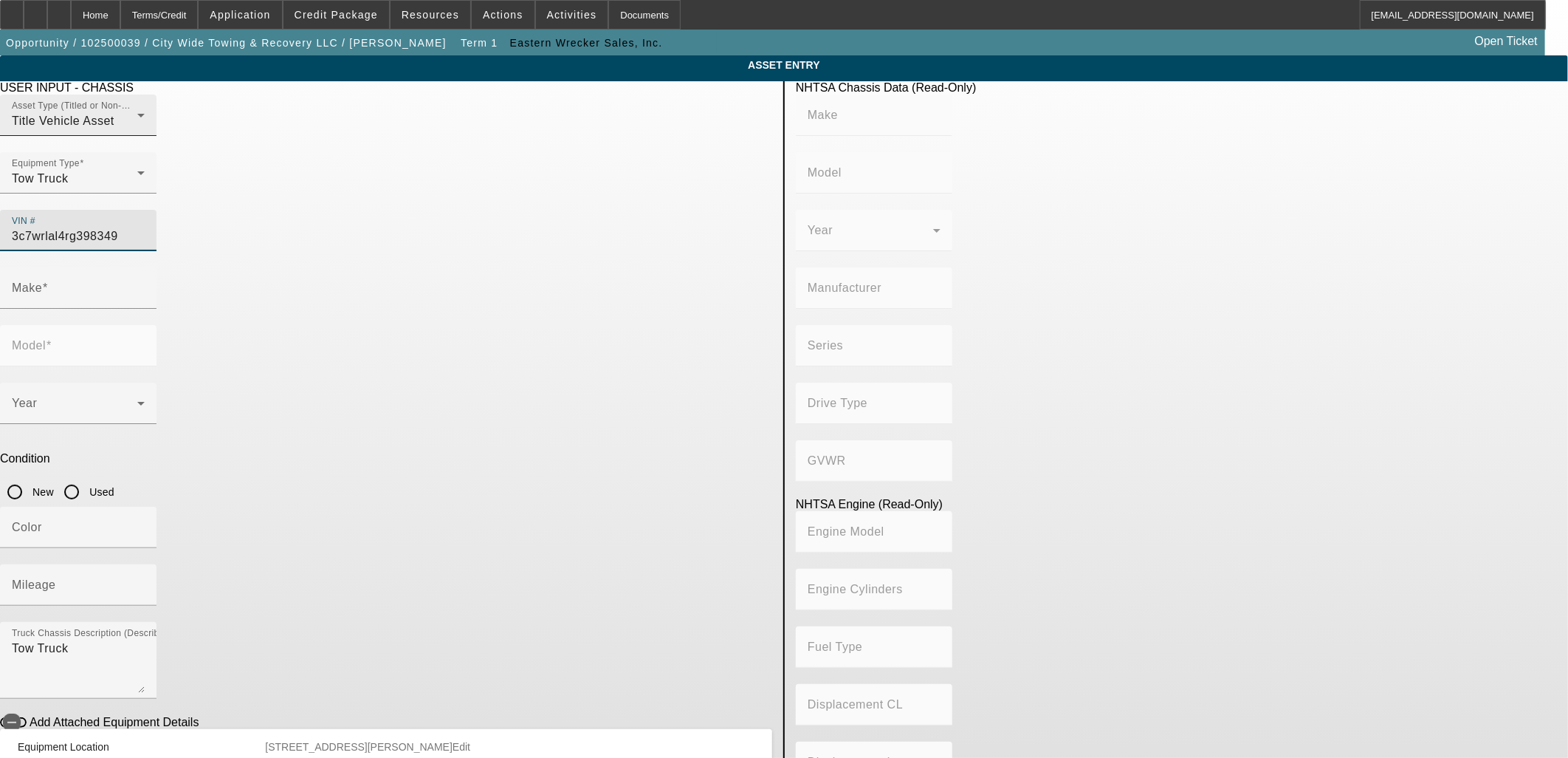
type input "Diesel"
type input "408.85908543470"
type input "6.7"
type input "RAM"
type input "4500"
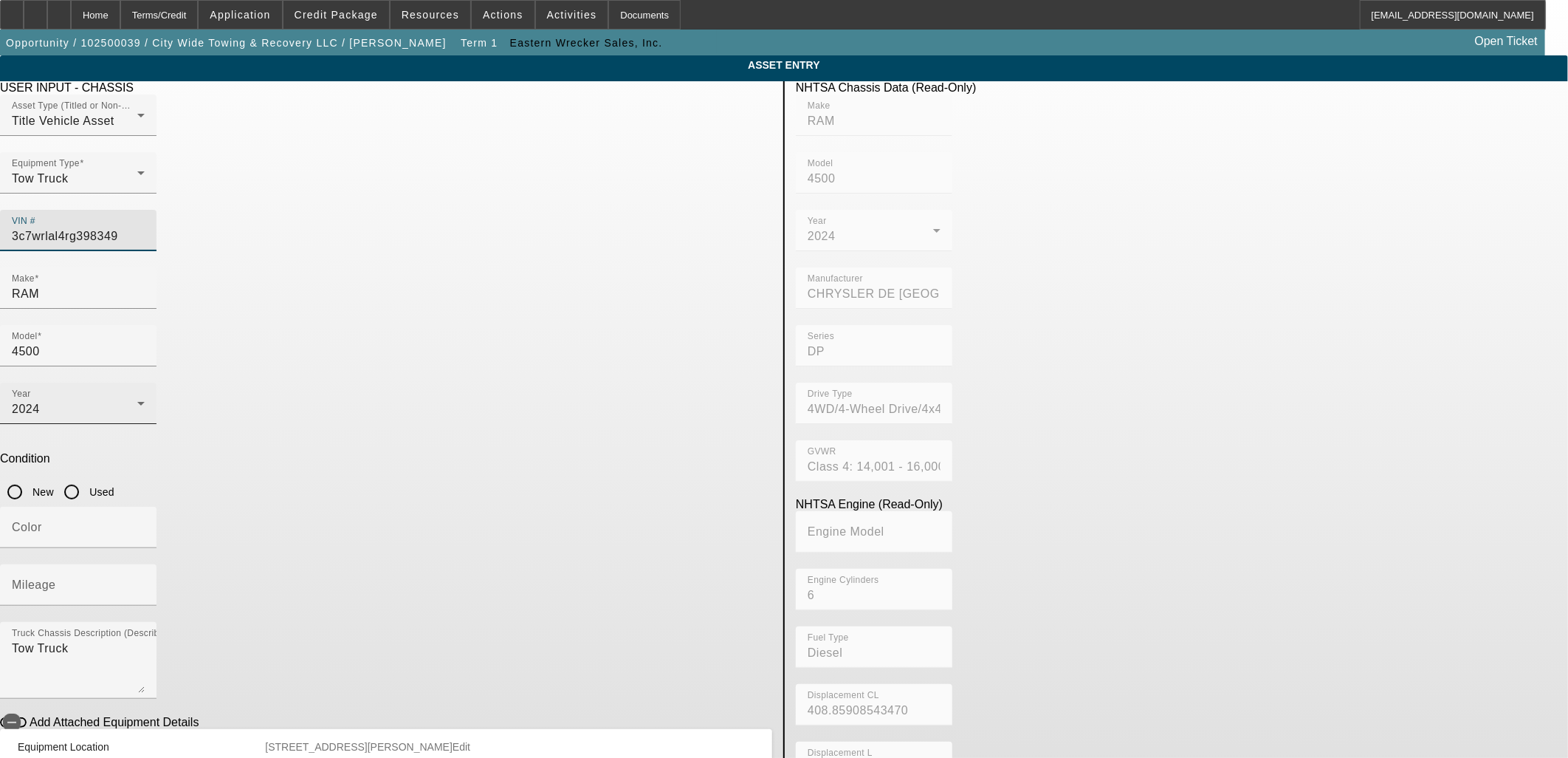
type input "3C7WRLAL4RG398349"
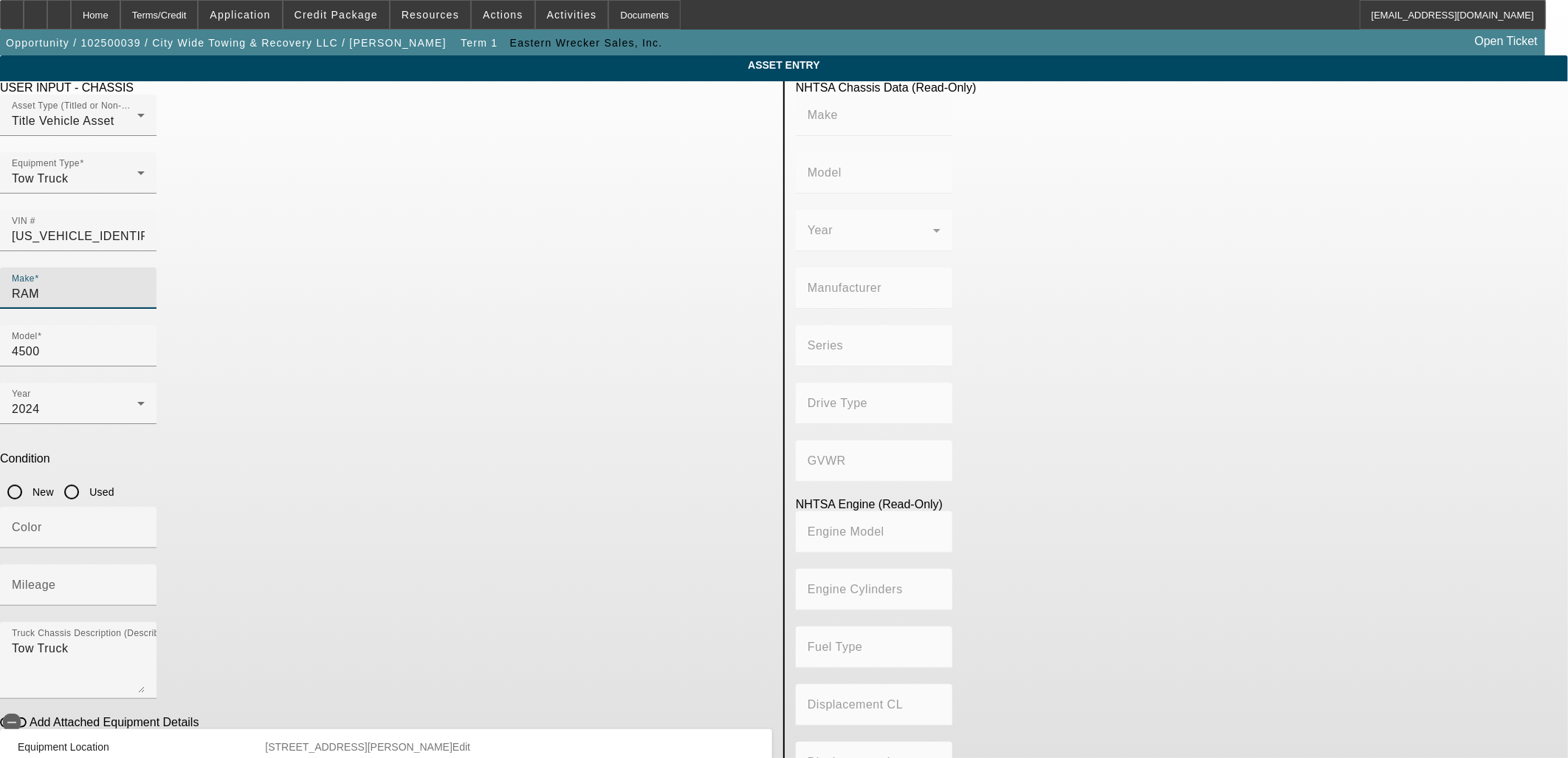
type input "RAM"
type input "4500"
type input "CHRYSLER DE MEXICO TOLUCA"
type input "DP"
type input "4WD/4-Wheel Drive/4x4"
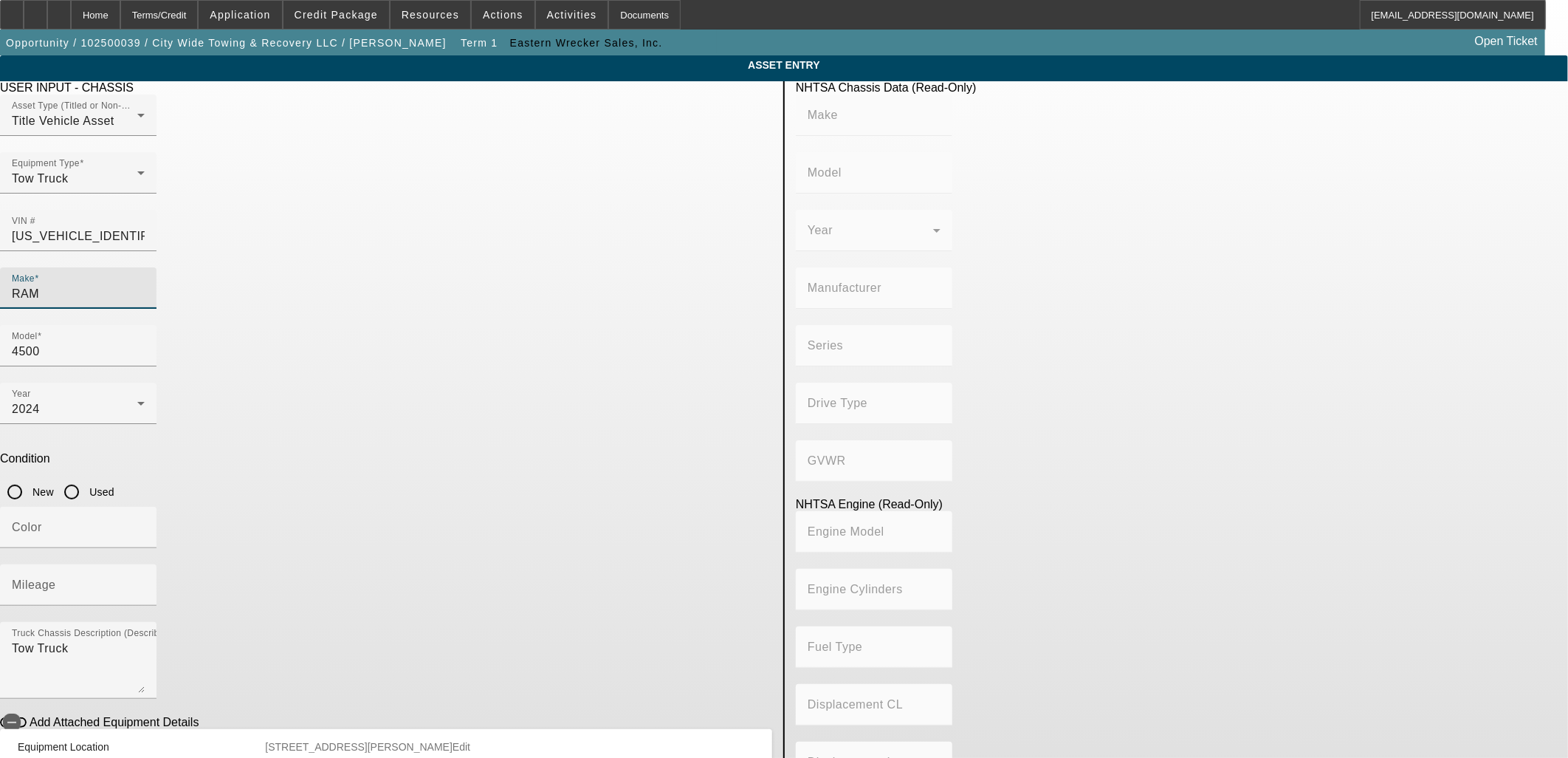
type input "Class 4: 14,001 - 16,000 lb (6,350 - 7,258 kg)"
type input "6"
type input "Diesel"
type input "408.85908543470"
type input "6.7"
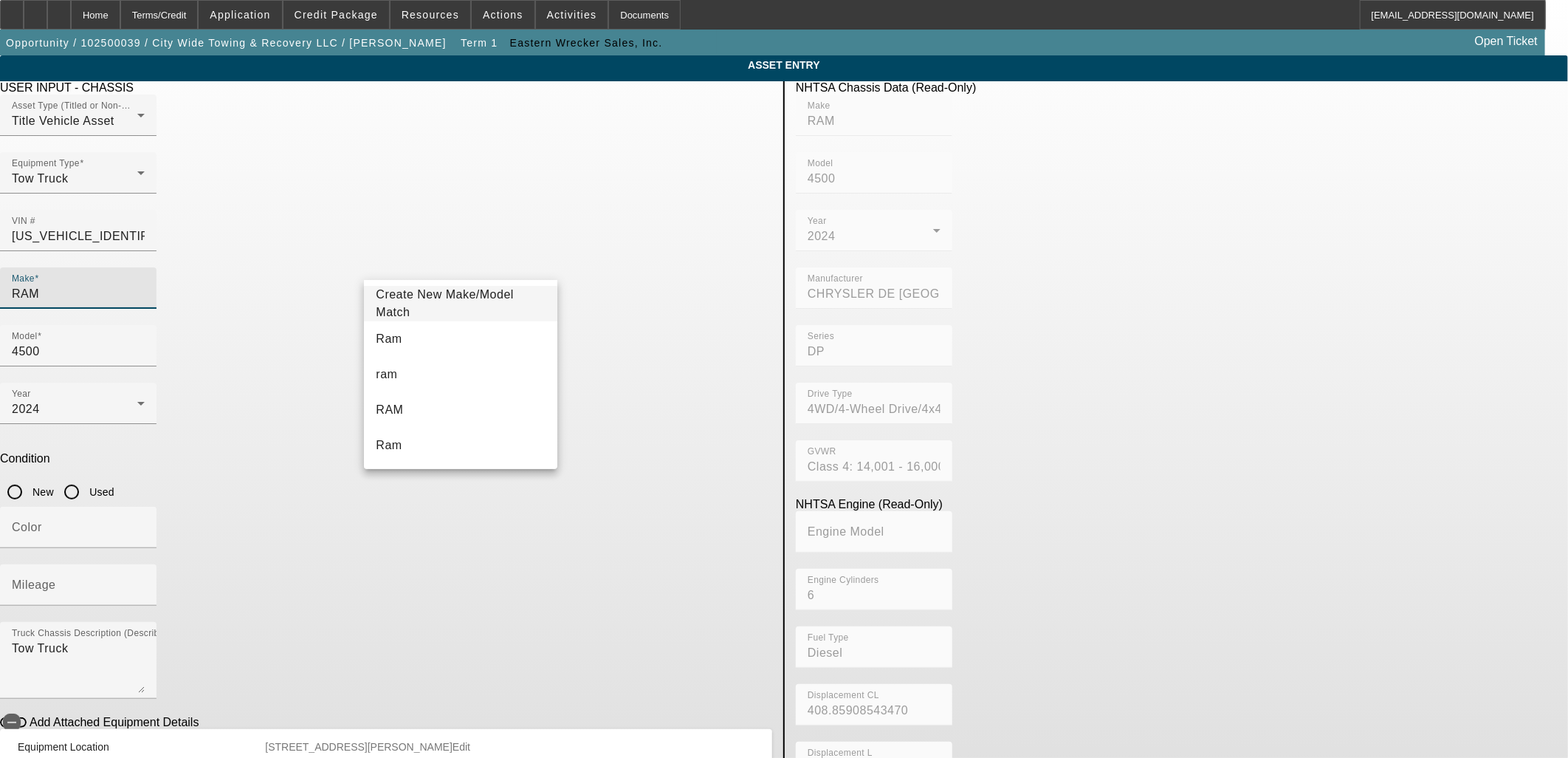
click at [468, 340] on mat-option "Ram" at bounding box center [460, 339] width 193 height 35
type input "Ram"
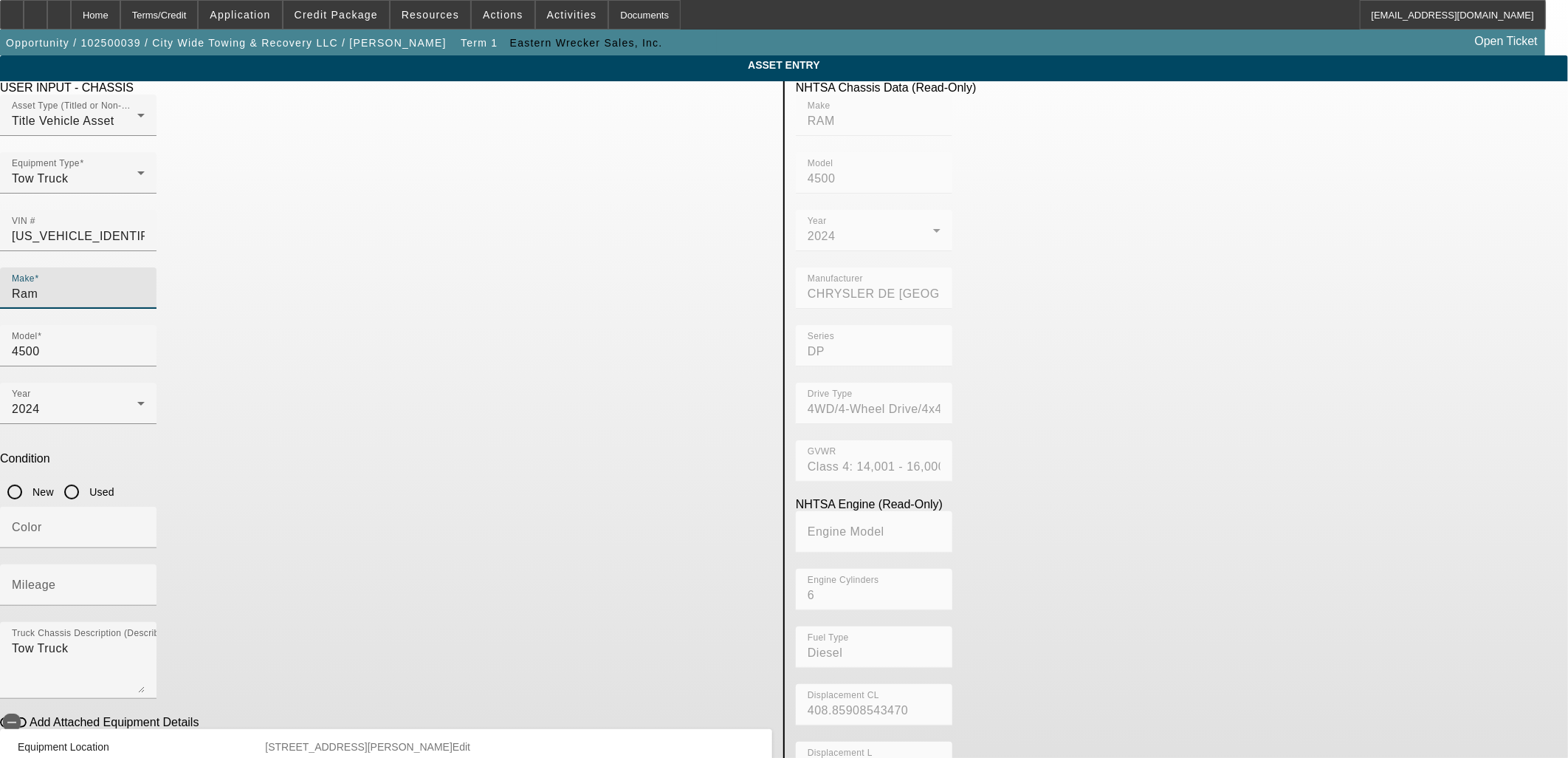
click at [30, 477] on input "New" at bounding box center [15, 492] width 30 height 30
radio input "true"
click at [145, 524] on input "Color" at bounding box center [78, 533] width 133 height 18
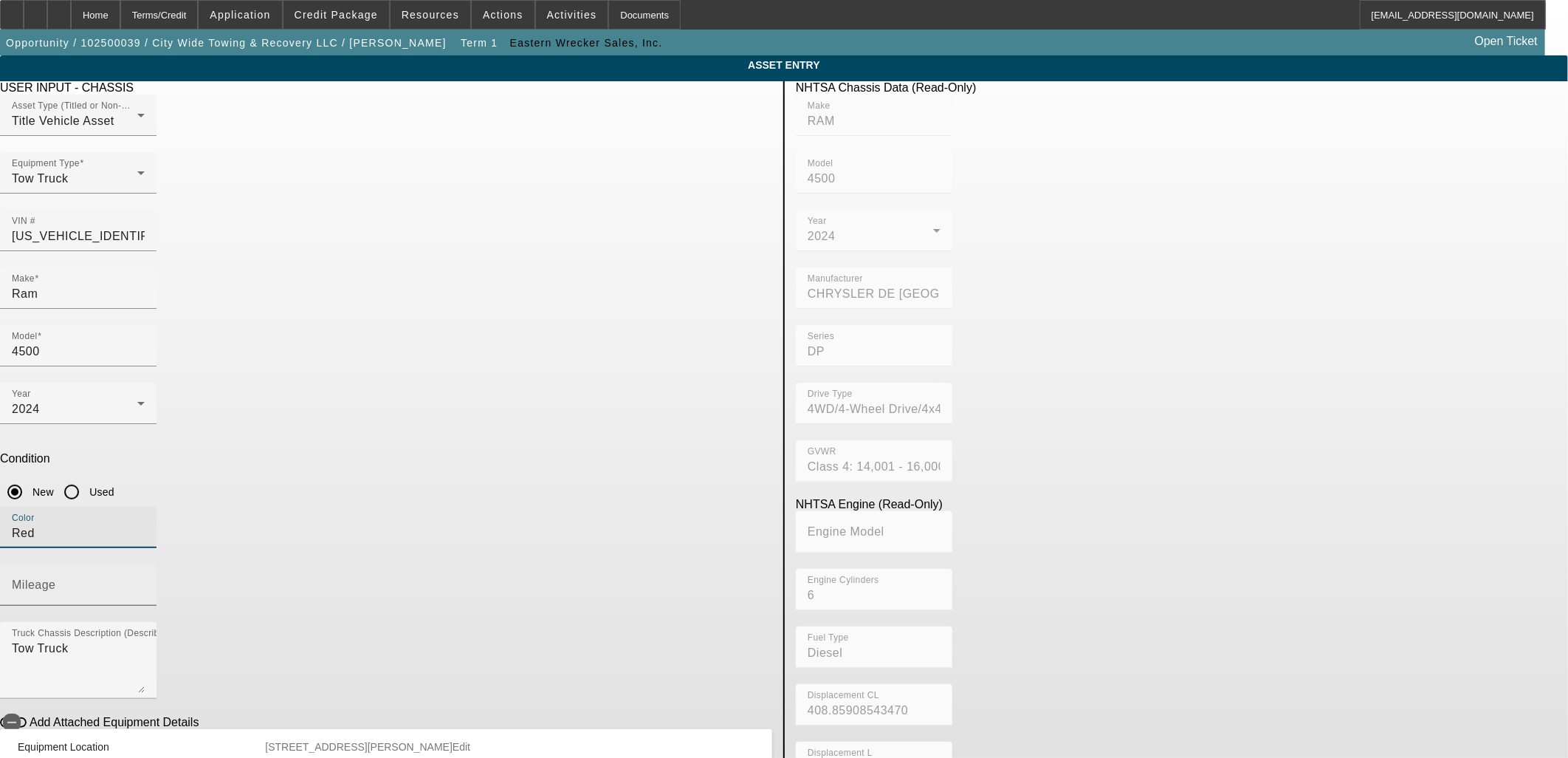
type input "Red"
click at [145, 582] on input "Mileage" at bounding box center [78, 590] width 133 height 18
type input "100"
click at [21, 714] on span "button" at bounding box center [11, 722] width 18 height 18
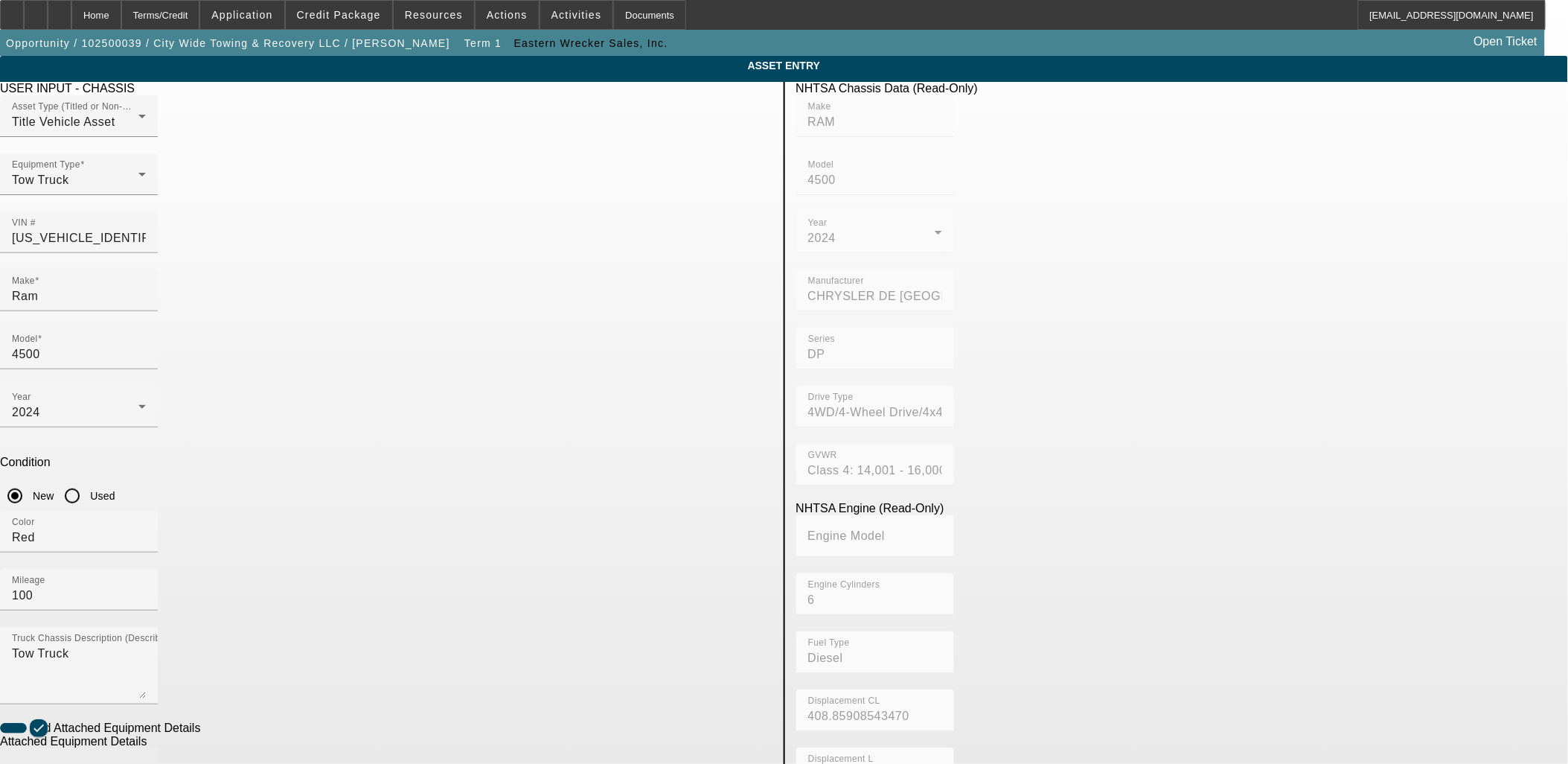
click at [146, 748] on div "Make" at bounding box center [79, 769] width 134 height 42
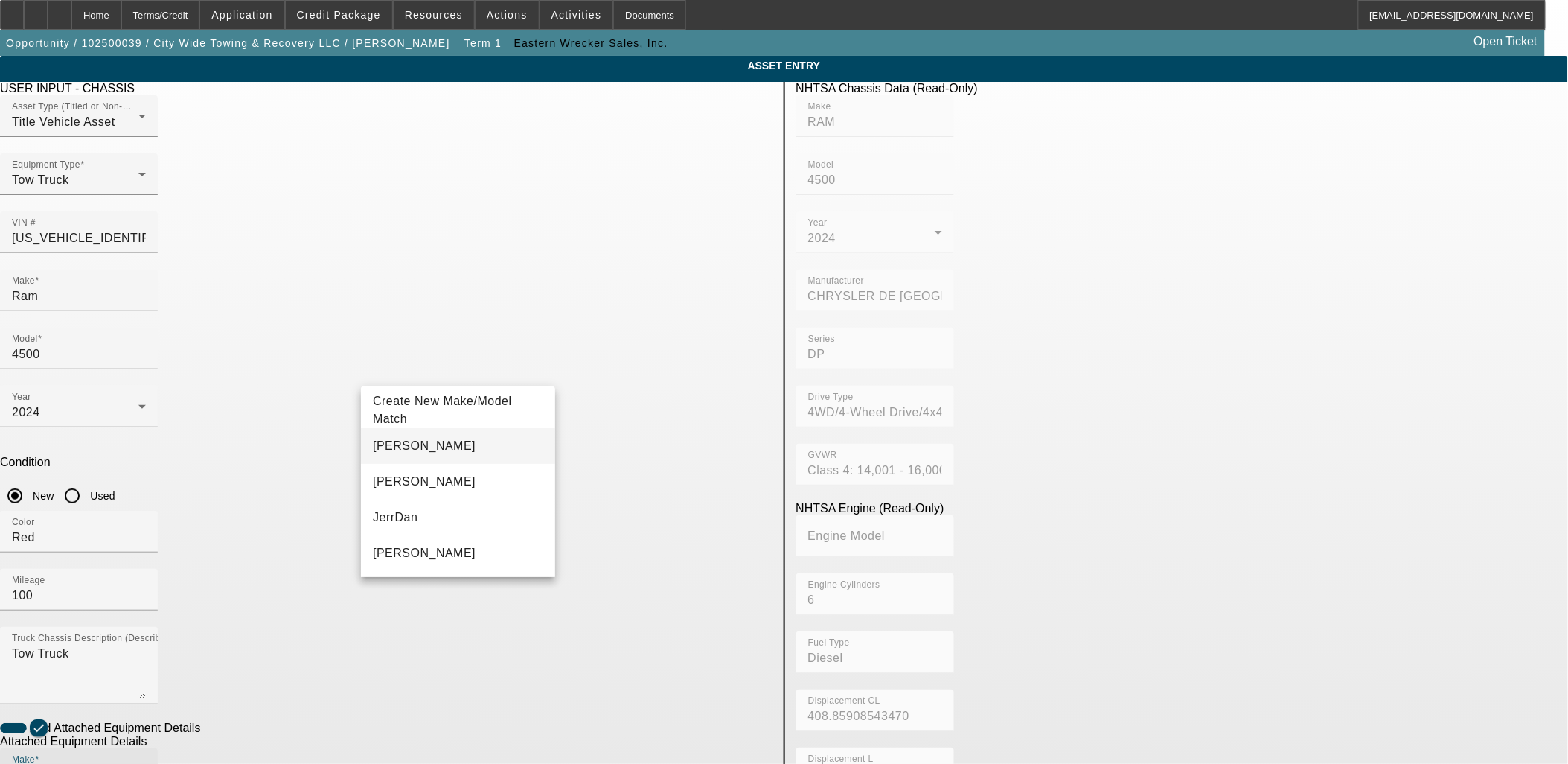
click at [389, 452] on span "Jerr-Dan" at bounding box center [424, 445] width 103 height 18
type input "Jerr-Dan"
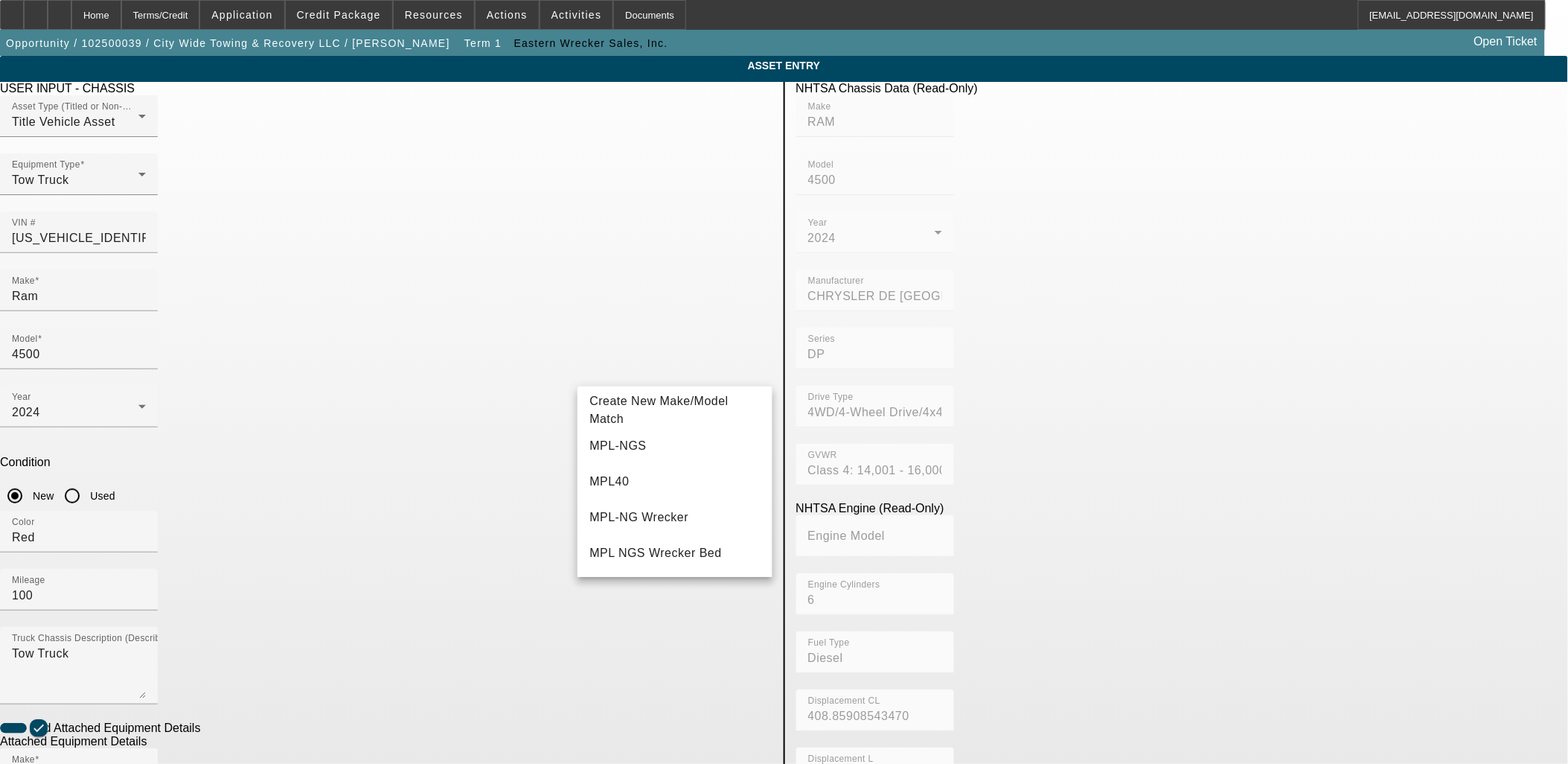
click at [642, 505] on mat-option "MPL-NG Wrecker" at bounding box center [674, 517] width 194 height 35
type input "MPL-NG Wrecker"
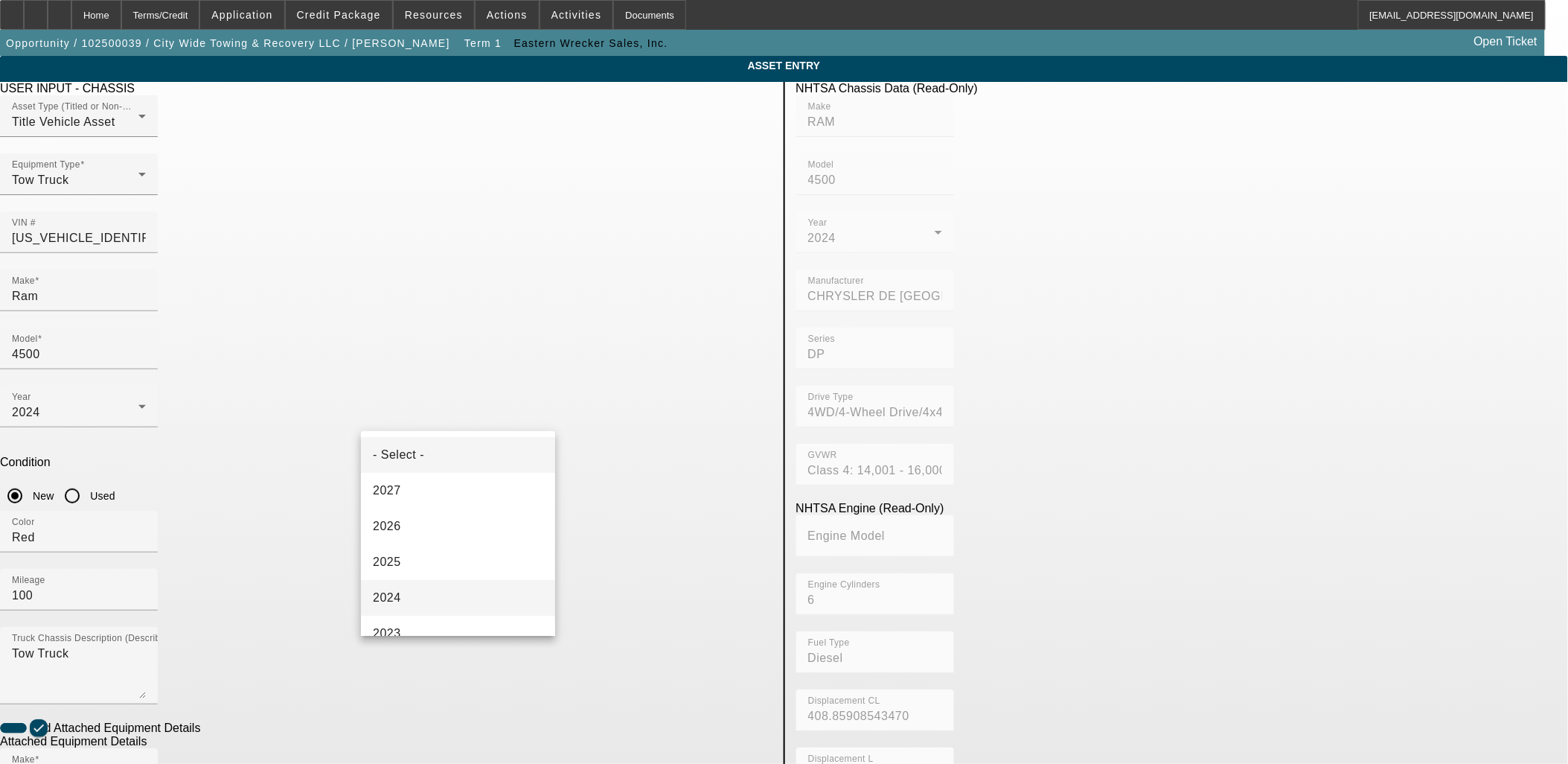
click at [426, 597] on mat-option "2024" at bounding box center [458, 597] width 194 height 35
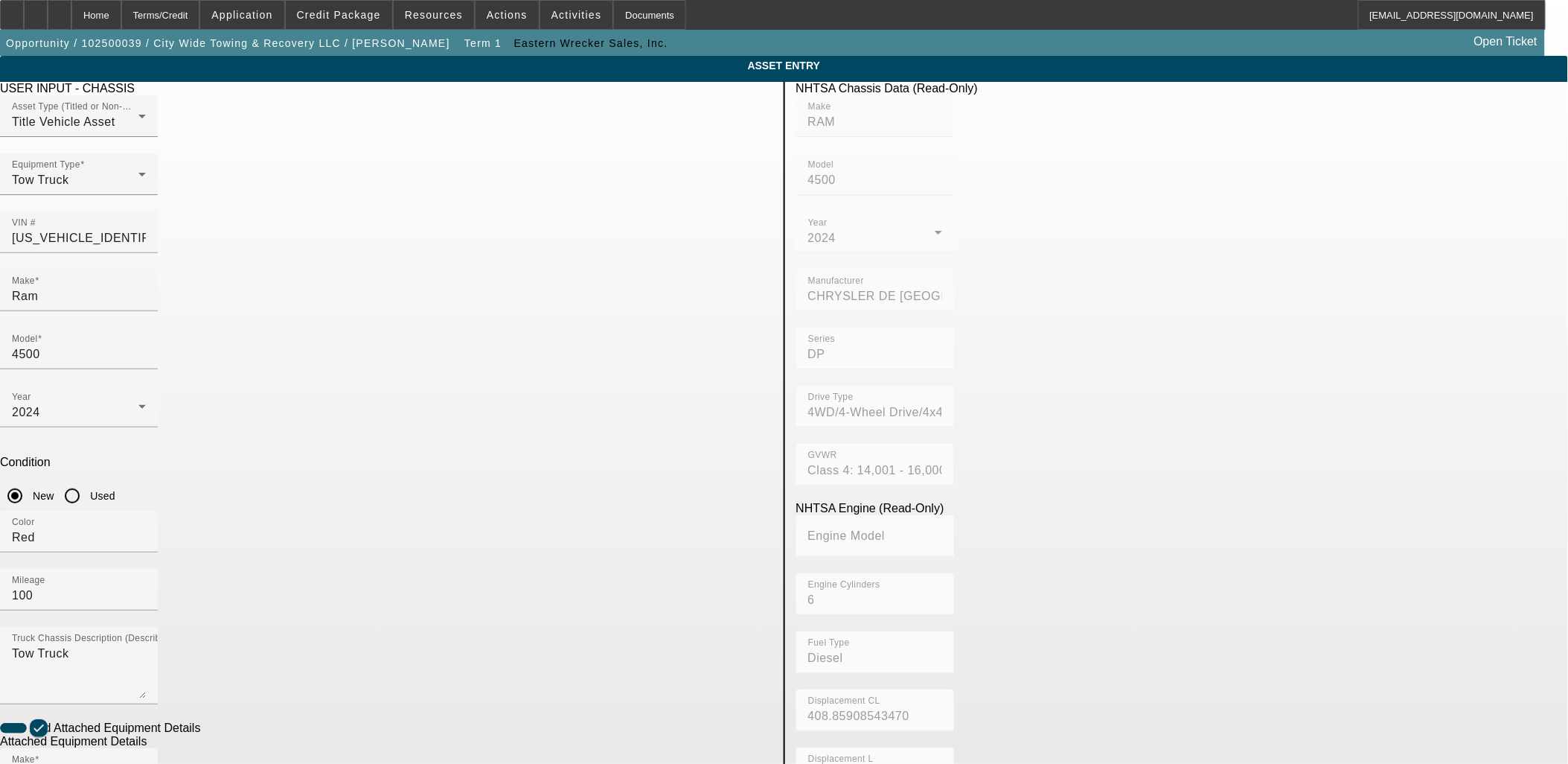
radio input "true"
drag, startPoint x: 537, startPoint y: 708, endPoint x: 563, endPoint y: 702, distance: 26.7
checkbox input "true"
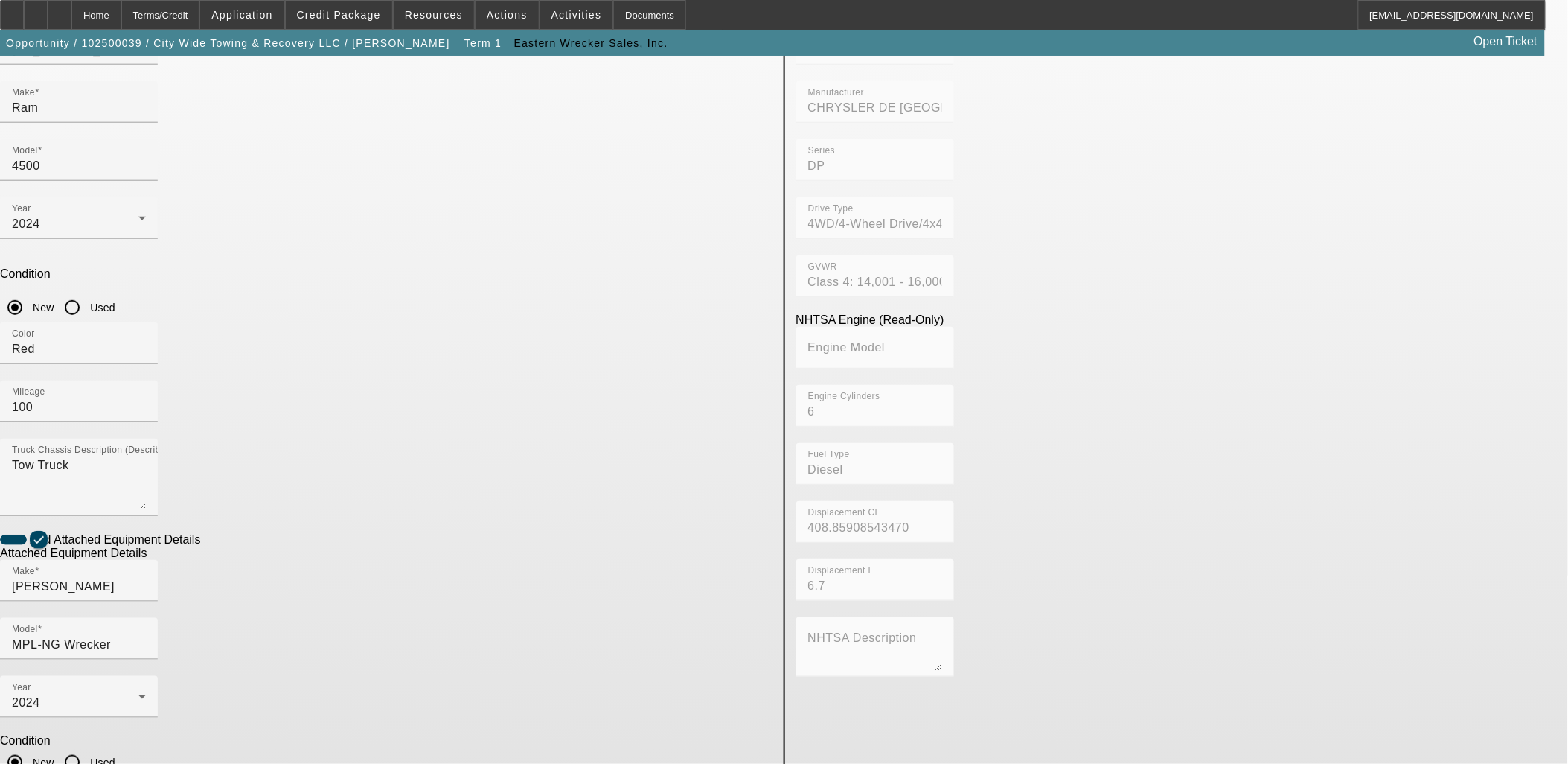
scroll to position [194, 0]
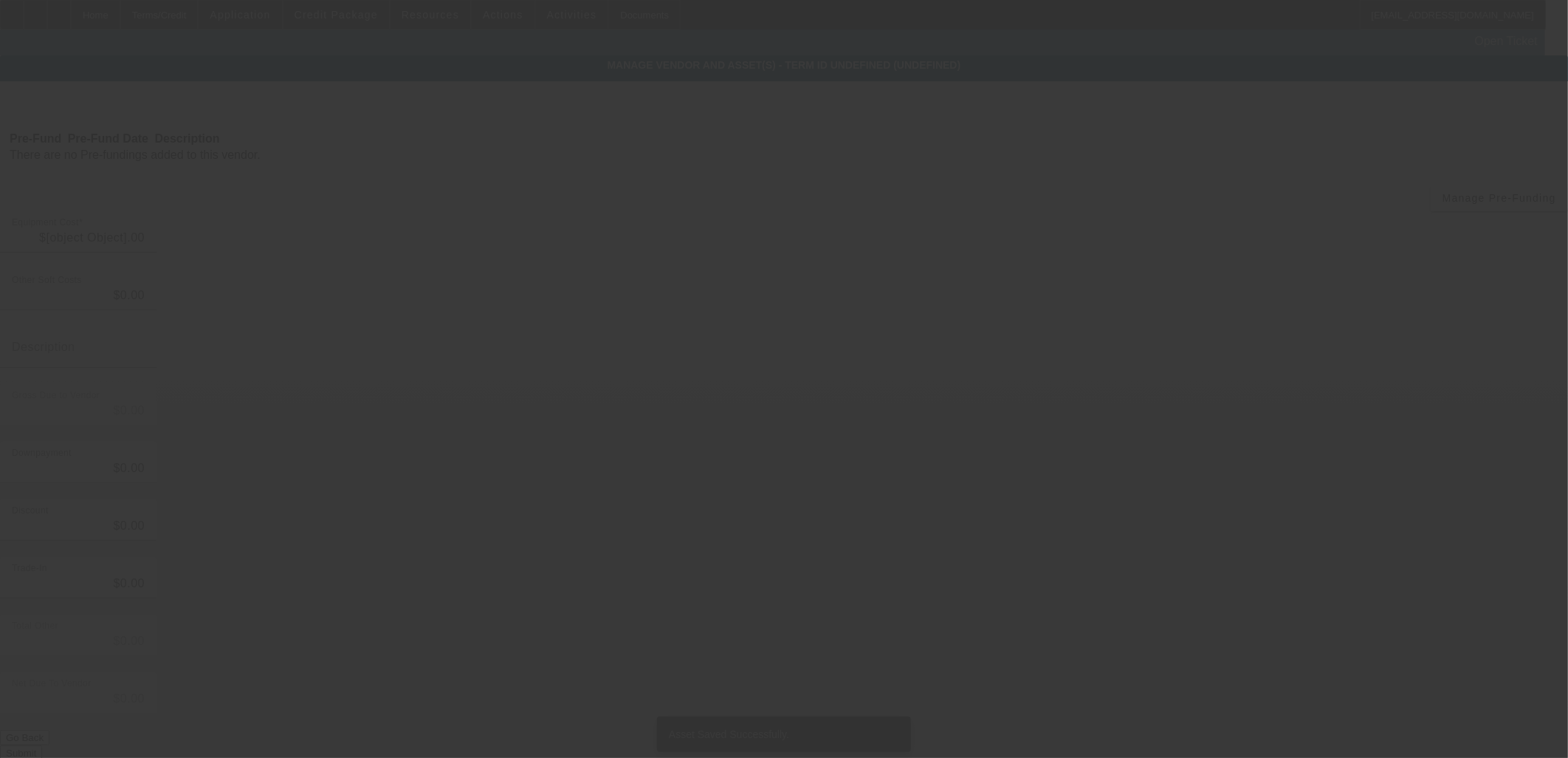
type input "$116,000.00"
type input "$300.00"
type input "Dealer Doc Fee"
type input "$116,300.00"
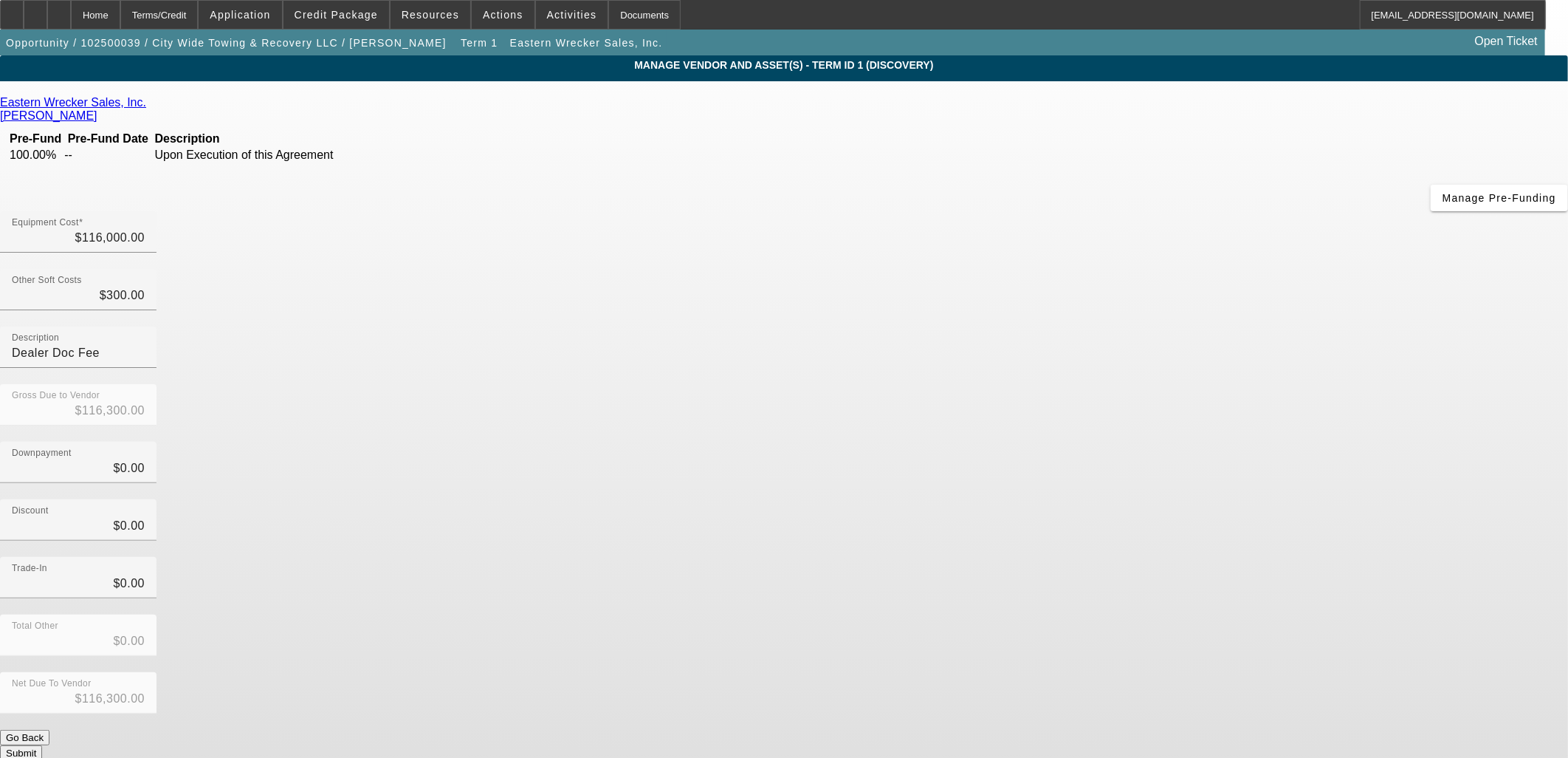
click at [42, 745] on button "Submit" at bounding box center [21, 753] width 42 height 15
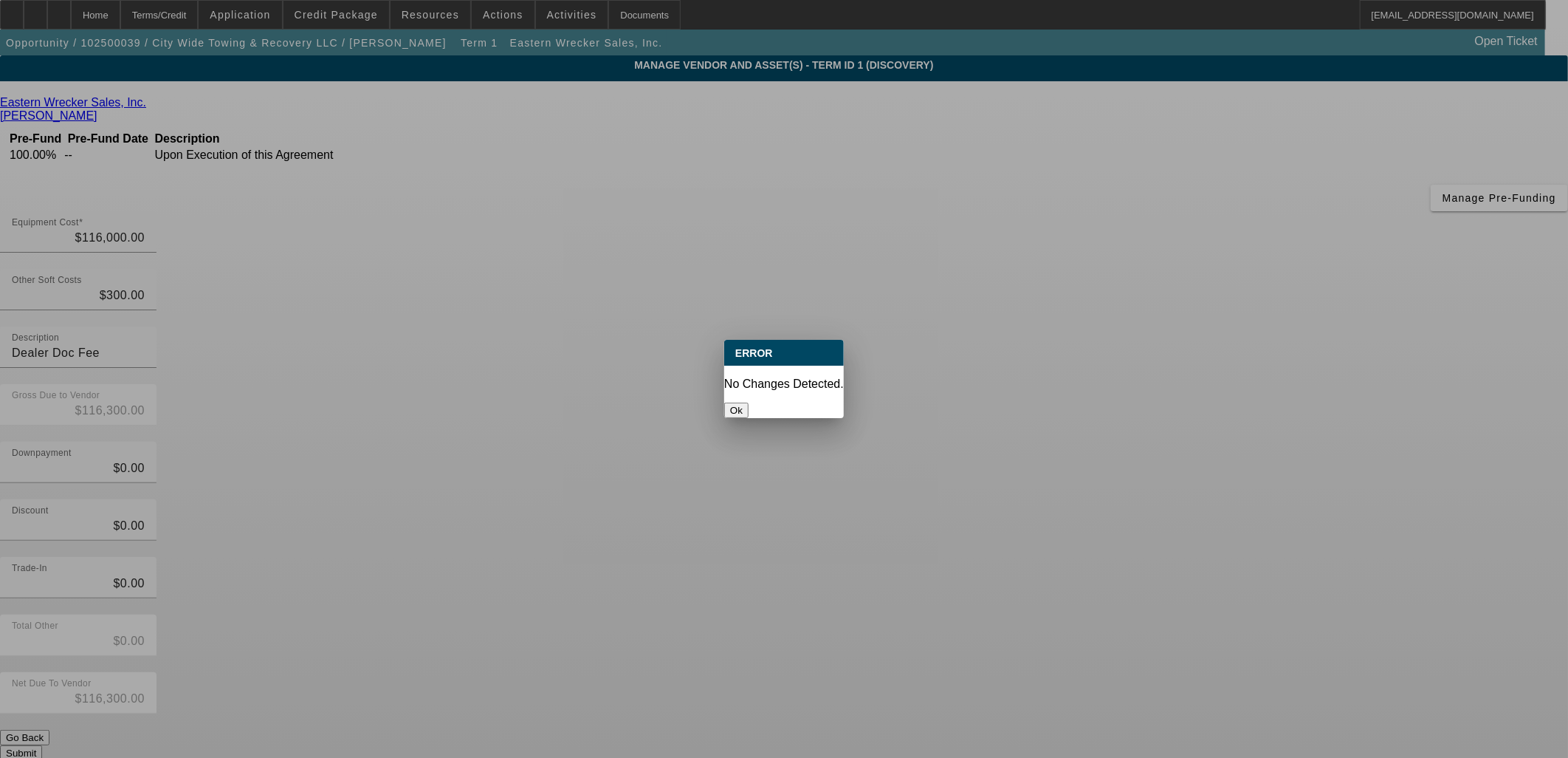
click at [748, 403] on button "Ok" at bounding box center [736, 410] width 24 height 15
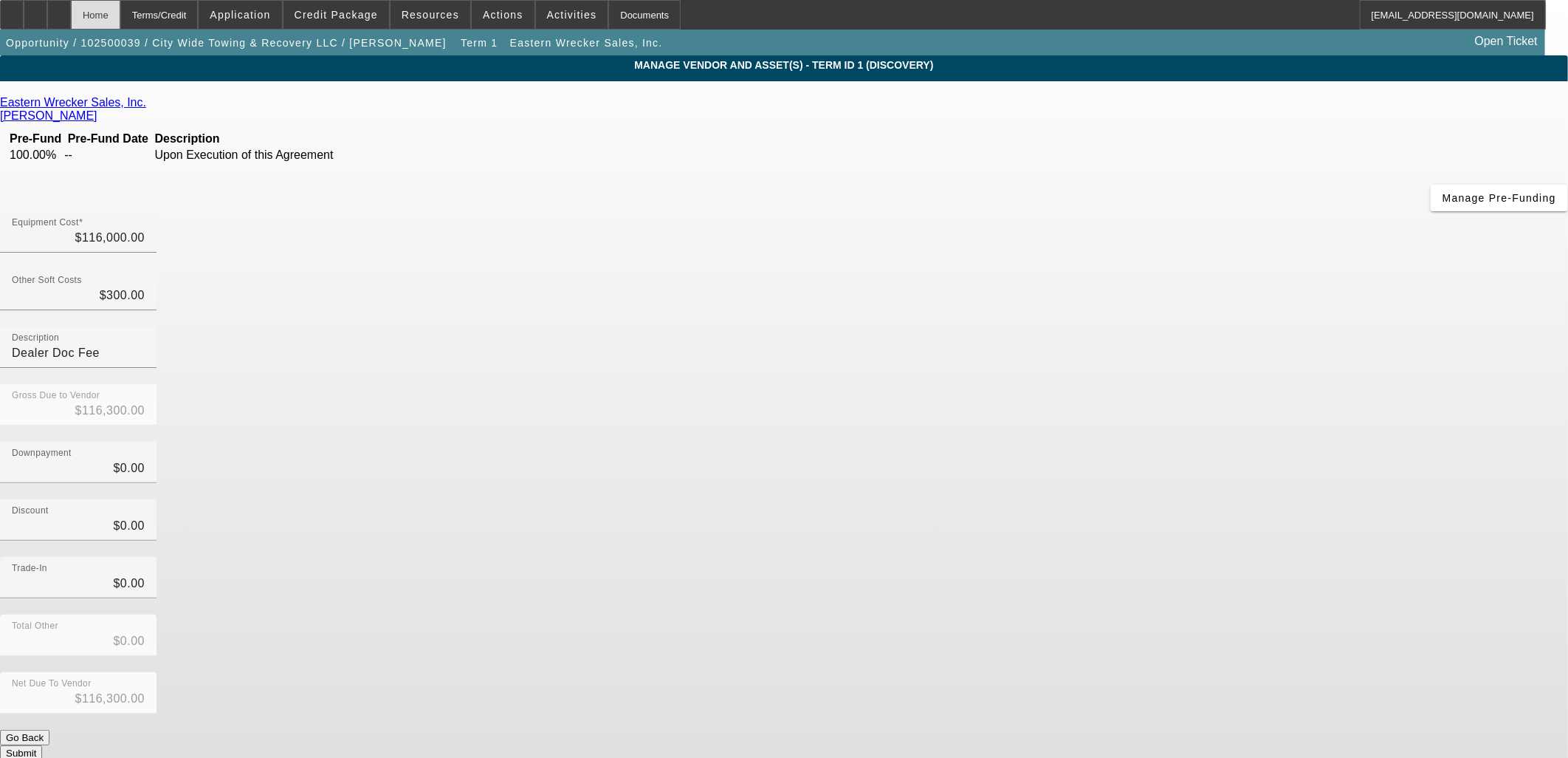
click at [120, 11] on div "Home" at bounding box center [96, 15] width 50 height 30
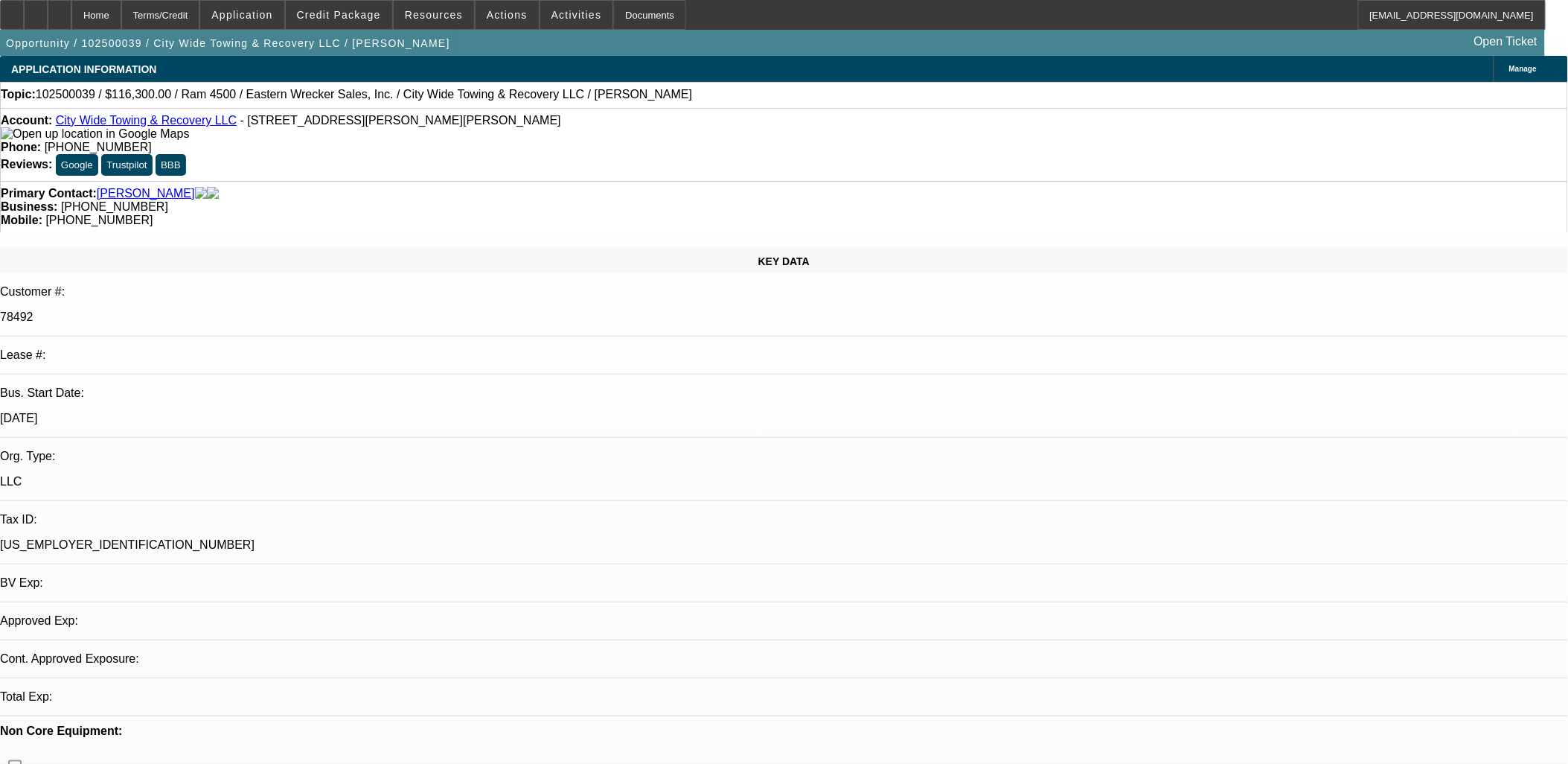
select select "0"
select select "2"
select select "0.1"
select select "4"
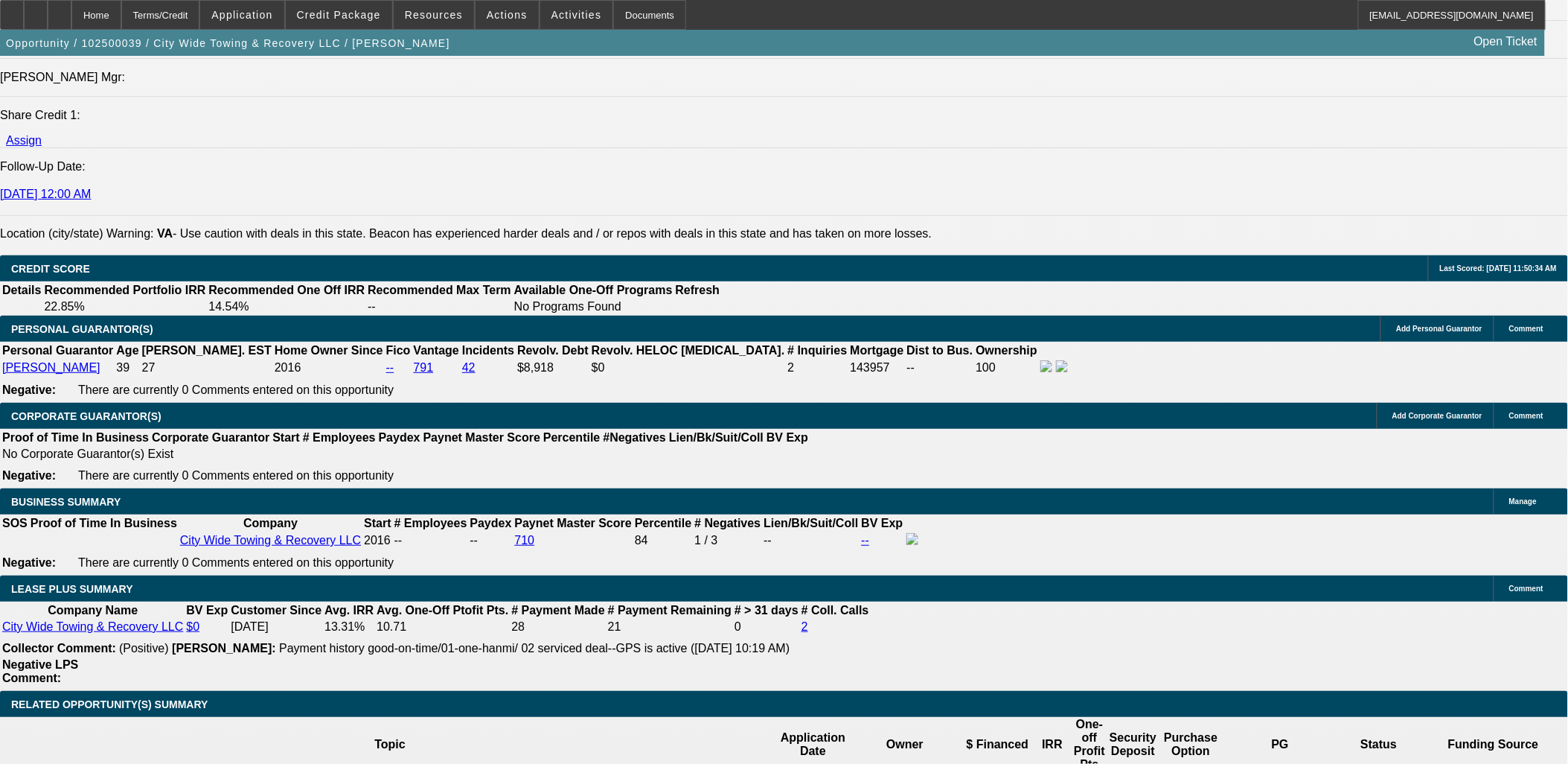
scroll to position [2316, 0]
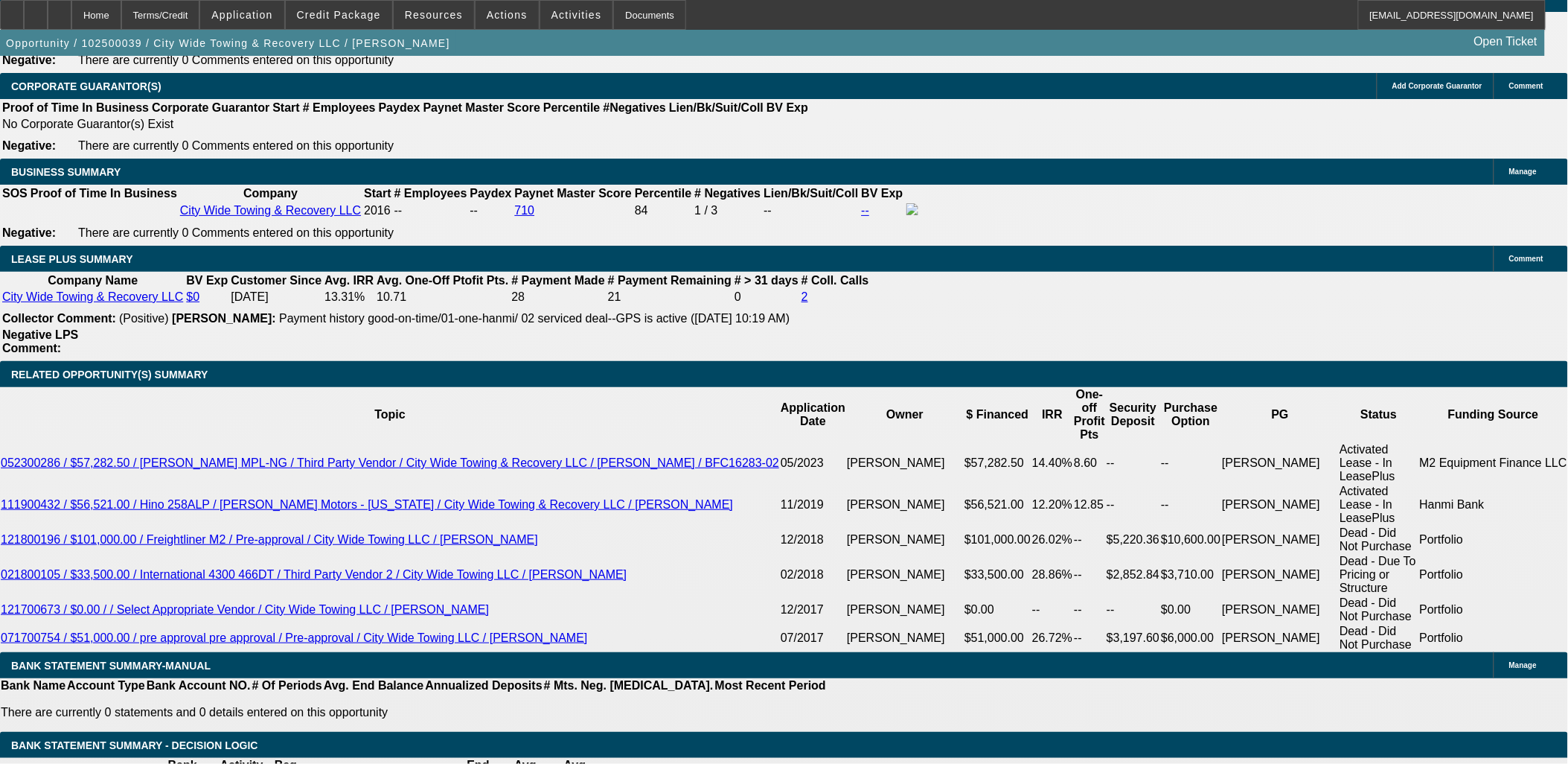
type input "$0.00"
type input "UNKNOWN"
click at [378, 20] on span at bounding box center [339, 15] width 106 height 35
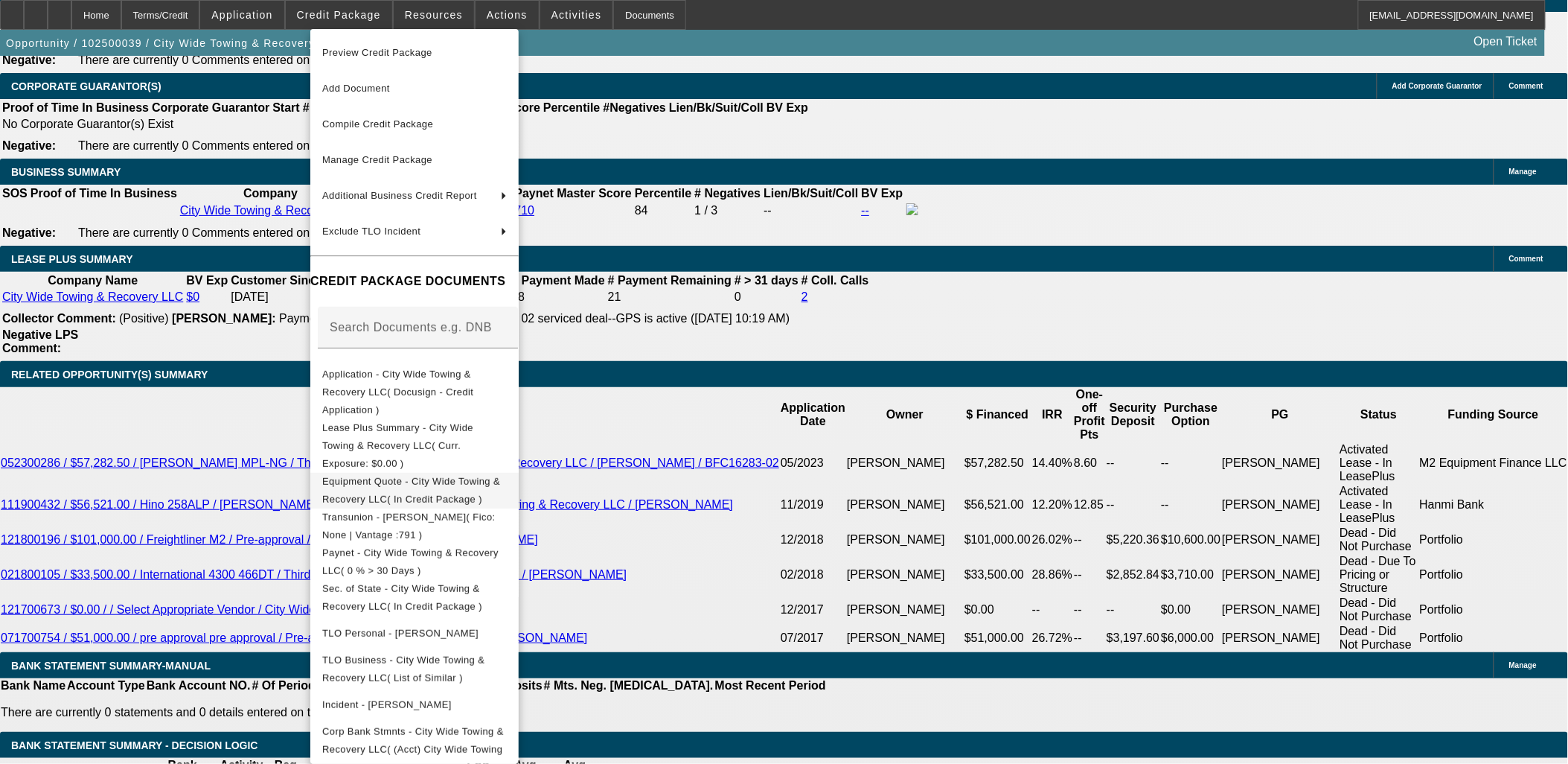
click at [414, 475] on span "Equipment Quote - City Wide Towing & Recovery LLC( In Credit Package )" at bounding box center [411, 489] width 178 height 29
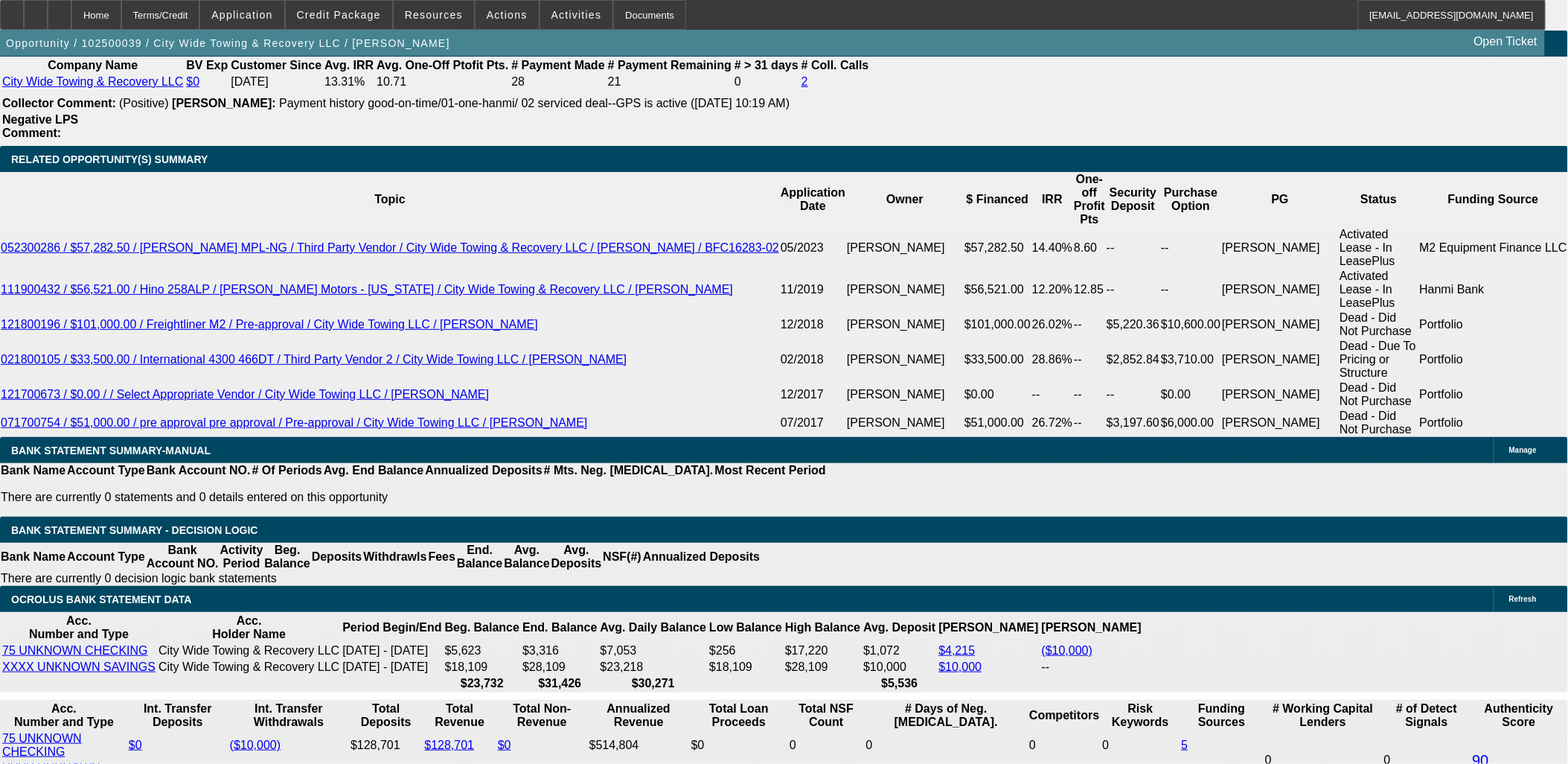
scroll to position [2481, 0]
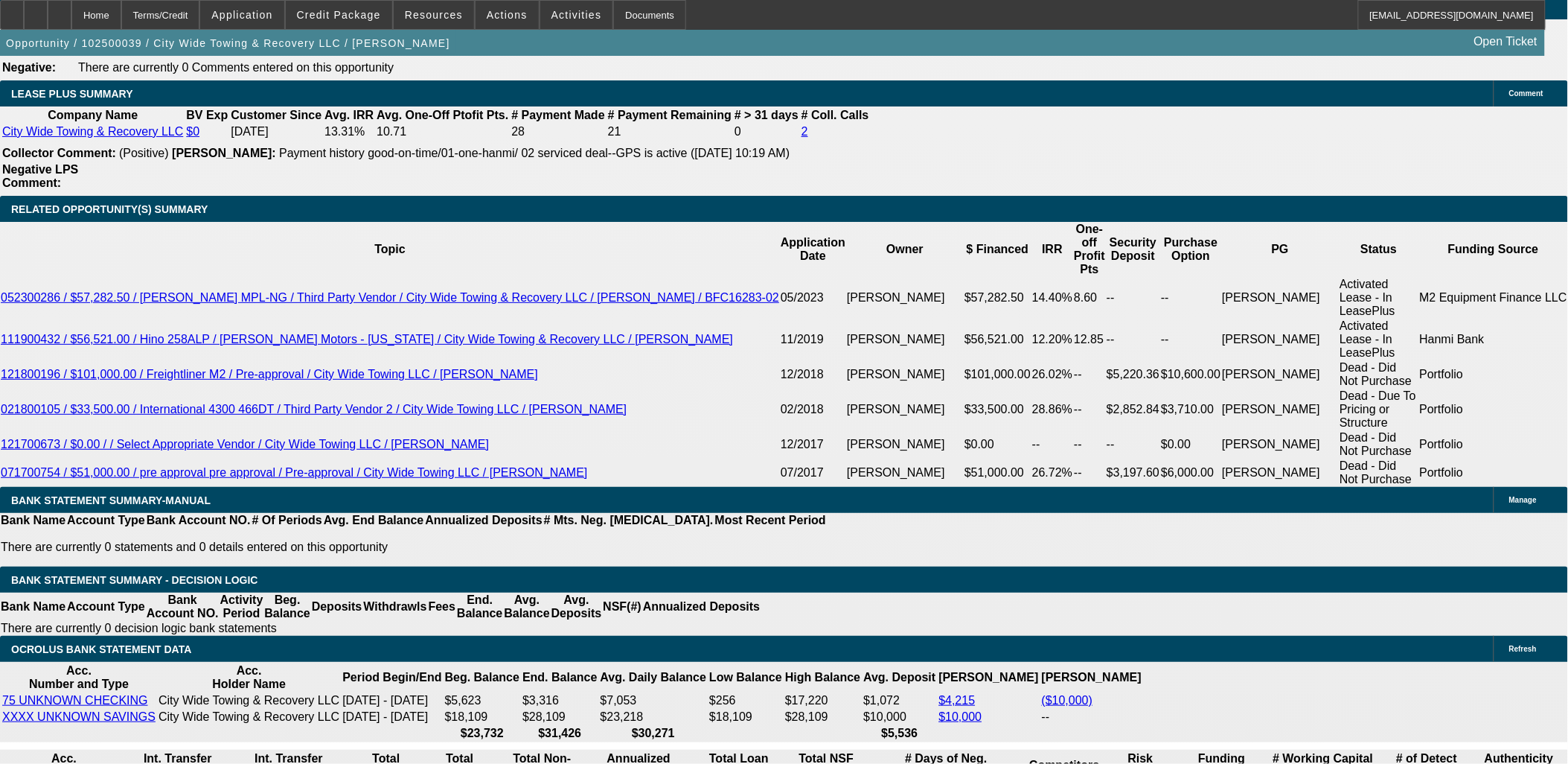
drag, startPoint x: 316, startPoint y: 407, endPoint x: 363, endPoint y: 408, distance: 47.0
type input "72"
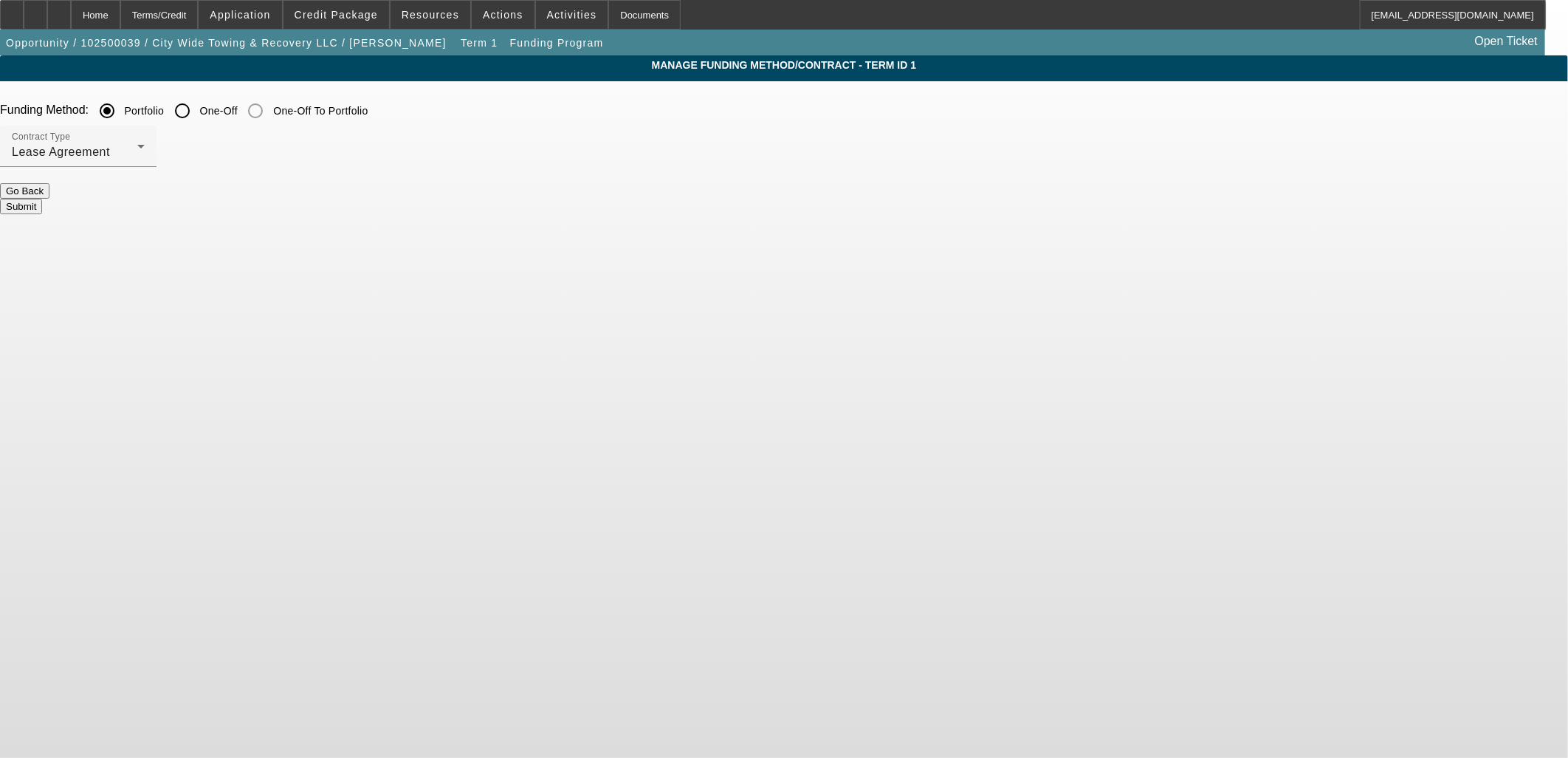
click at [197, 120] on input "One-Off" at bounding box center [182, 110] width 30 height 30
radio input "true"
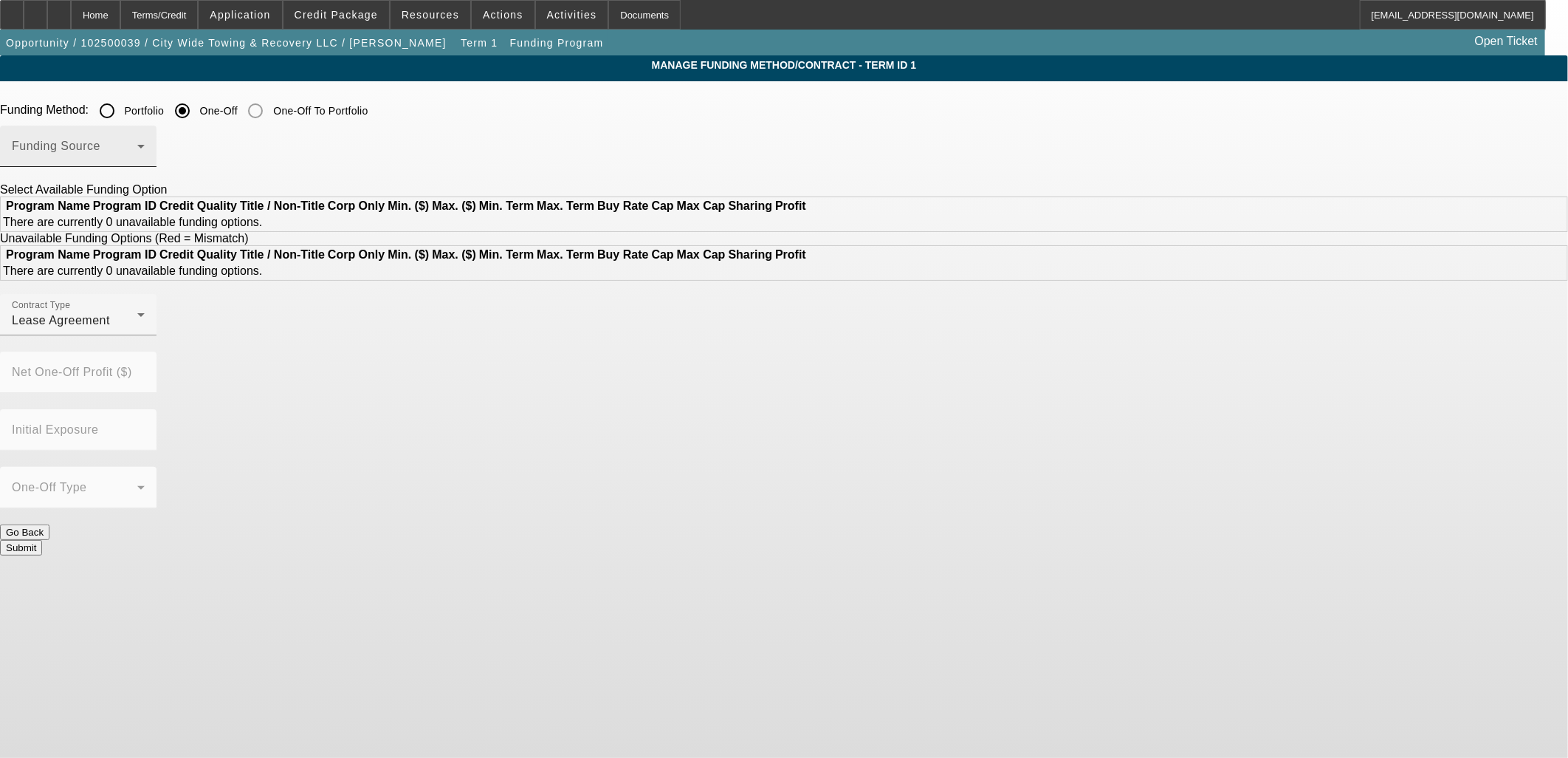
click at [137, 144] on span at bounding box center [74, 152] width 126 height 18
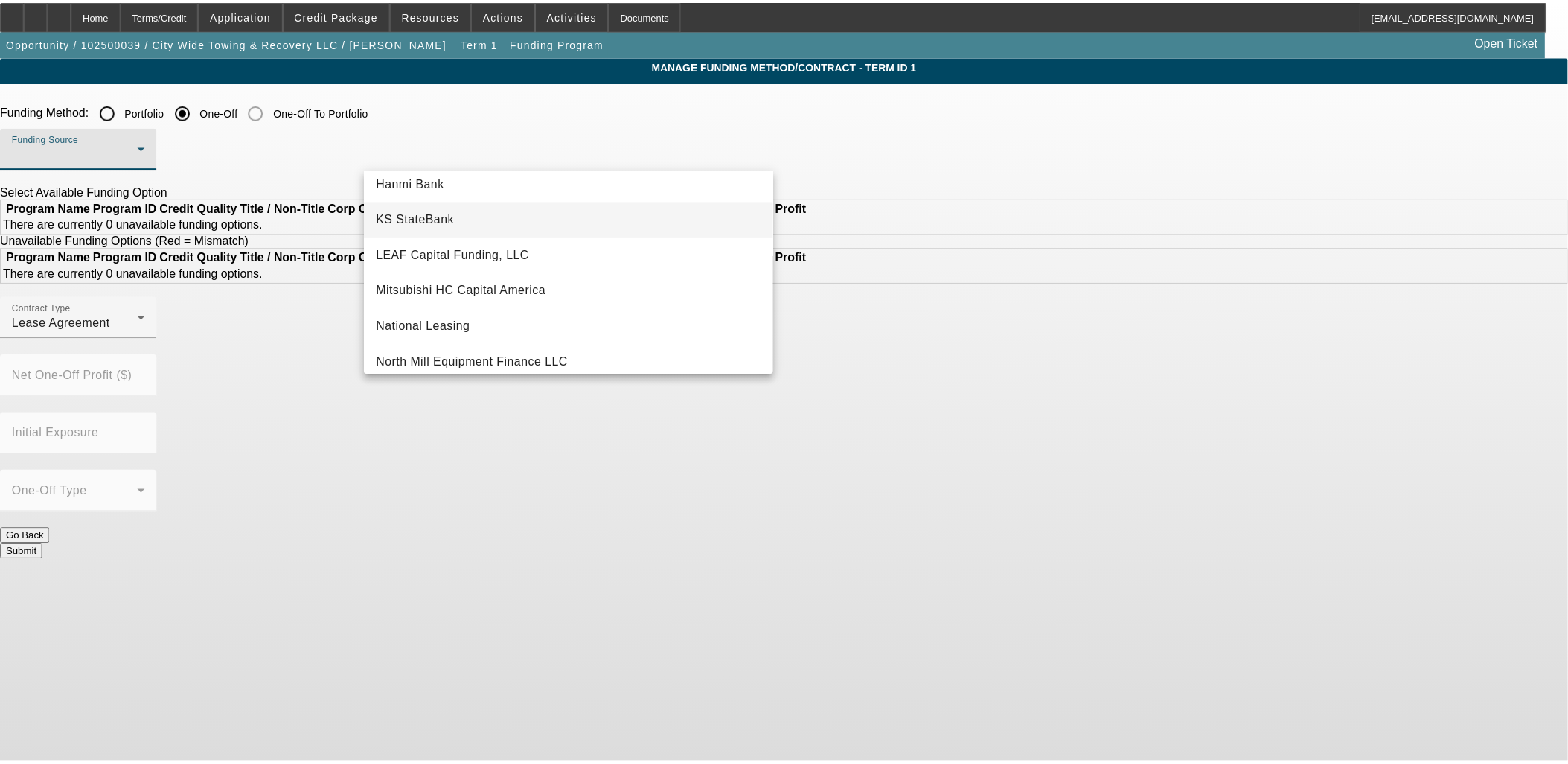
scroll to position [256, 0]
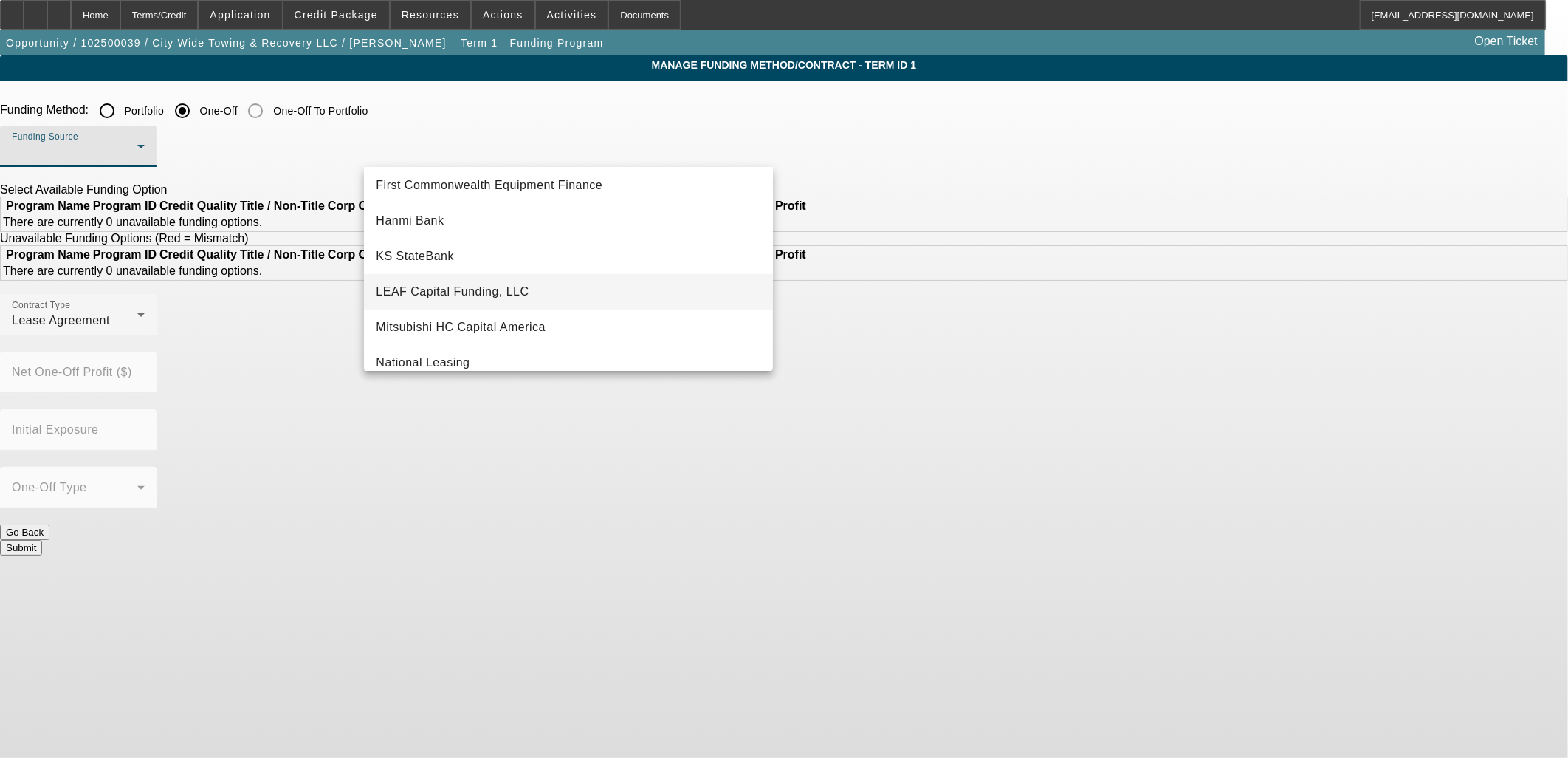
click at [438, 284] on span "LEAF Capital Funding, LLC" at bounding box center [452, 291] width 153 height 18
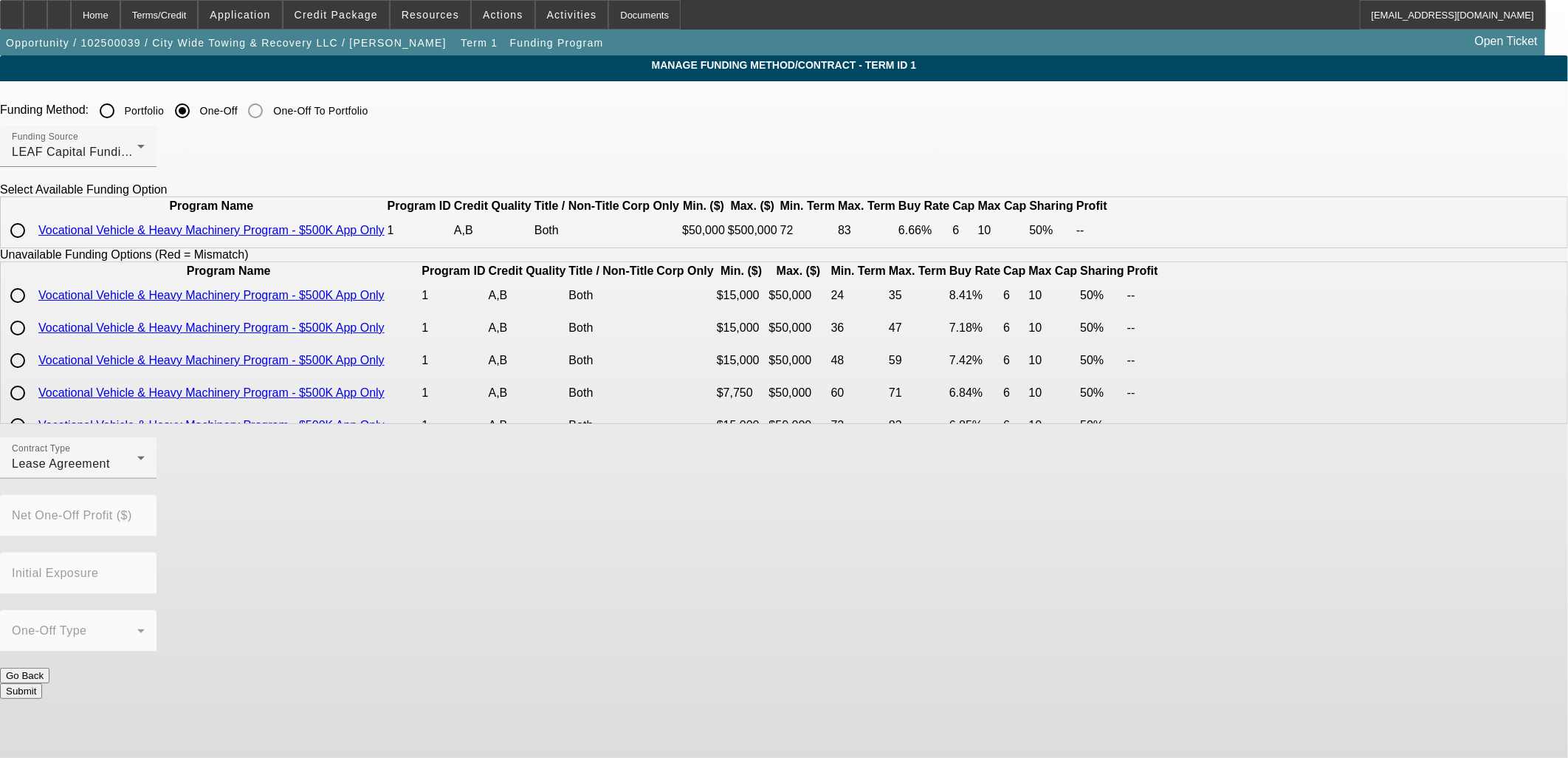
click at [32, 245] on input "radio" at bounding box center [18, 230] width 30 height 30
radio input "true"
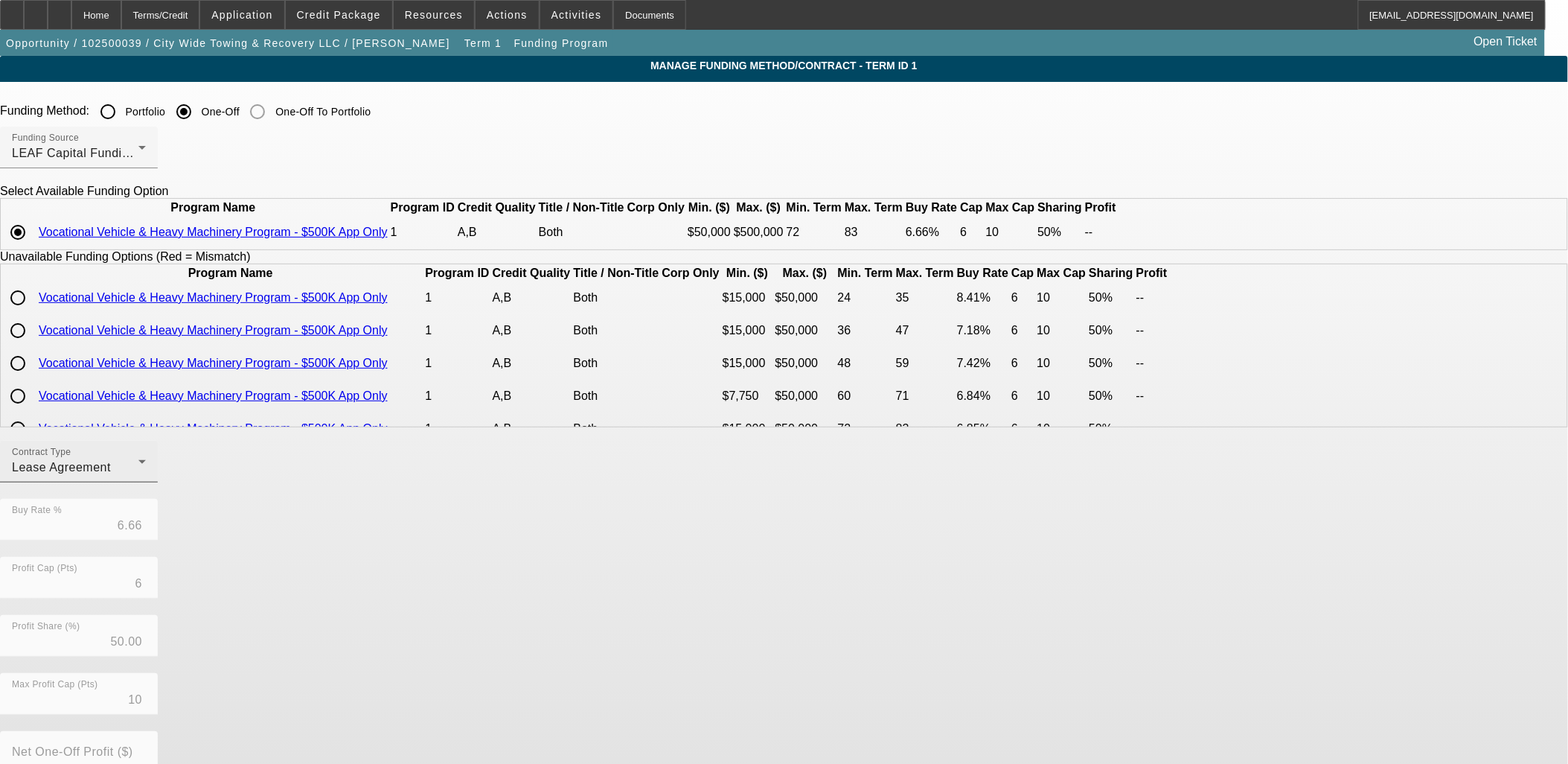
click at [146, 482] on div "Contract Type Lease Agreement" at bounding box center [79, 461] width 134 height 42
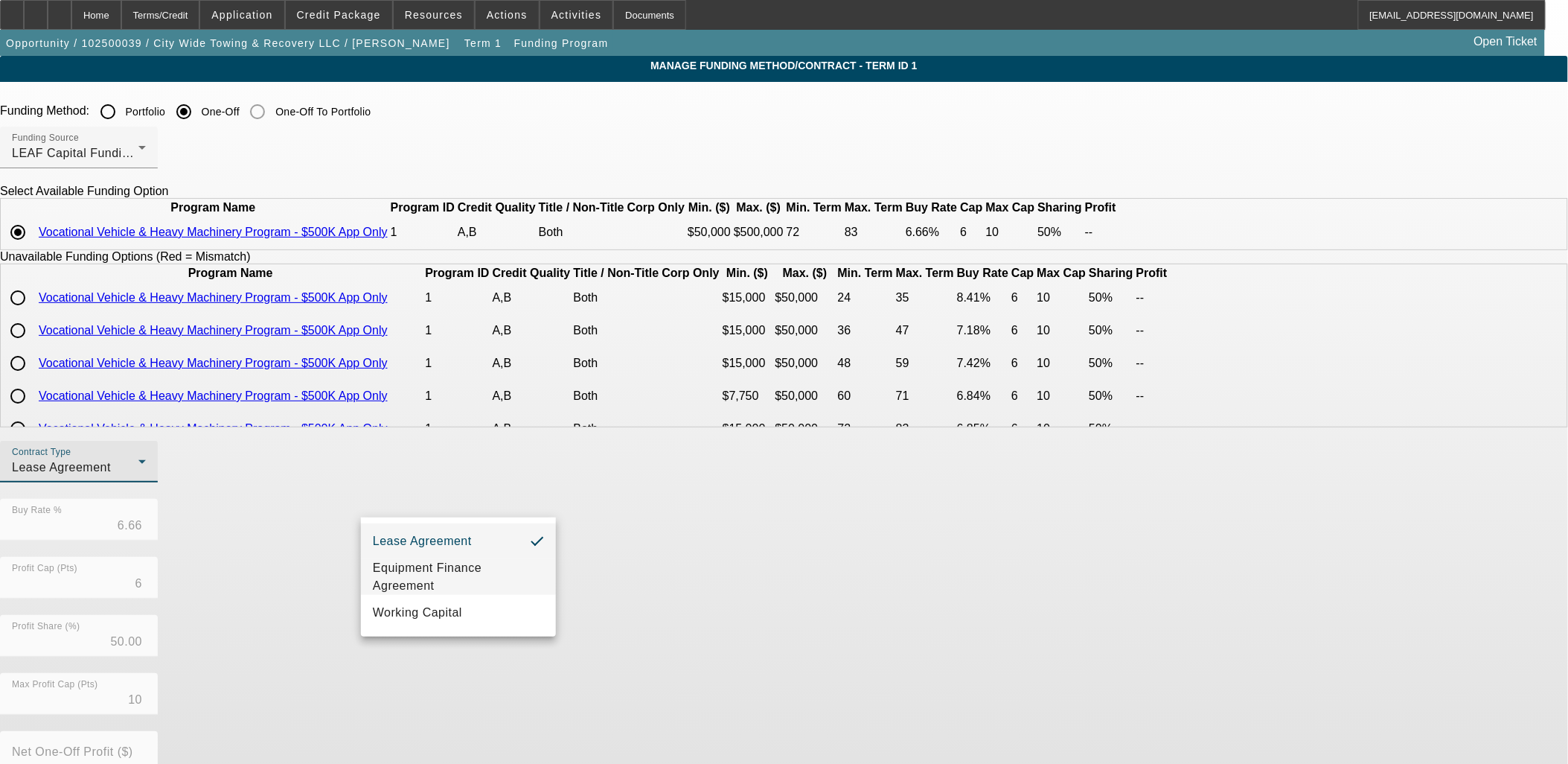
click at [492, 566] on span "Equipment Finance Agreement" at bounding box center [458, 576] width 171 height 35
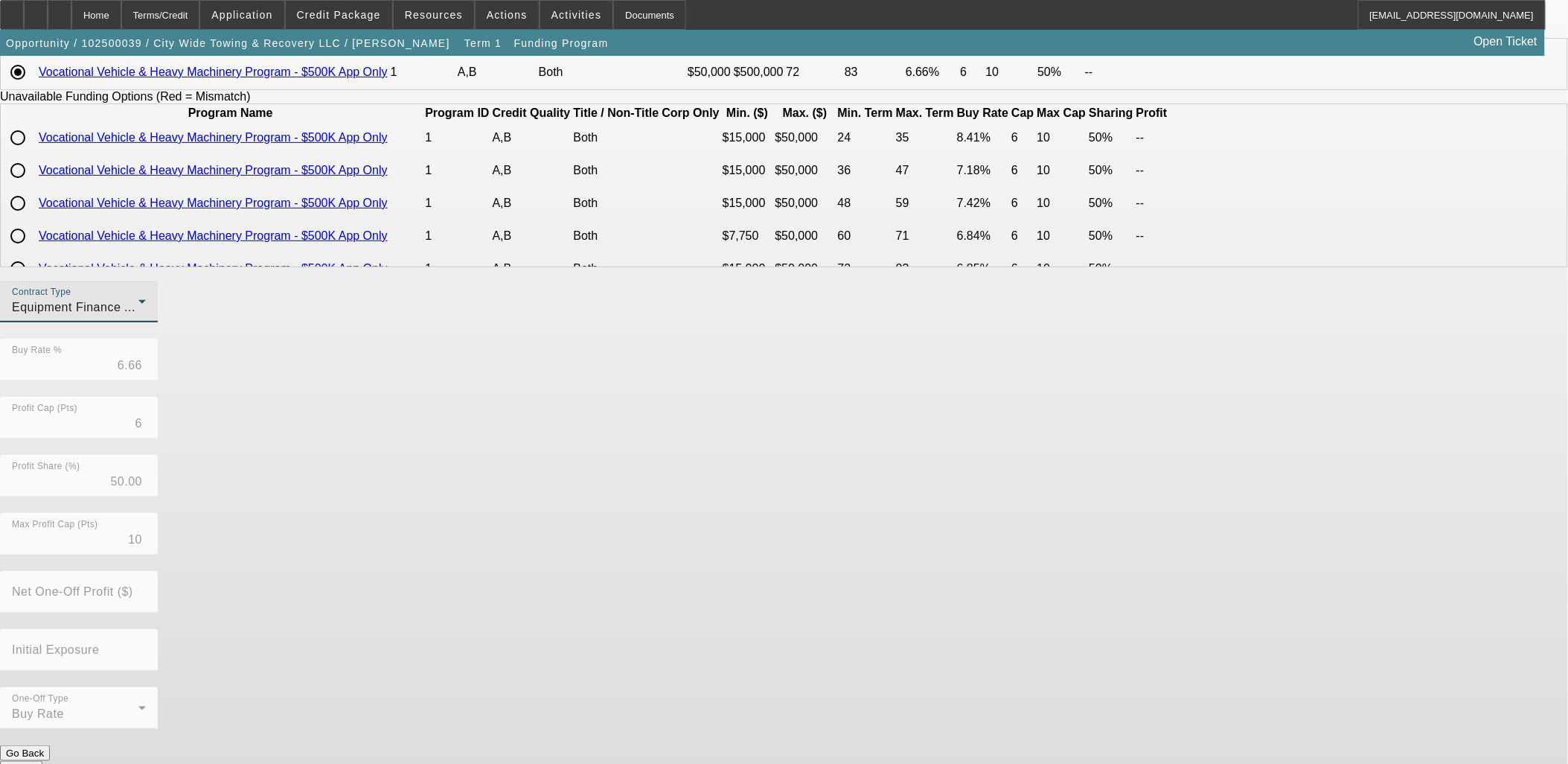
scroll to position [161, 0]
click at [42, 760] on button "Submit" at bounding box center [21, 768] width 42 height 15
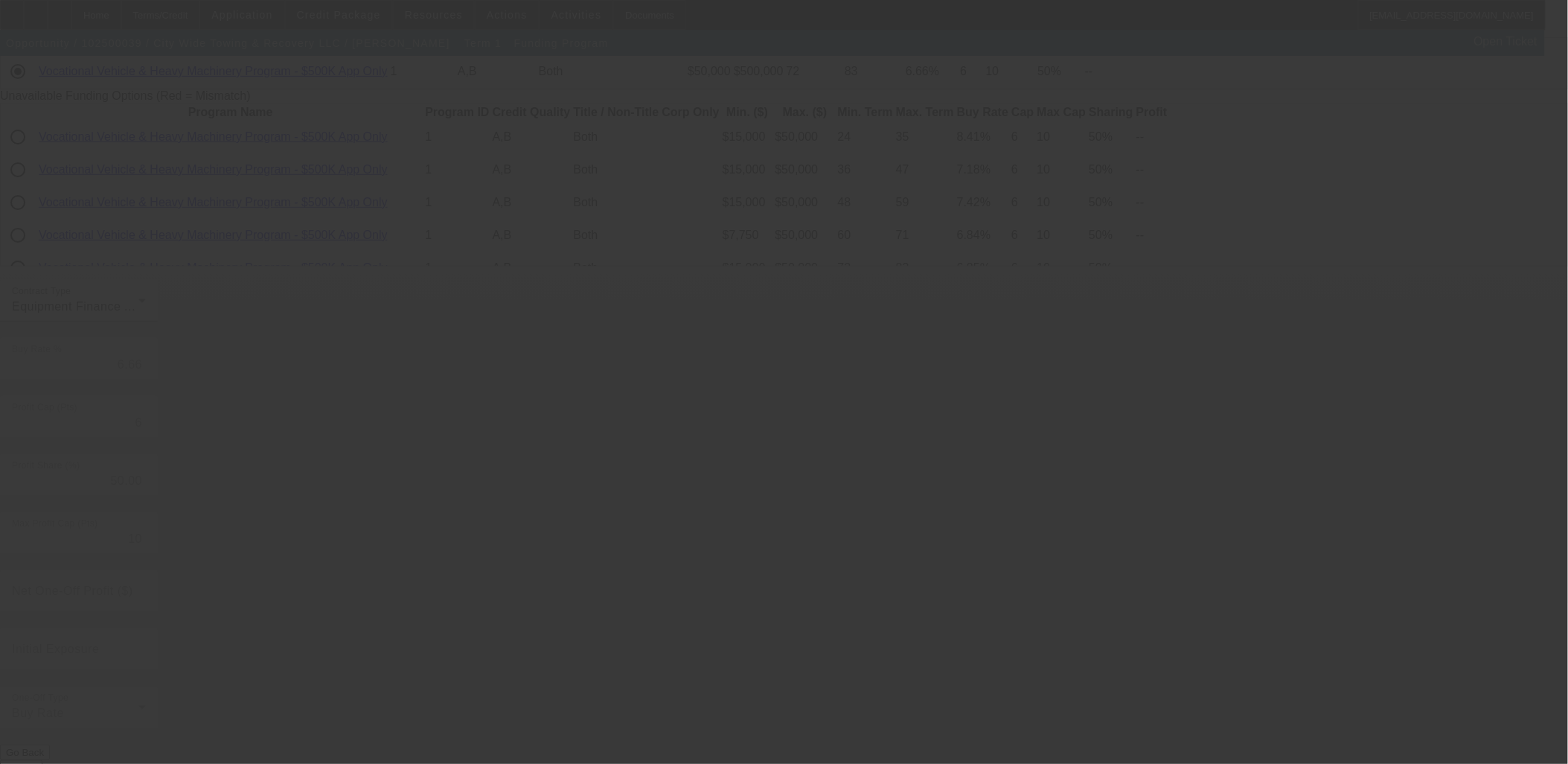
radio input "true"
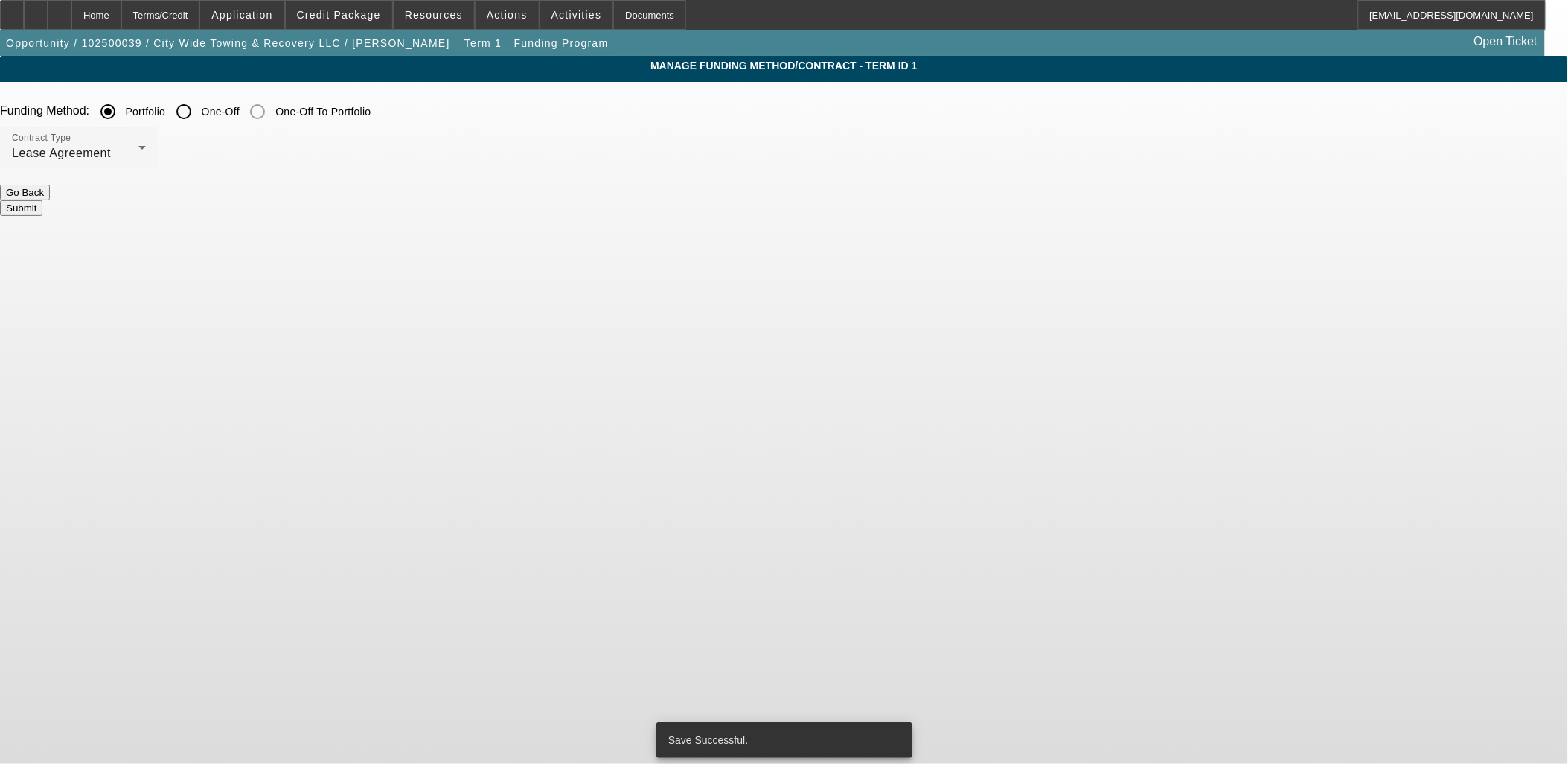
scroll to position [0, 0]
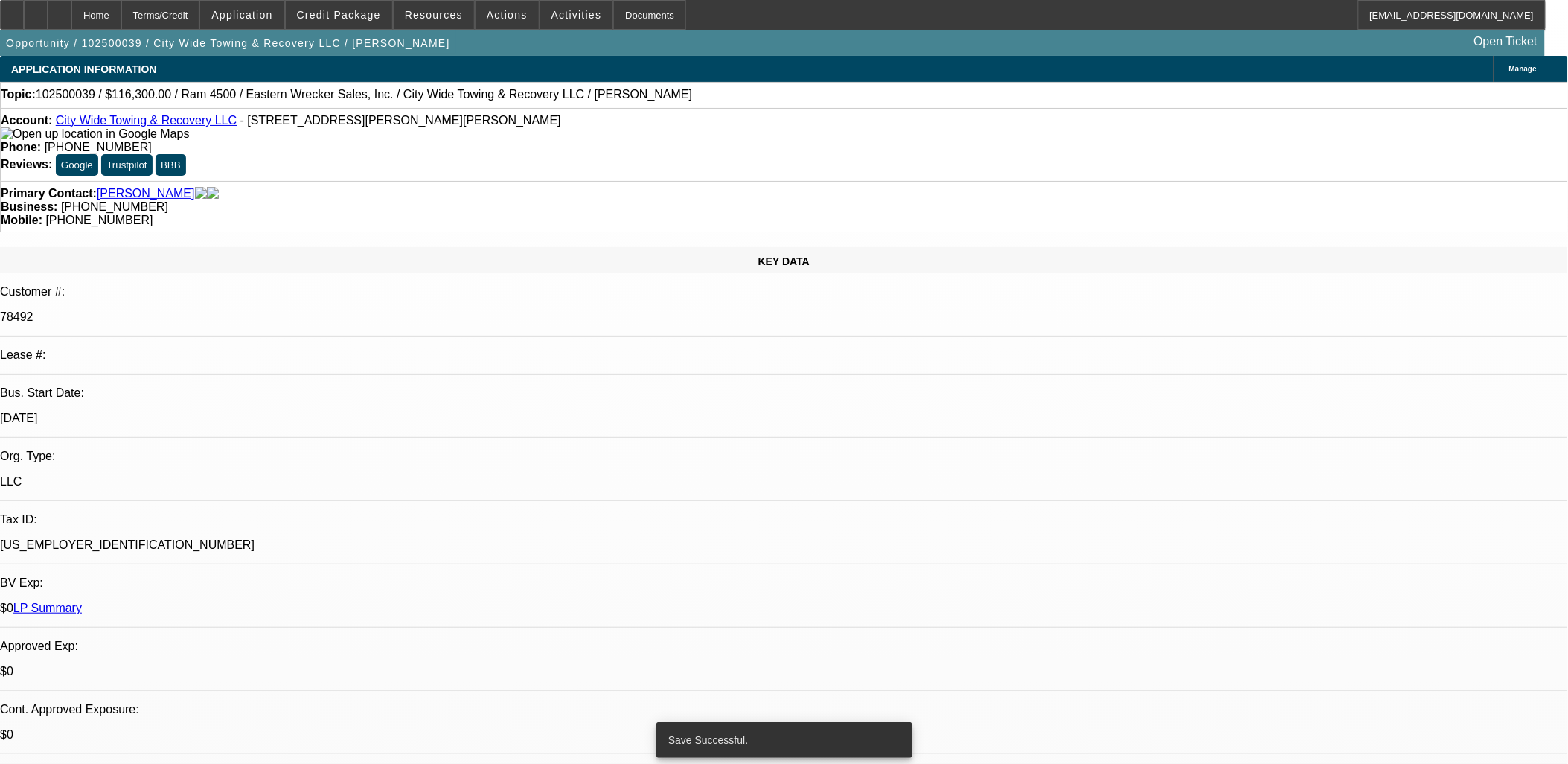
select select "0"
select select "2"
select select "0"
select select "6"
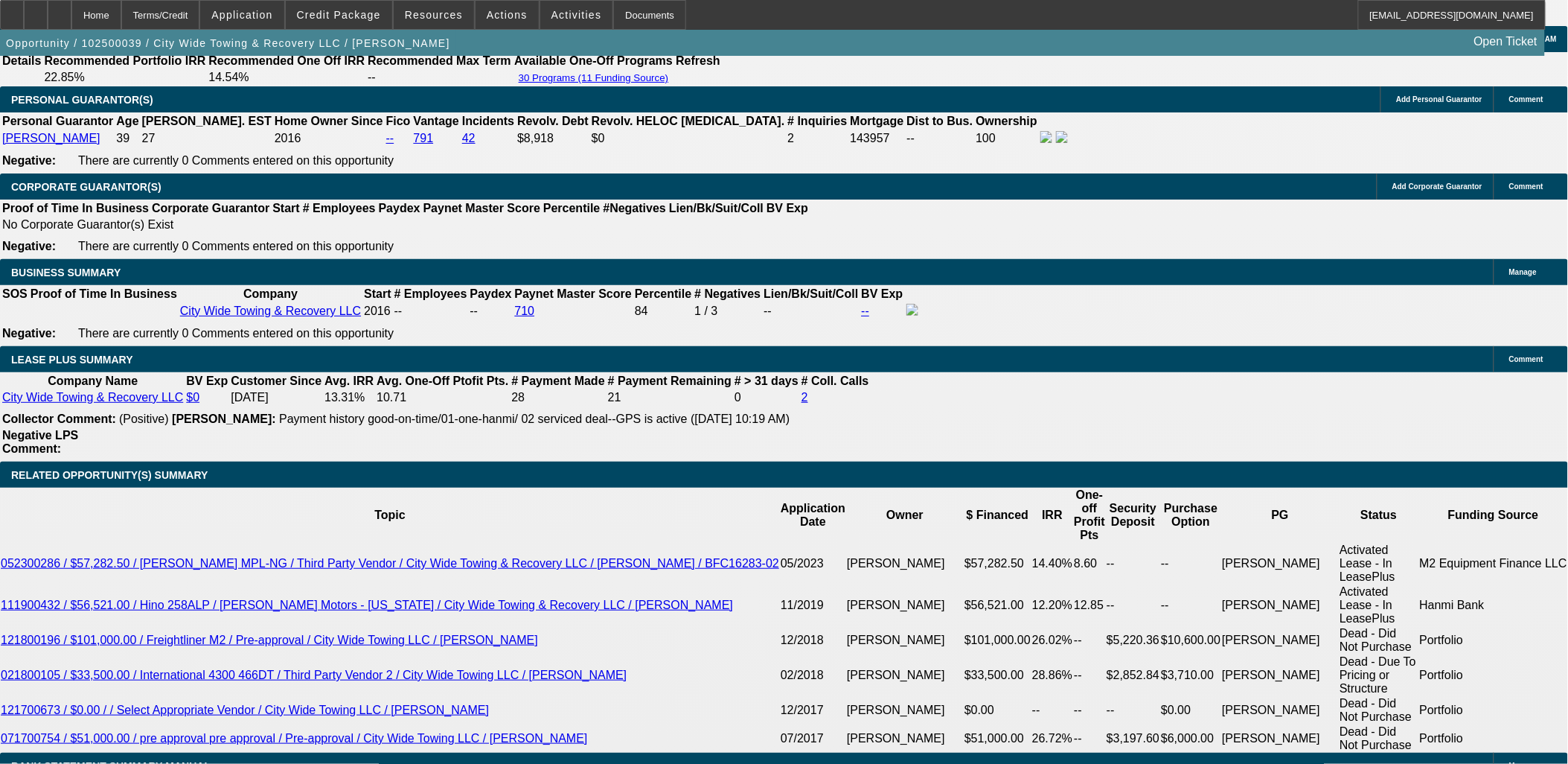
scroll to position [2481, 0]
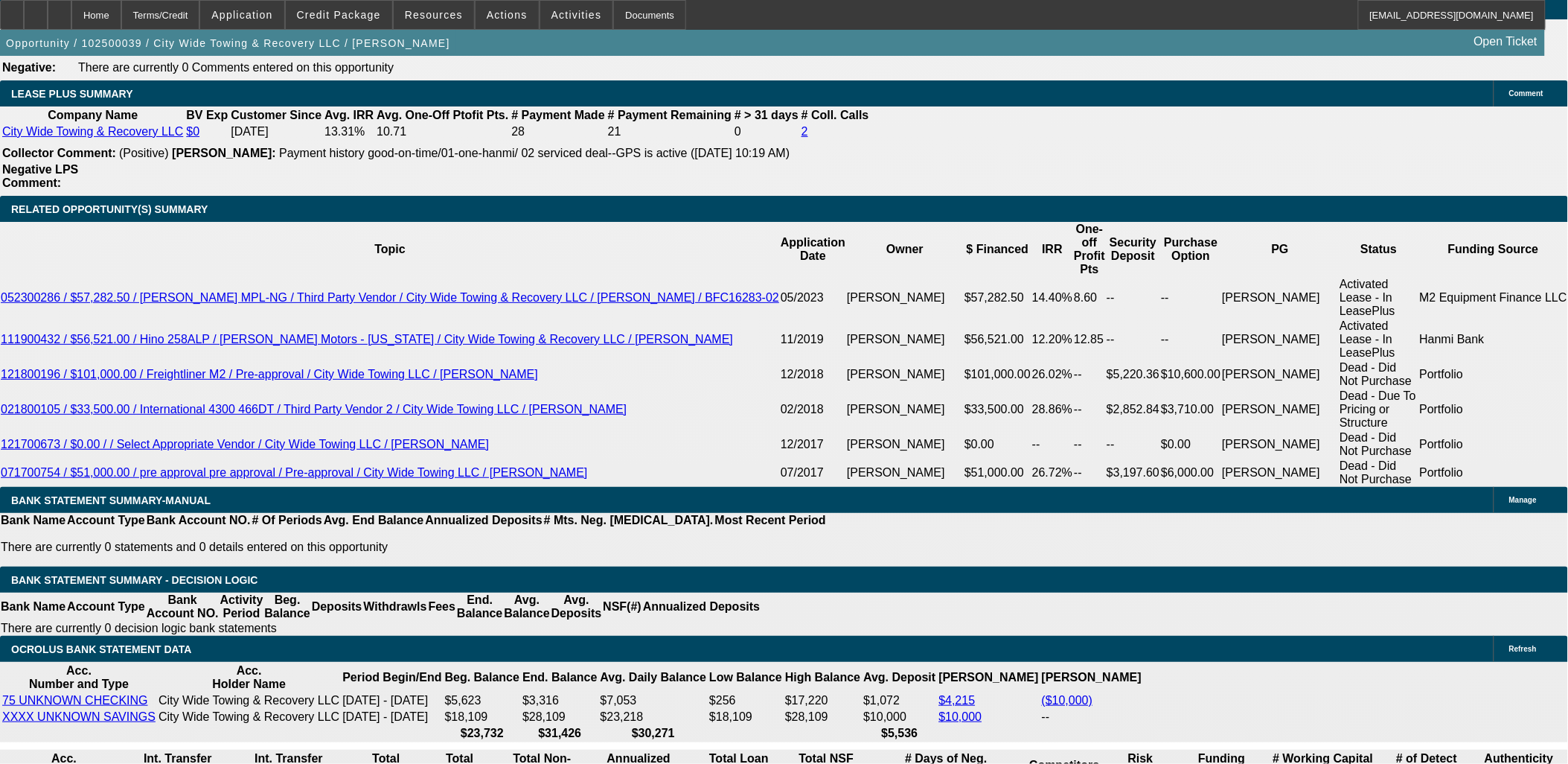
type input "9.9"
type input "$4,192.74"
type input "$2,096.37"
type input "$4,297.38"
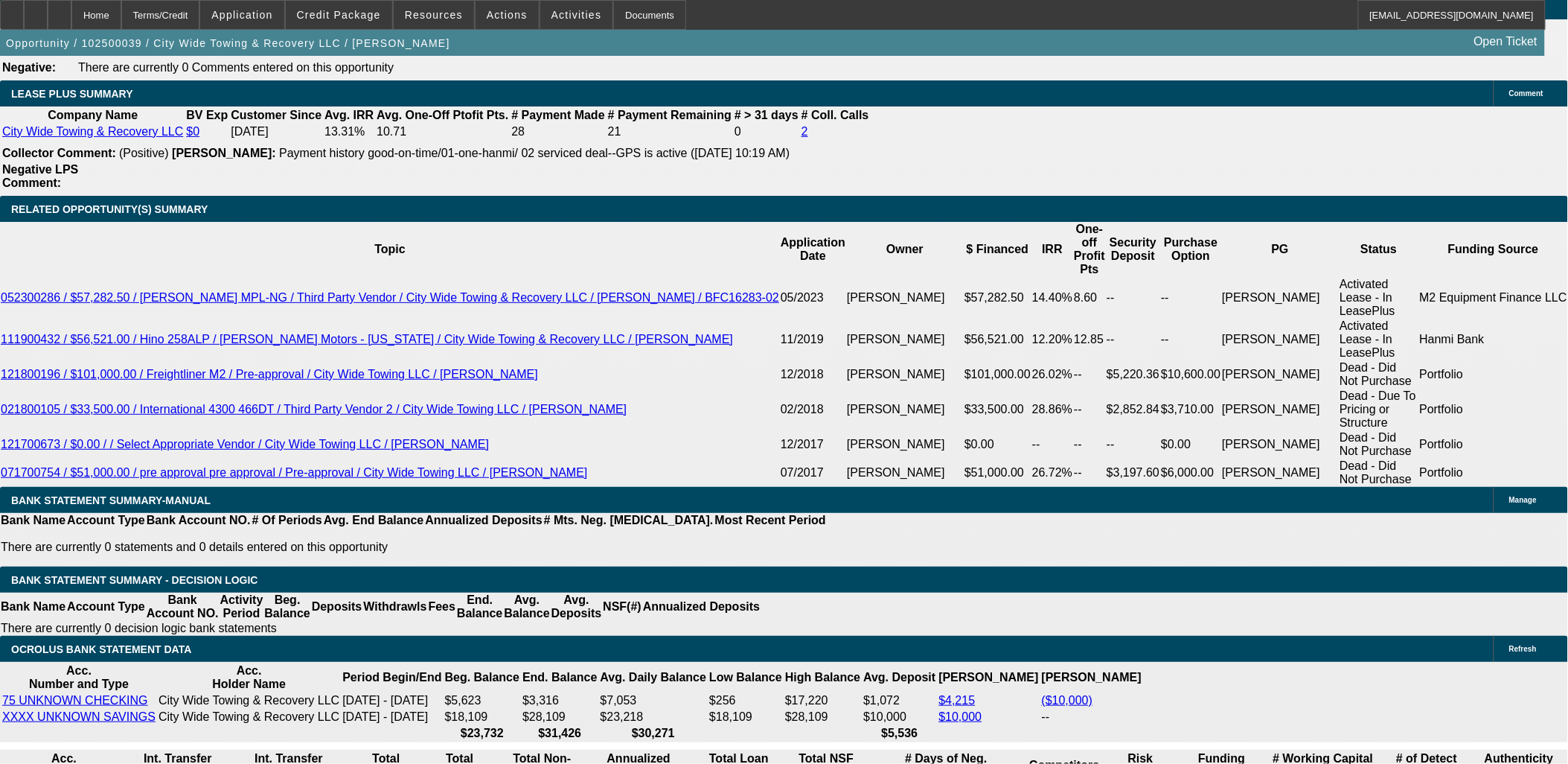
type input "$2,148.69"
type input "9.9"
type input "$0.00"
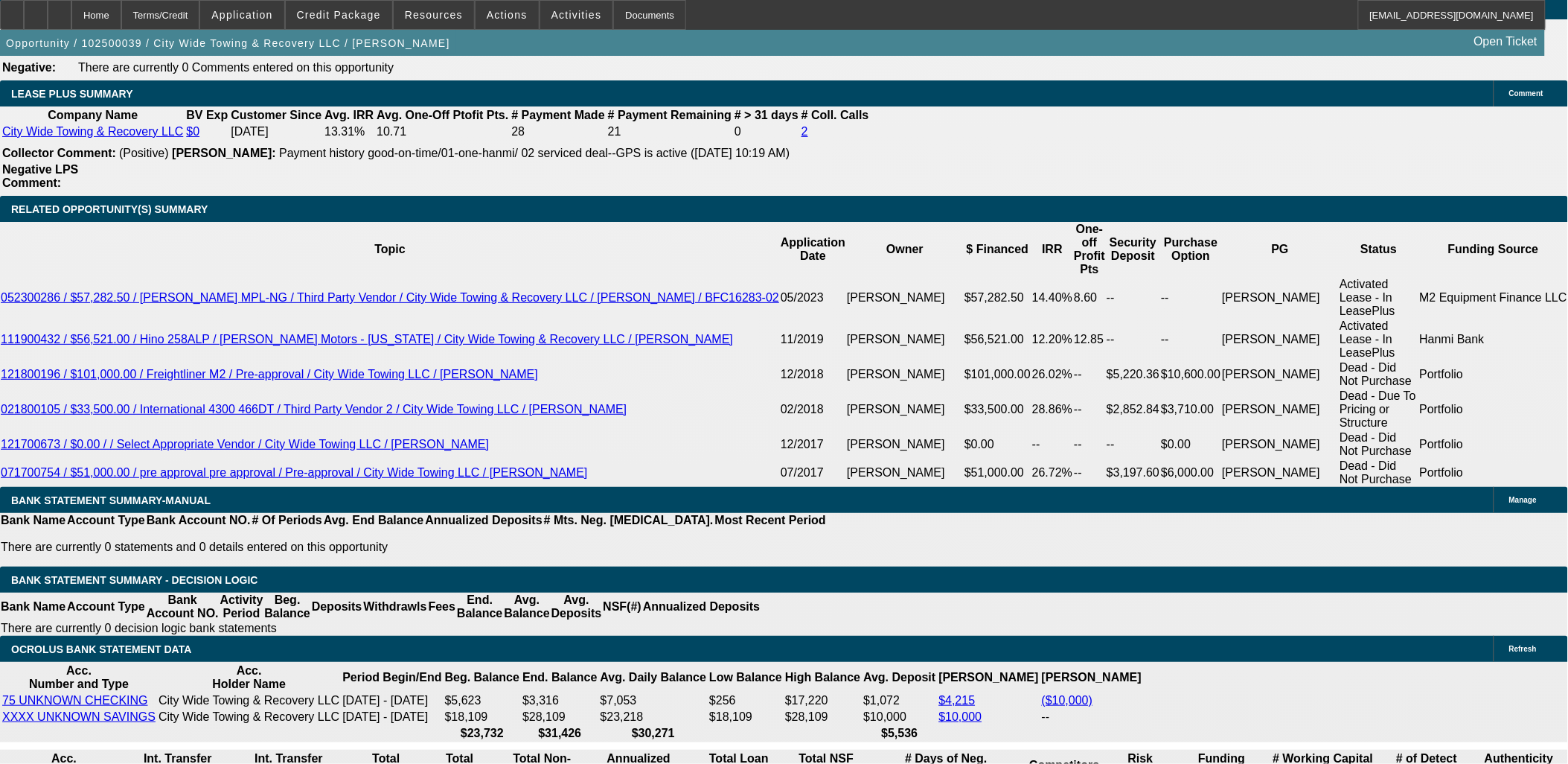
click at [549, 382] on body "Home Terms/Credit Application Credit Package Resources Actions Activities Docum…" at bounding box center [784, 565] width 1568 height 6093
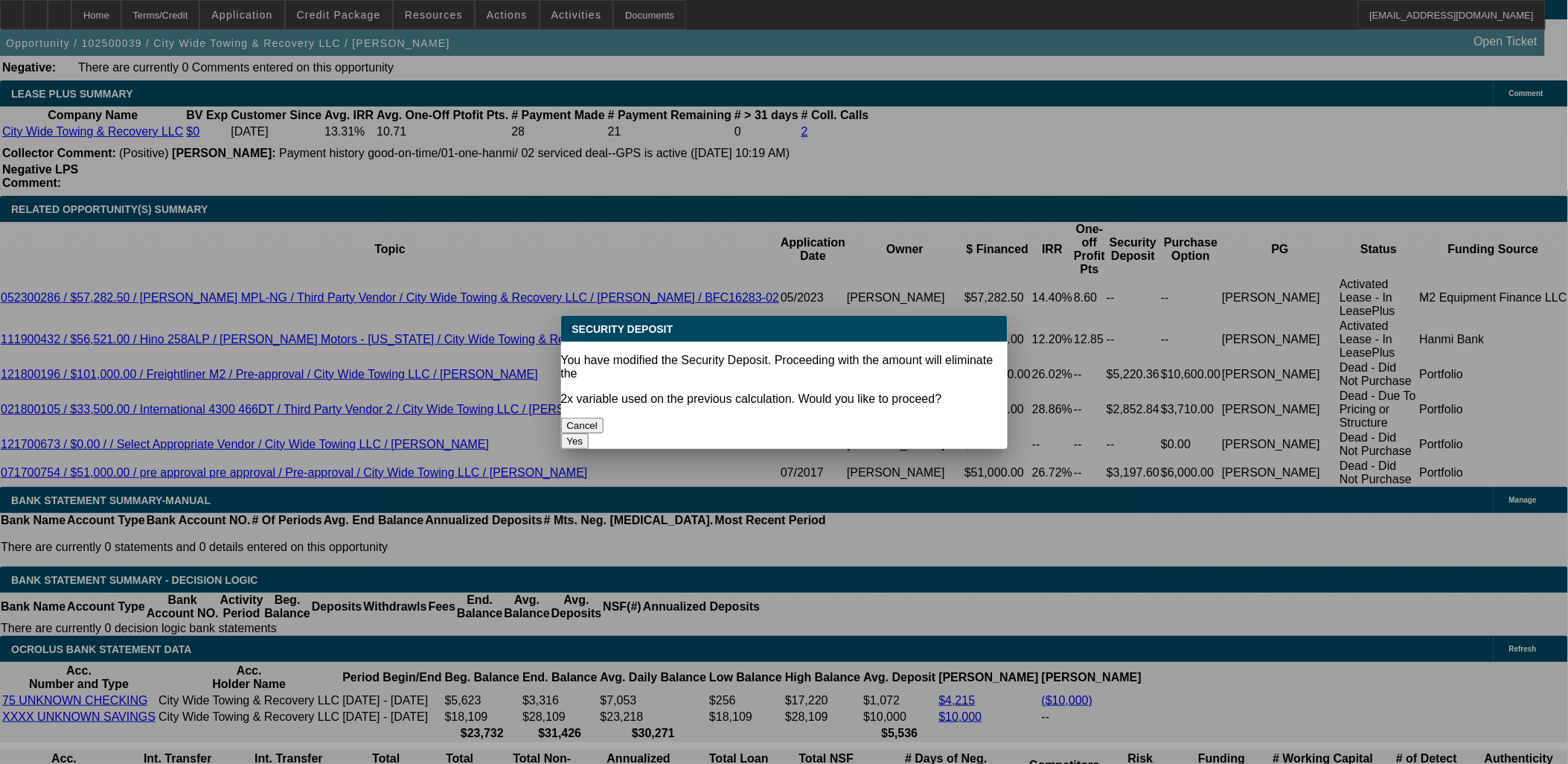
scroll to position [0, 0]
drag, startPoint x: 860, startPoint y: 404, endPoint x: 836, endPoint y: 406, distance: 24.1
click at [590, 433] on button "Yes" at bounding box center [575, 441] width 29 height 15
select select "0"
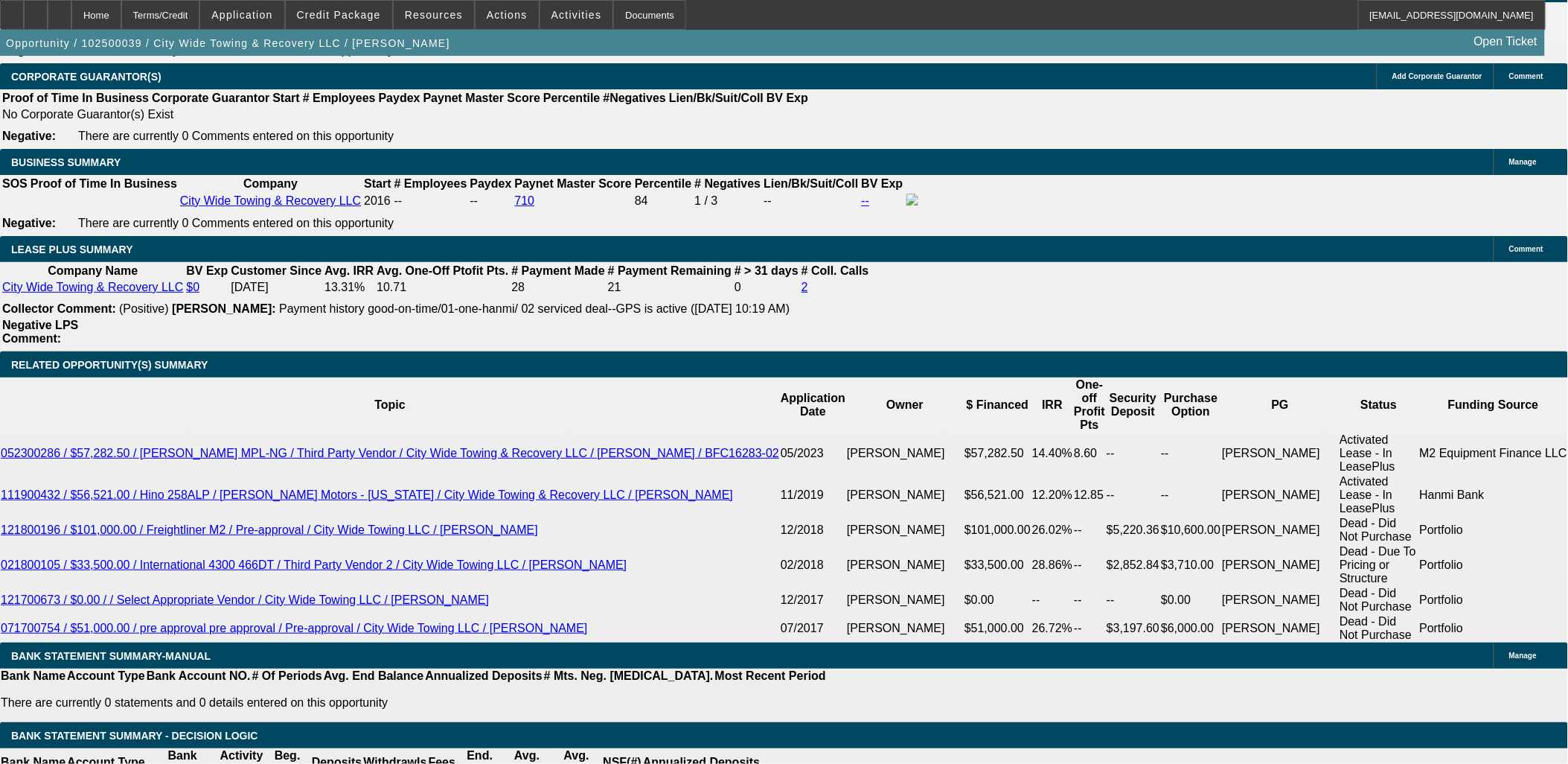
scroll to position [2149, 0]
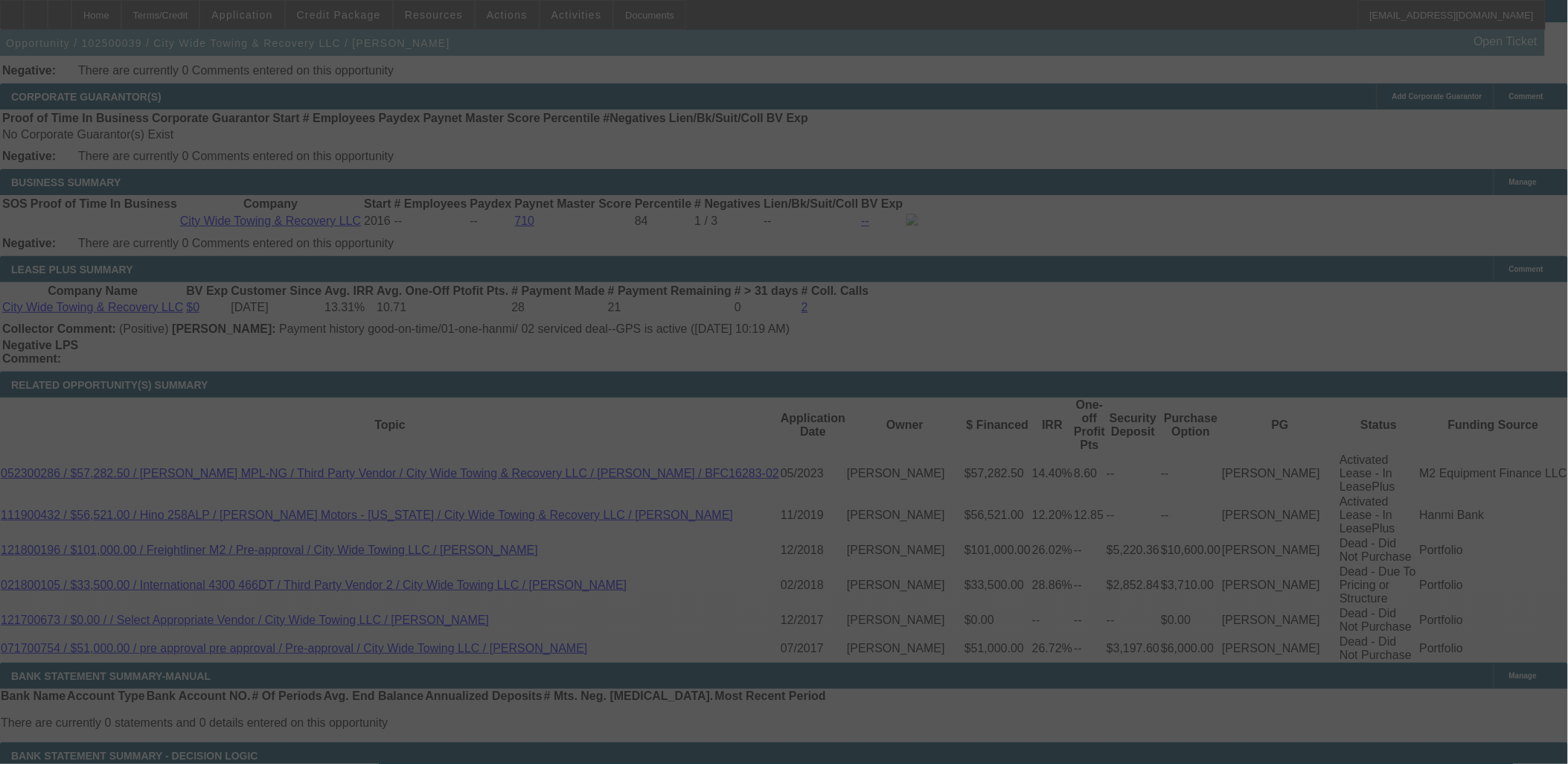
scroll to position [2564, 0]
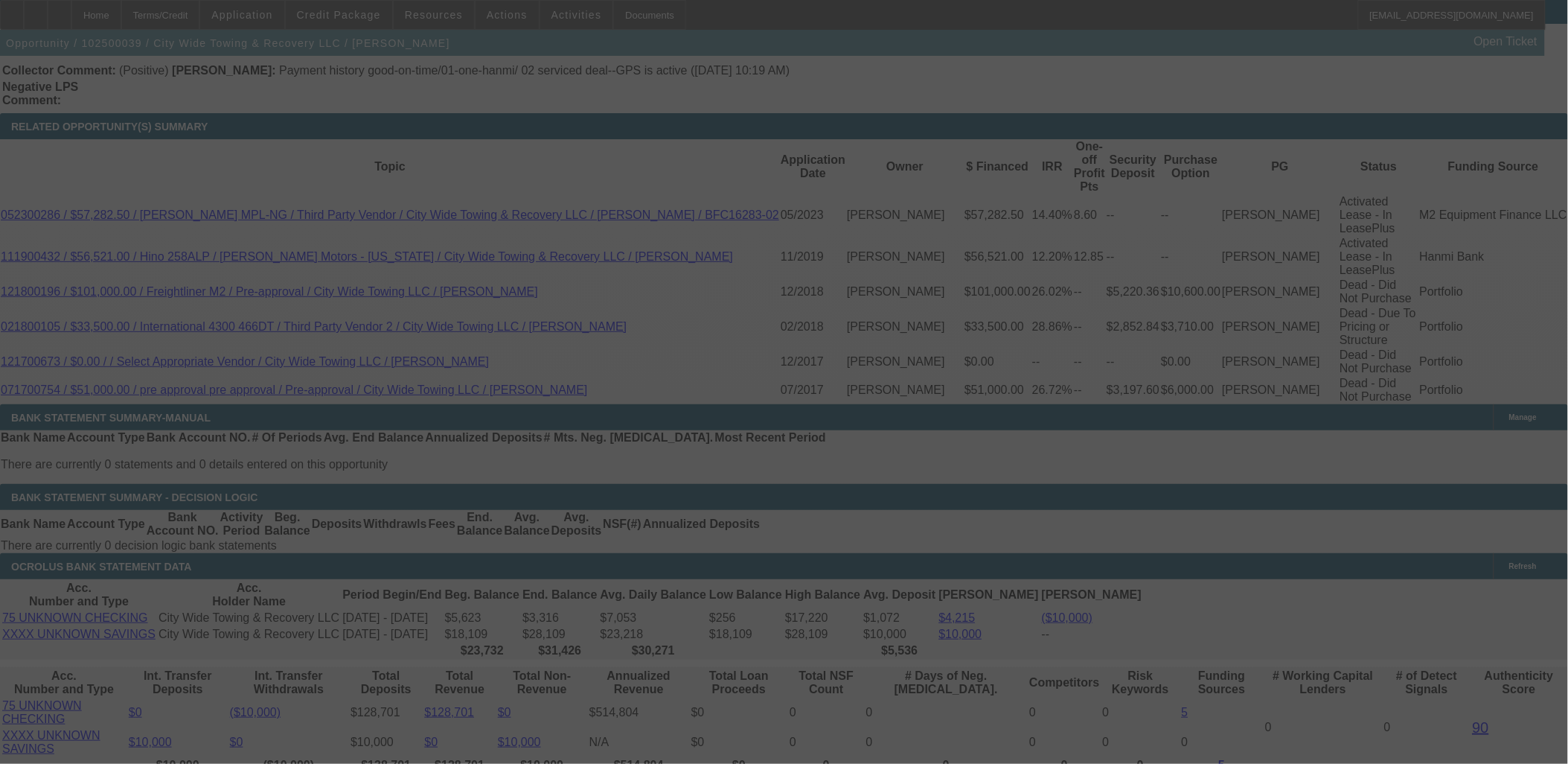
select select "0"
select select "2"
select select "0"
select select "6"
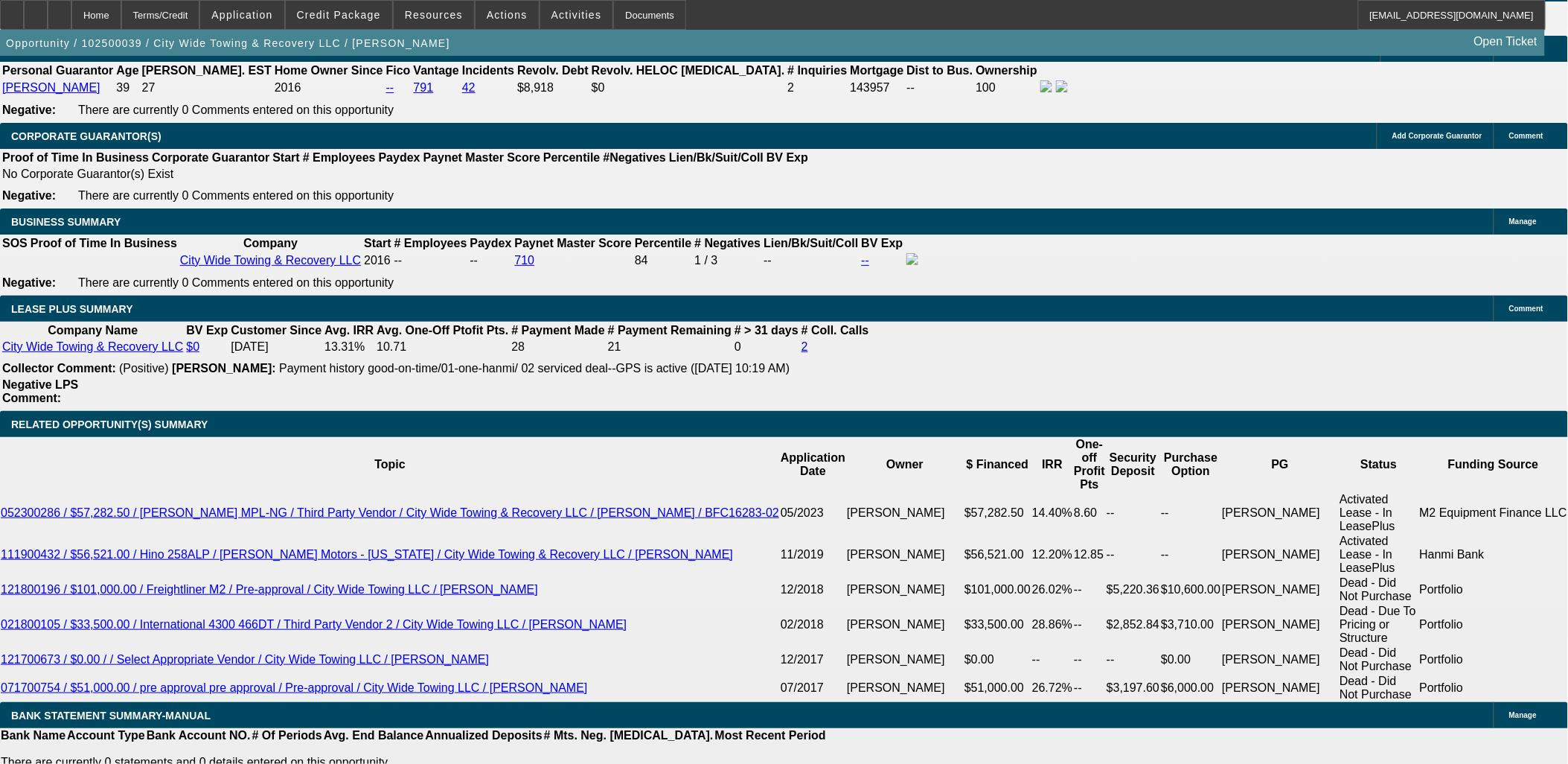
scroll to position [2233, 0]
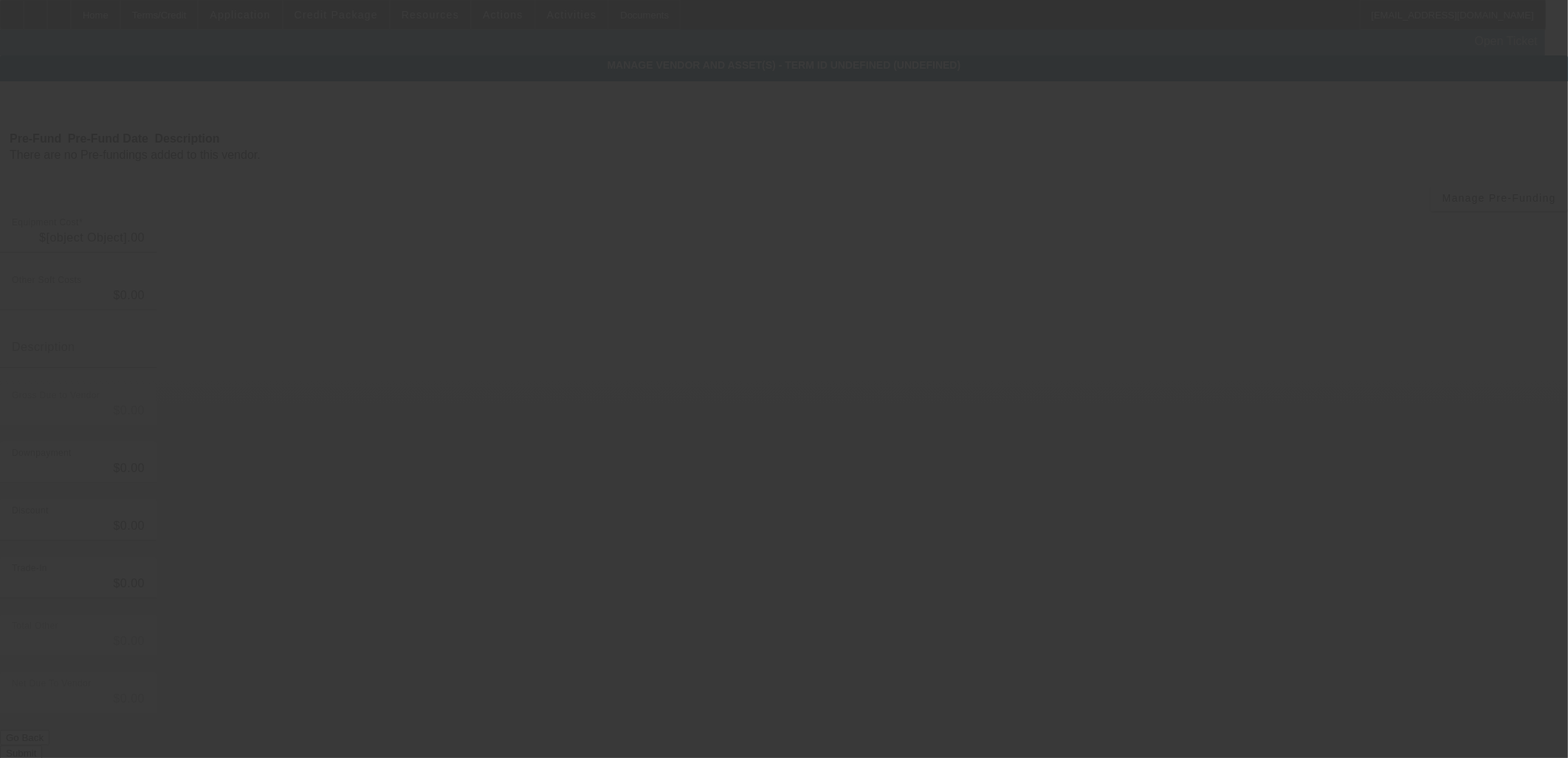
type input "$116,000.00"
type input "$300.00"
type input "Dealer Doc Fee"
type input "$116,300.00"
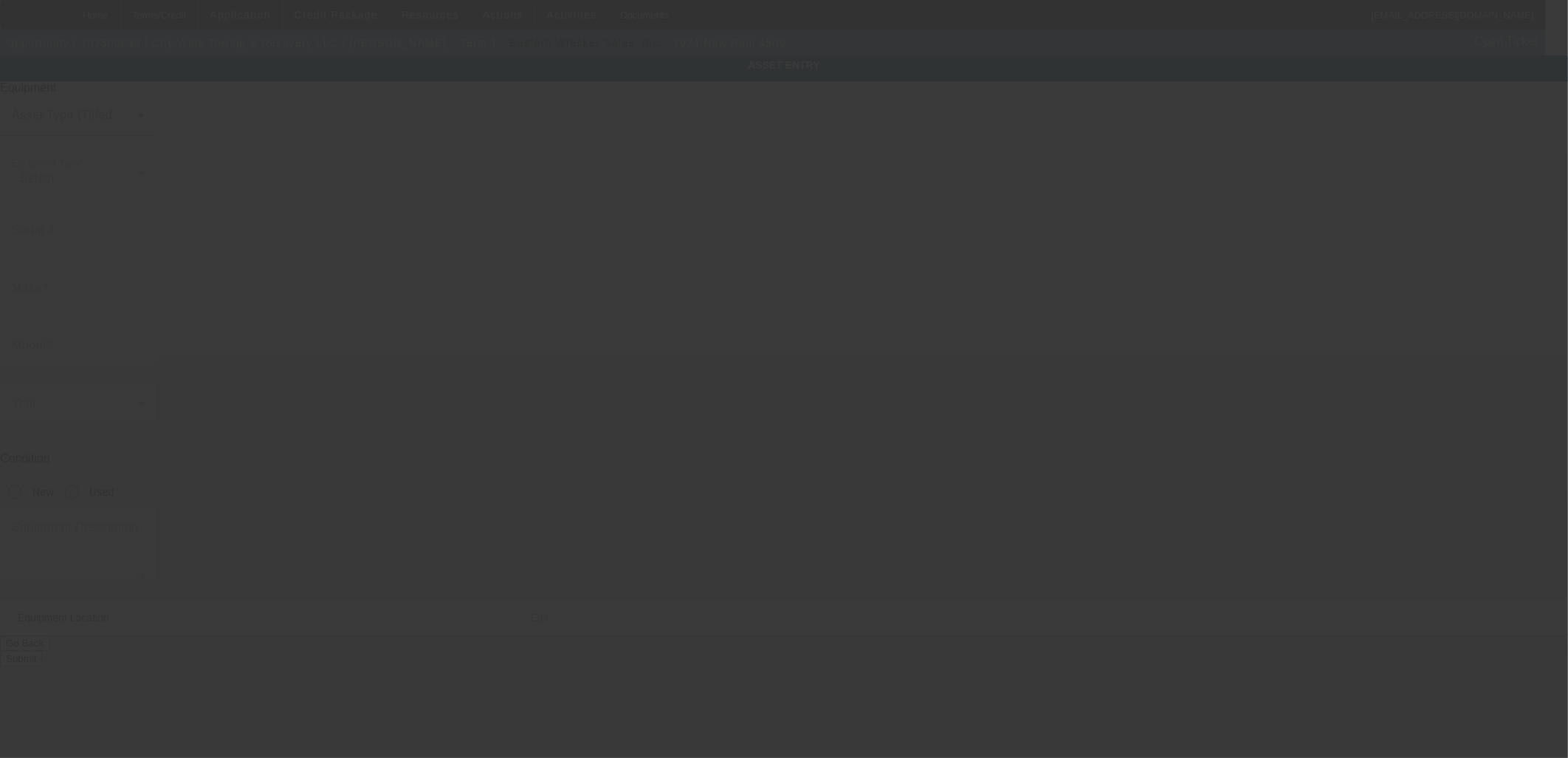
type input "3C7WRLAL4RG398349"
type input "ram"
type input "4500"
radio input "true"
type textarea "Tow Truck"
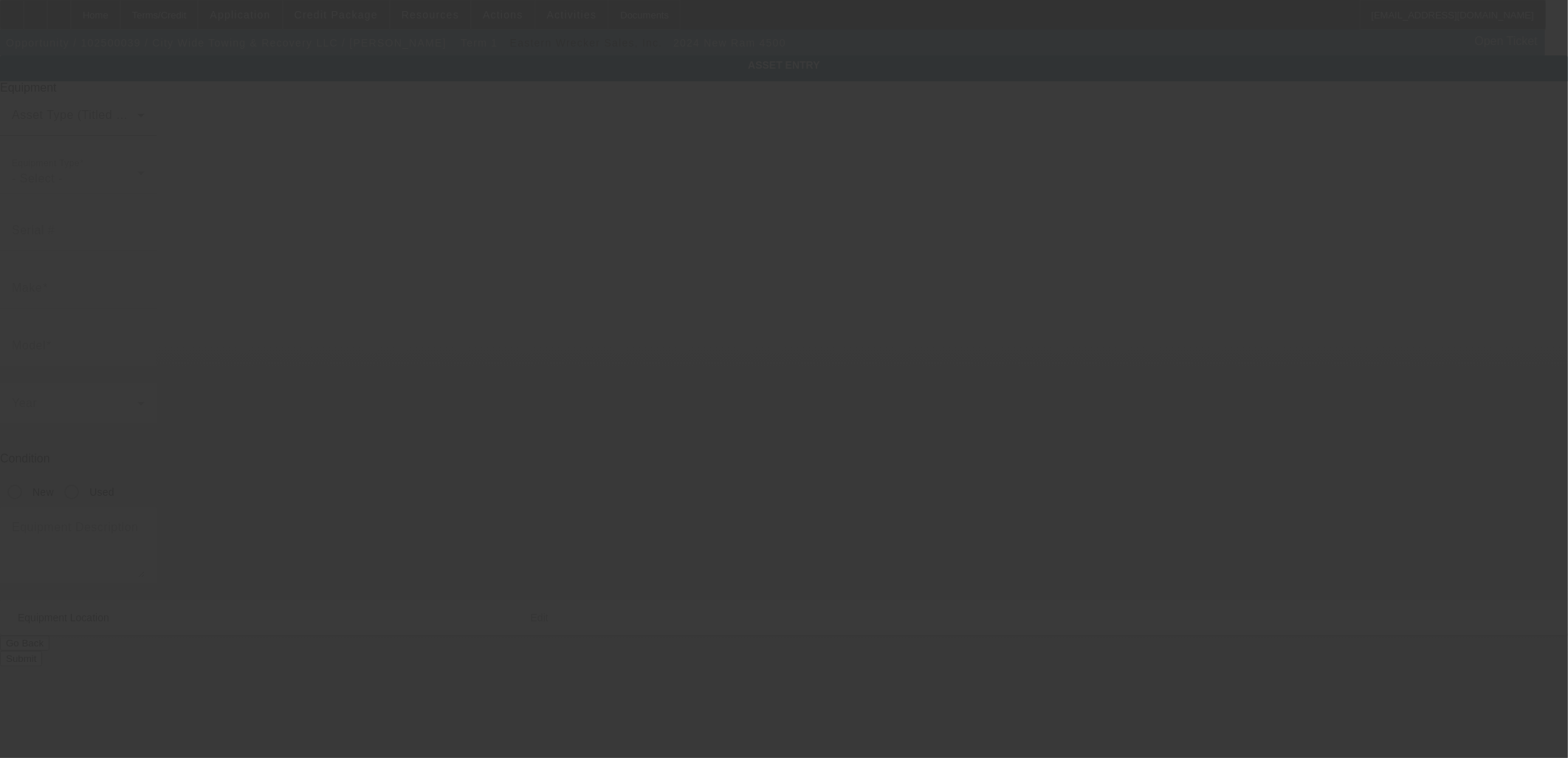
type input "97 Nicewood Dr"
type input "Newport News"
type input "23602"
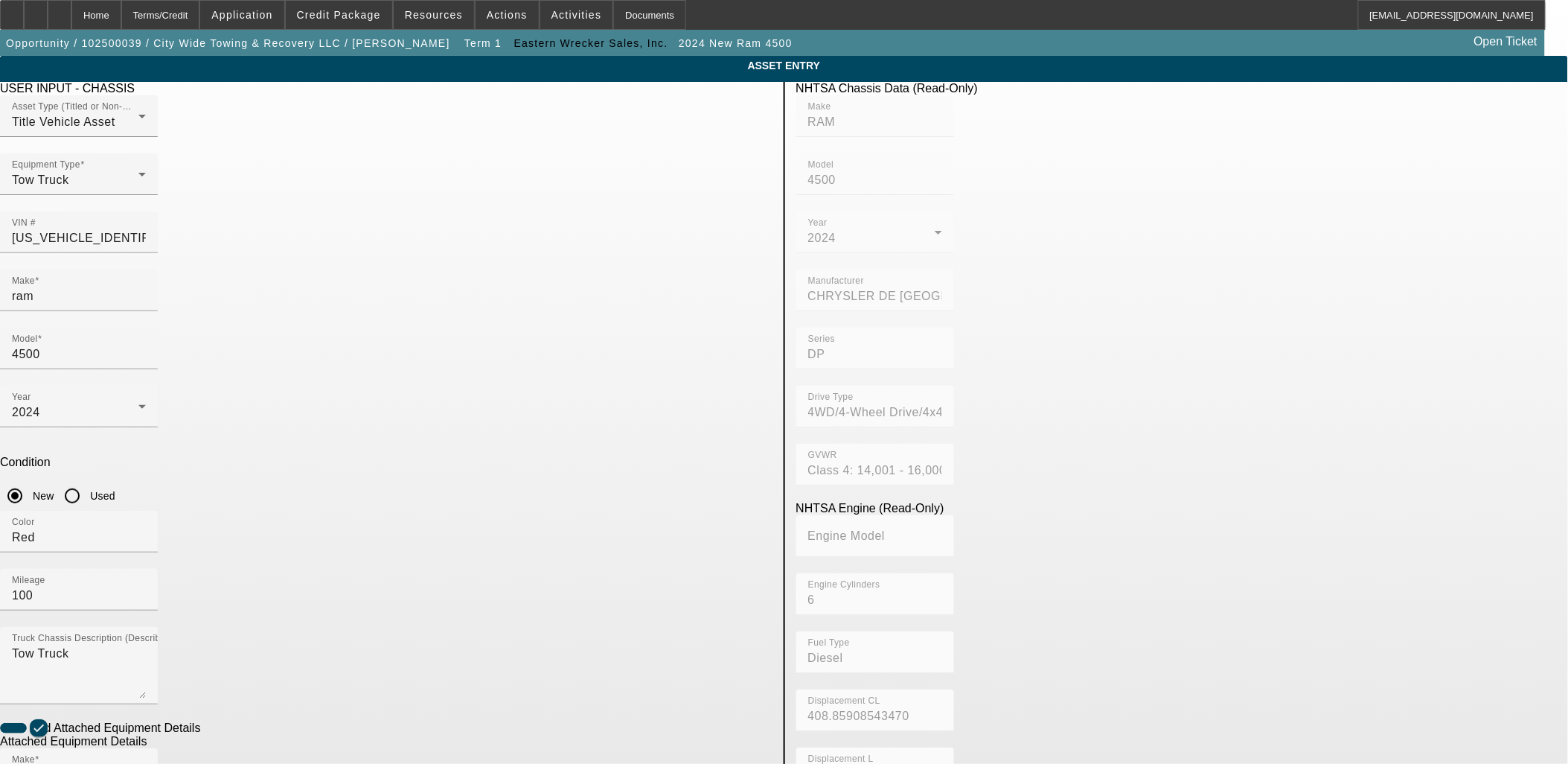
checkbox input "false"
paste input "0230012473"
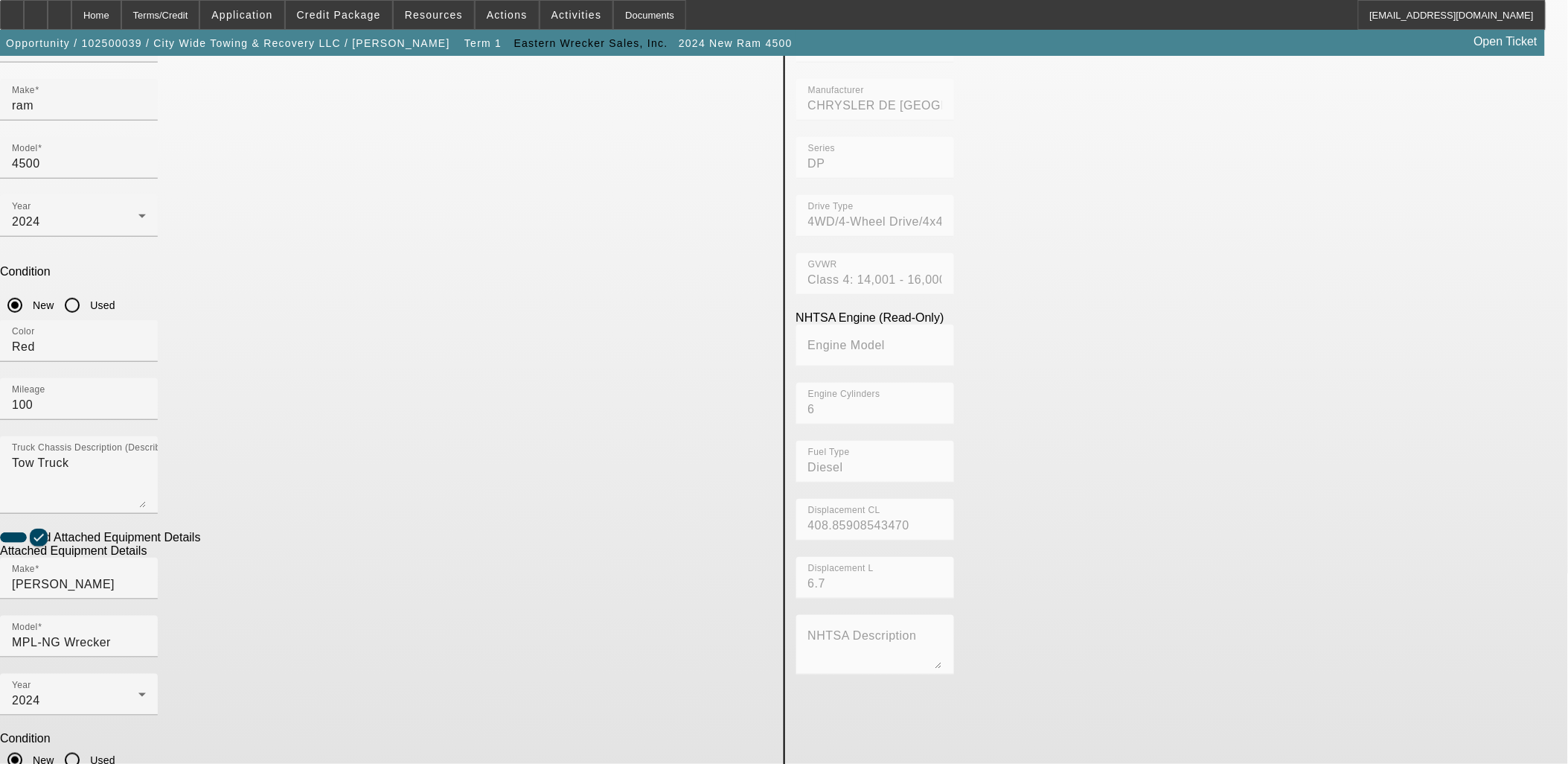
scroll to position [194, 0]
type input "0230012473"
type textarea "Wrecker"
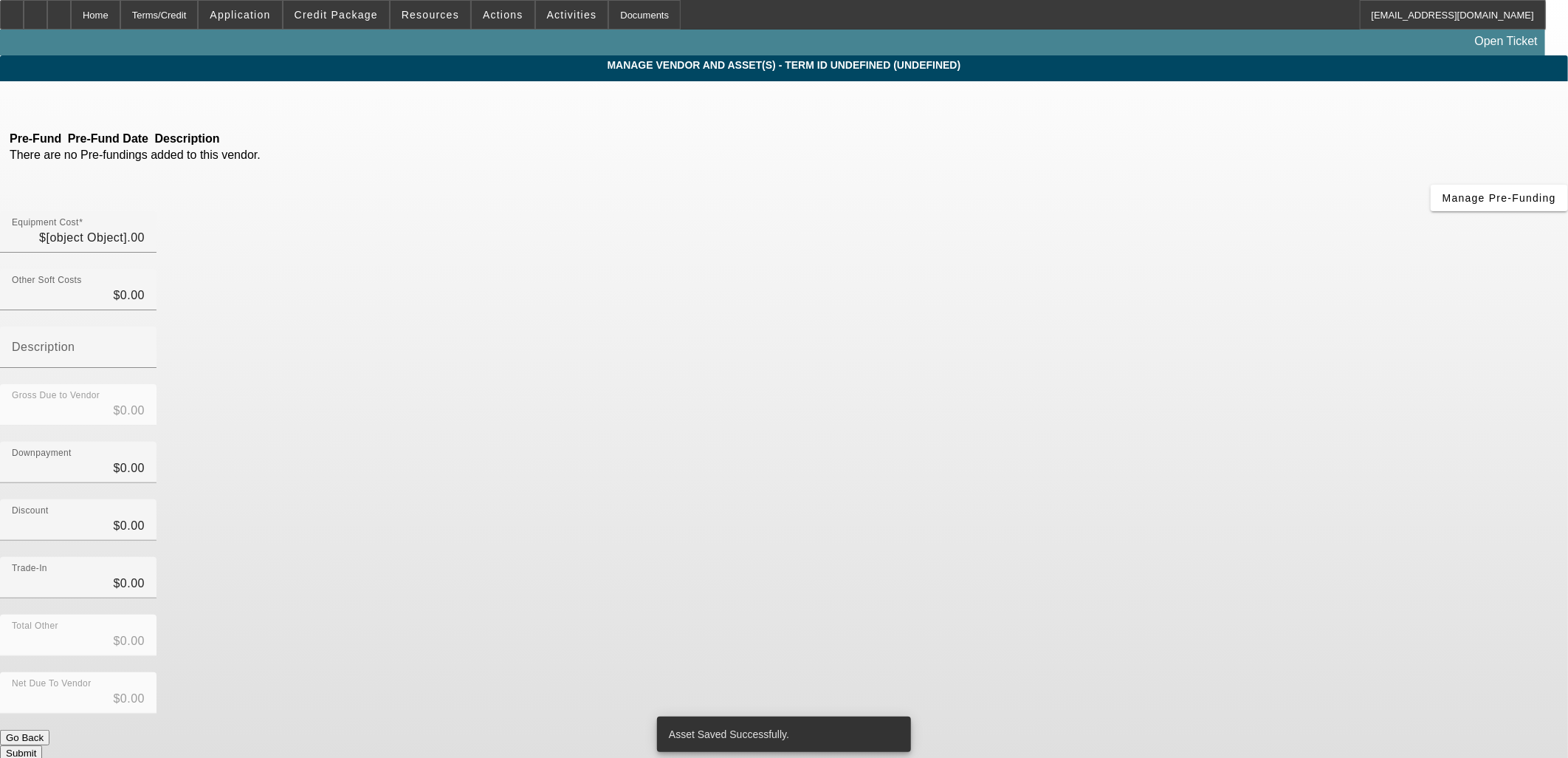
type input "$116,000.00"
type input "$300.00"
type input "Dealer Doc Fee"
type input "$116,300.00"
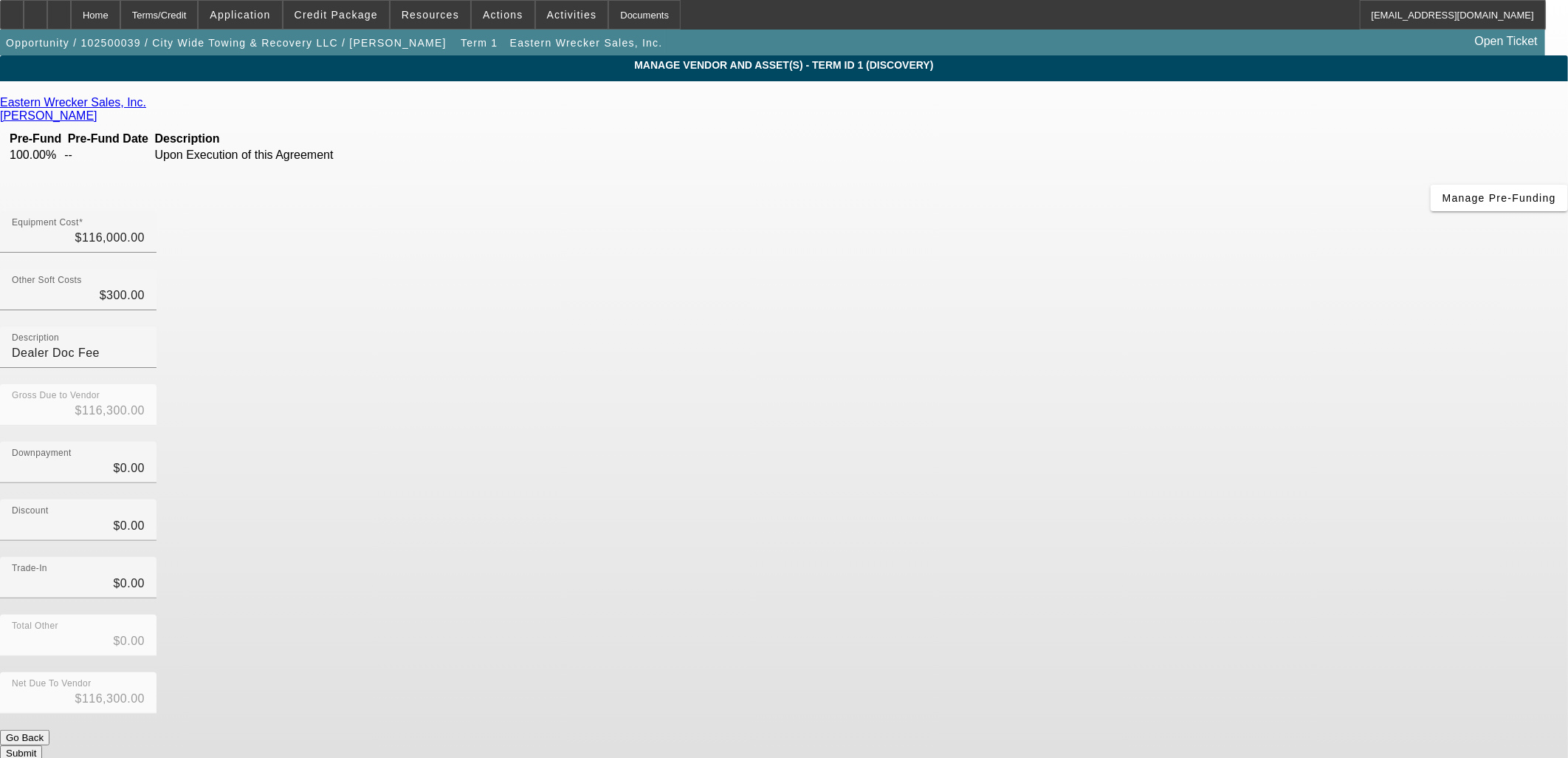
click at [42, 745] on button "Submit" at bounding box center [21, 753] width 42 height 15
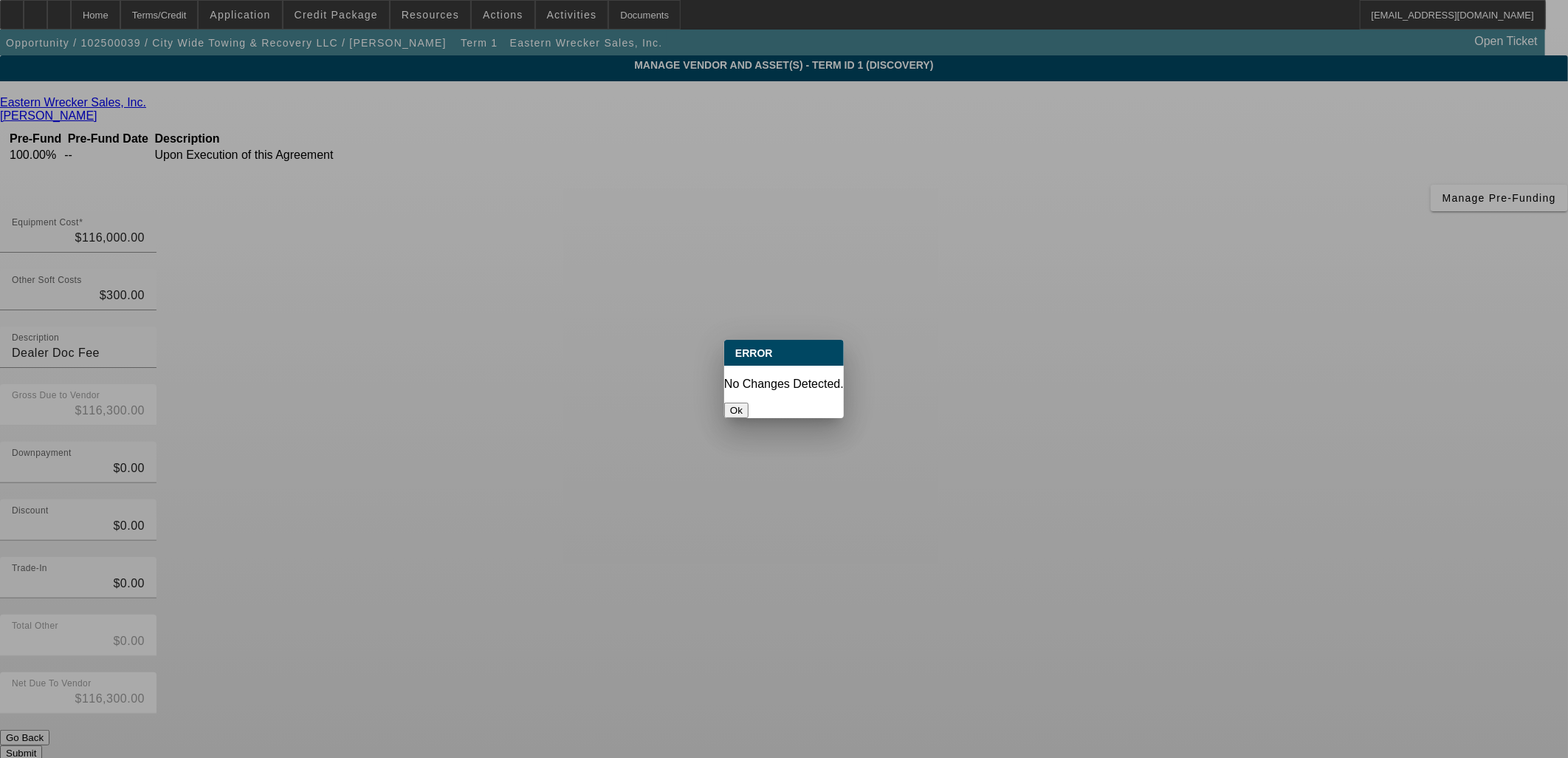
click at [748, 403] on button "Ok" at bounding box center [736, 410] width 24 height 15
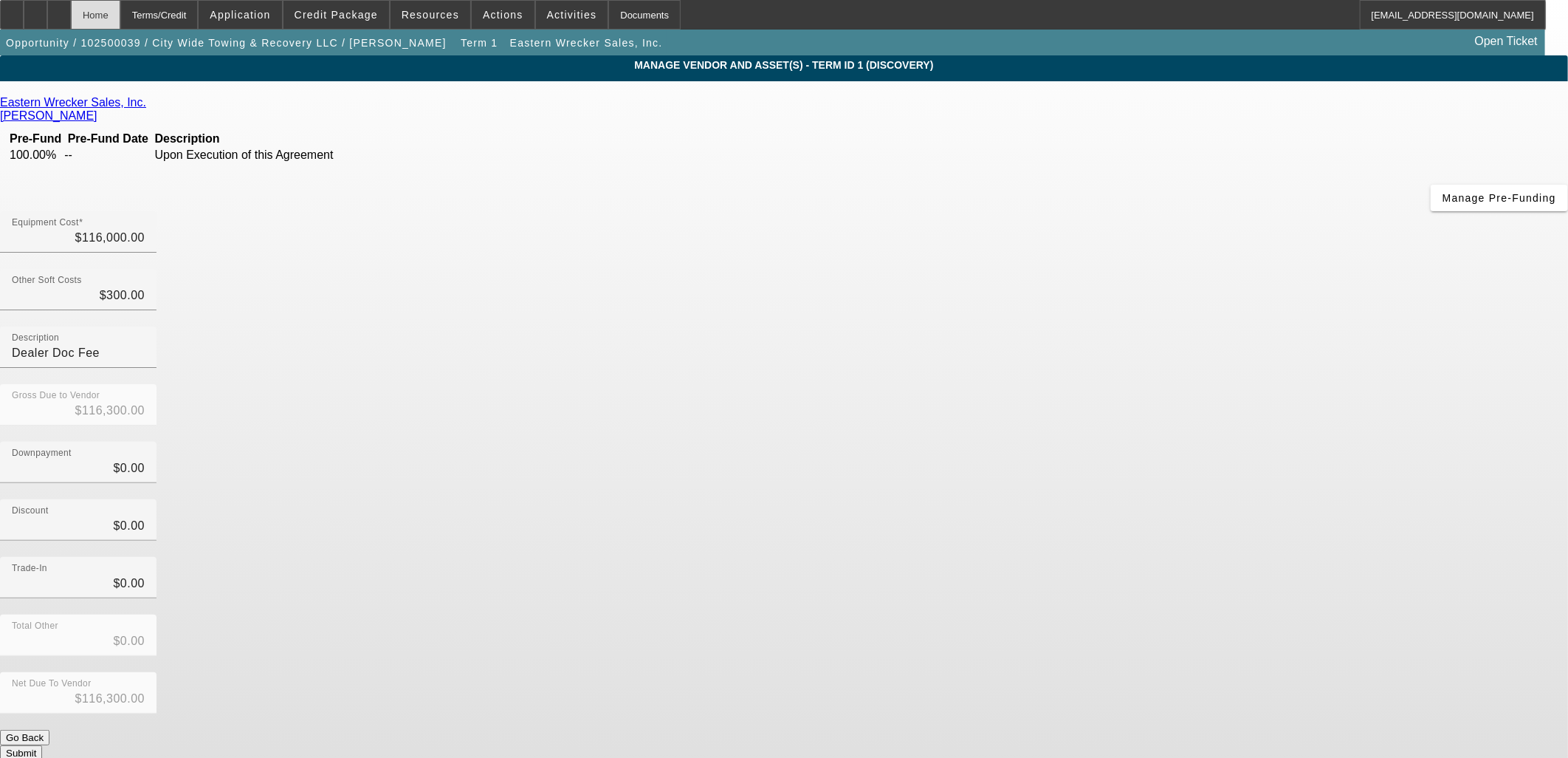
click at [120, 11] on div "Home" at bounding box center [96, 15] width 50 height 30
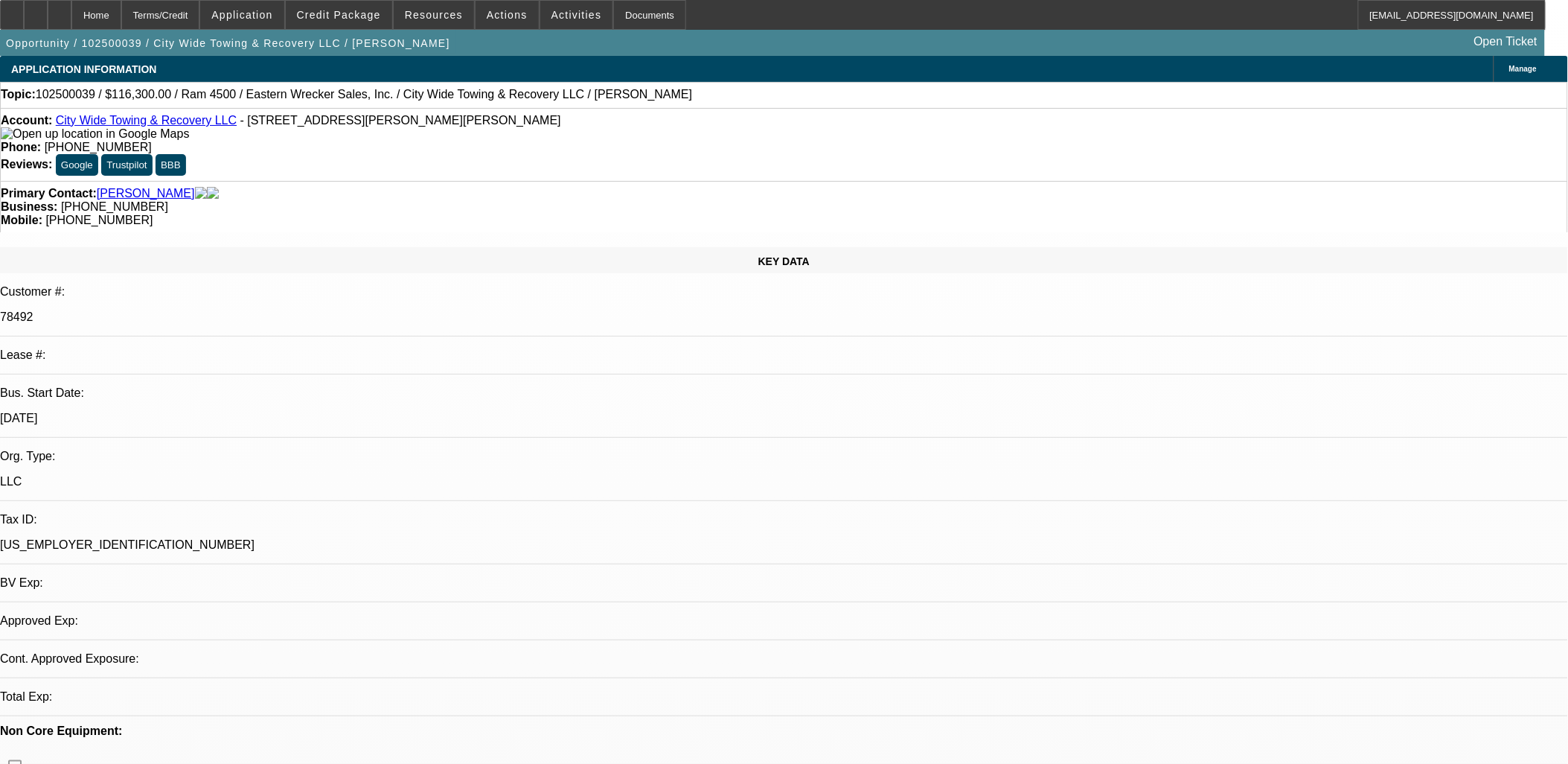
select select "0"
select select "2"
select select "0"
select select "6"
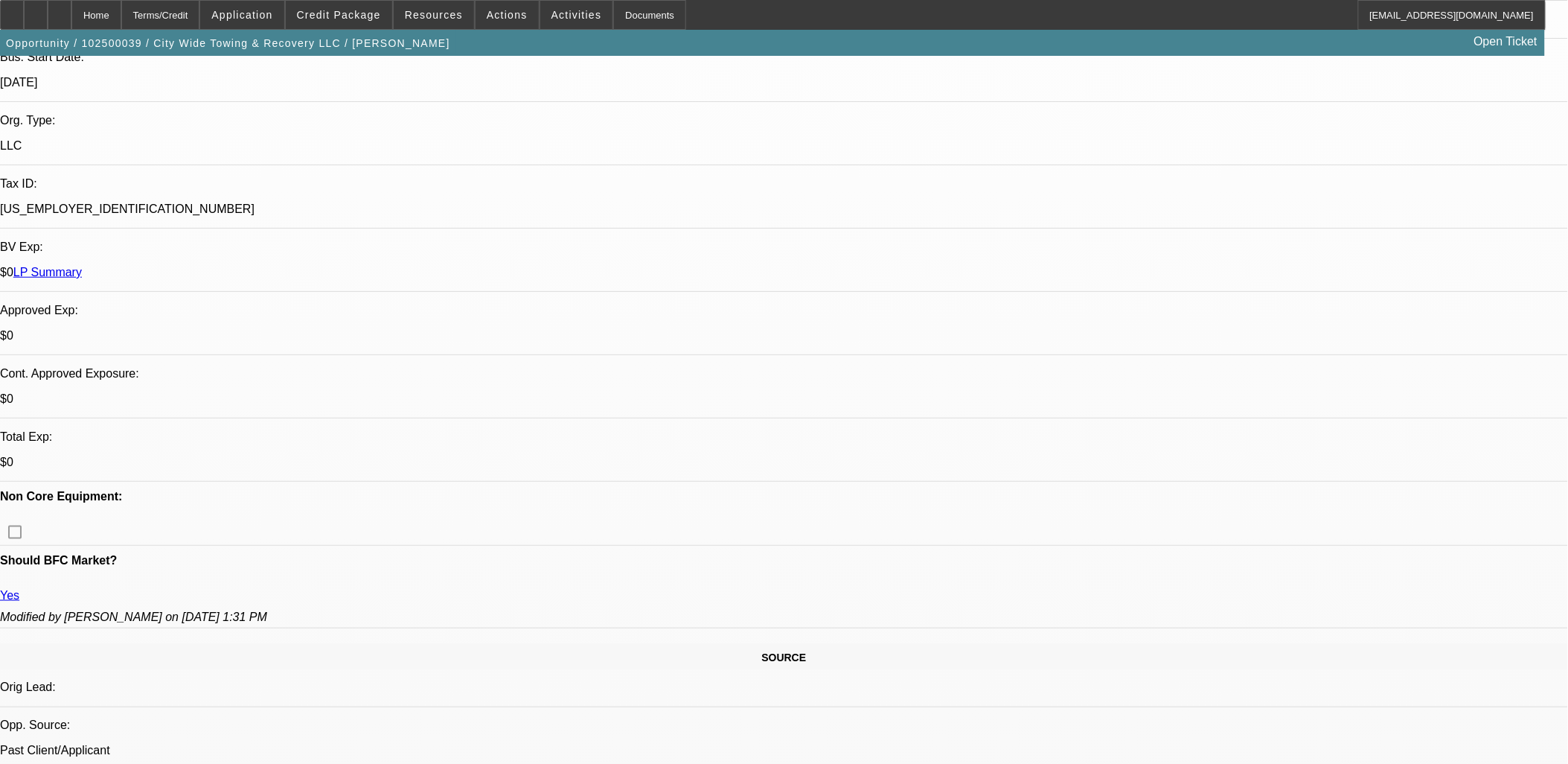
scroll to position [330, 0]
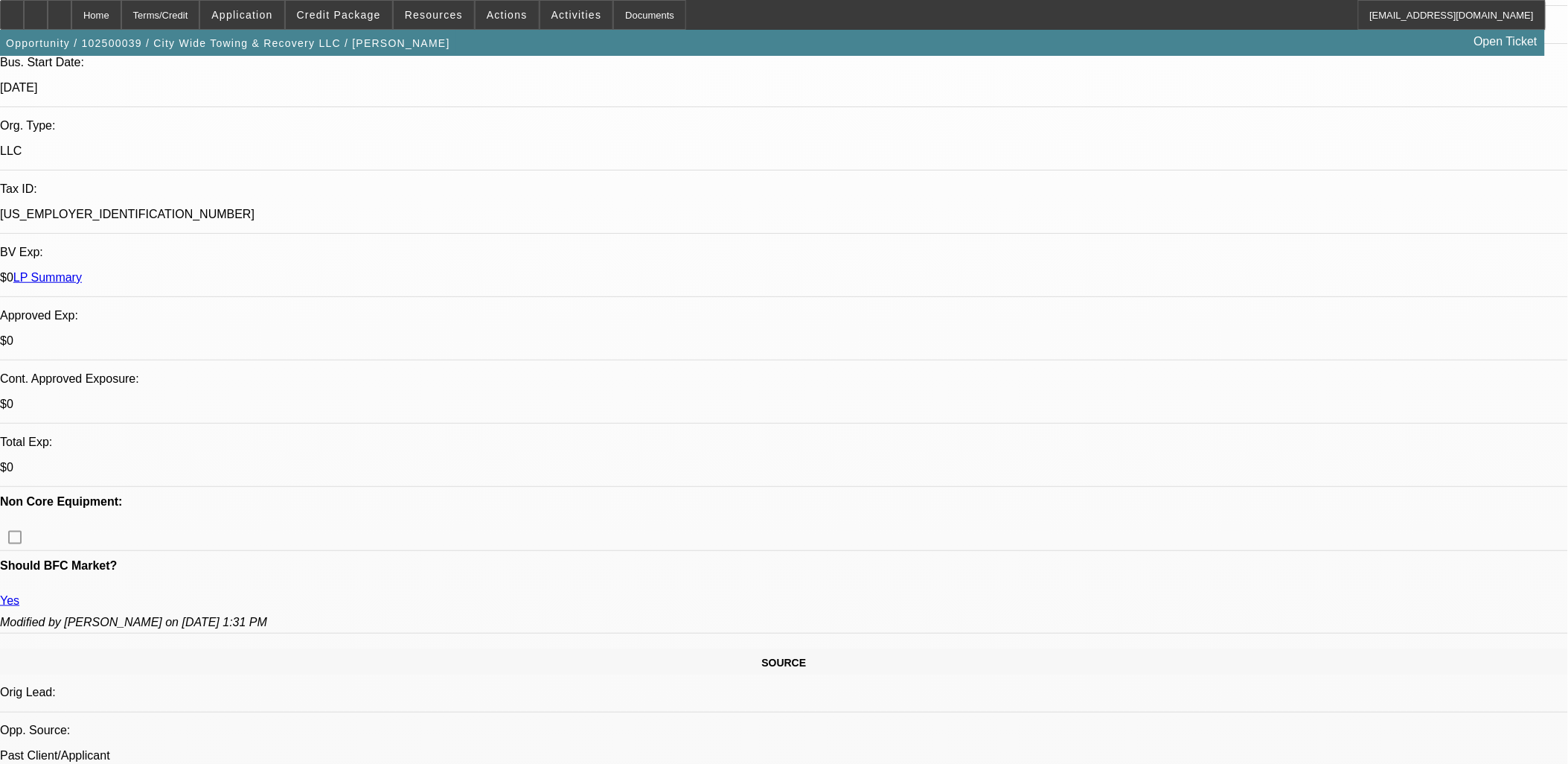
drag, startPoint x: 623, startPoint y: 594, endPoint x: 617, endPoint y: 590, distance: 7.2
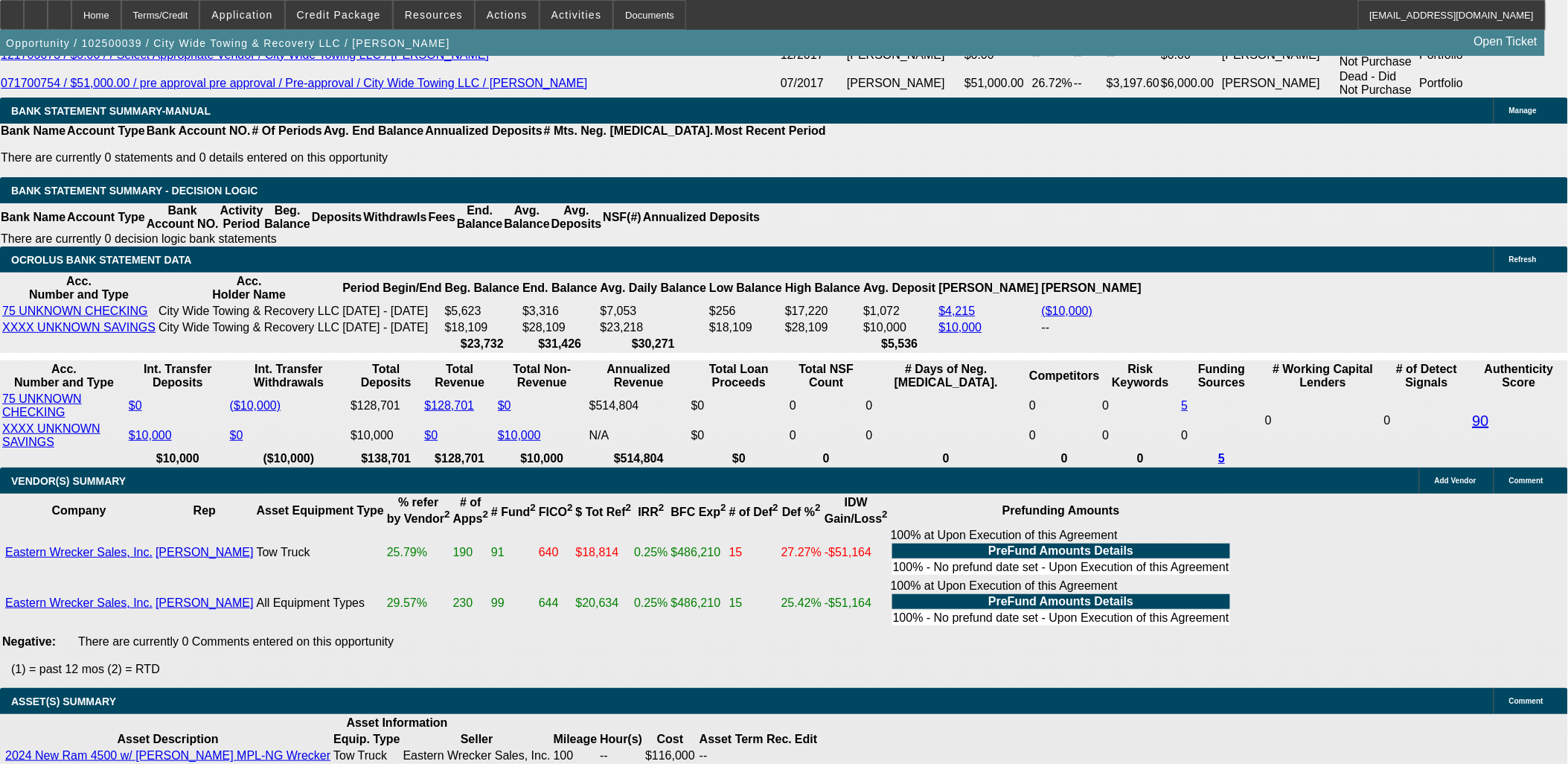
scroll to position [2457, 0]
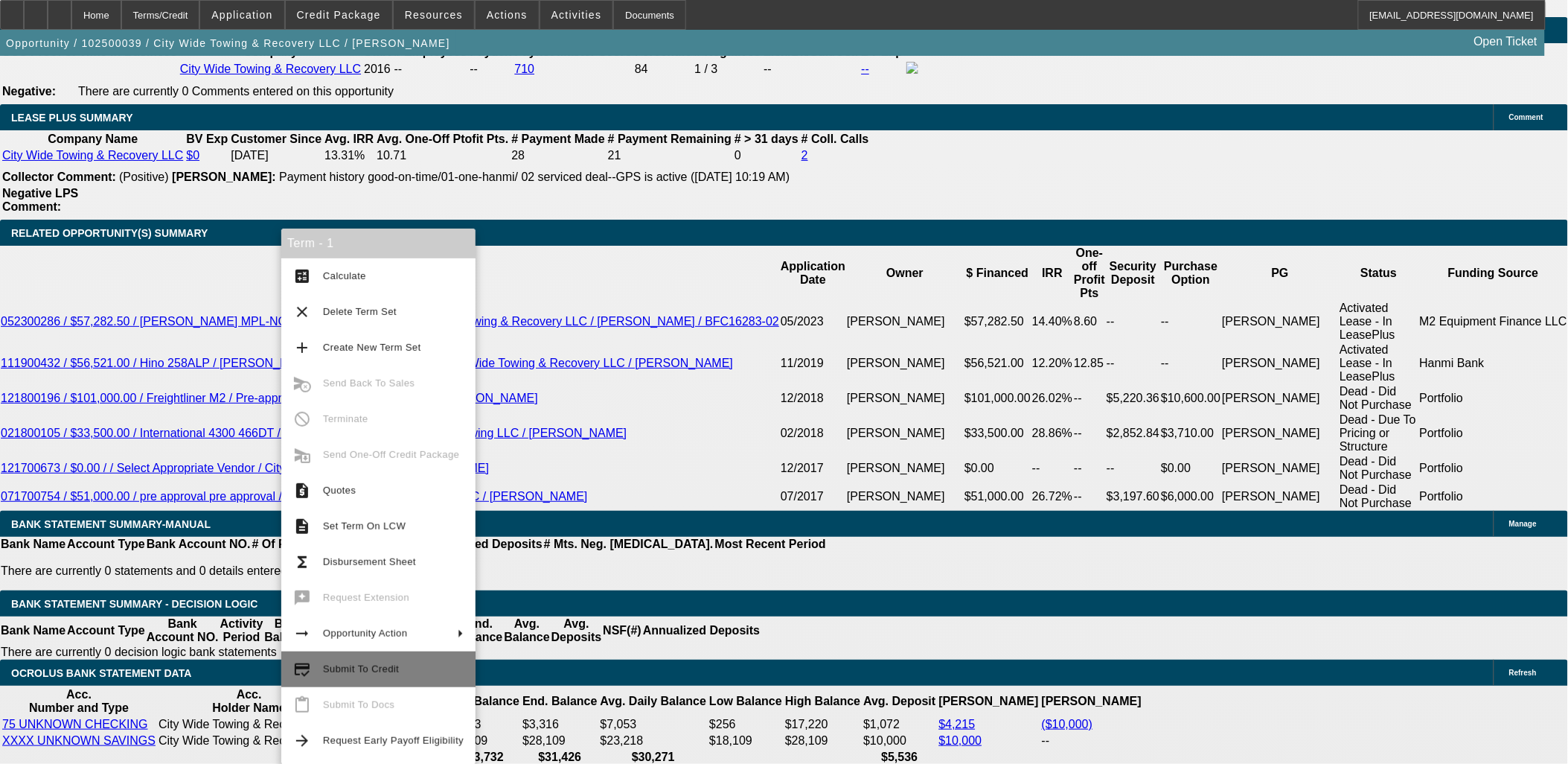
click at [327, 667] on span "Submit To Credit" at bounding box center [361, 668] width 76 height 11
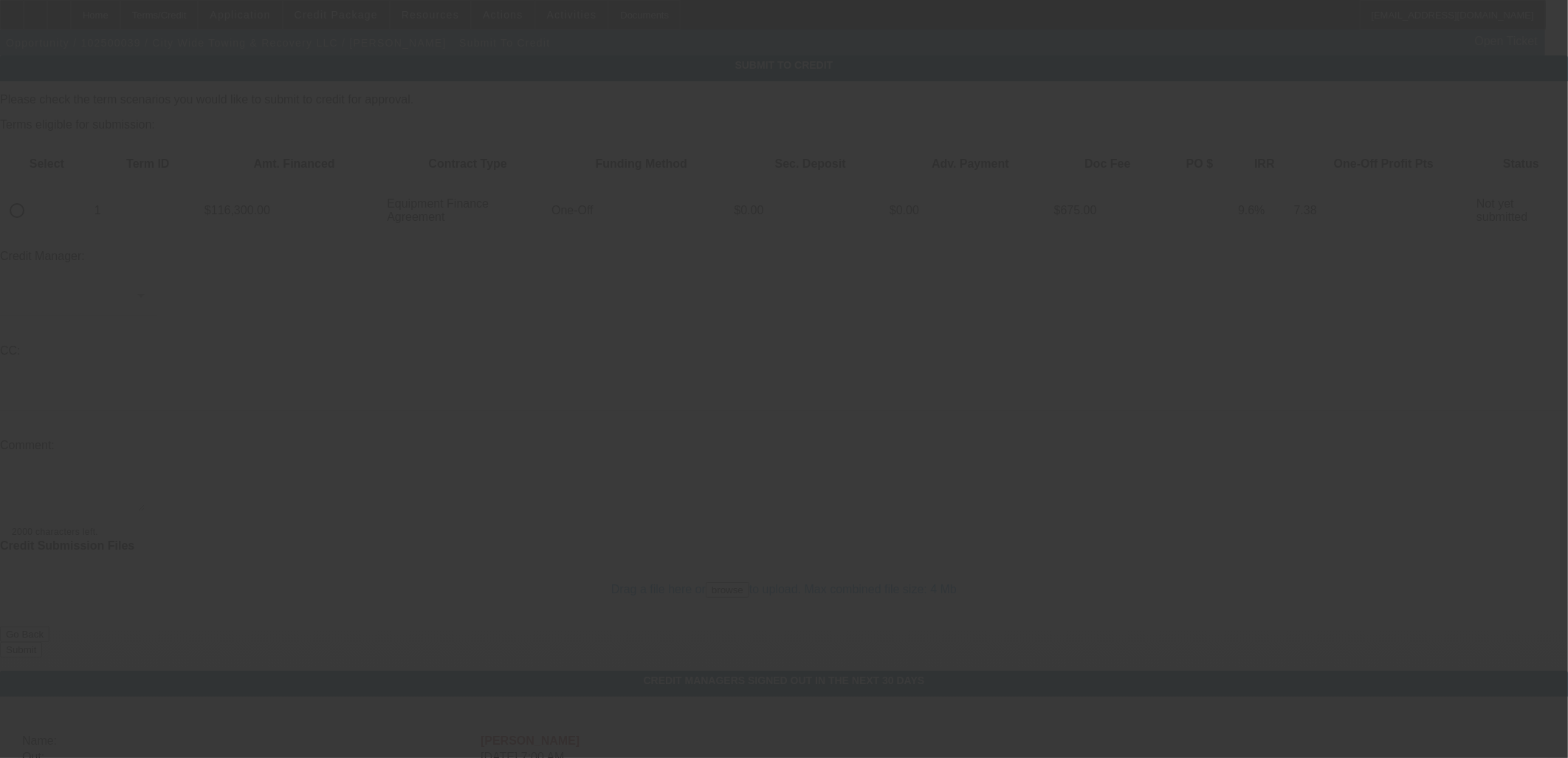
click at [67, 164] on div at bounding box center [784, 379] width 1568 height 758
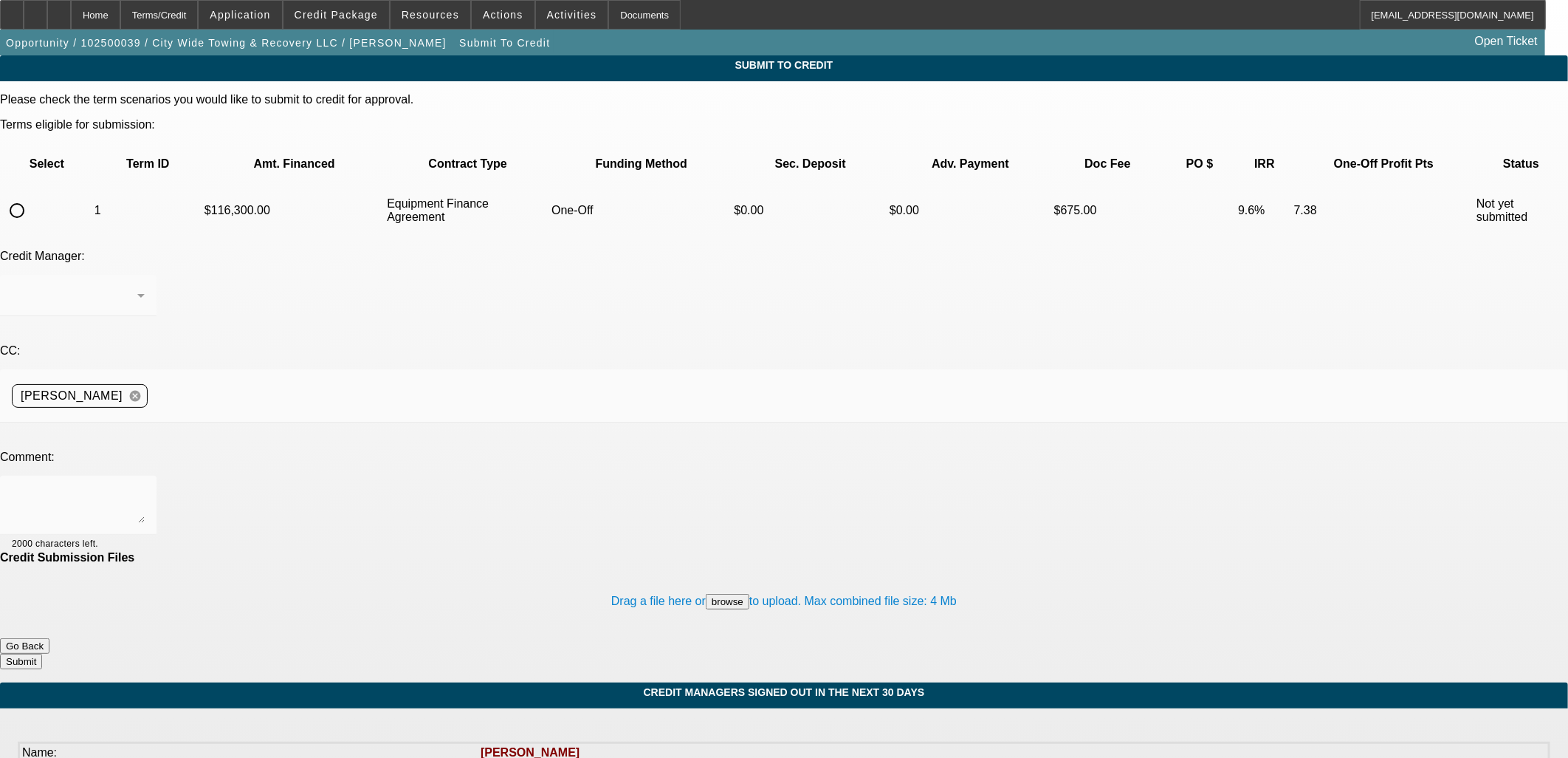
click at [31, 196] on input "radio" at bounding box center [17, 211] width 30 height 30
radio input "true"
click at [145, 488] on textarea at bounding box center [78, 505] width 133 height 35
type textarea "W/U in comments."
click at [42, 654] on button "Submit" at bounding box center [21, 662] width 42 height 15
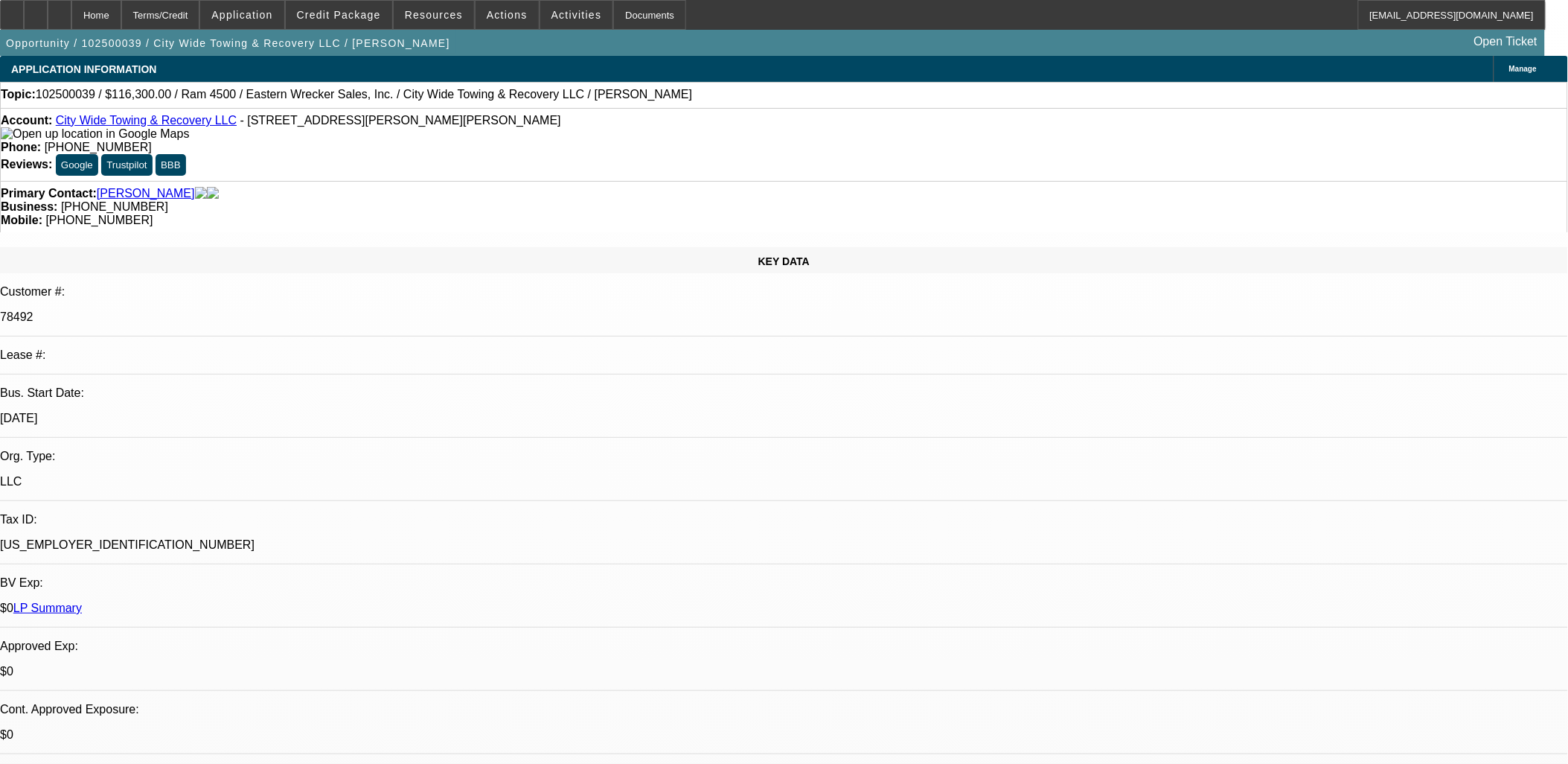
select select "0"
select select "2"
select select "0"
select select "6"
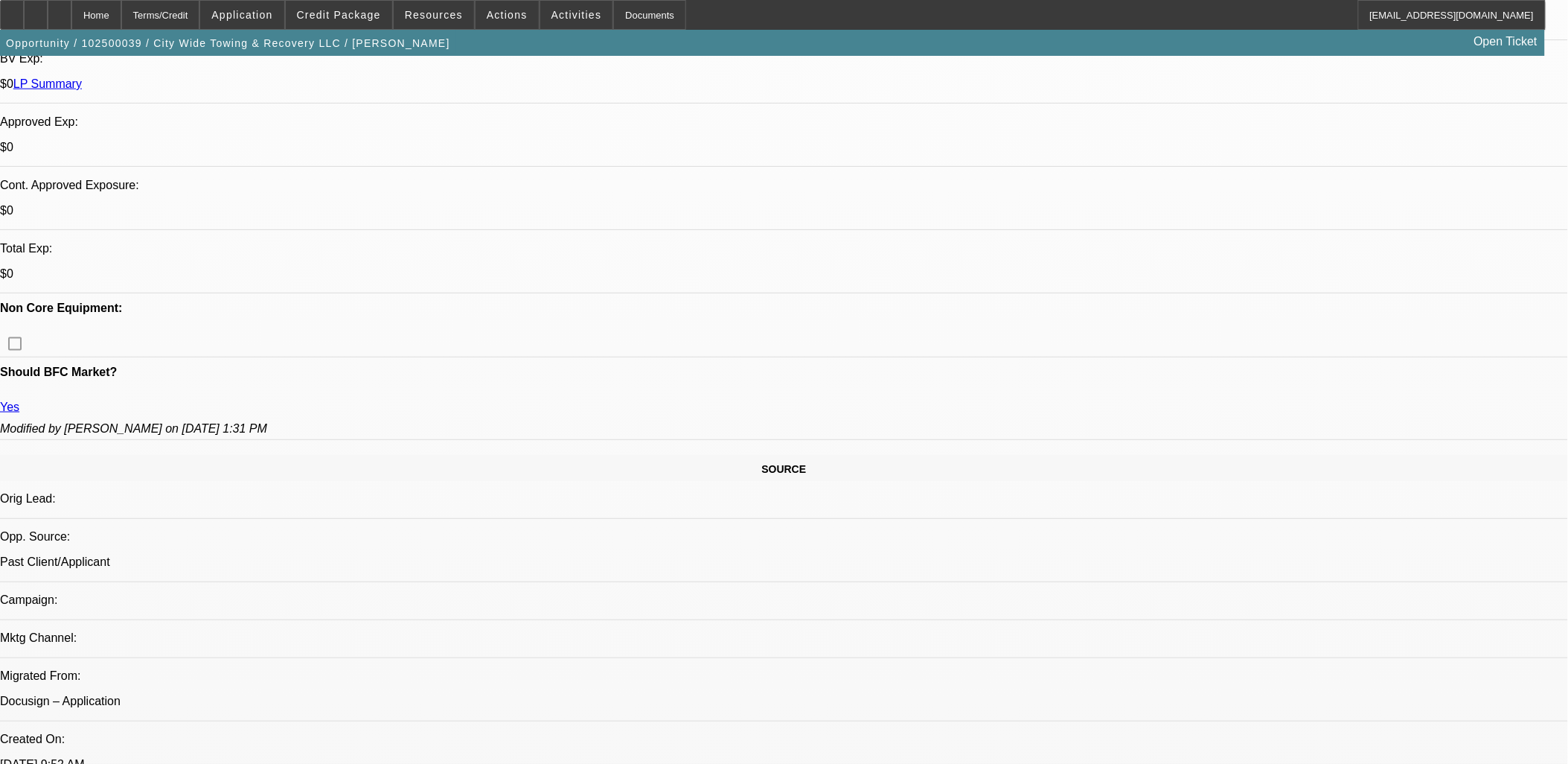
scroll to position [578, 0]
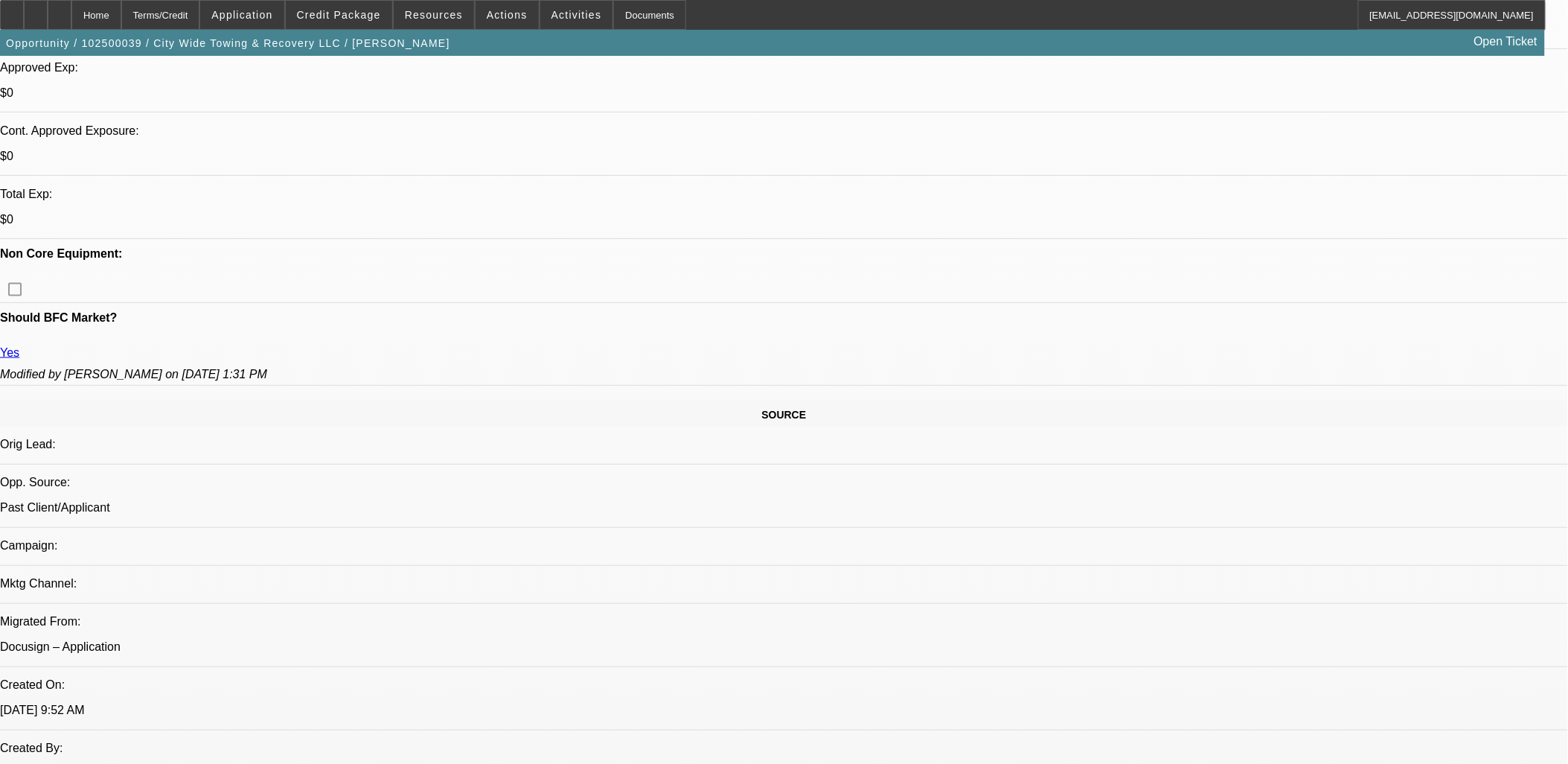
radio input "true"
type textarea "[PERSON_NAME] is a good credit 2x repeat Beacon customer wanting to add a new t…"
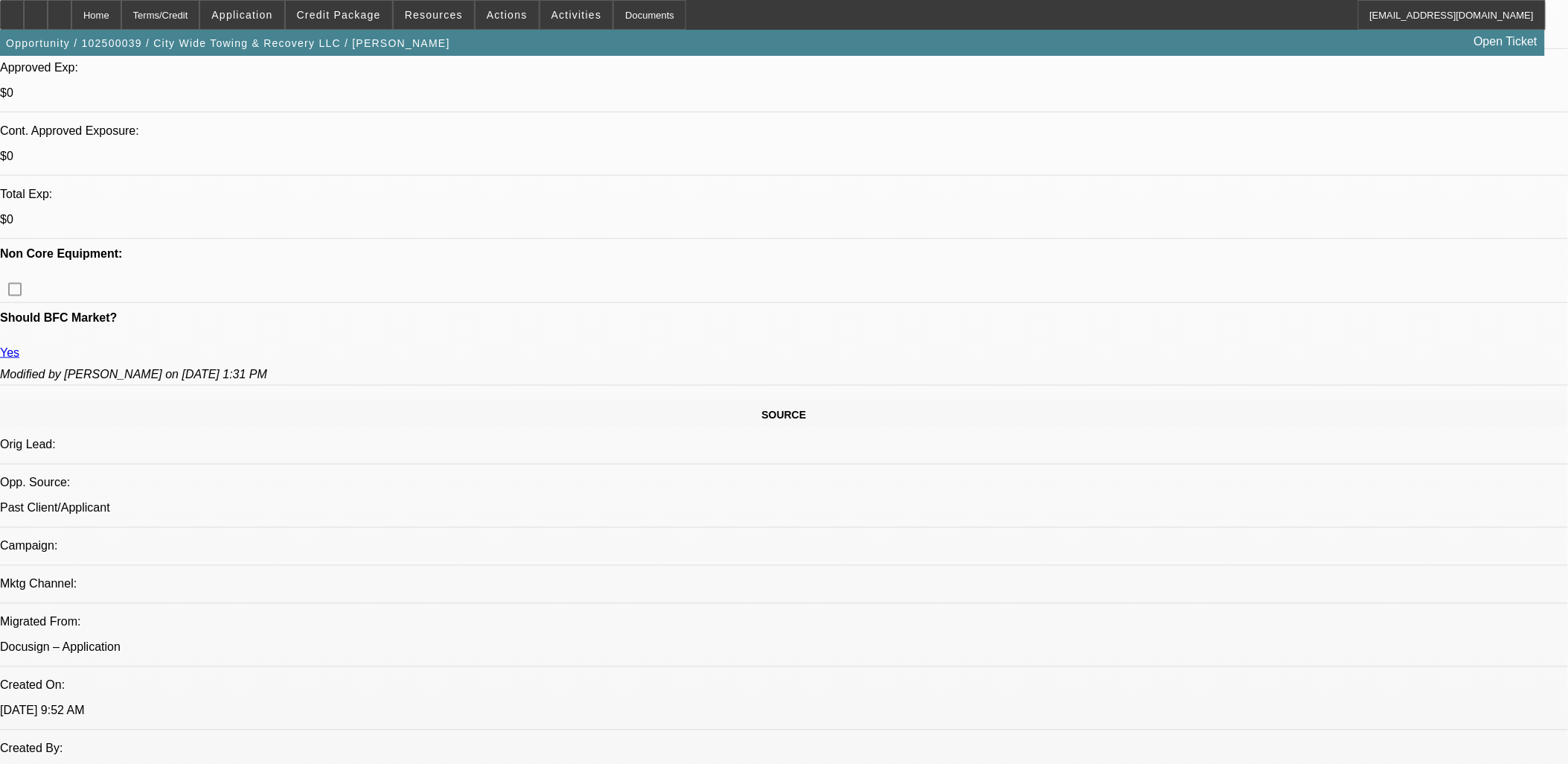
radio input "true"
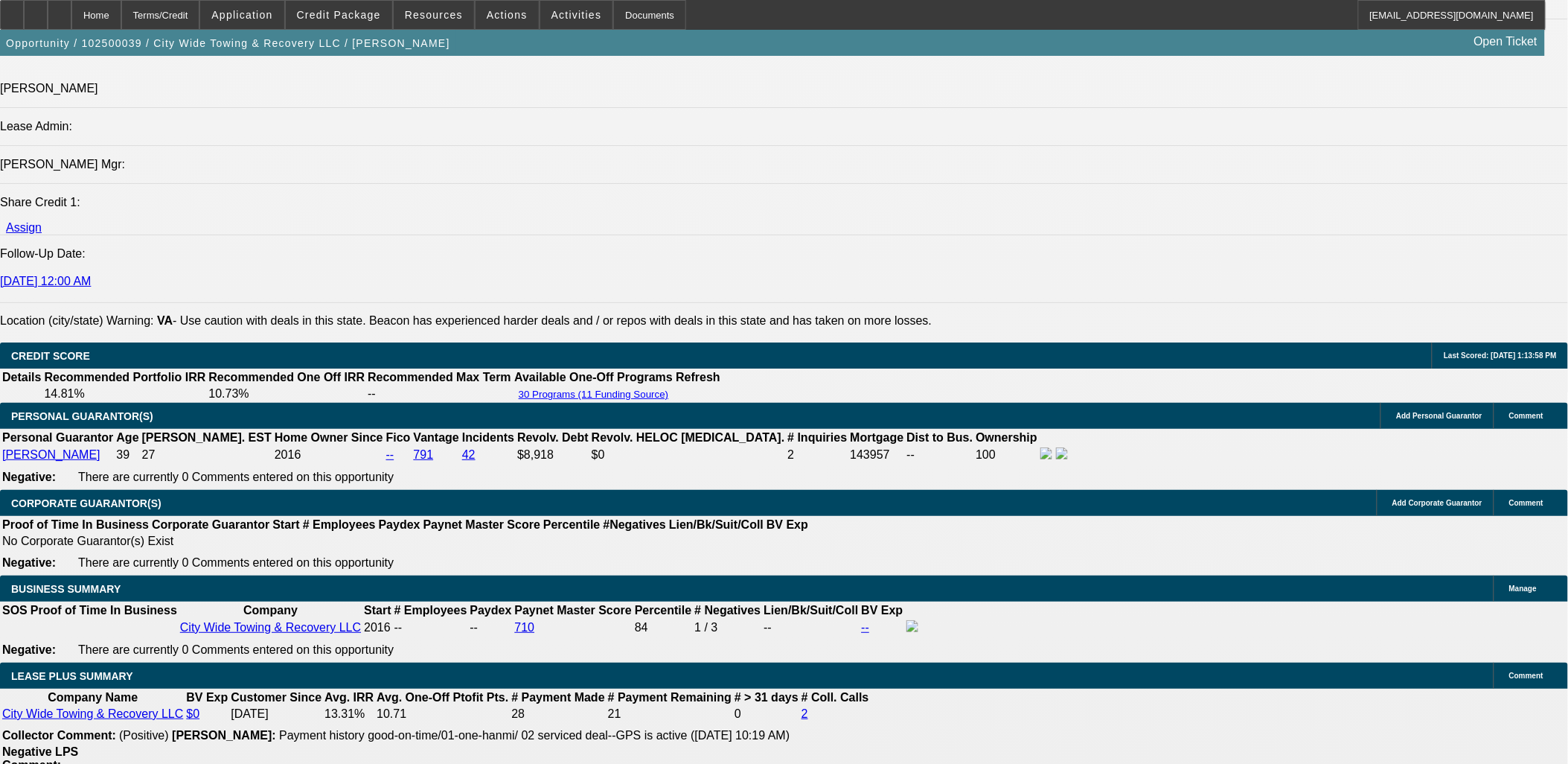
scroll to position [1902, 0]
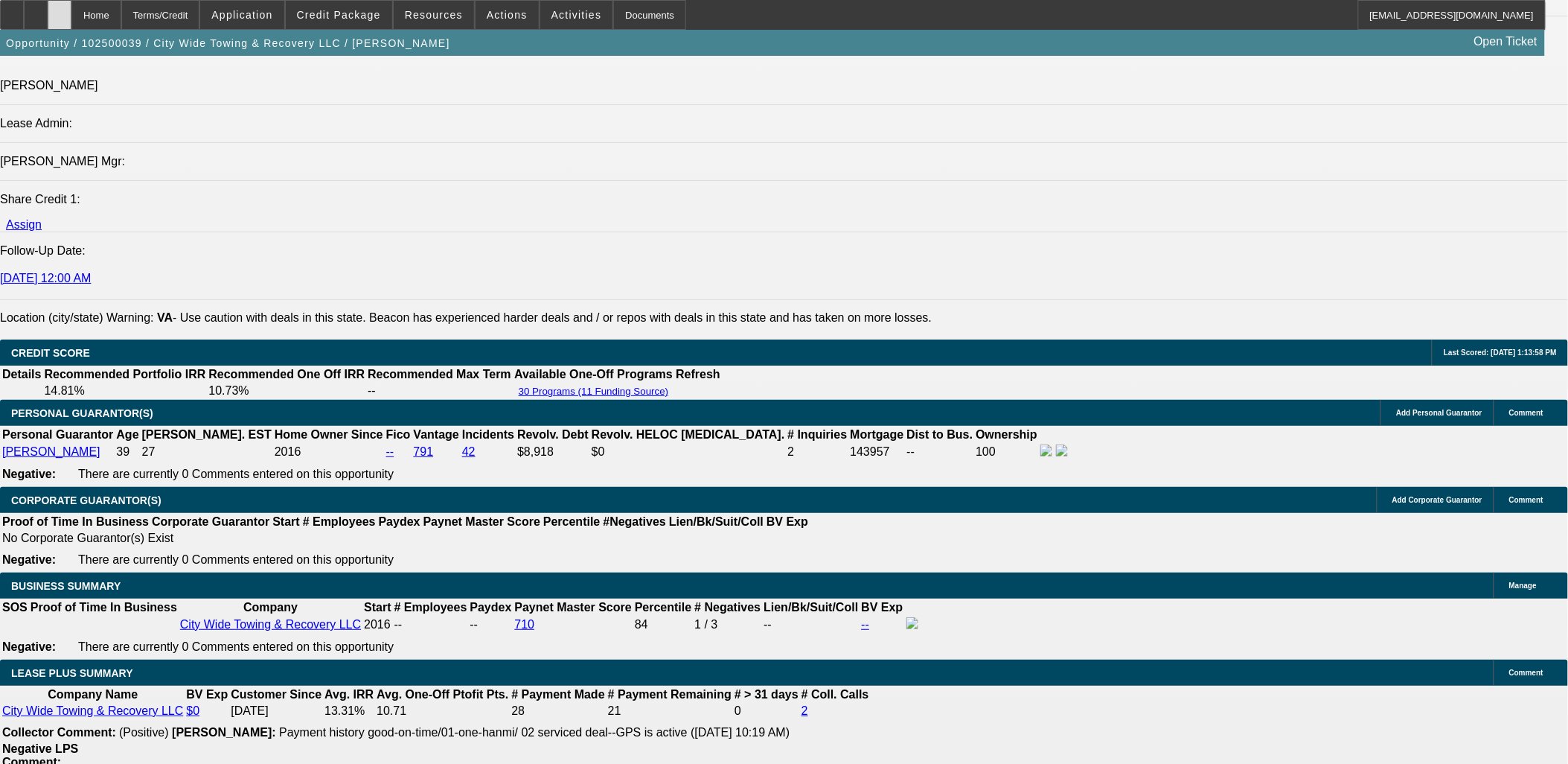
click at [72, 11] on div at bounding box center [59, 15] width 24 height 30
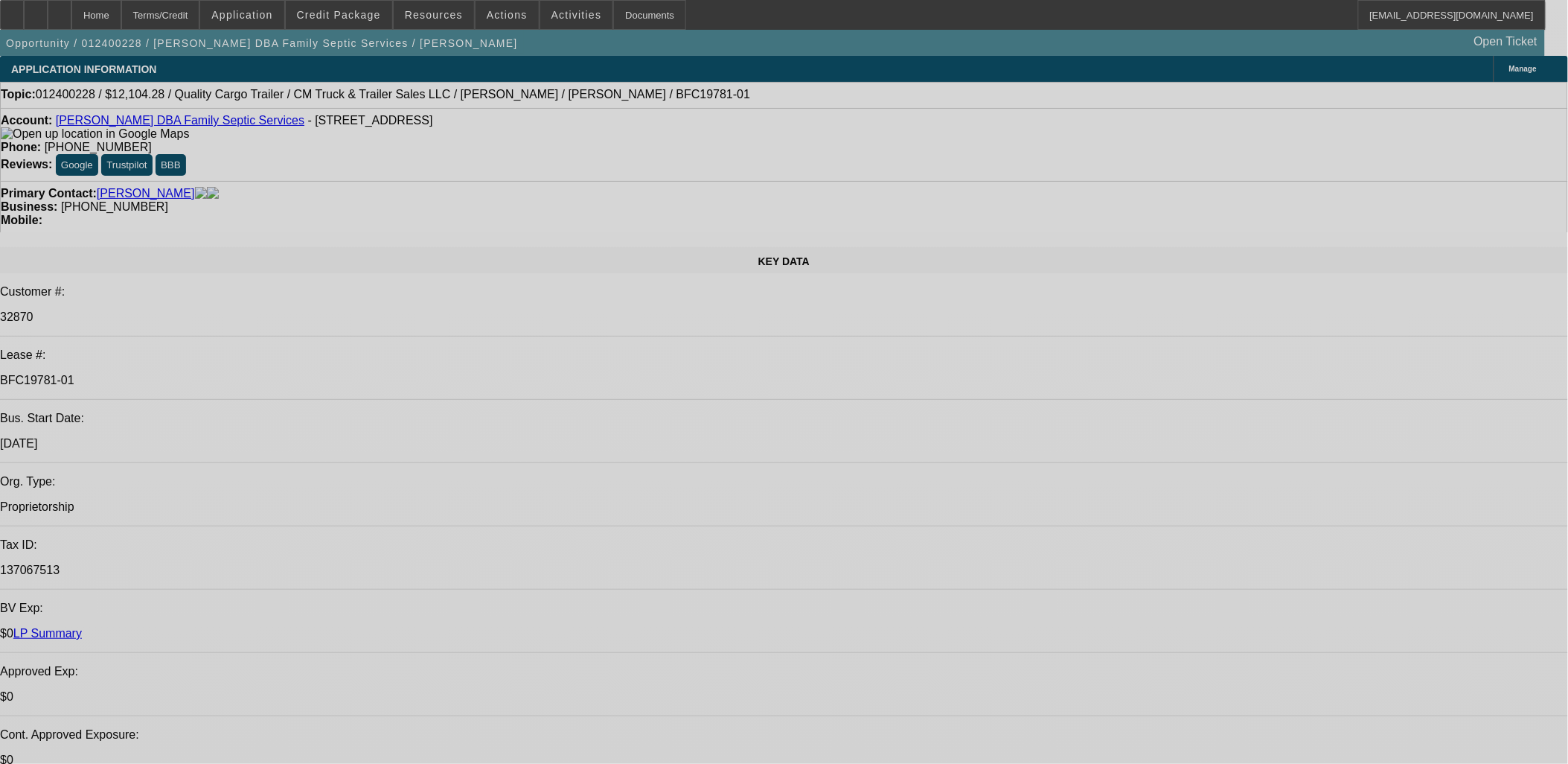
select select "0"
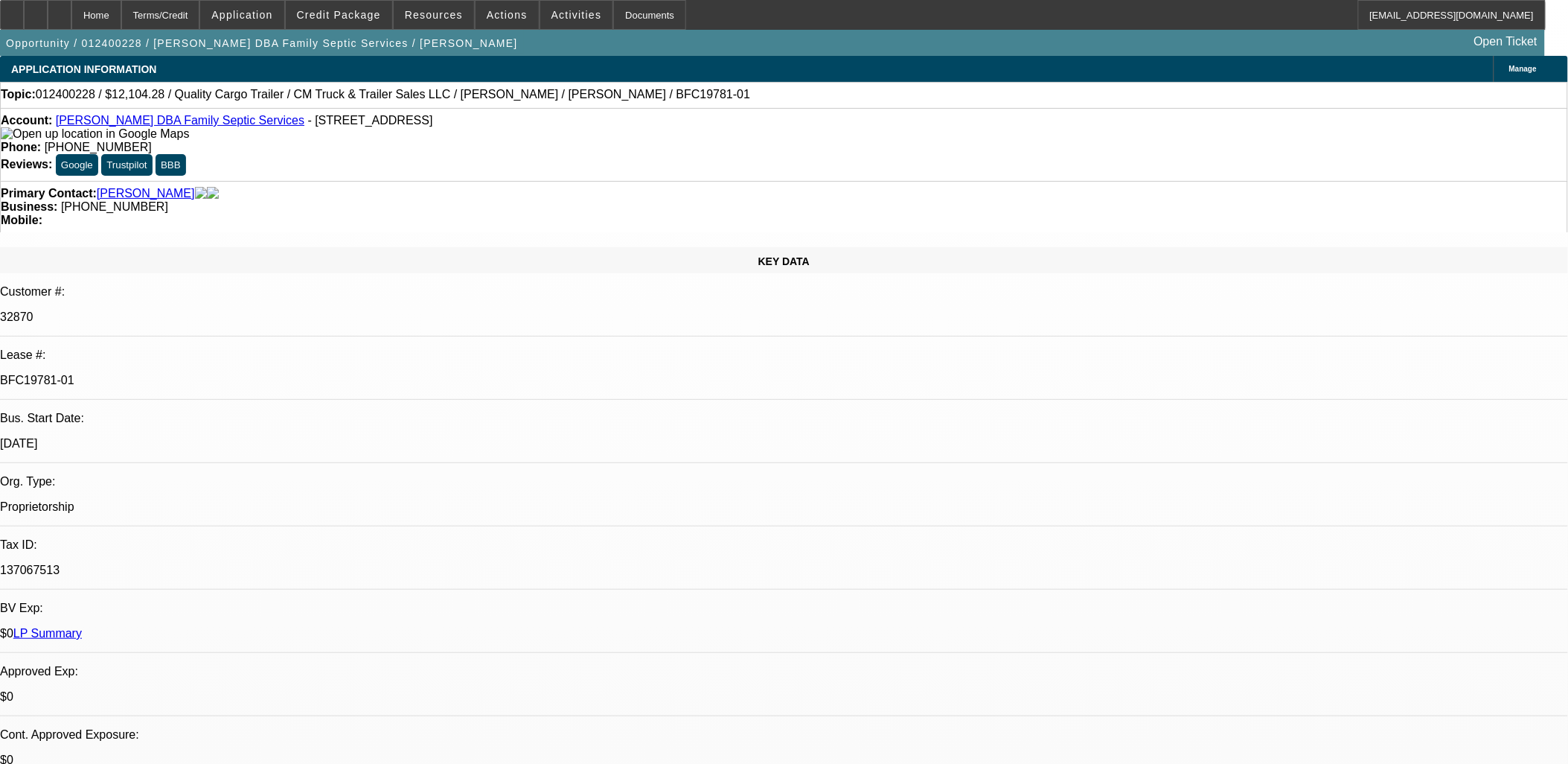
select select "2"
select select "0"
select select "2"
select select "0"
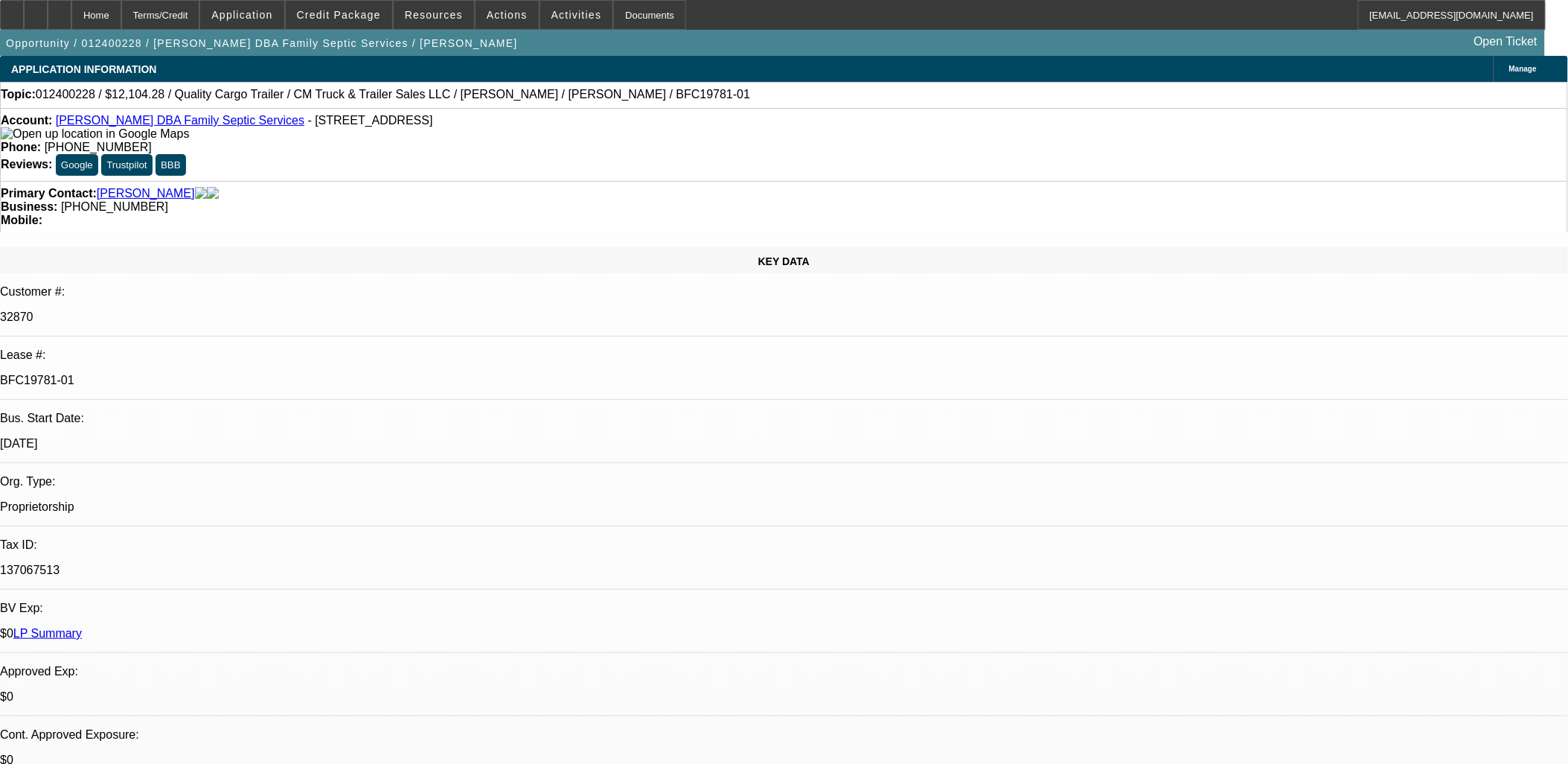
select select "0.1"
select select "2"
select select "0"
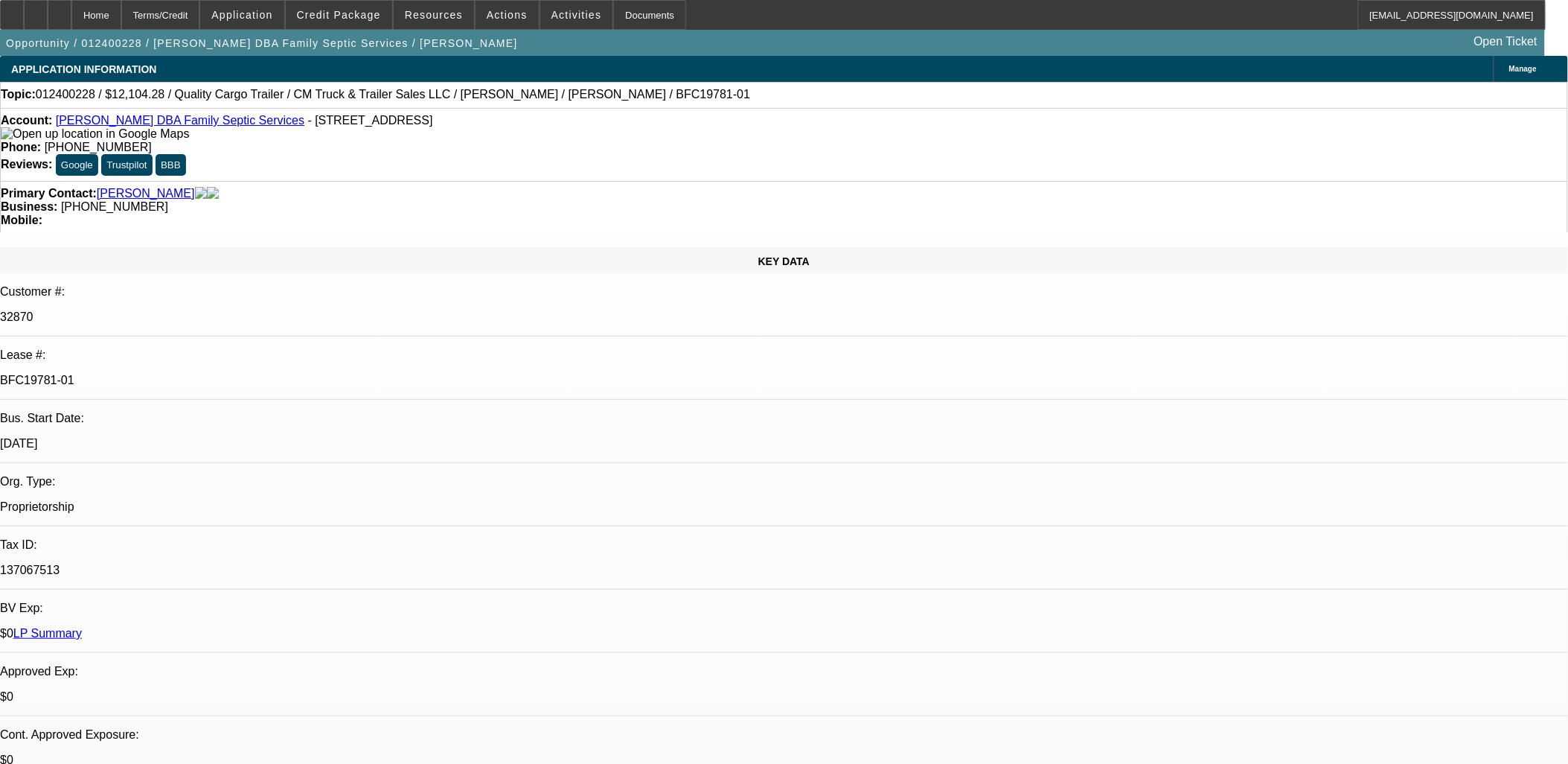
select select "0"
select select "1"
select select "2"
select select "6"
select select "1"
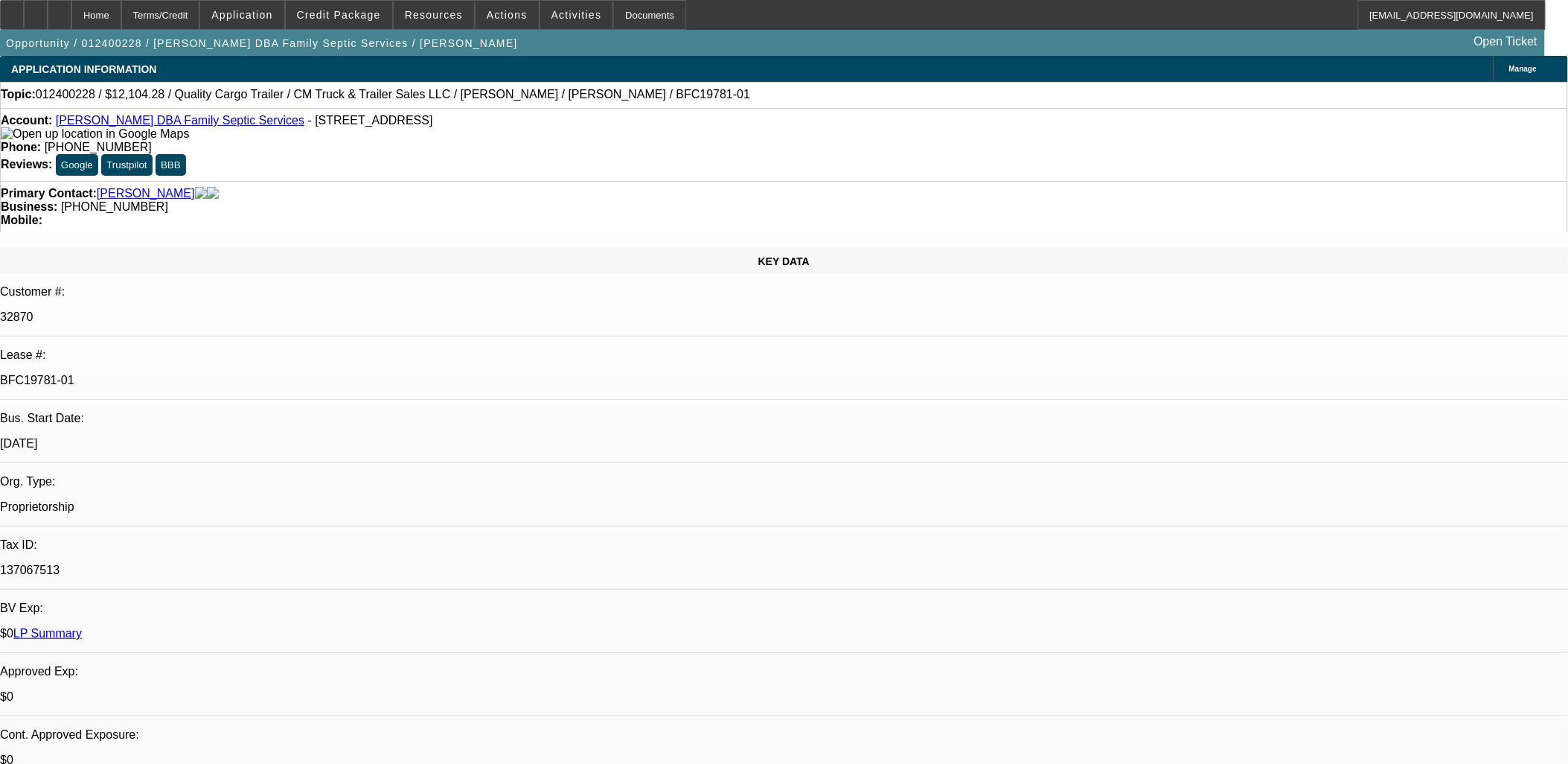
select select "2"
select select "6"
select select "1"
select select "2"
select select "6"
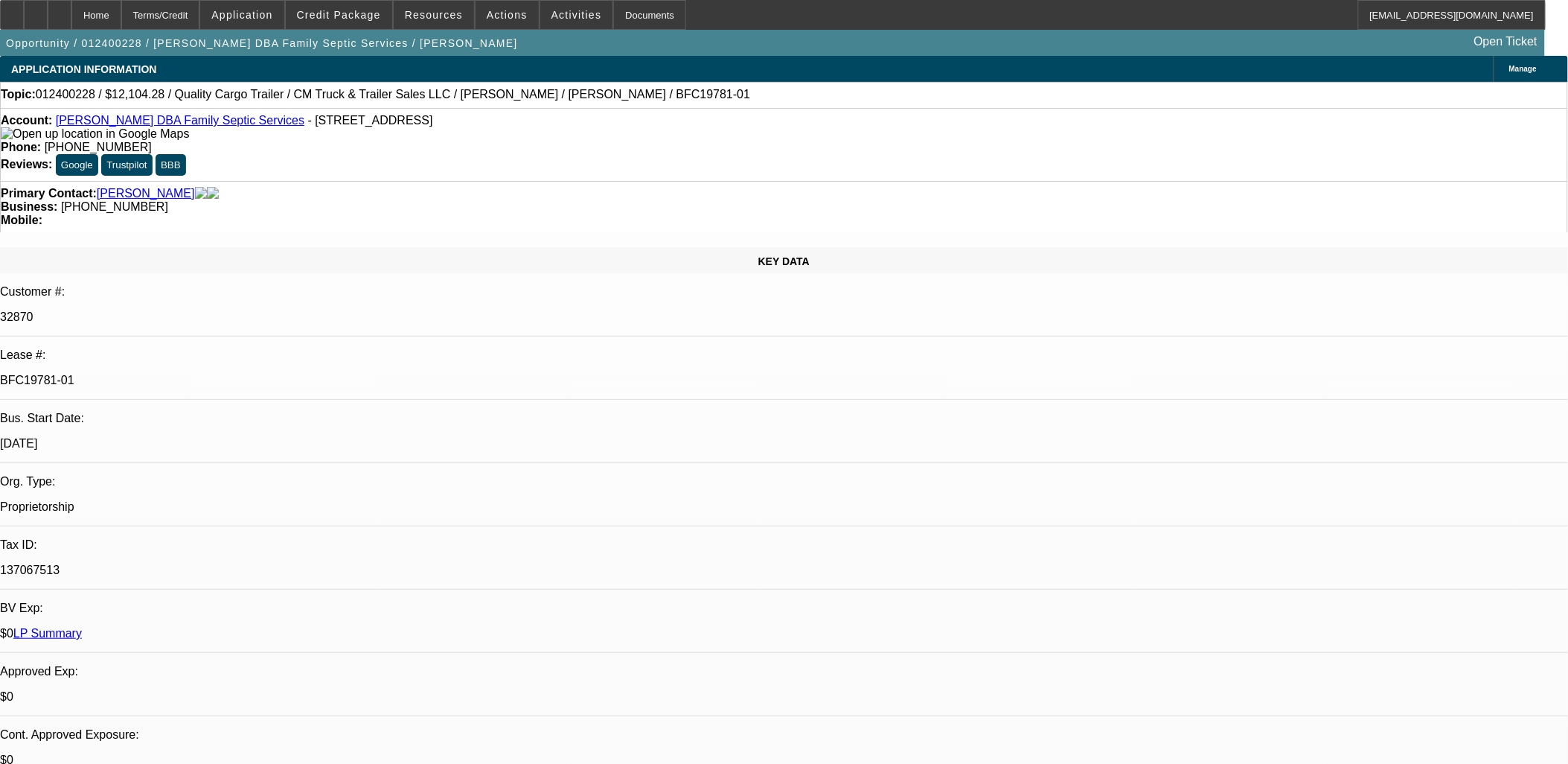
select select "1"
select select "6"
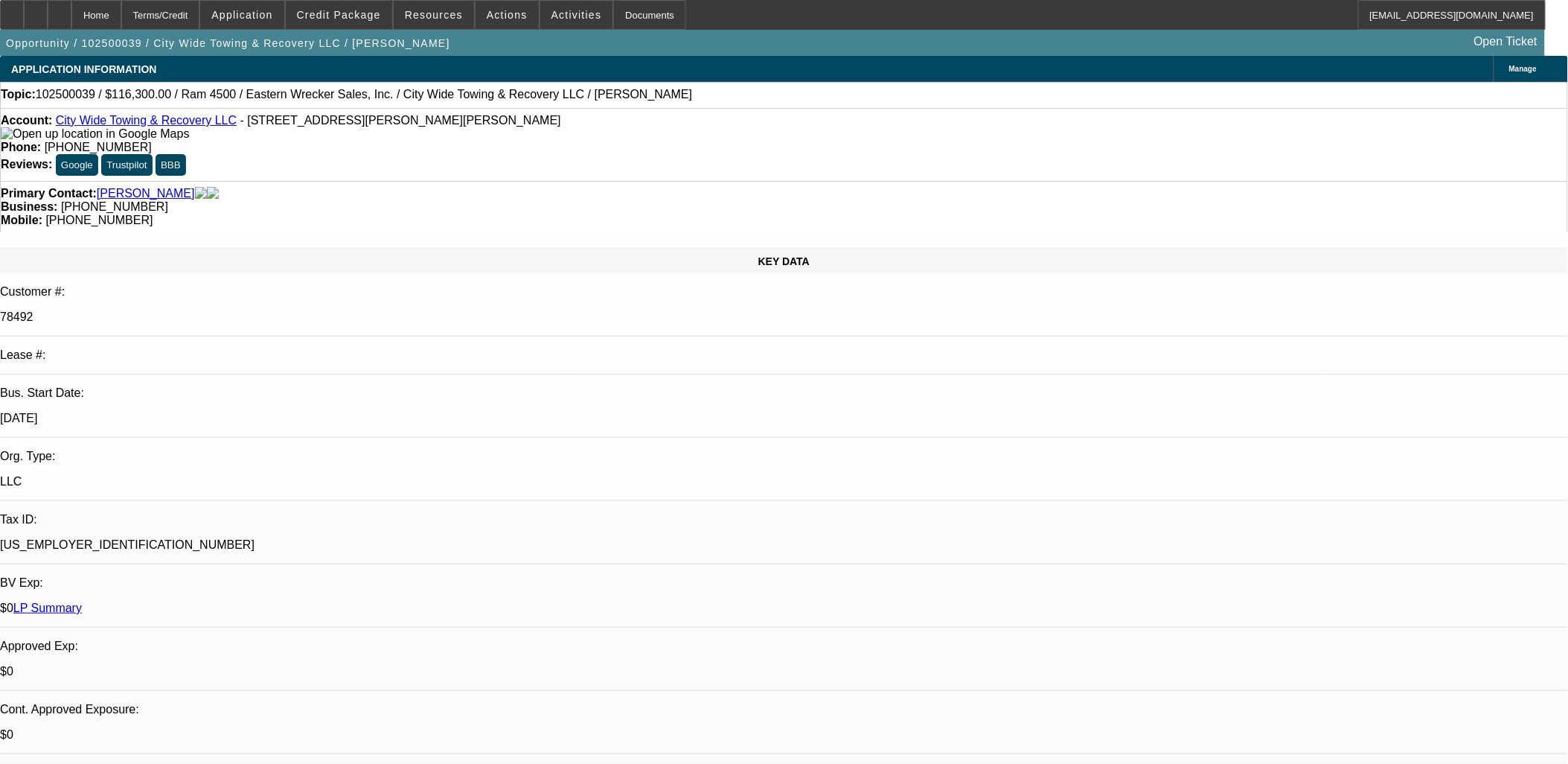
select select "0"
select select "1"
select select "2"
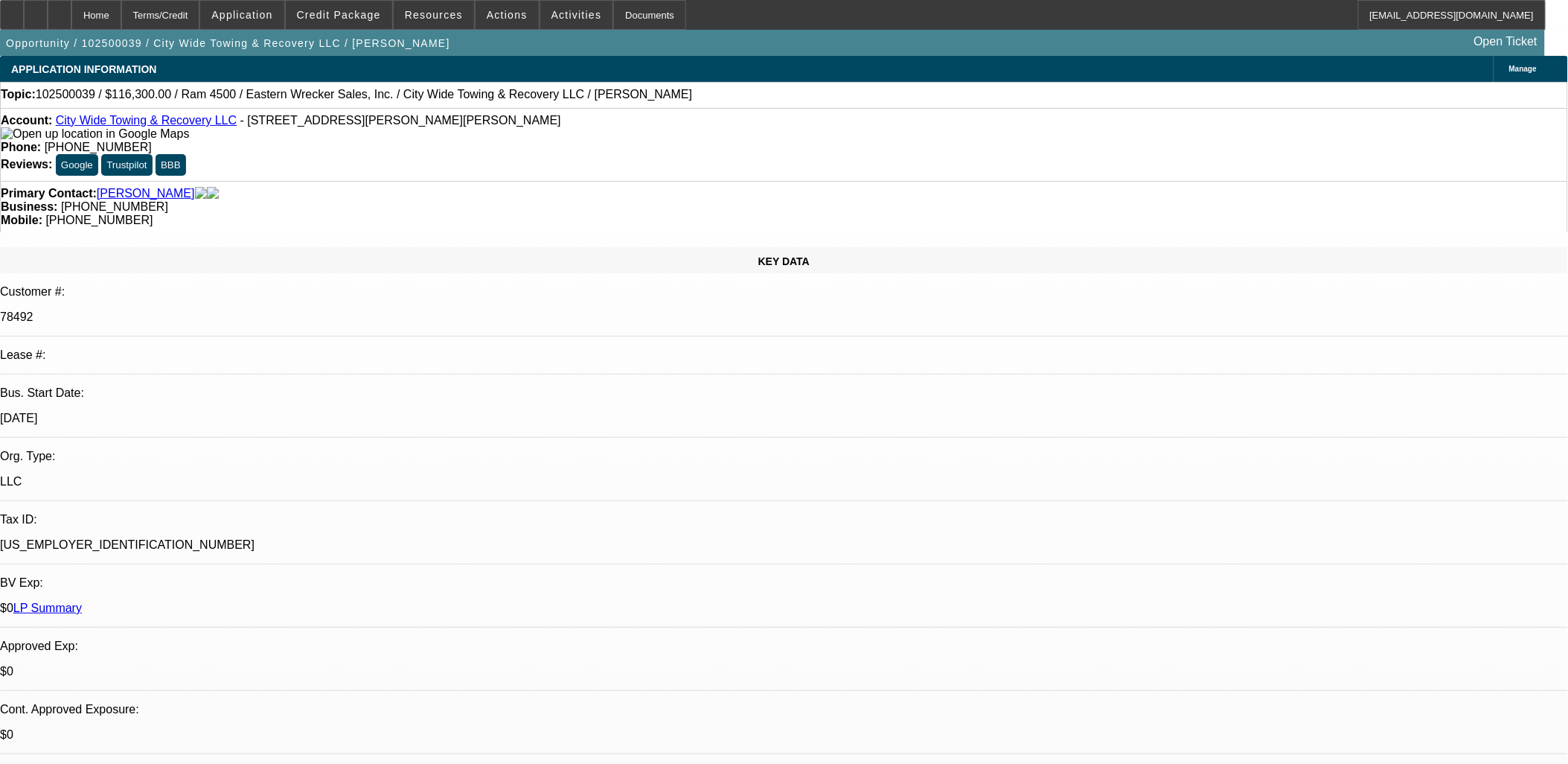
select select "6"
